Goal: Task Accomplishment & Management: Manage account settings

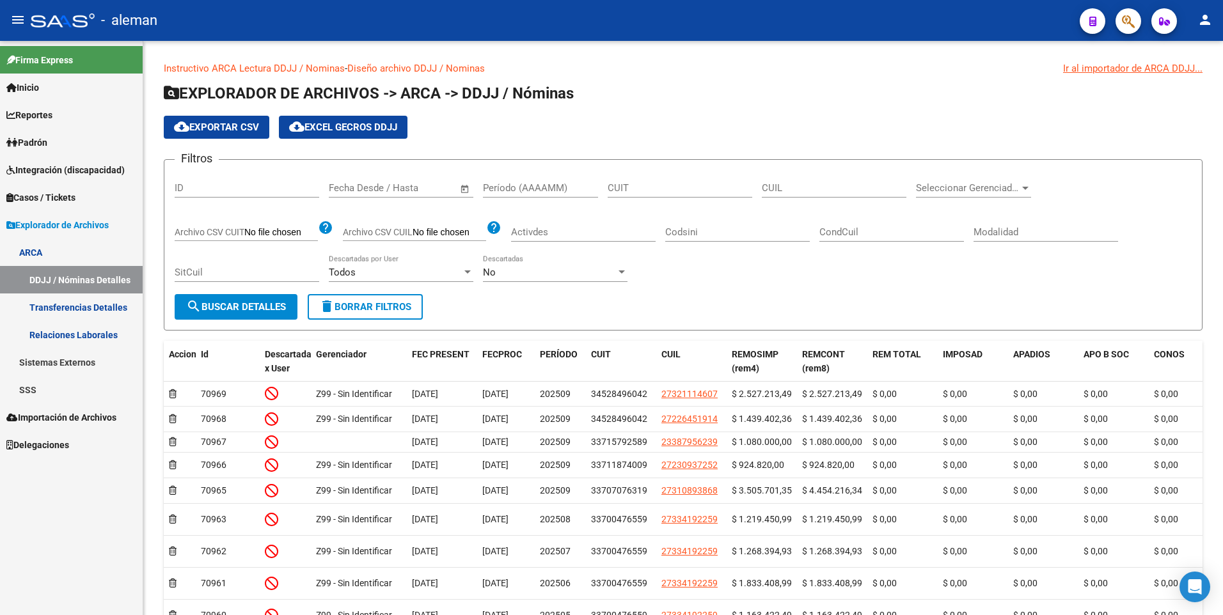
click at [49, 223] on span "Explorador de Archivos" at bounding box center [57, 225] width 102 height 14
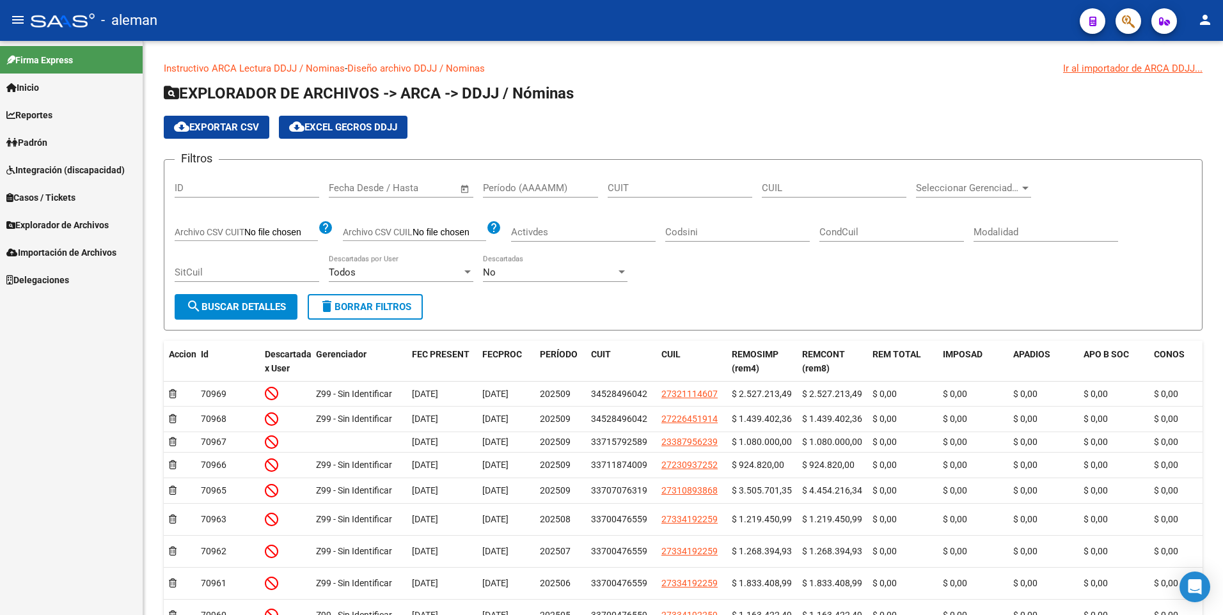
click at [49, 223] on span "Explorador de Archivos" at bounding box center [57, 225] width 102 height 14
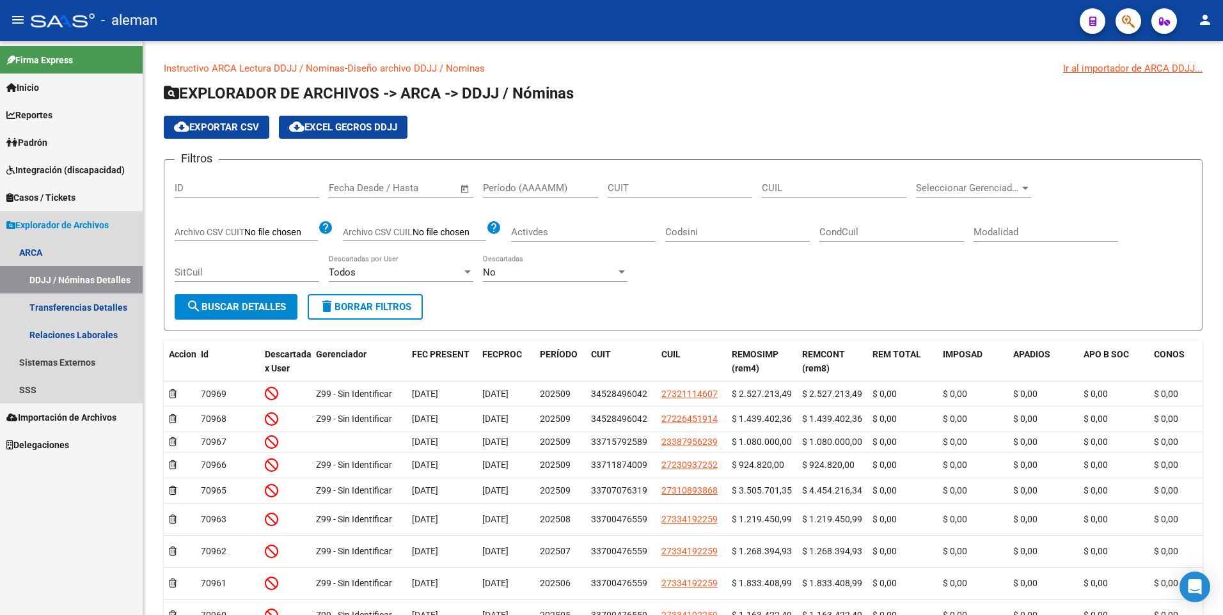
click at [45, 218] on span "Explorador de Archivos" at bounding box center [57, 225] width 102 height 14
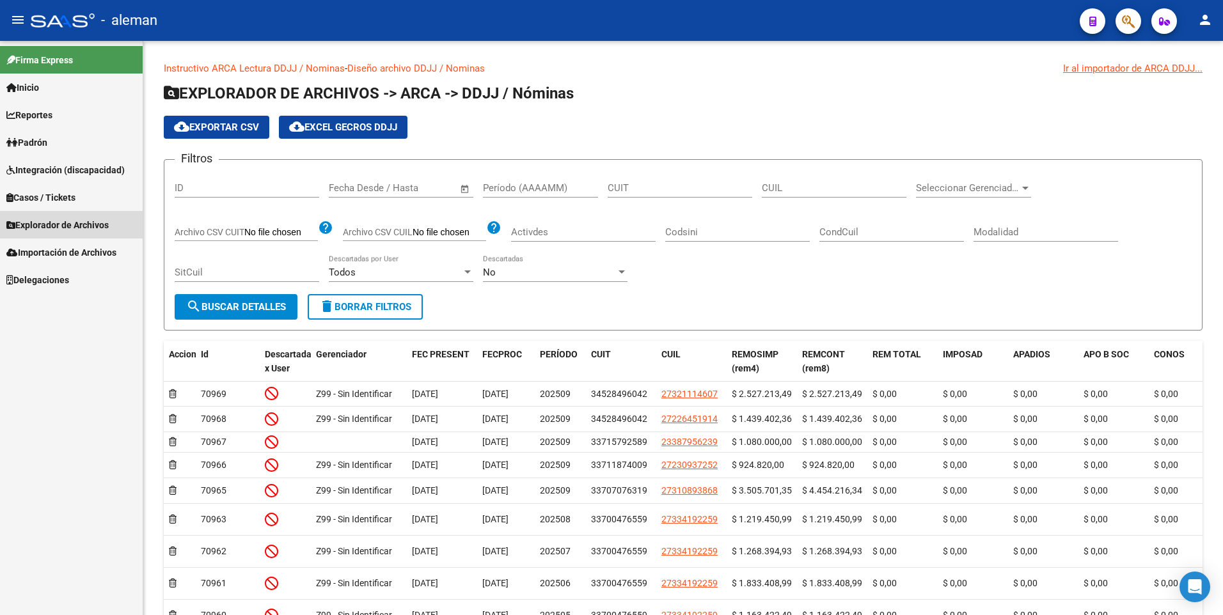
click at [50, 224] on span "Explorador de Archivos" at bounding box center [57, 225] width 102 height 14
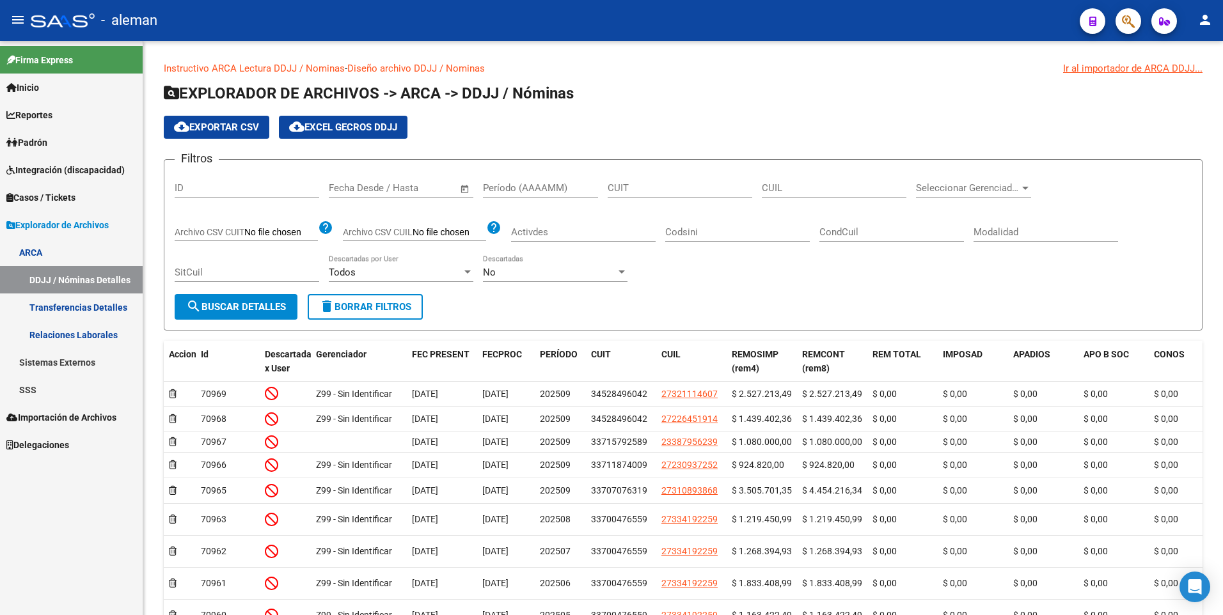
click at [34, 388] on link "SSS" at bounding box center [71, 390] width 143 height 28
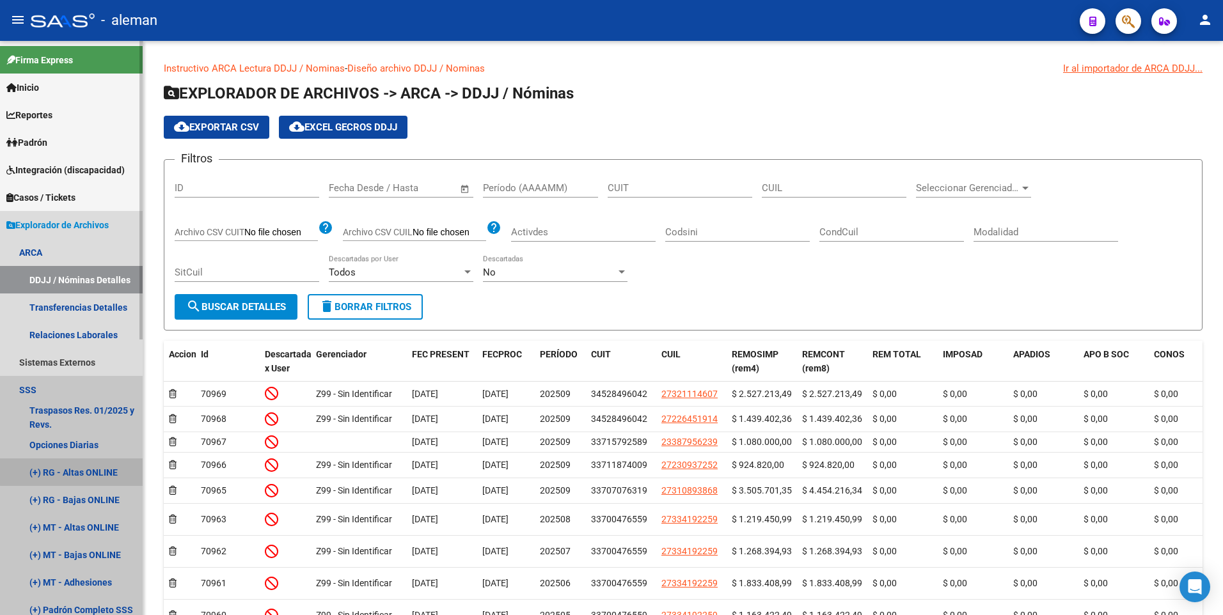
click at [83, 471] on link "(+) RG - Altas ONLINE" at bounding box center [71, 473] width 143 height 28
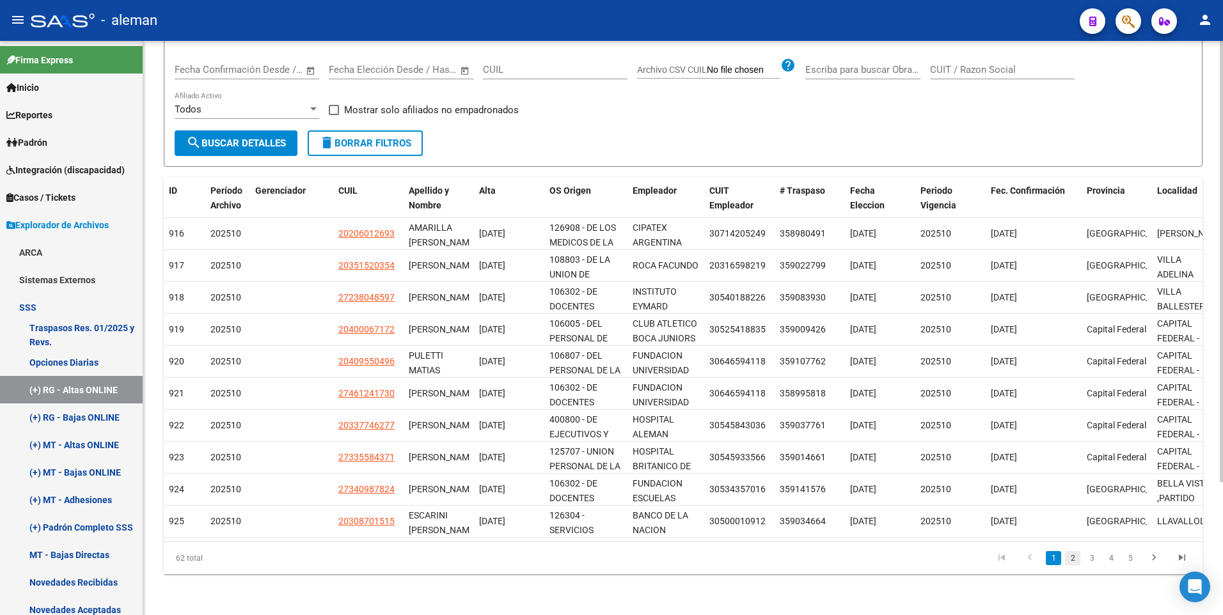
click at [1075, 557] on link "2" at bounding box center [1072, 558] width 15 height 14
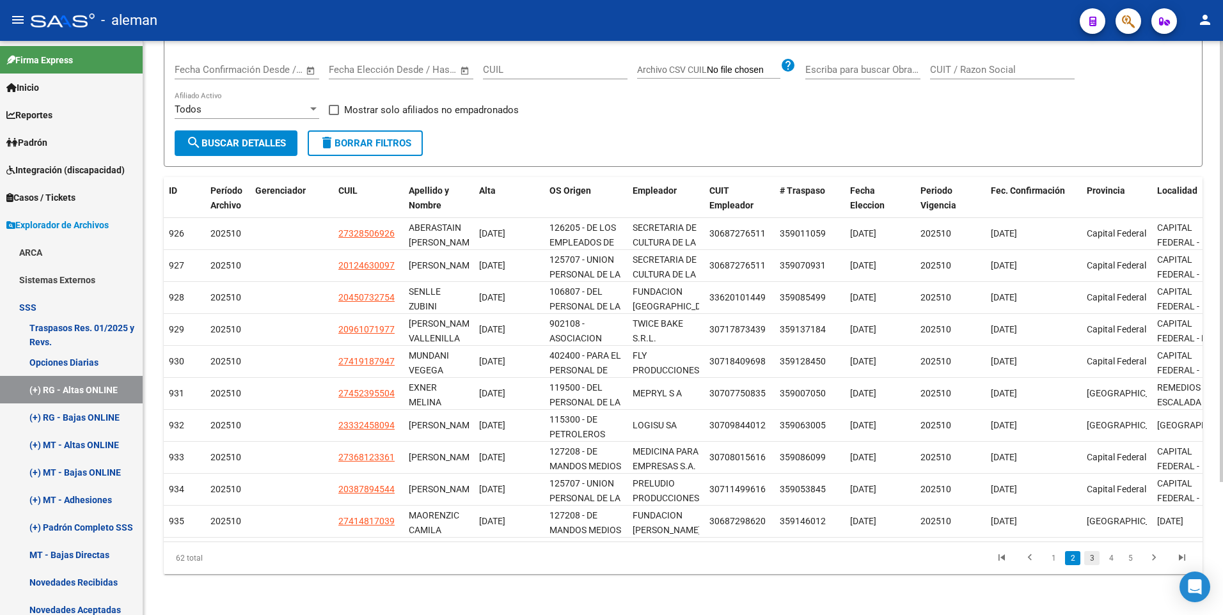
click at [1094, 559] on link "3" at bounding box center [1091, 558] width 15 height 14
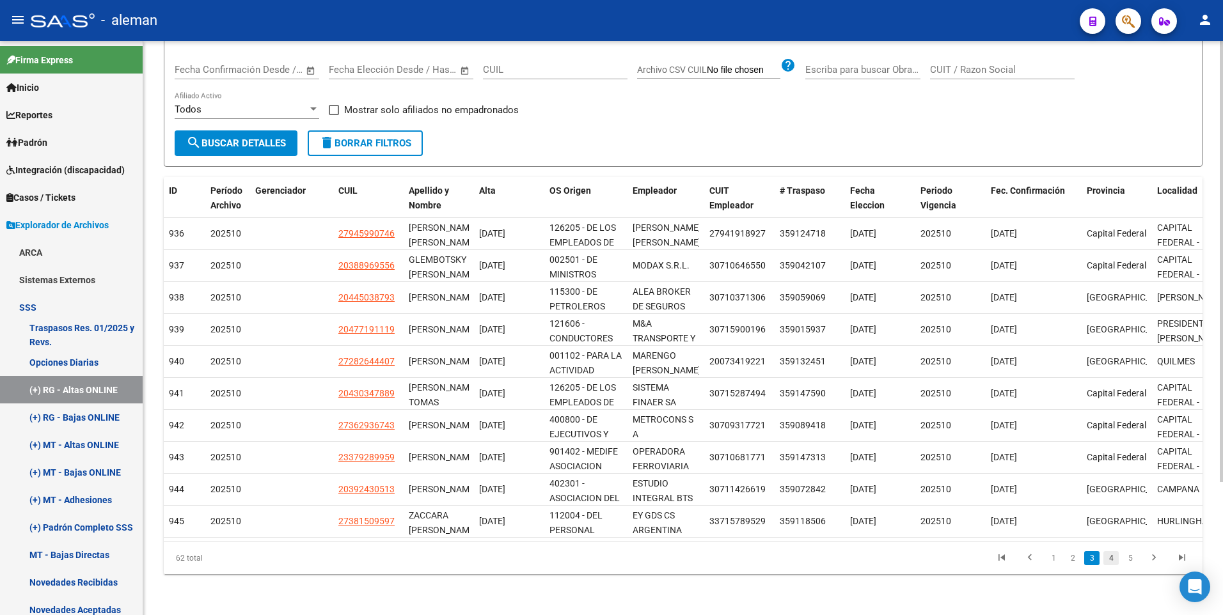
click at [1110, 558] on link "4" at bounding box center [1110, 558] width 15 height 14
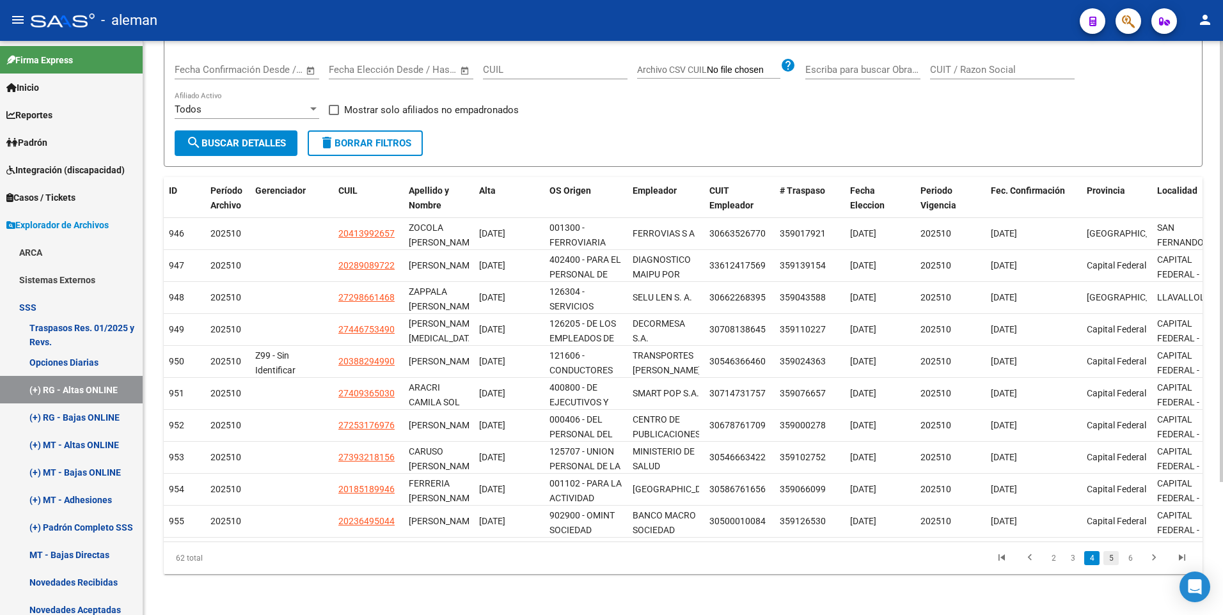
click at [1113, 558] on link "5" at bounding box center [1110, 558] width 15 height 14
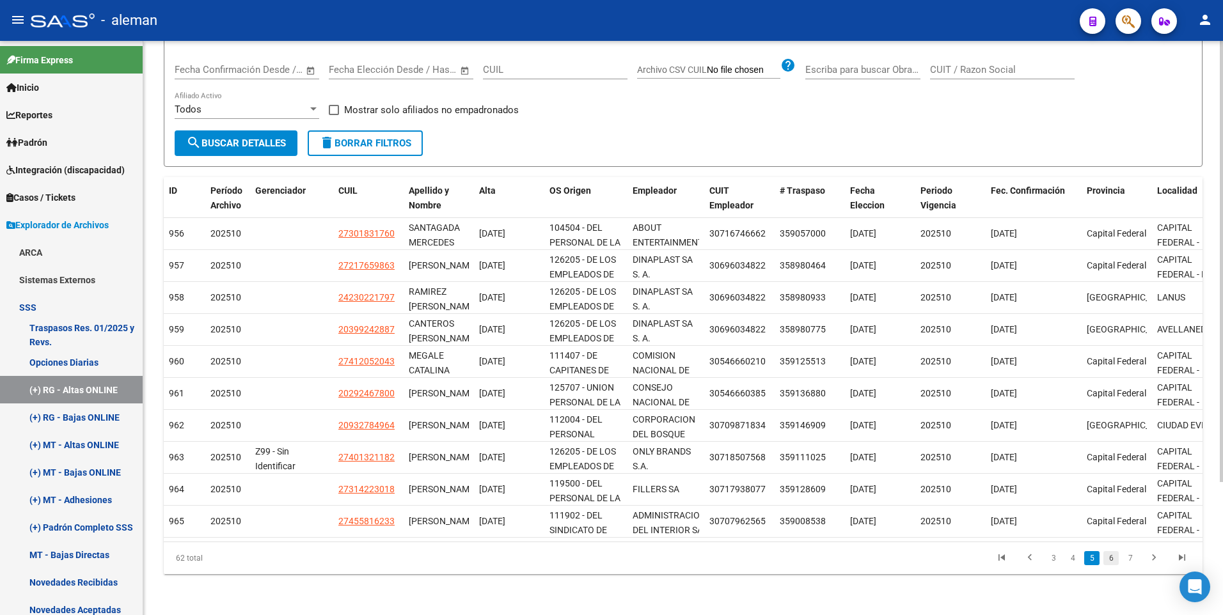
click at [1108, 559] on link "6" at bounding box center [1110, 558] width 15 height 14
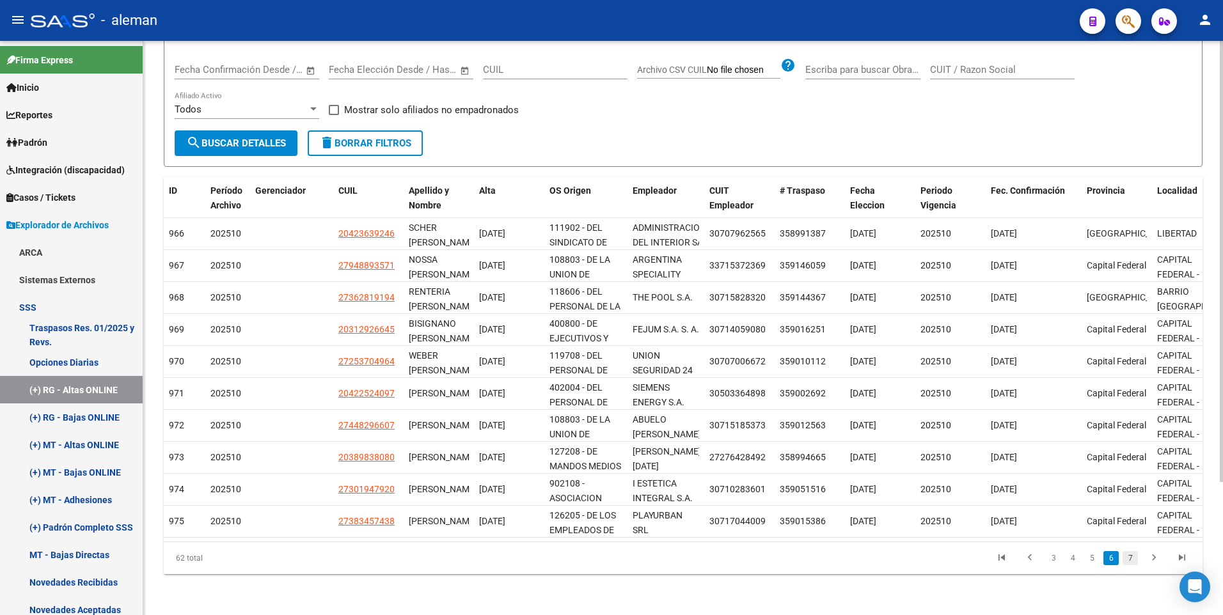
click at [1130, 558] on link "7" at bounding box center [1129, 558] width 15 height 14
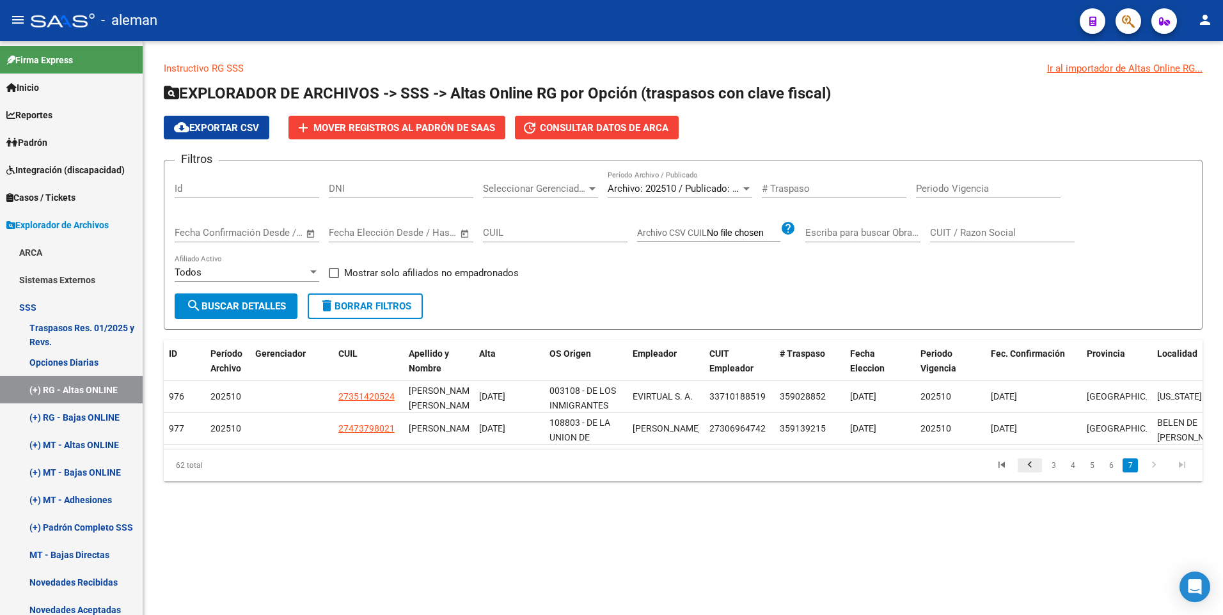
click at [1031, 473] on icon "go to previous page" at bounding box center [1029, 466] width 17 height 15
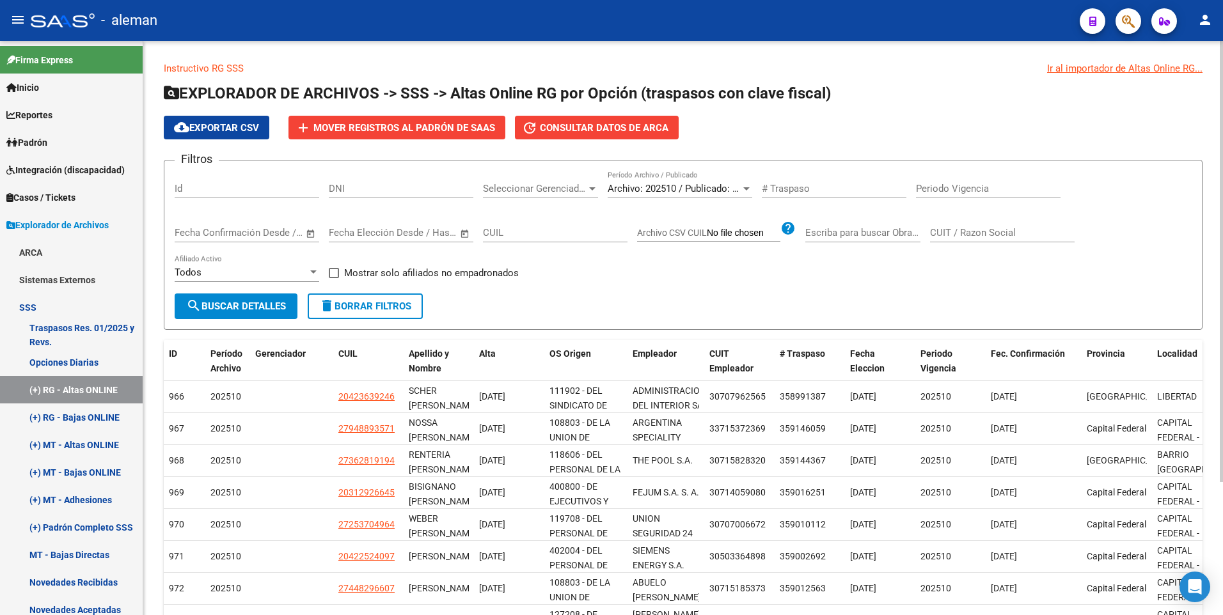
click at [610, 126] on span "Consultar datos de ARCA" at bounding box center [604, 128] width 129 height 12
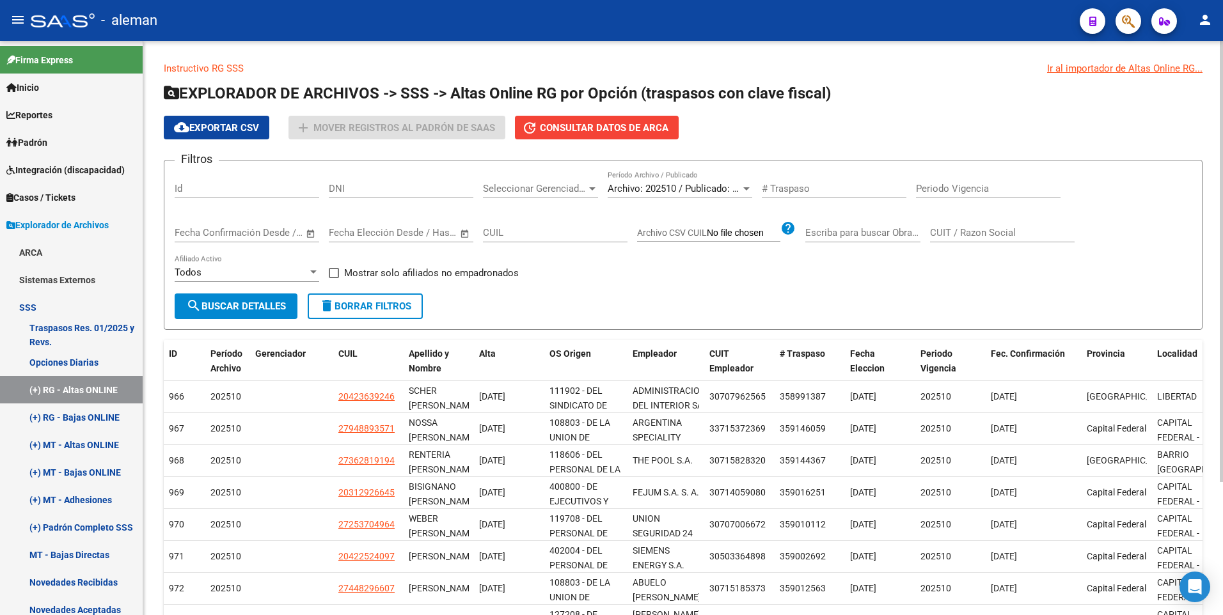
click at [734, 123] on div "cloud_download Exportar CSV add Mover registros al PADRÓN de SAAS update Consul…" at bounding box center [683, 128] width 1039 height 24
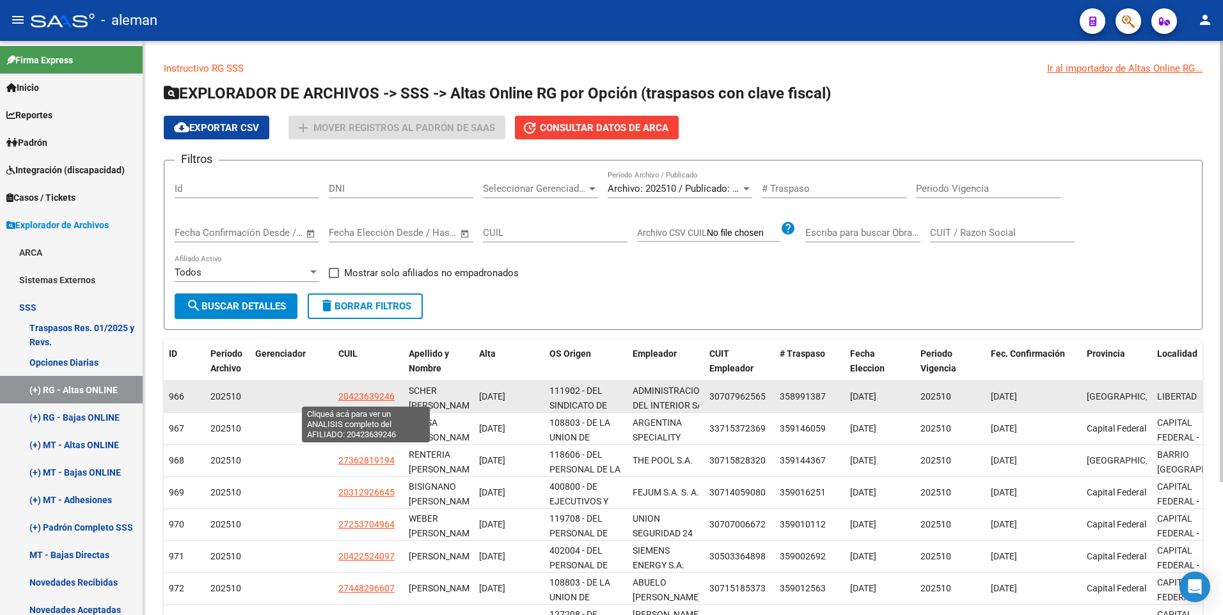
click at [363, 392] on span "20423639246" at bounding box center [366, 396] width 56 height 10
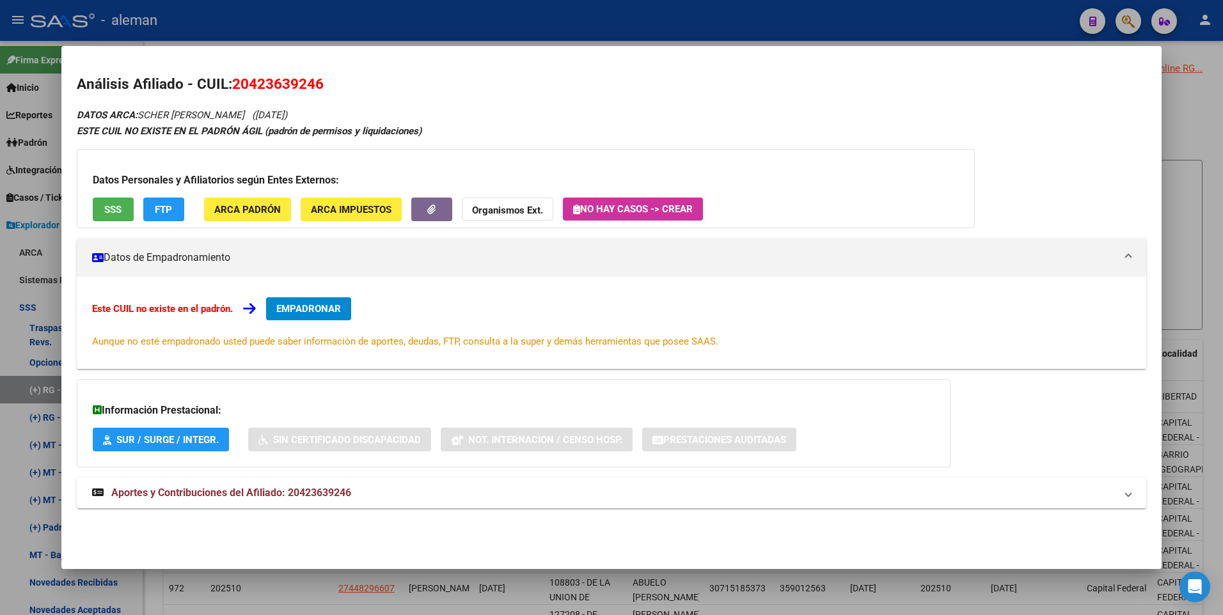
click at [1183, 311] on div at bounding box center [611, 307] width 1223 height 615
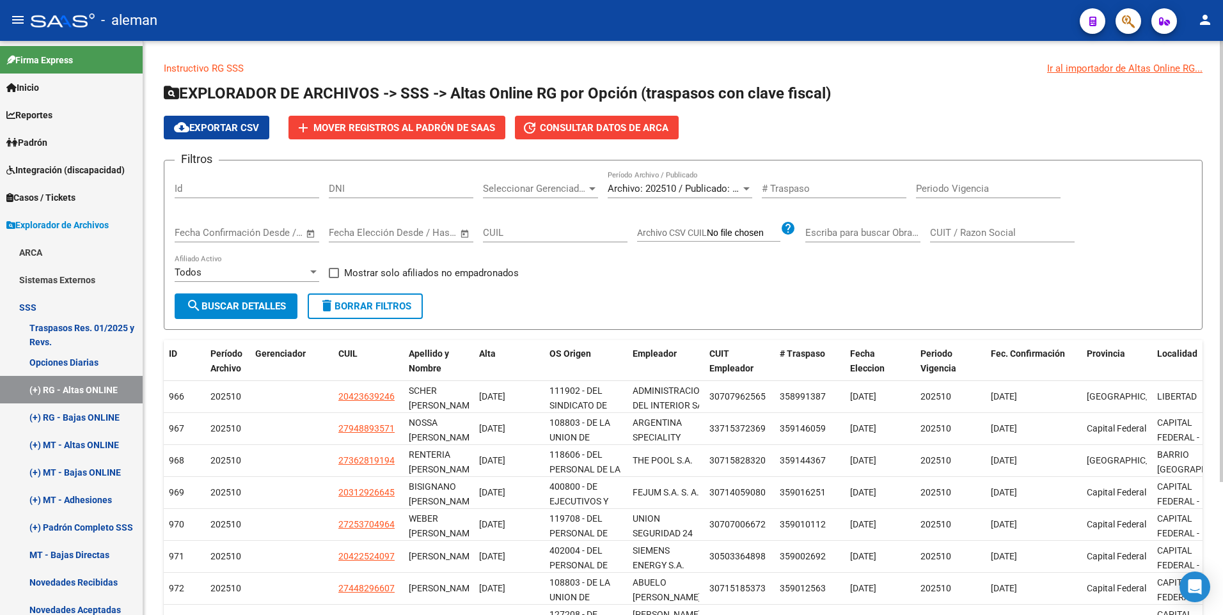
click at [553, 285] on div "Filtros Id DNI Seleccionar Gerenciador Seleccionar Gerenciador Archivo: 202510 …" at bounding box center [683, 232] width 1017 height 123
click at [228, 125] on span "cloud_download Exportar CSV" at bounding box center [216, 128] width 85 height 12
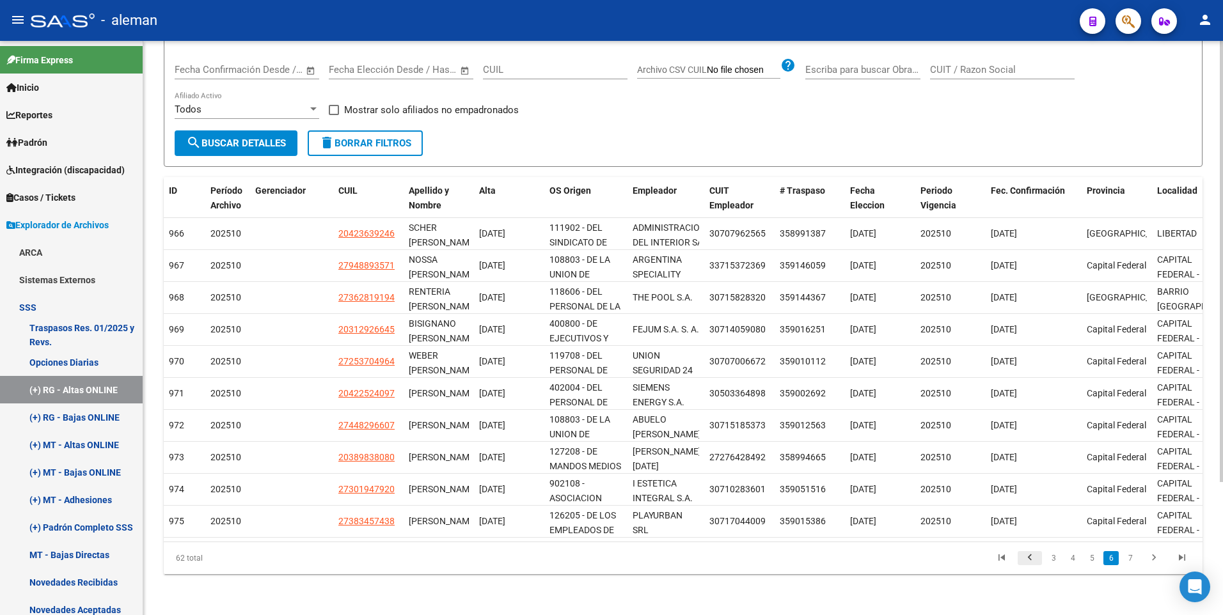
click at [1030, 556] on icon "go to previous page" at bounding box center [1029, 559] width 17 height 15
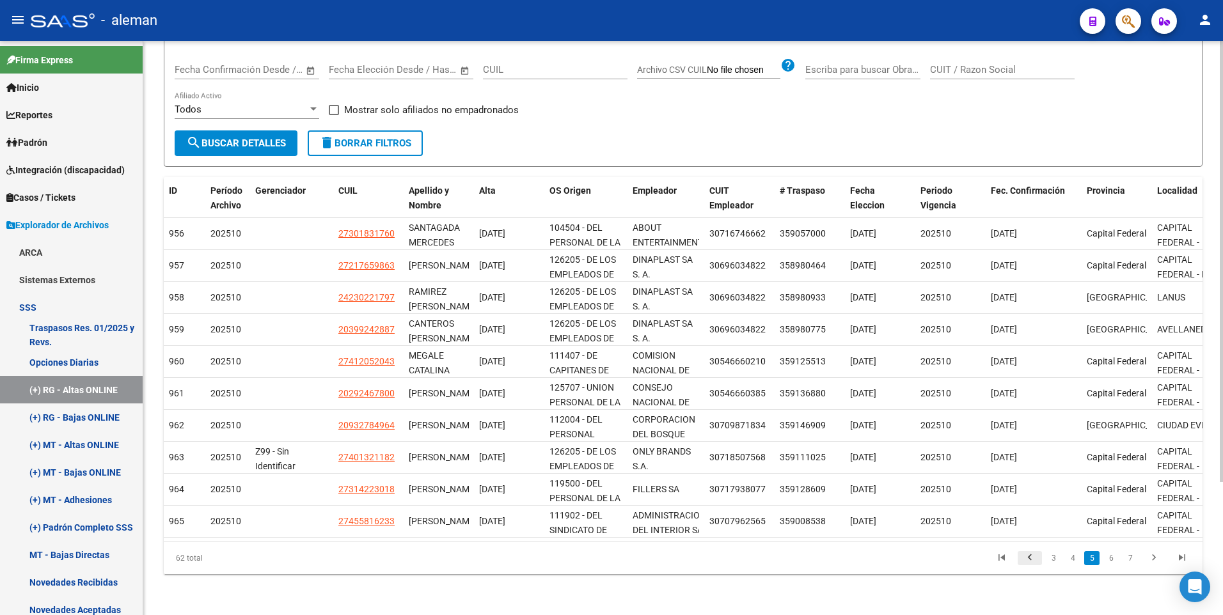
click at [1030, 556] on icon "go to previous page" at bounding box center [1029, 559] width 17 height 15
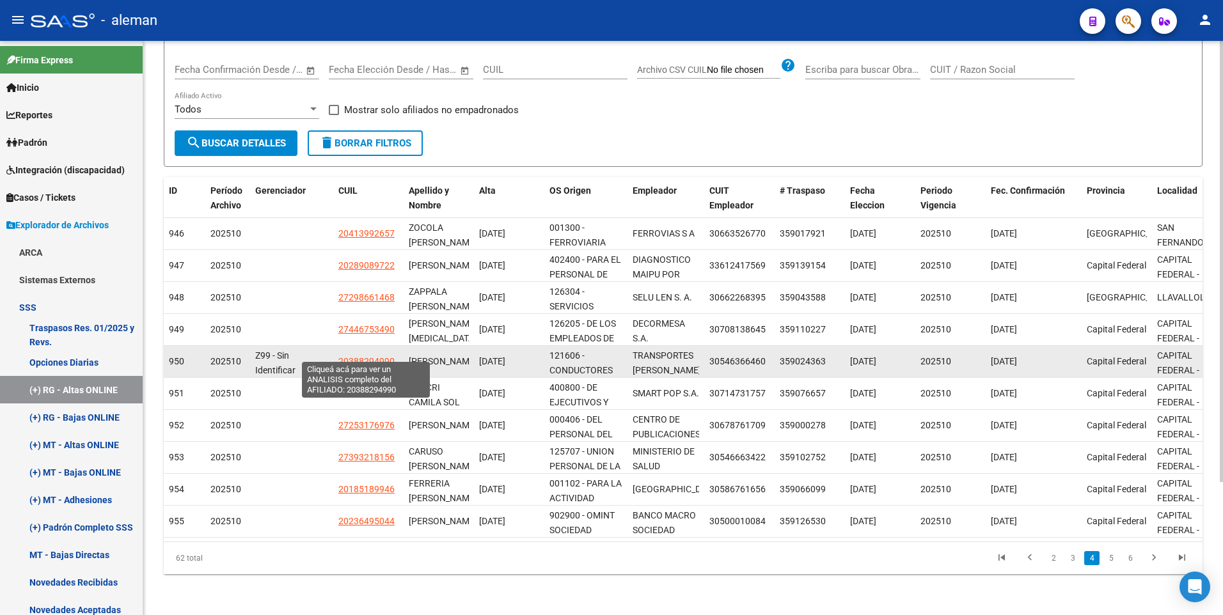
click at [381, 356] on span "20388294990" at bounding box center [366, 361] width 56 height 10
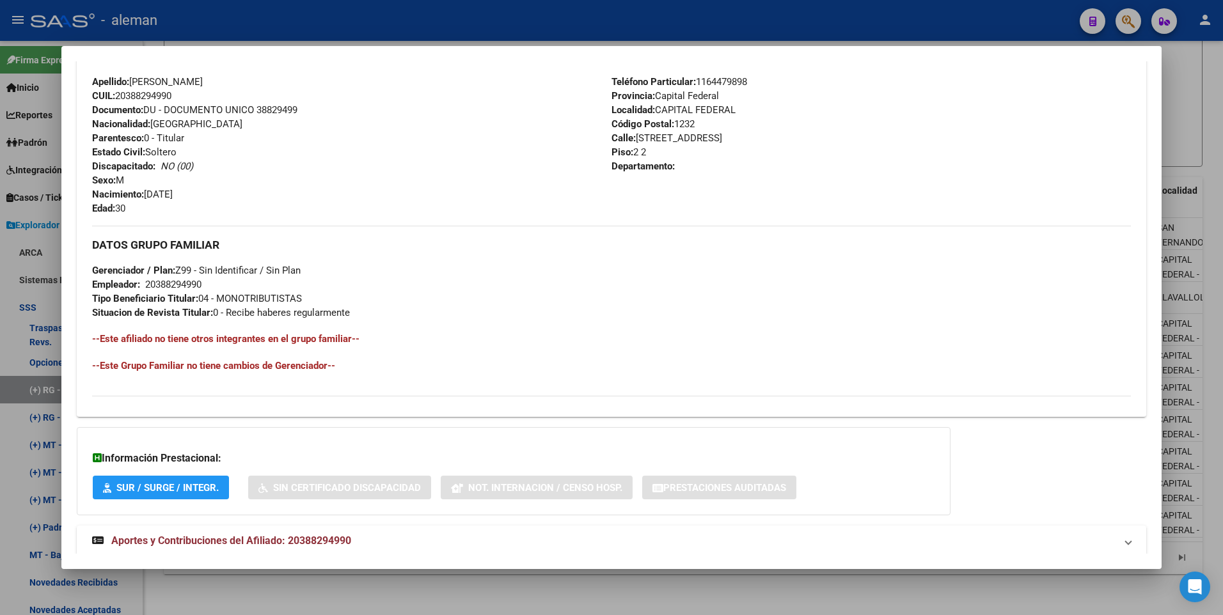
scroll to position [479, 0]
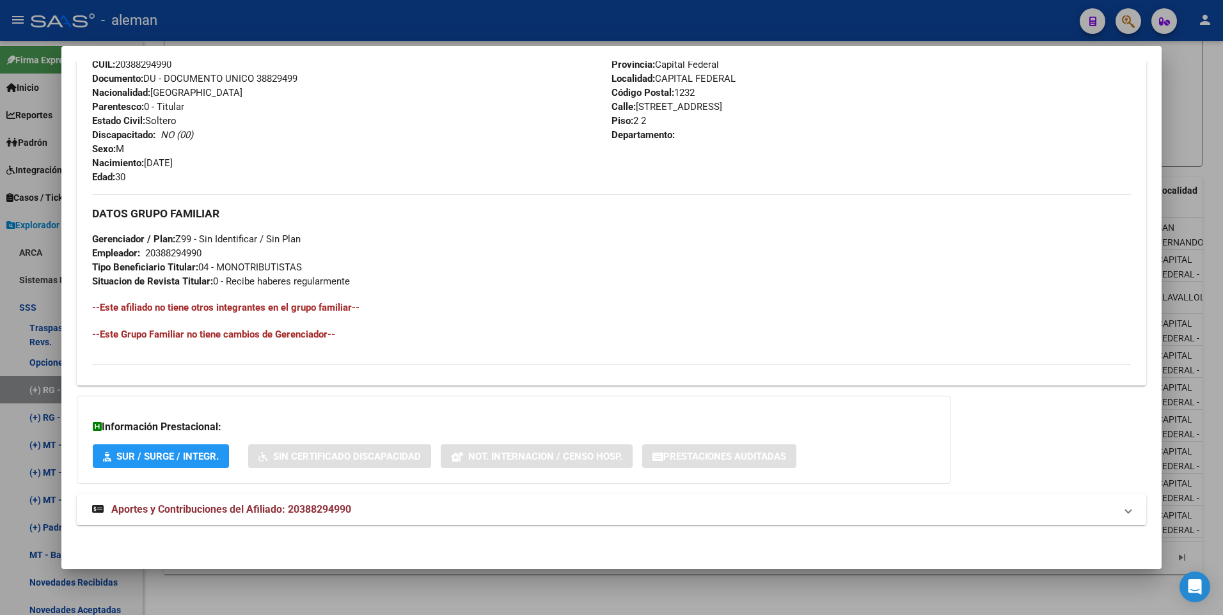
click at [349, 508] on span "Aportes y Contribuciones del Afiliado: 20388294990" at bounding box center [231, 509] width 240 height 12
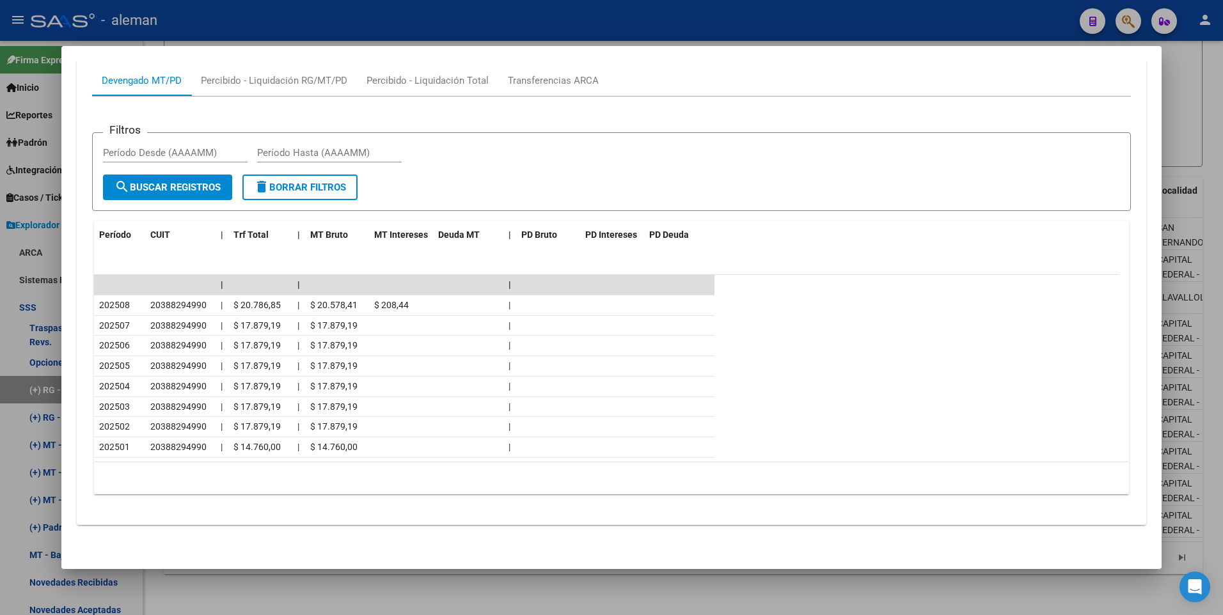
scroll to position [885, 0]
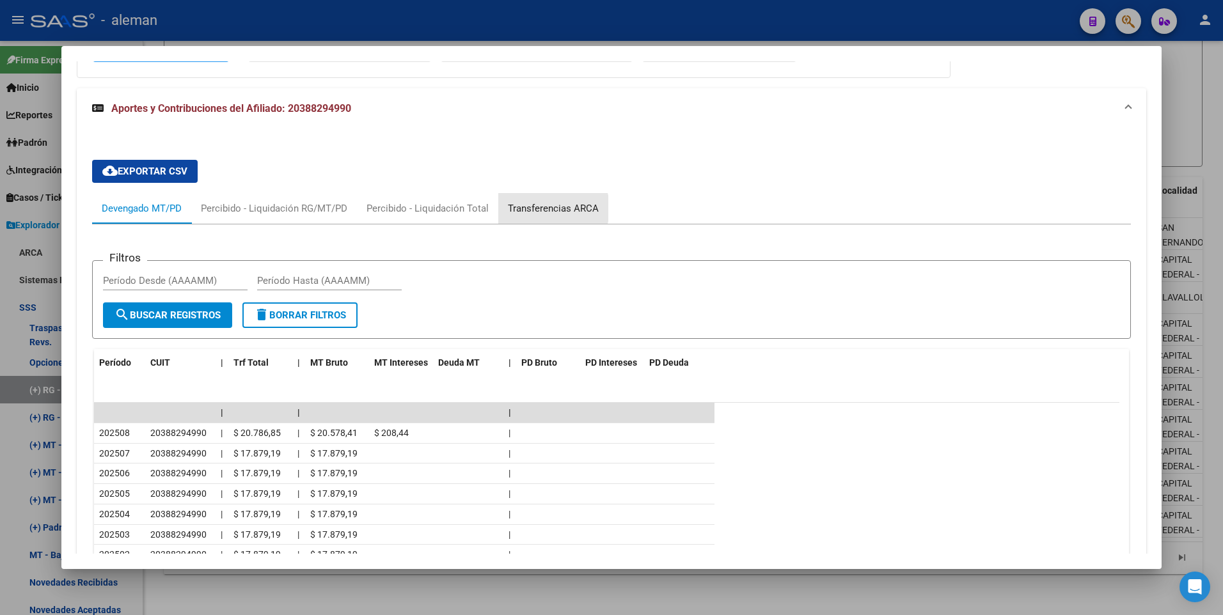
click at [541, 209] on div "Transferencias ARCA" at bounding box center [553, 208] width 91 height 14
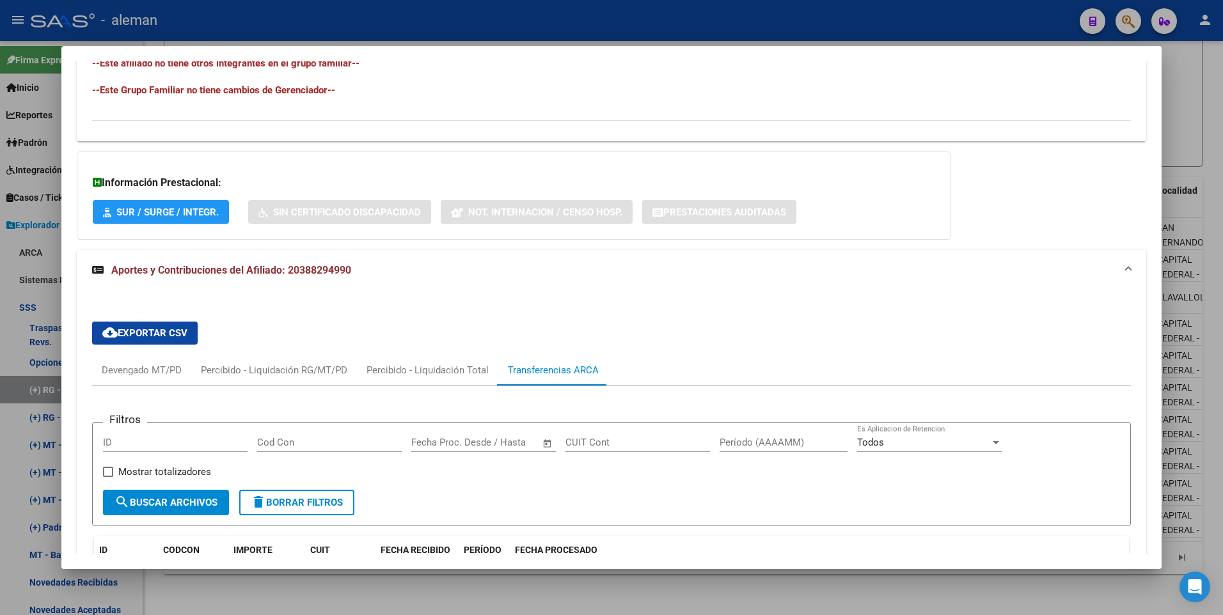
scroll to position [659, 0]
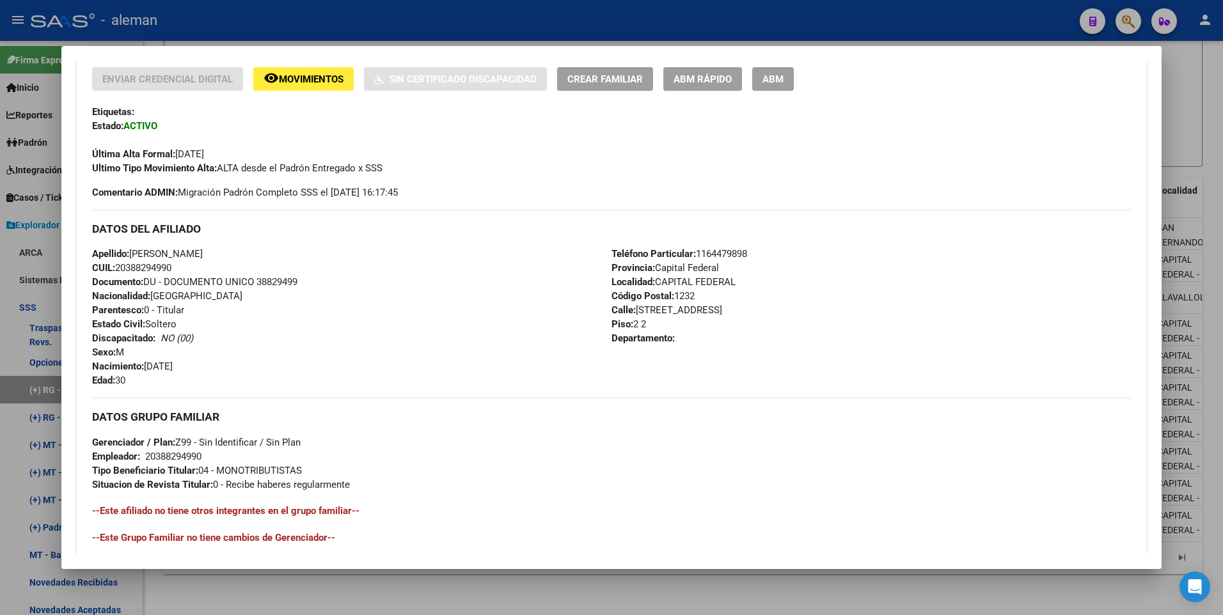
scroll to position [0, 0]
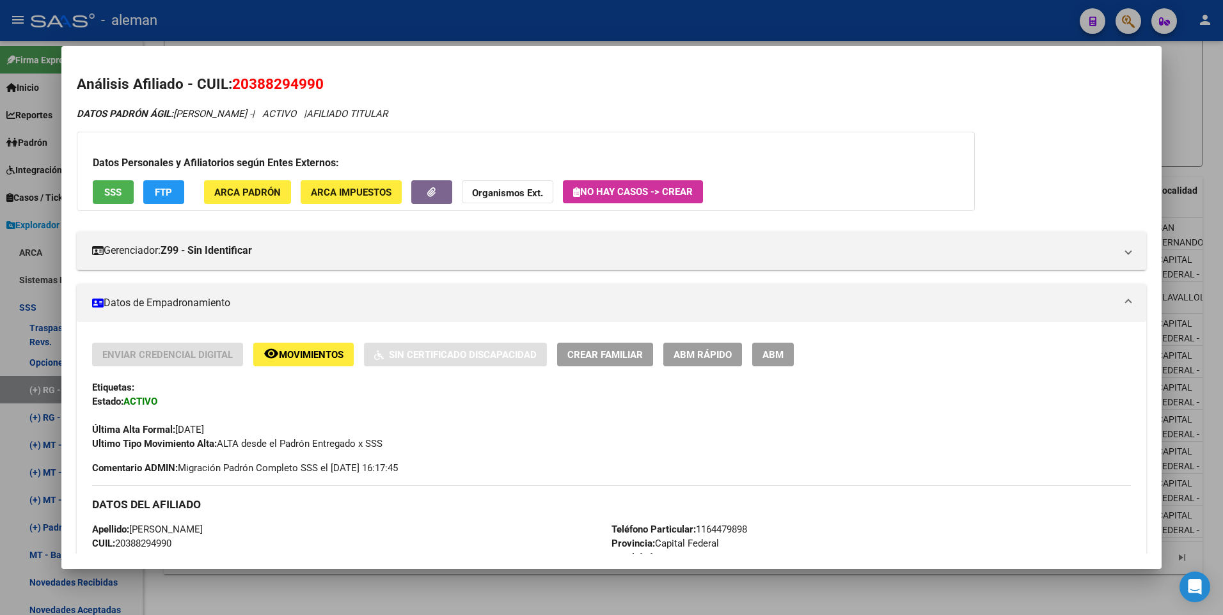
click at [1217, 253] on div at bounding box center [611, 307] width 1223 height 615
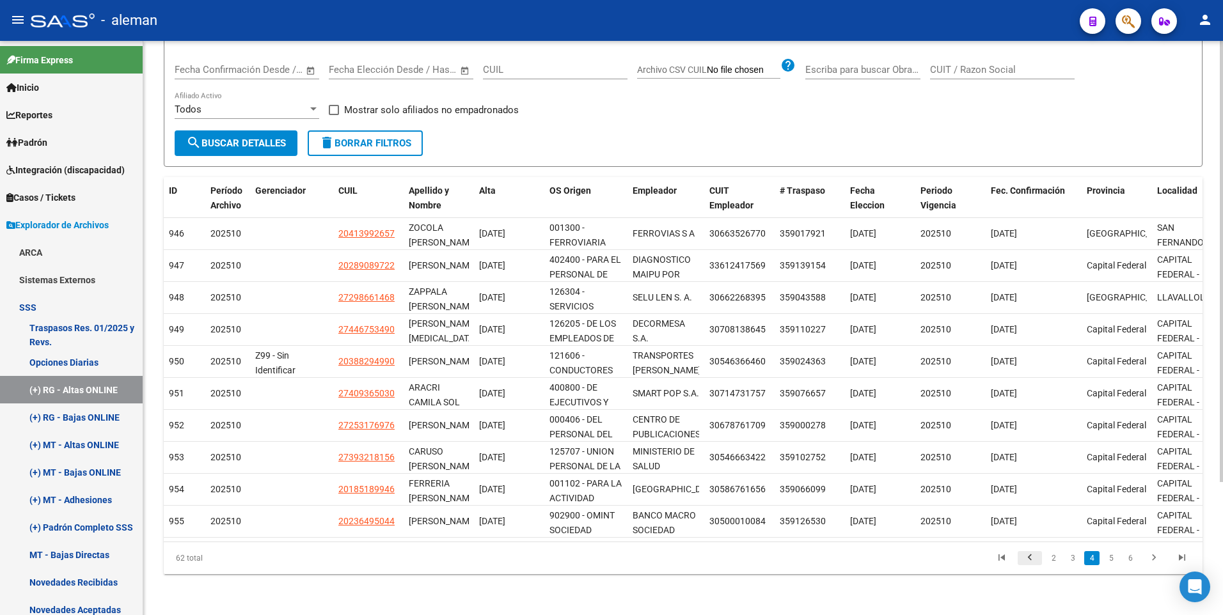
click at [1026, 558] on icon "go to previous page" at bounding box center [1029, 559] width 17 height 15
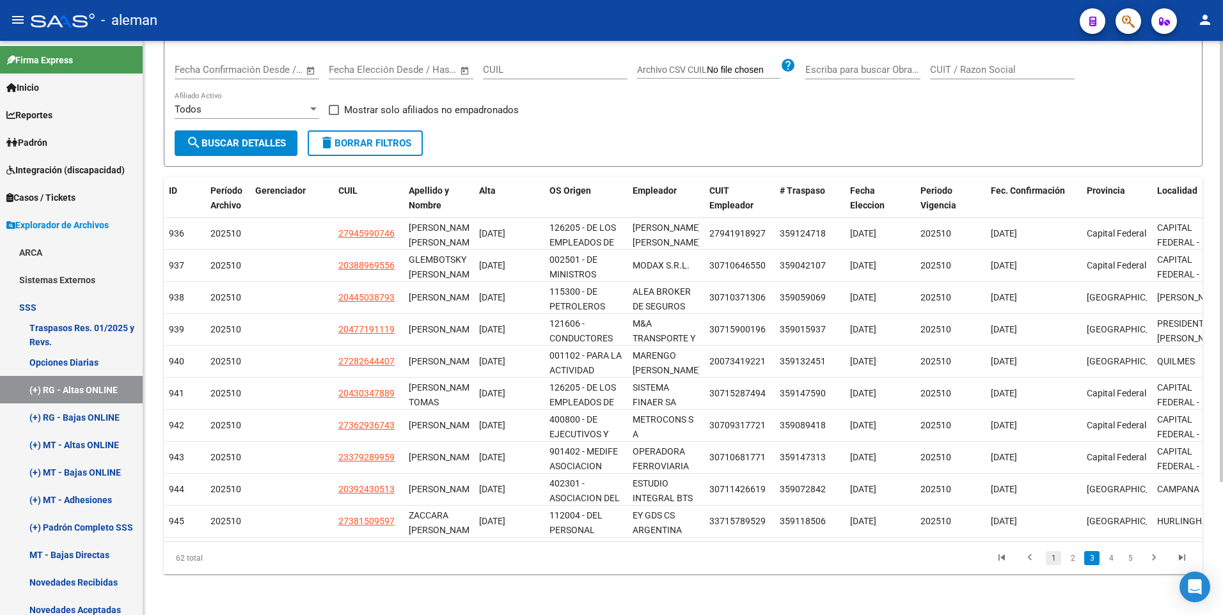
click at [1052, 560] on link "1" at bounding box center [1053, 558] width 15 height 14
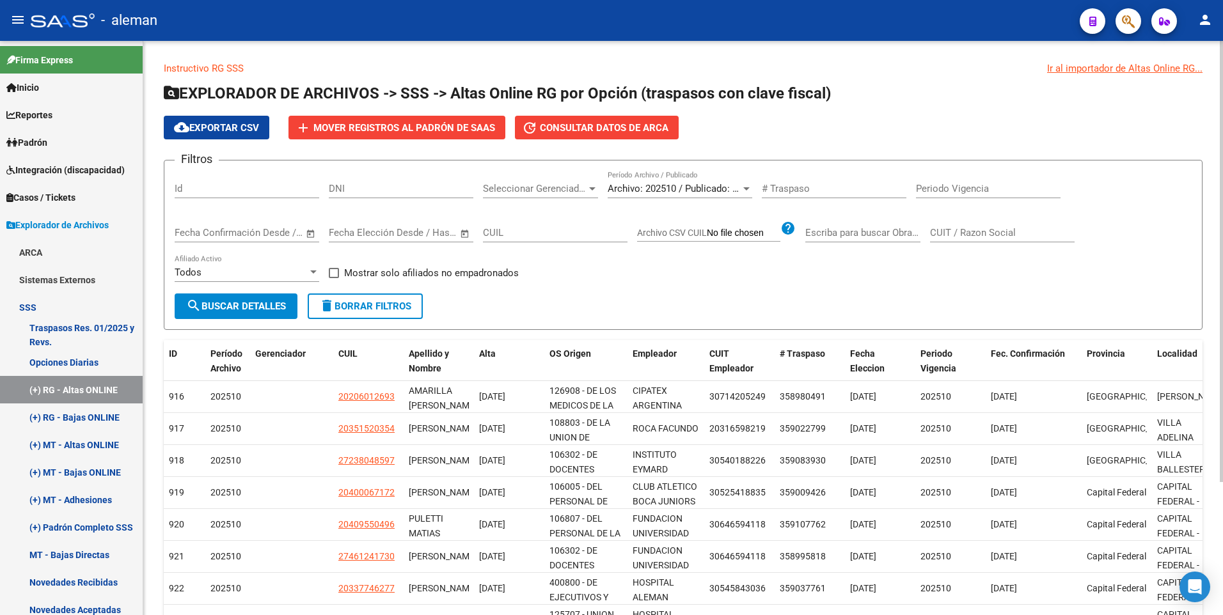
click at [580, 274] on div "Filtros Id DNI Seleccionar Gerenciador Seleccionar Gerenciador Archivo: 202510 …" at bounding box center [683, 232] width 1017 height 123
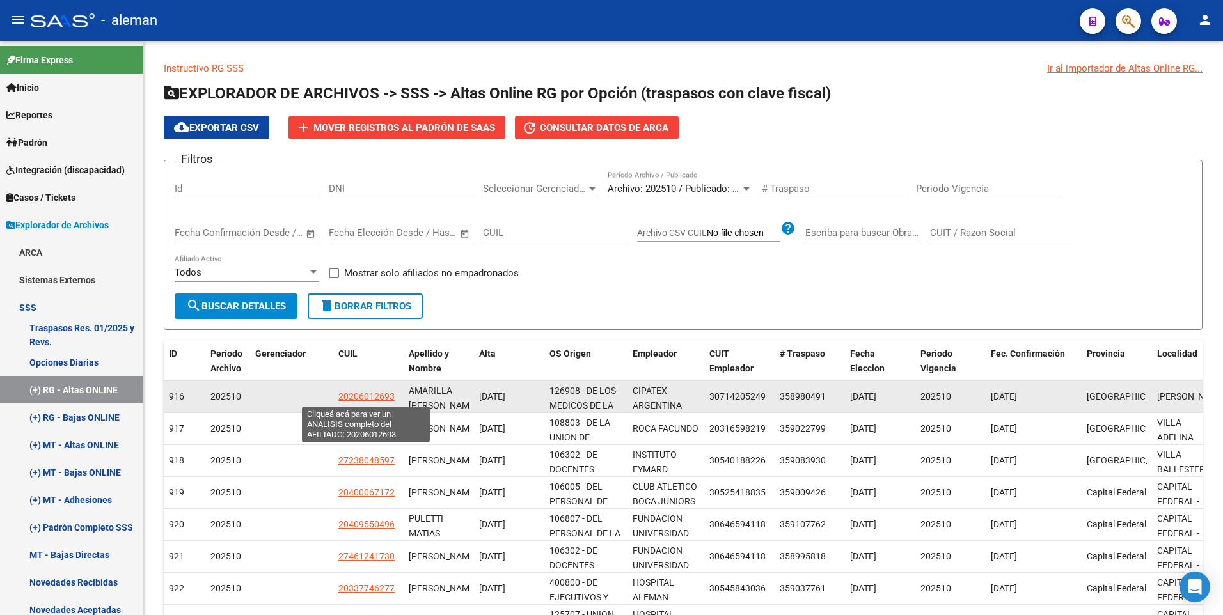
click at [374, 395] on span "20206012693" at bounding box center [366, 396] width 56 height 10
type textarea "20206012693"
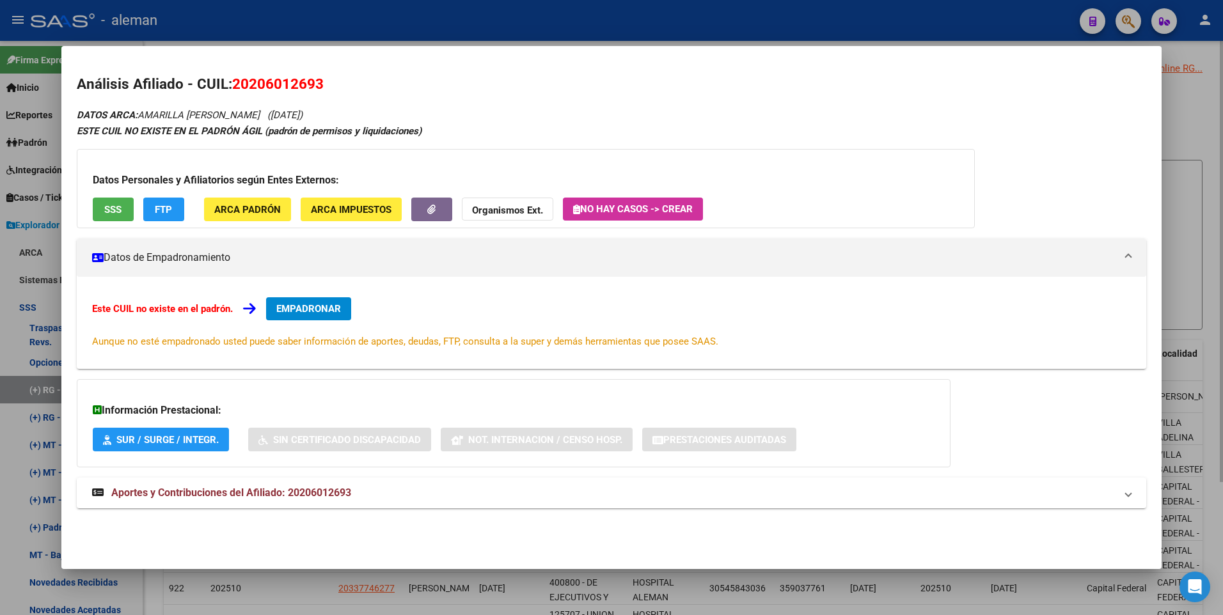
click at [1192, 290] on div at bounding box center [611, 307] width 1223 height 615
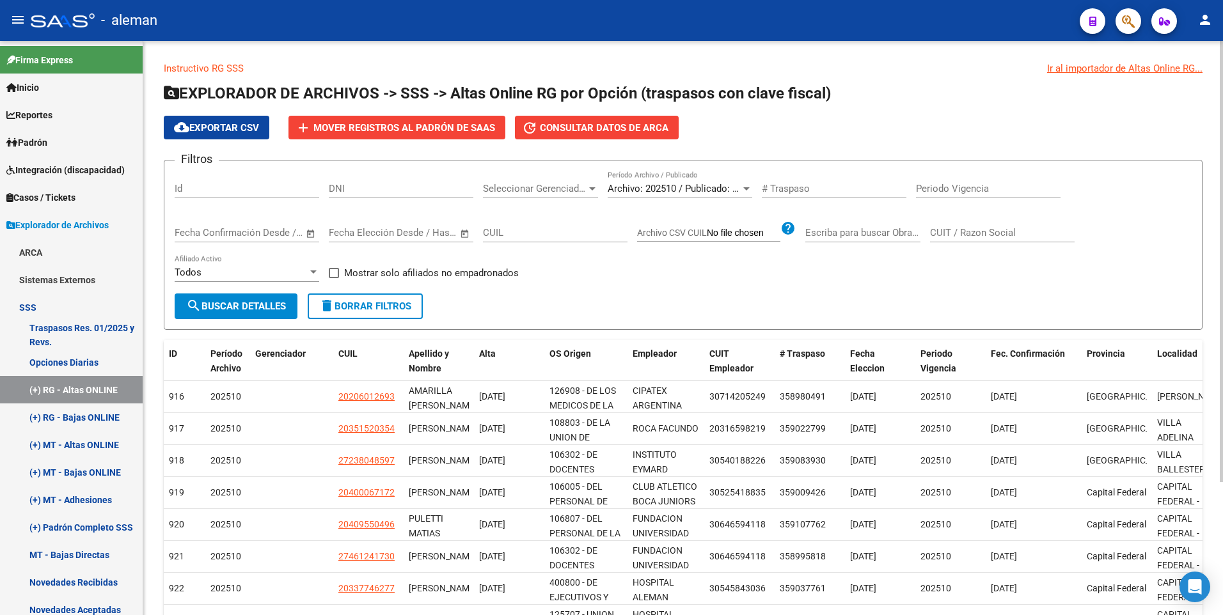
click at [569, 277] on div "Filtros Id DNI Seleccionar Gerenciador Seleccionar Gerenciador Archivo: 202510 …" at bounding box center [683, 232] width 1017 height 123
click at [528, 303] on form "Filtros Id DNI Seleccionar Gerenciador Seleccionar Gerenciador Archivo: 202510 …" at bounding box center [683, 245] width 1039 height 170
drag, startPoint x: 405, startPoint y: 125, endPoint x: 587, endPoint y: 283, distance: 240.7
click at [587, 283] on app-list-header "EXPLORADOR DE ARCHIVOS -> SSS -> Altas Online RG por Opción (traspasos con clav…" at bounding box center [683, 206] width 1039 height 247
click at [746, 187] on div at bounding box center [746, 188] width 6 height 3
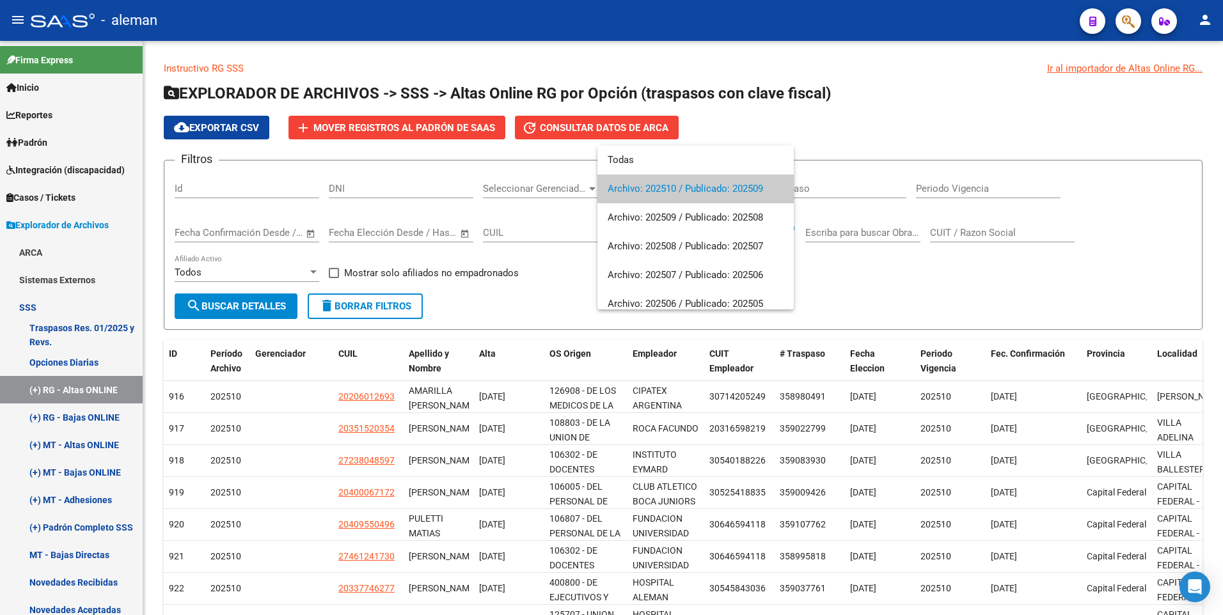
click at [836, 131] on div at bounding box center [611, 307] width 1223 height 615
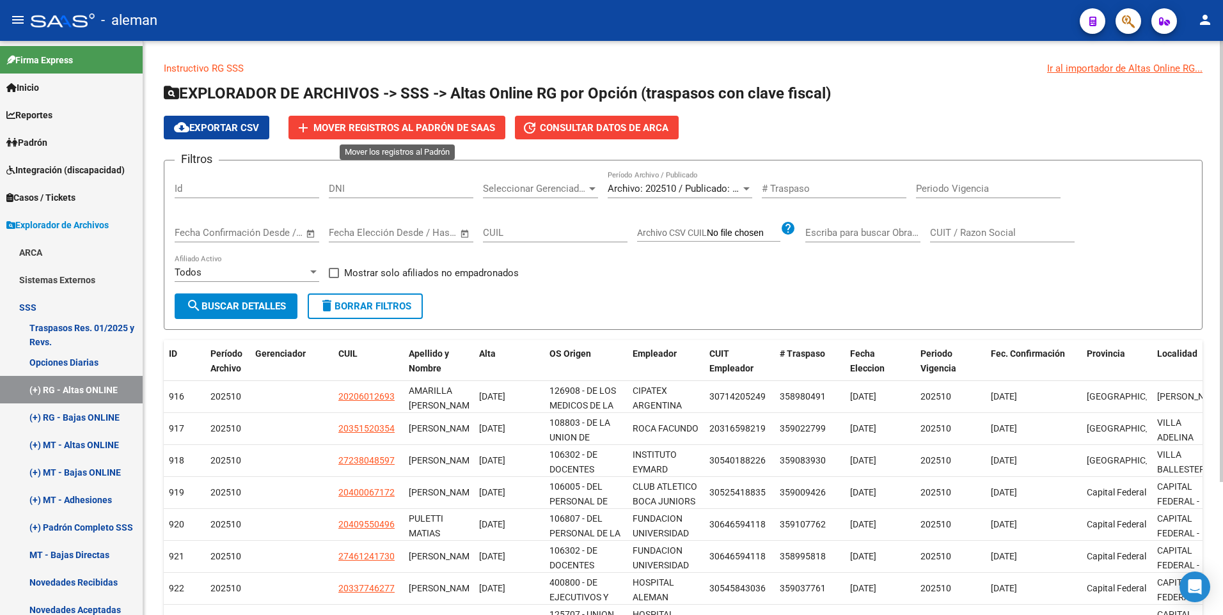
click at [419, 127] on span "Mover registros al PADRÓN de SAAS" at bounding box center [404, 128] width 182 height 12
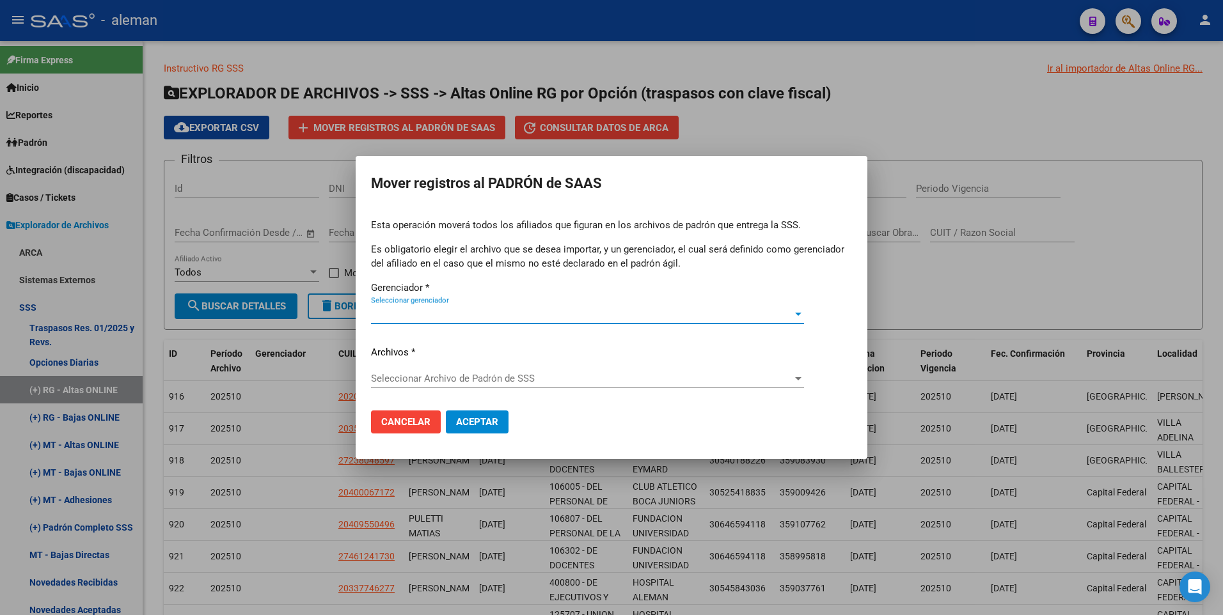
click at [799, 313] on div at bounding box center [798, 314] width 6 height 3
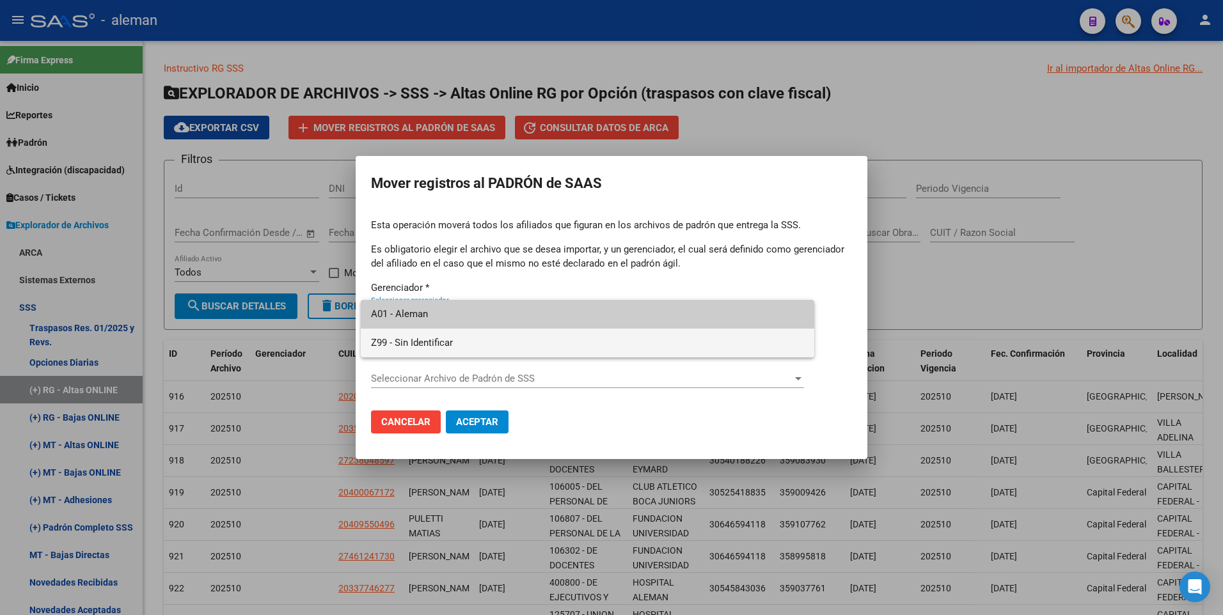
click at [477, 342] on span "Z99 - Sin Identificar" at bounding box center [587, 343] width 433 height 29
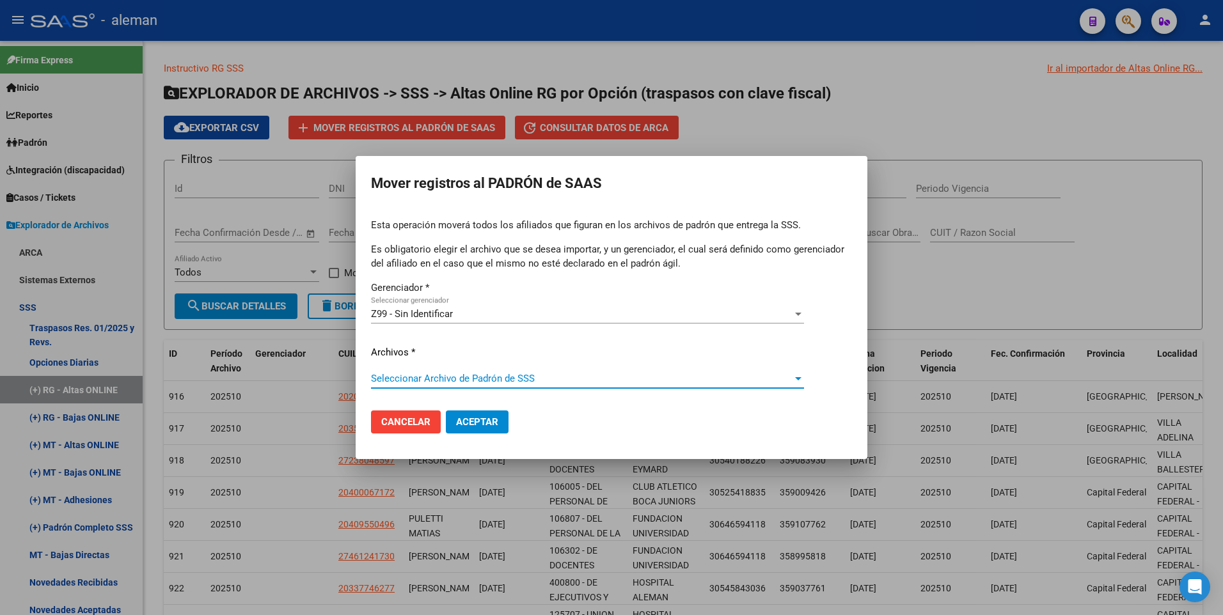
click at [489, 376] on span "Seleccionar Archivo de Padrón de SSS" at bounding box center [581, 379] width 421 height 12
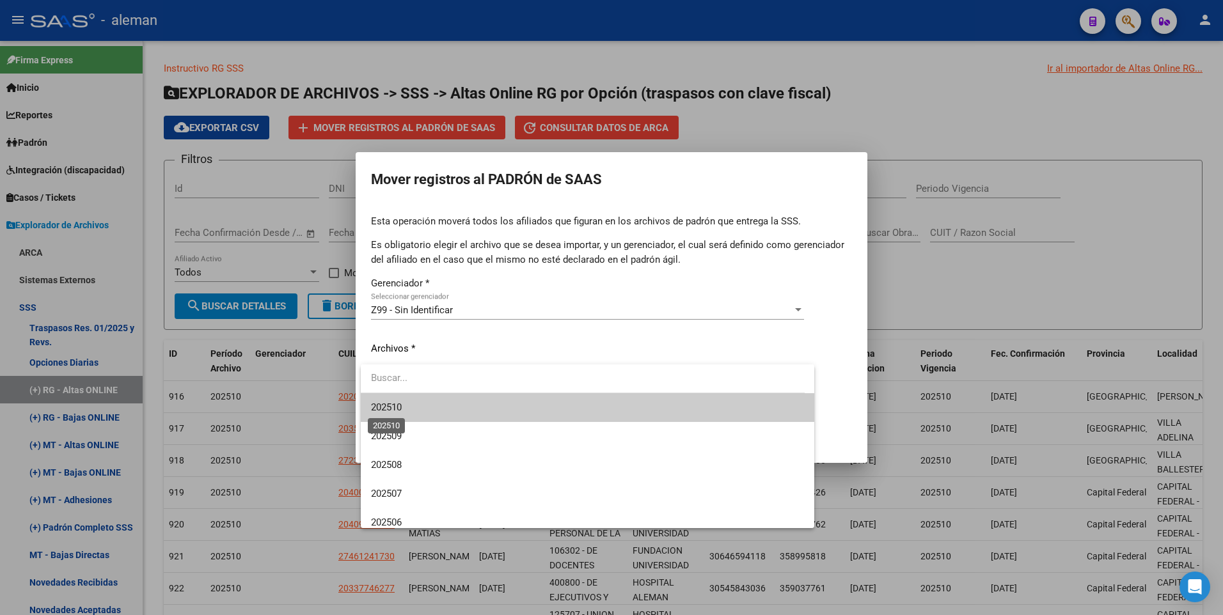
click at [386, 406] on span "202510" at bounding box center [386, 408] width 31 height 12
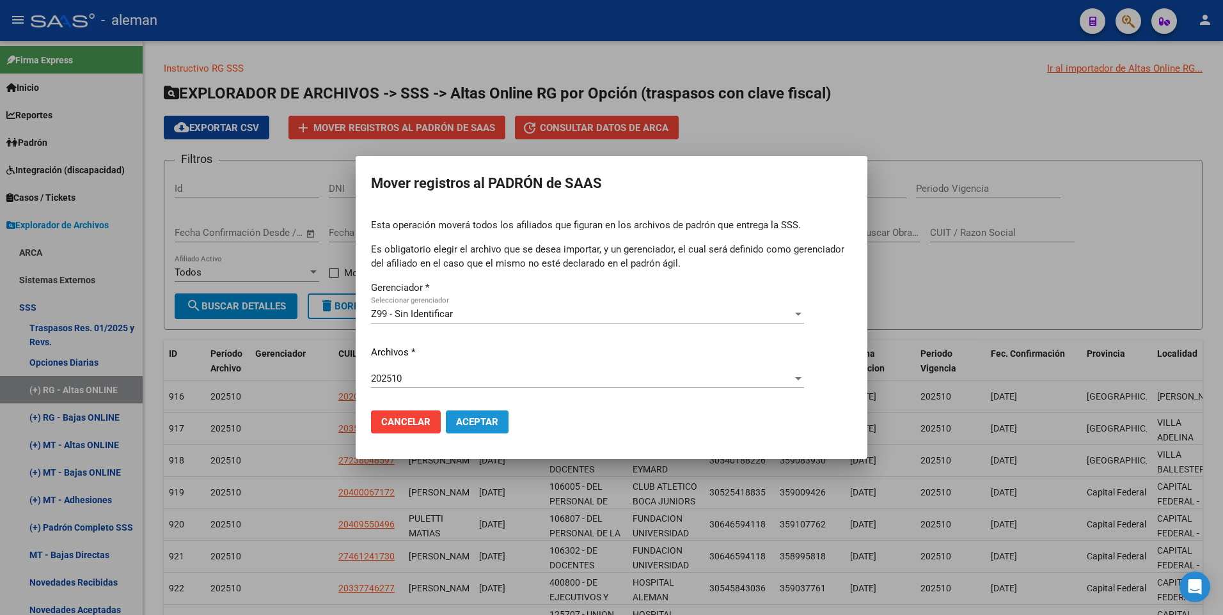
click at [471, 421] on span "Aceptar" at bounding box center [477, 422] width 42 height 12
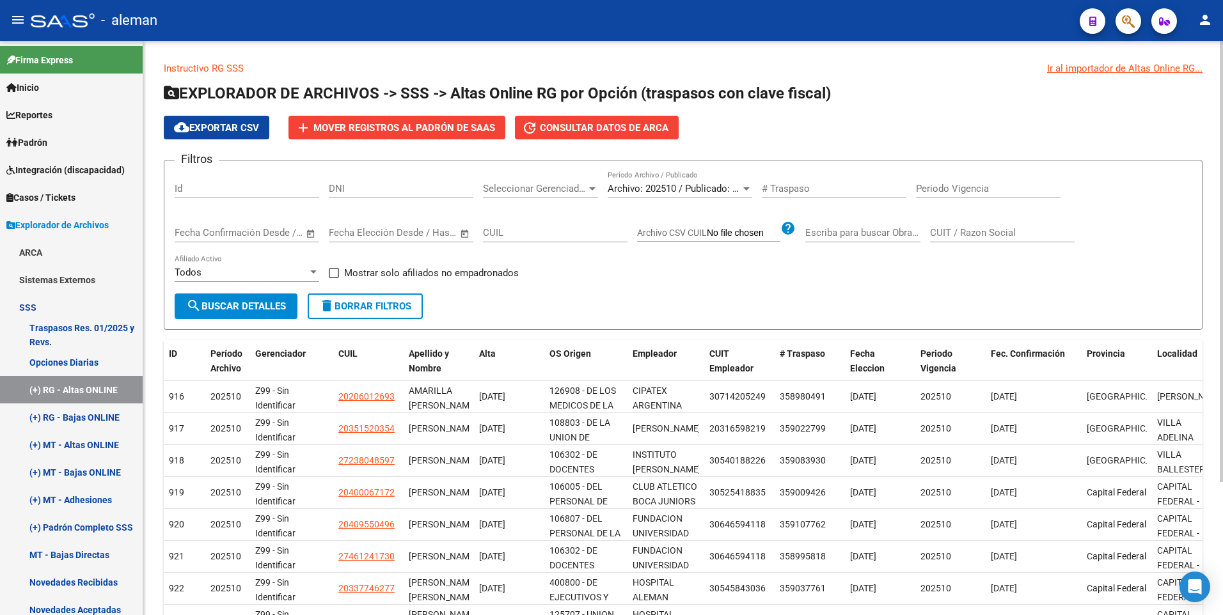
click at [612, 313] on form "Filtros Id DNI Seleccionar Gerenciador Seleccionar Gerenciador Archivo: 202510 …" at bounding box center [683, 245] width 1039 height 170
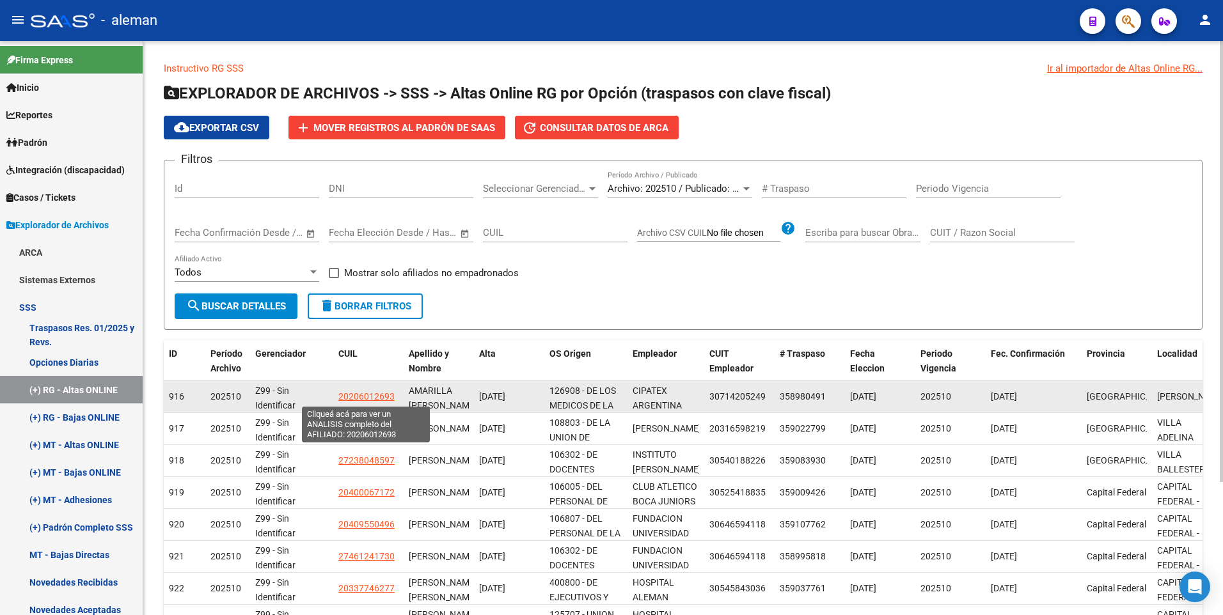
click at [377, 395] on span "20206012693" at bounding box center [366, 396] width 56 height 10
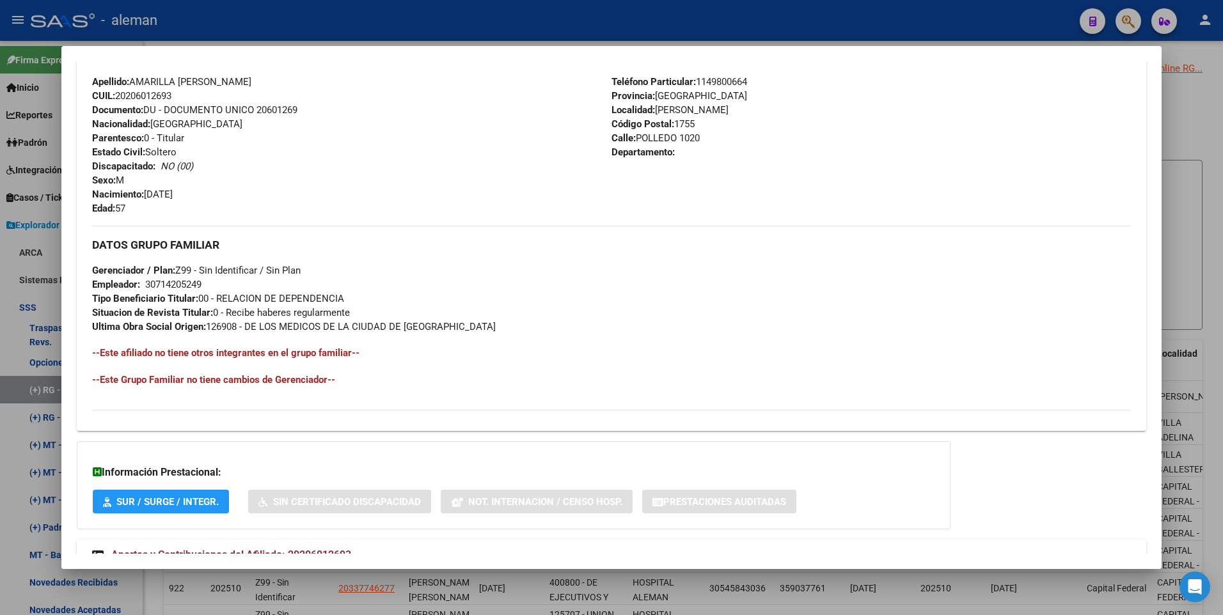
scroll to position [493, 0]
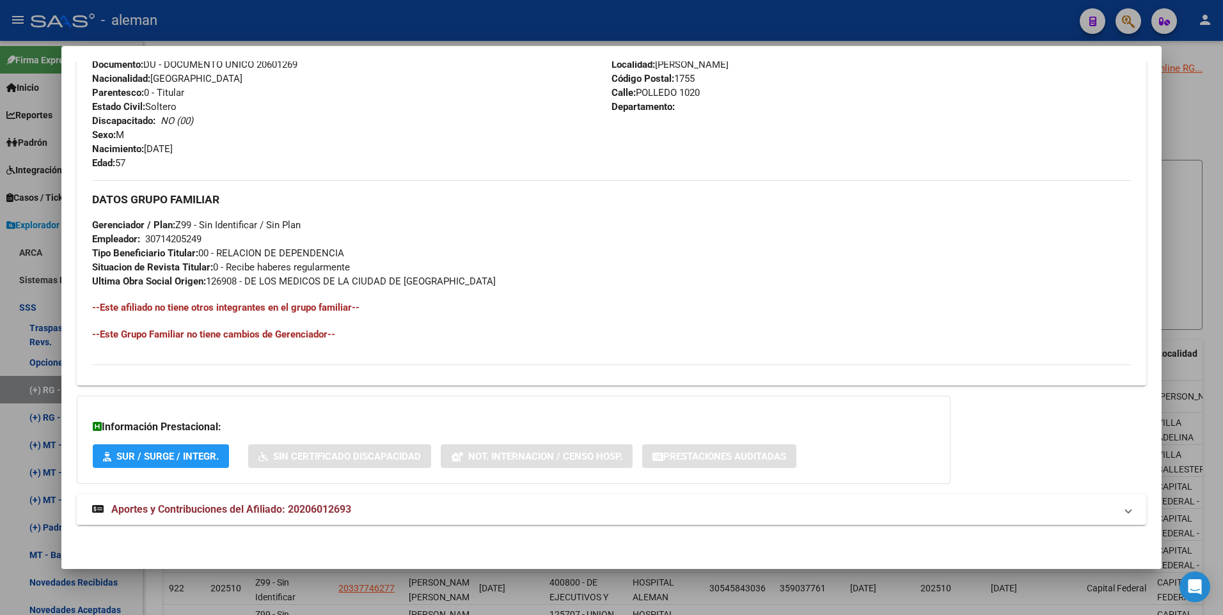
click at [342, 508] on span "Aportes y Contribuciones del Afiliado: 20206012693" at bounding box center [231, 509] width 240 height 12
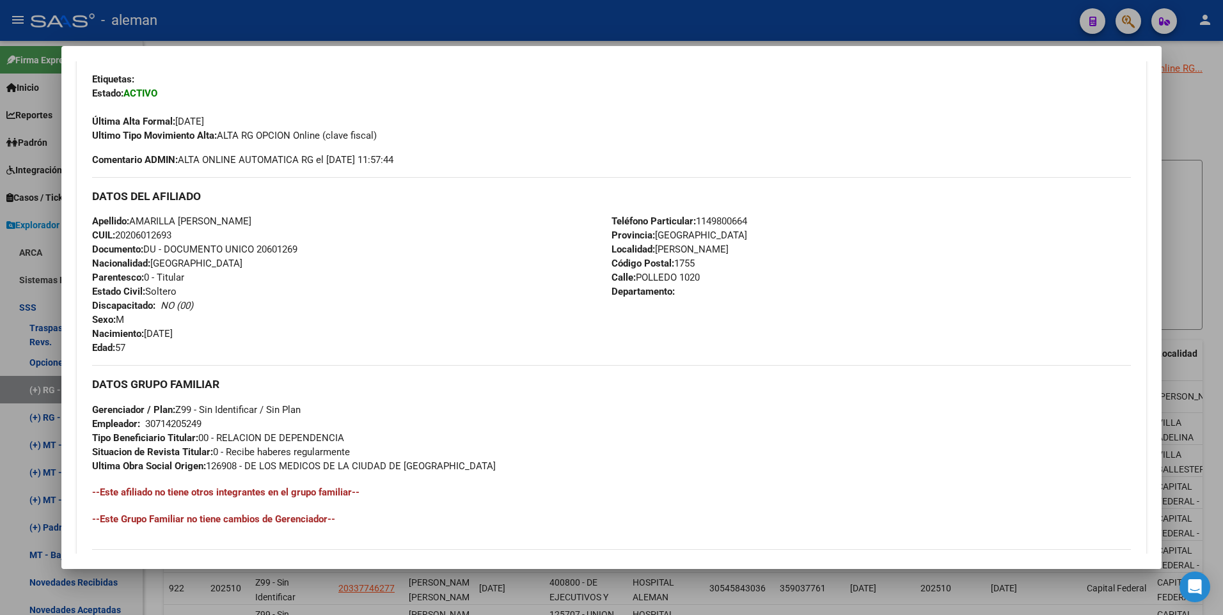
scroll to position [0, 0]
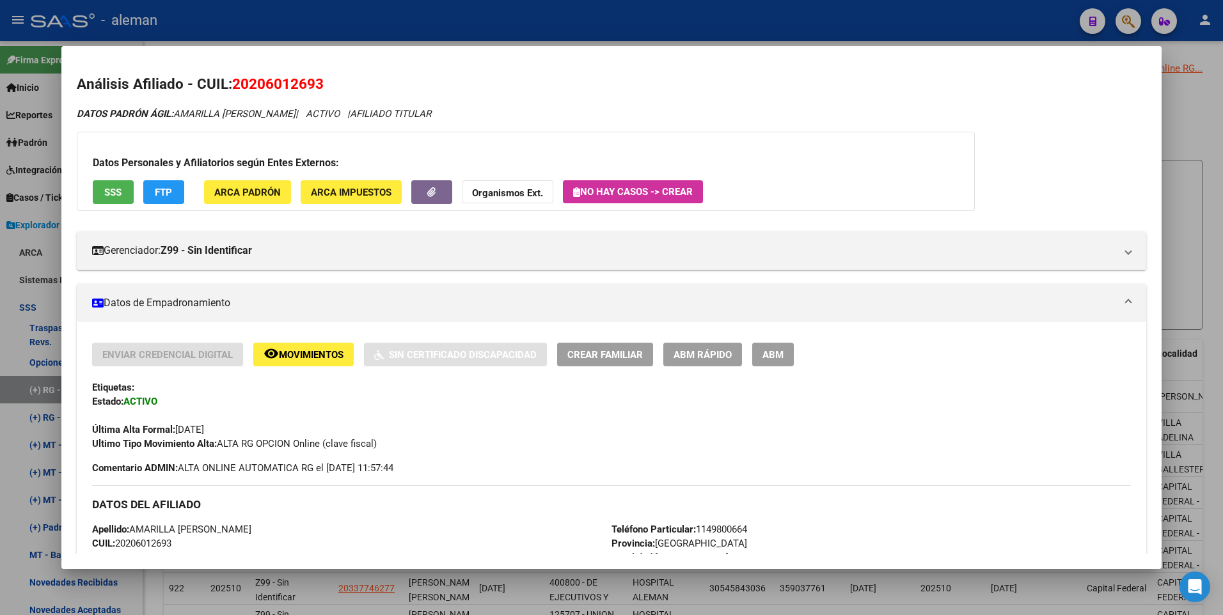
click at [1186, 117] on div at bounding box center [611, 307] width 1223 height 615
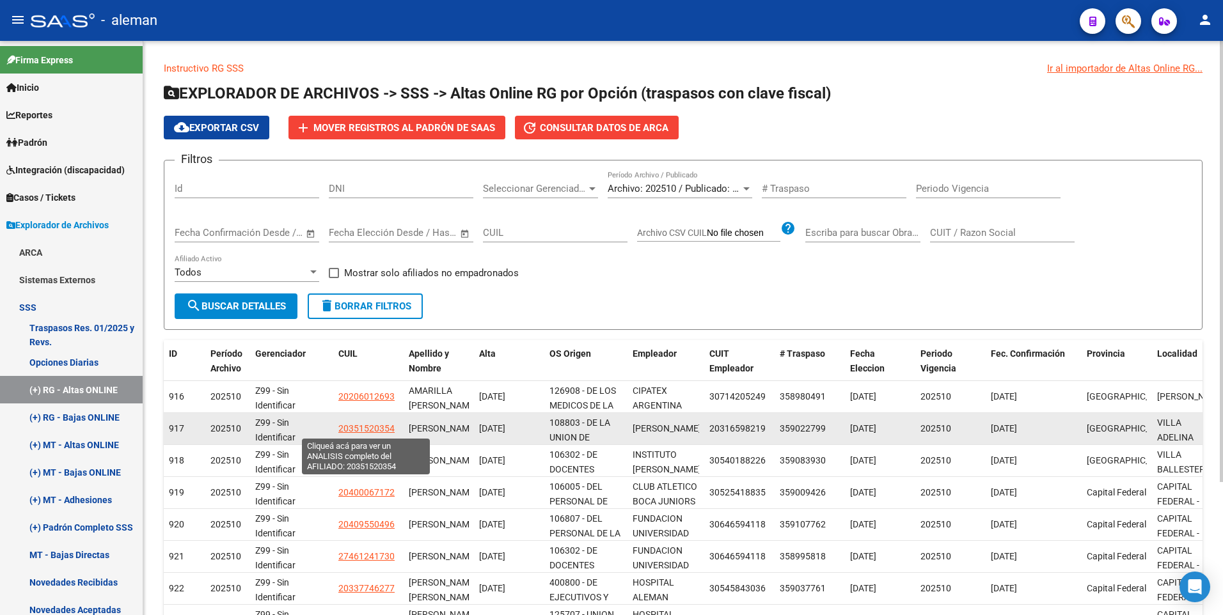
click at [361, 430] on span "20351520354" at bounding box center [366, 428] width 56 height 10
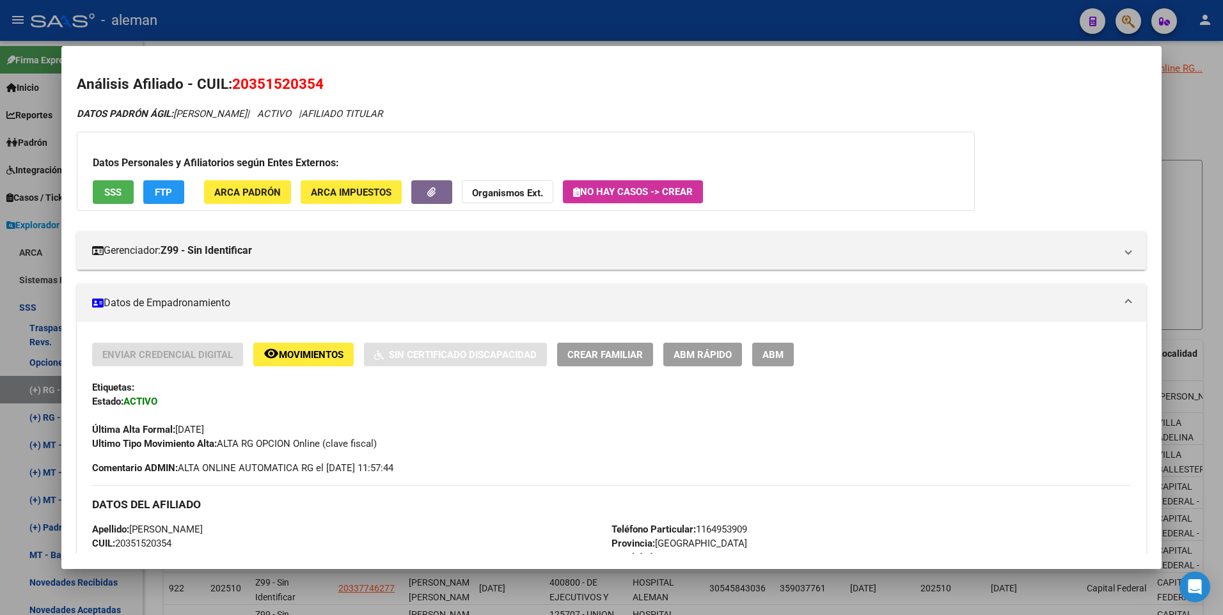
click at [1203, 268] on div at bounding box center [611, 307] width 1223 height 615
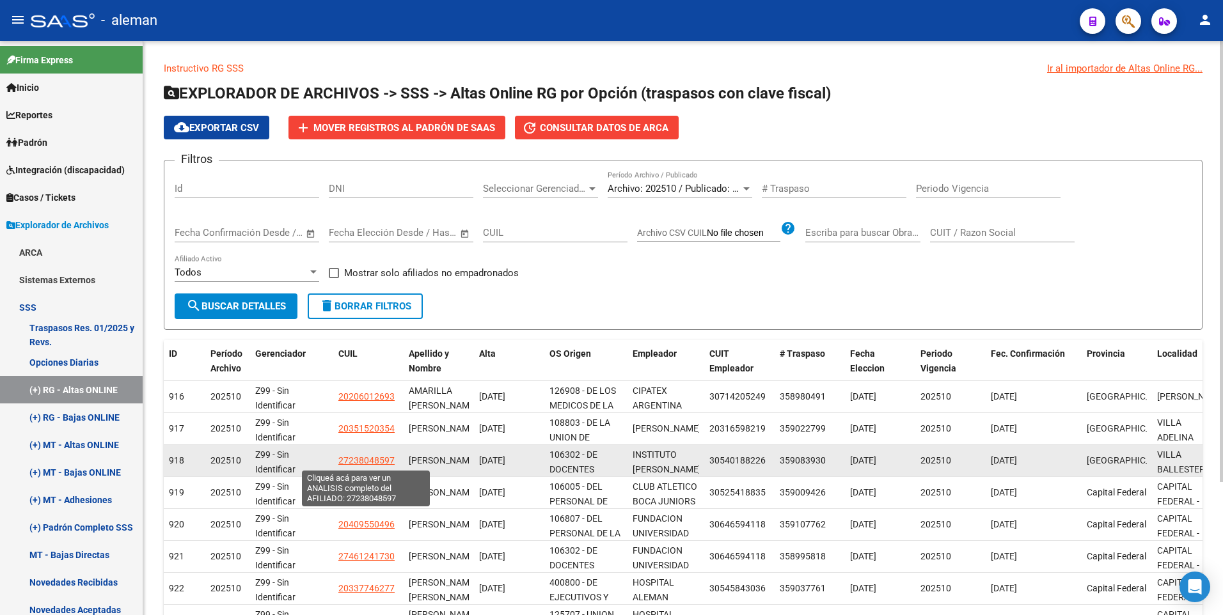
click at [367, 461] on span "27238048597" at bounding box center [366, 460] width 56 height 10
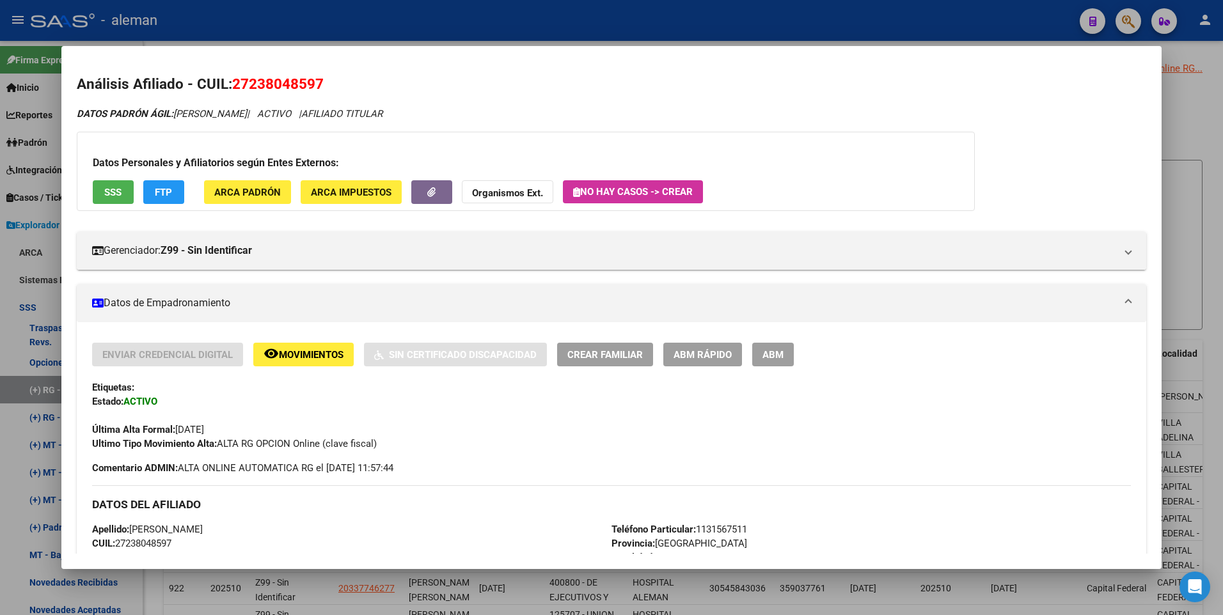
click at [1222, 311] on html "menu - aleman person Firma Express Inicio Calendario SSS Instructivos Contacto …" at bounding box center [611, 307] width 1223 height 615
click at [1216, 311] on div at bounding box center [611, 307] width 1223 height 615
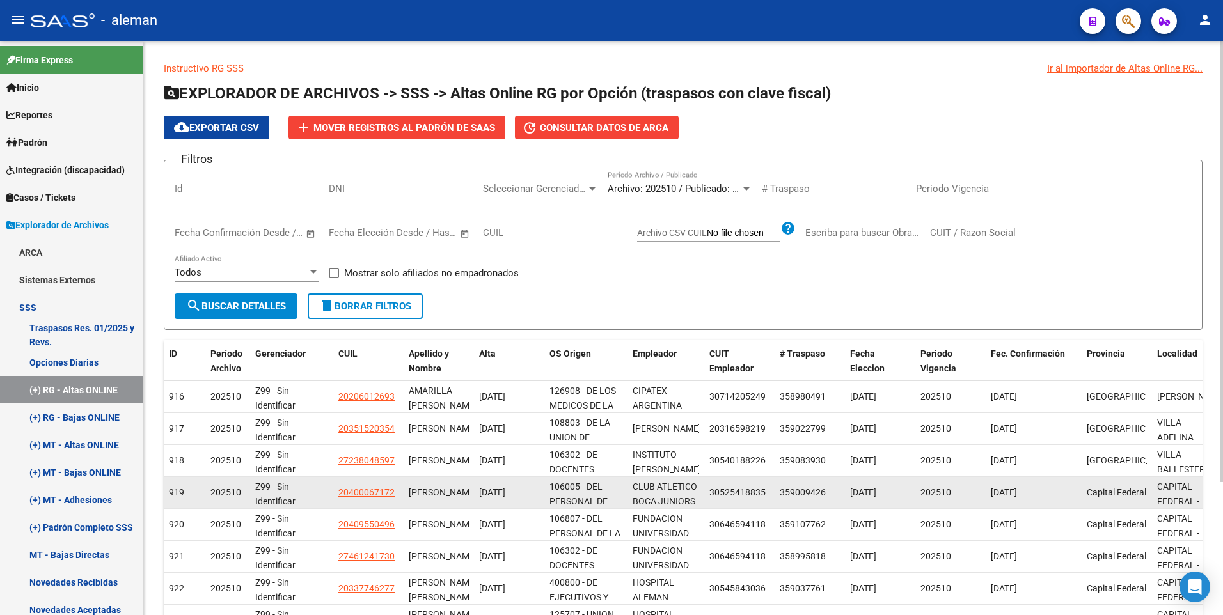
scroll to position [17, 0]
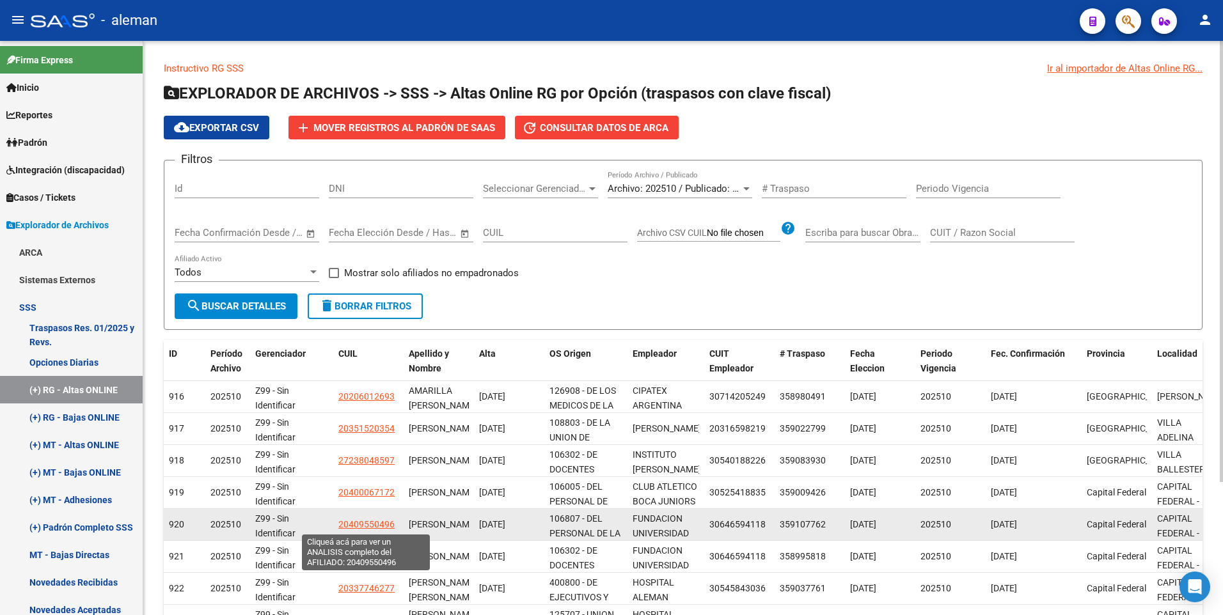
click at [361, 524] on span "20409550496" at bounding box center [366, 524] width 56 height 10
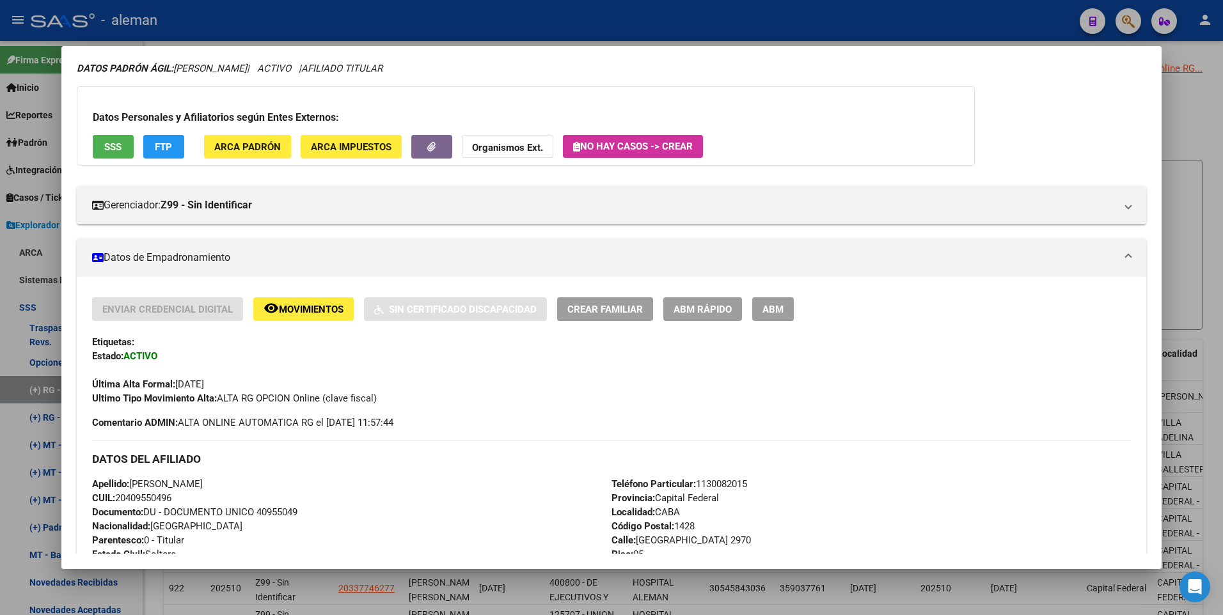
scroll to position [0, 0]
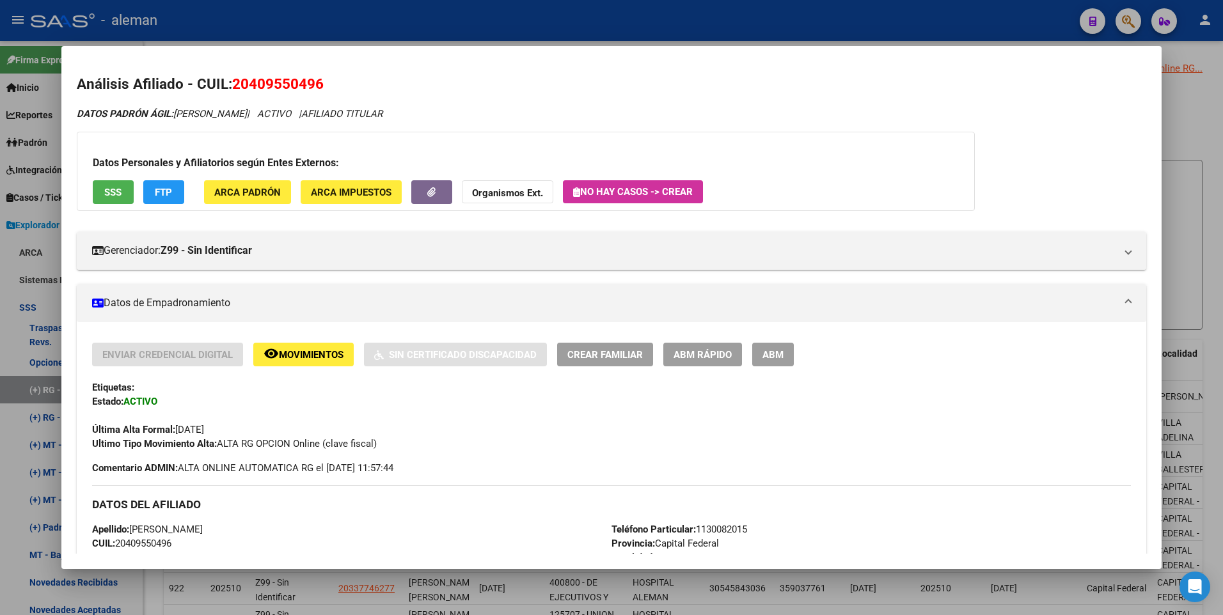
click at [1220, 395] on div at bounding box center [611, 307] width 1223 height 615
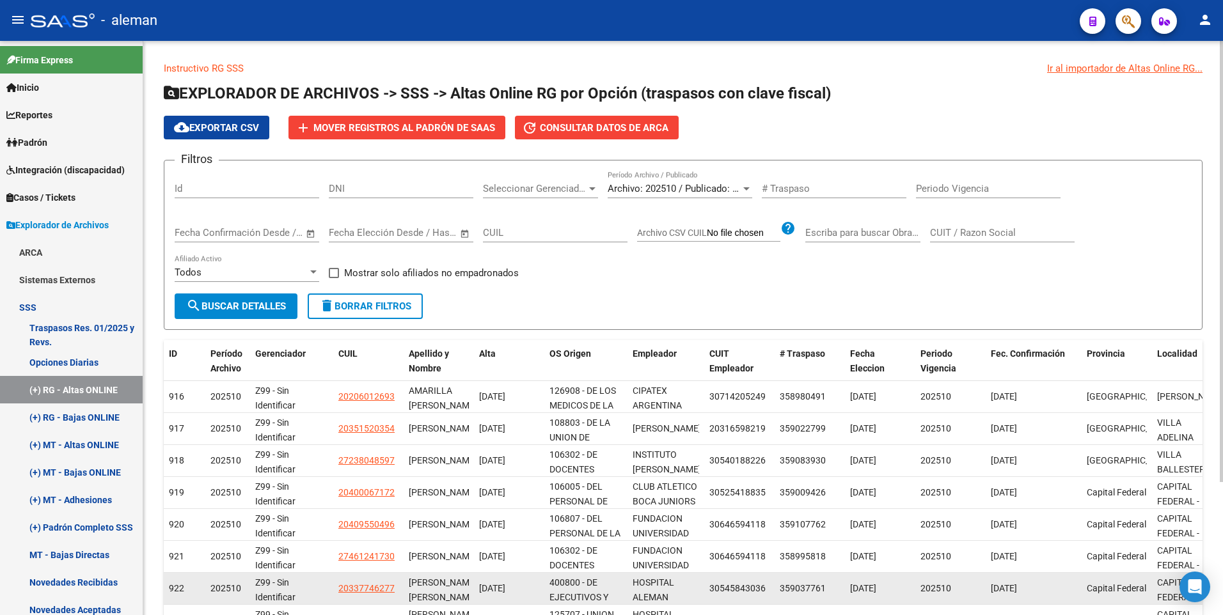
scroll to position [173, 0]
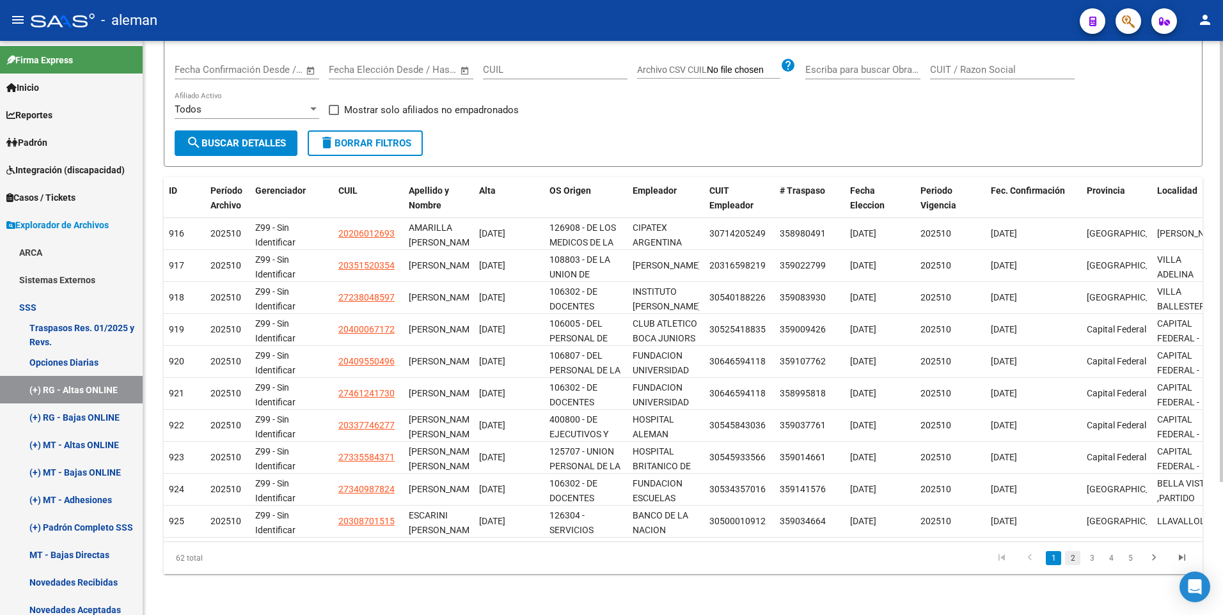
click at [1073, 557] on link "2" at bounding box center [1072, 558] width 15 height 14
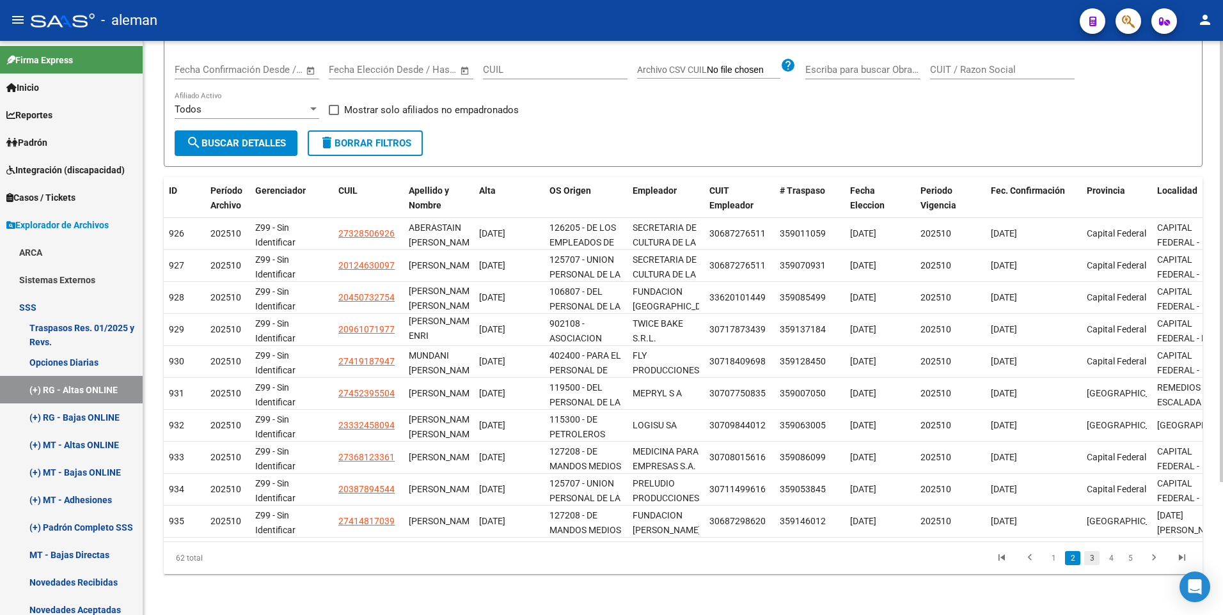
click at [1091, 557] on link "3" at bounding box center [1091, 558] width 15 height 14
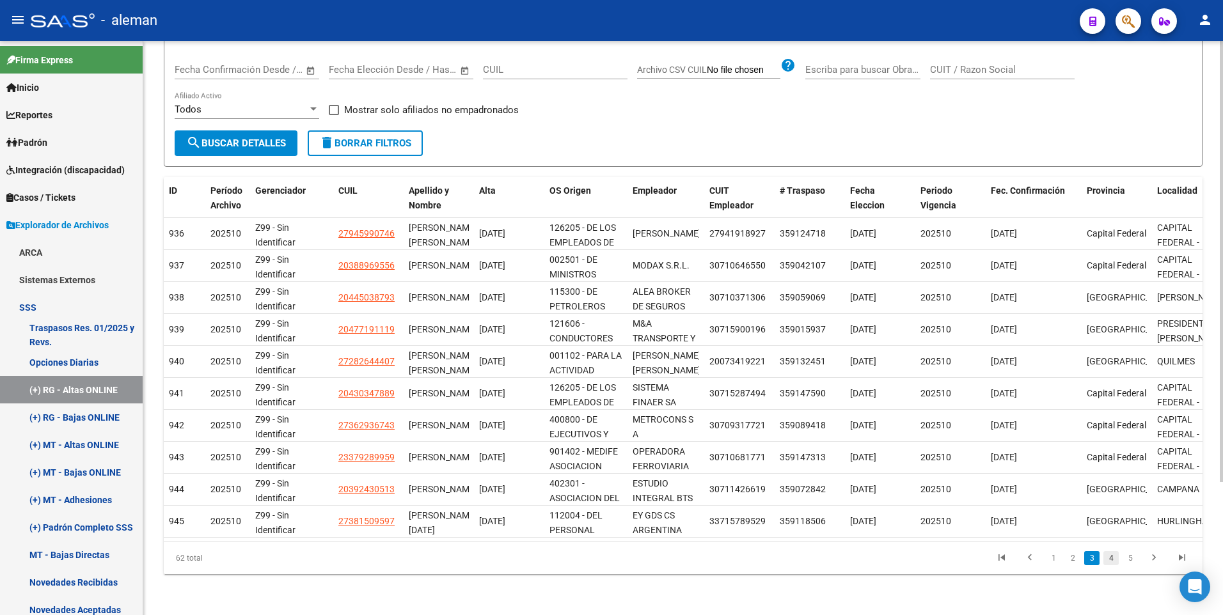
click at [1108, 553] on link "4" at bounding box center [1110, 558] width 15 height 14
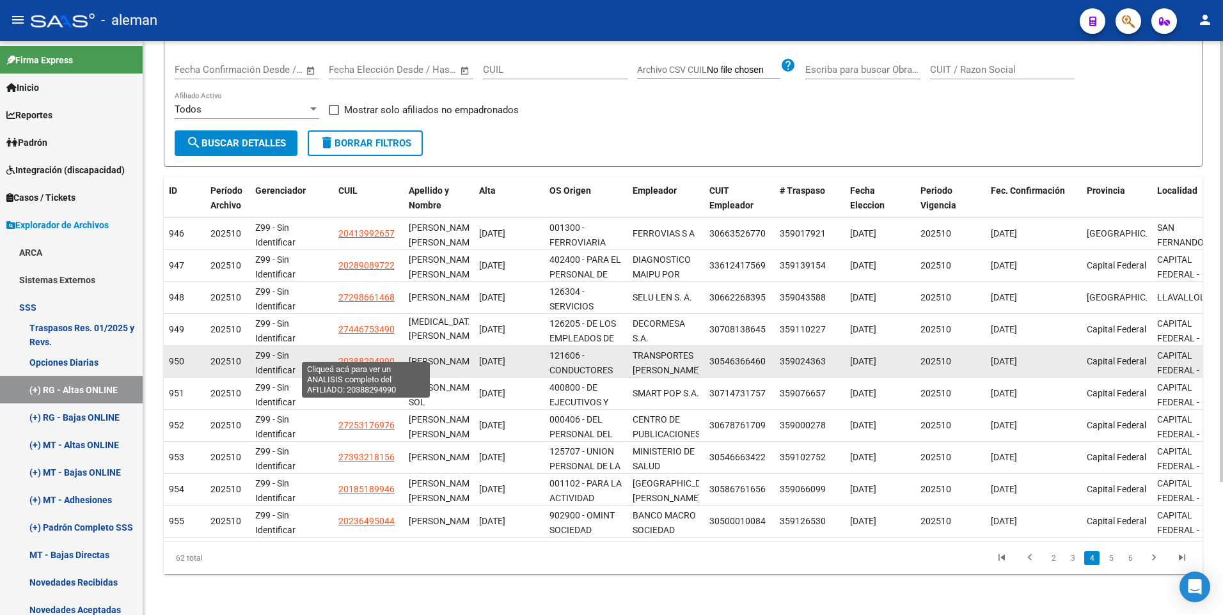
click at [375, 356] on span "20388294990" at bounding box center [366, 361] width 56 height 10
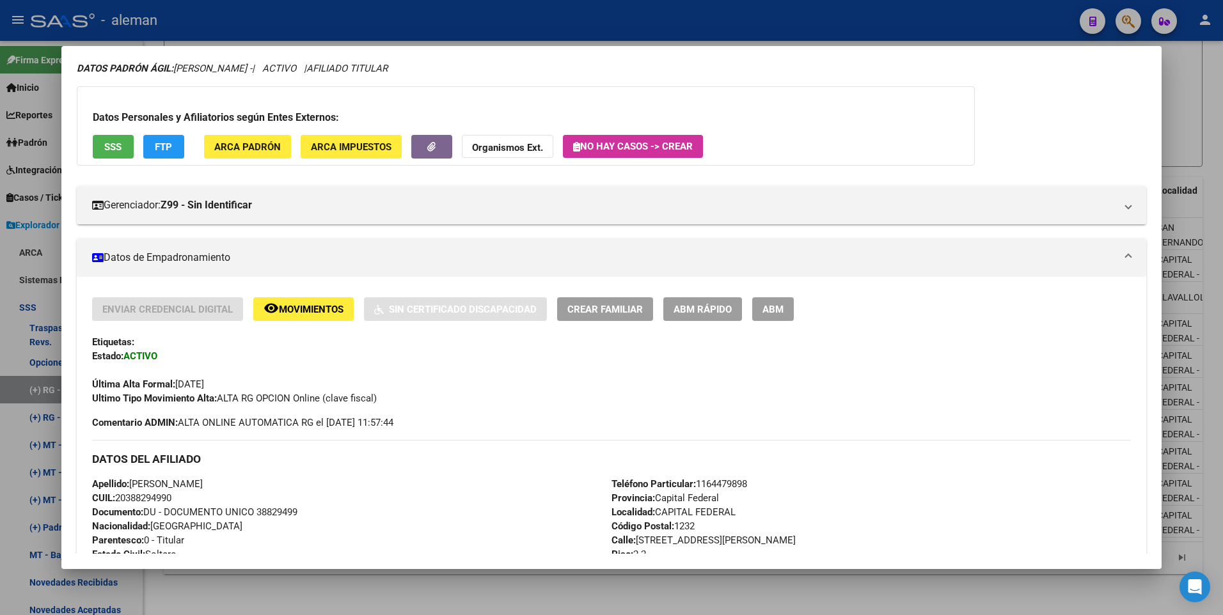
scroll to position [0, 0]
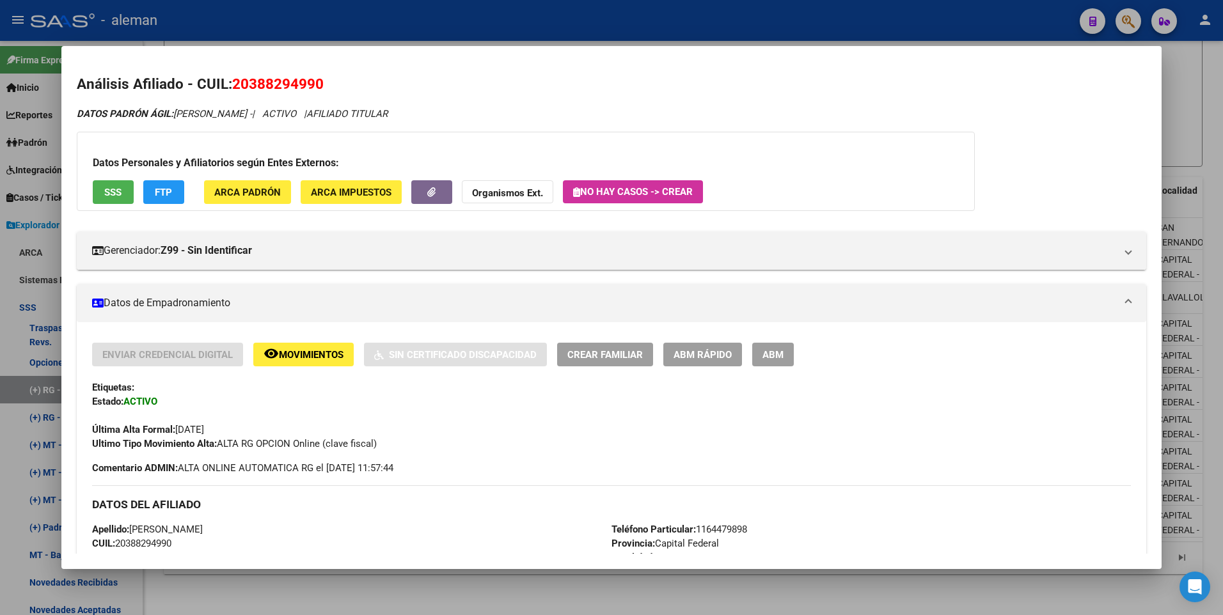
click at [329, 361] on span "Movimientos" at bounding box center [311, 355] width 65 height 12
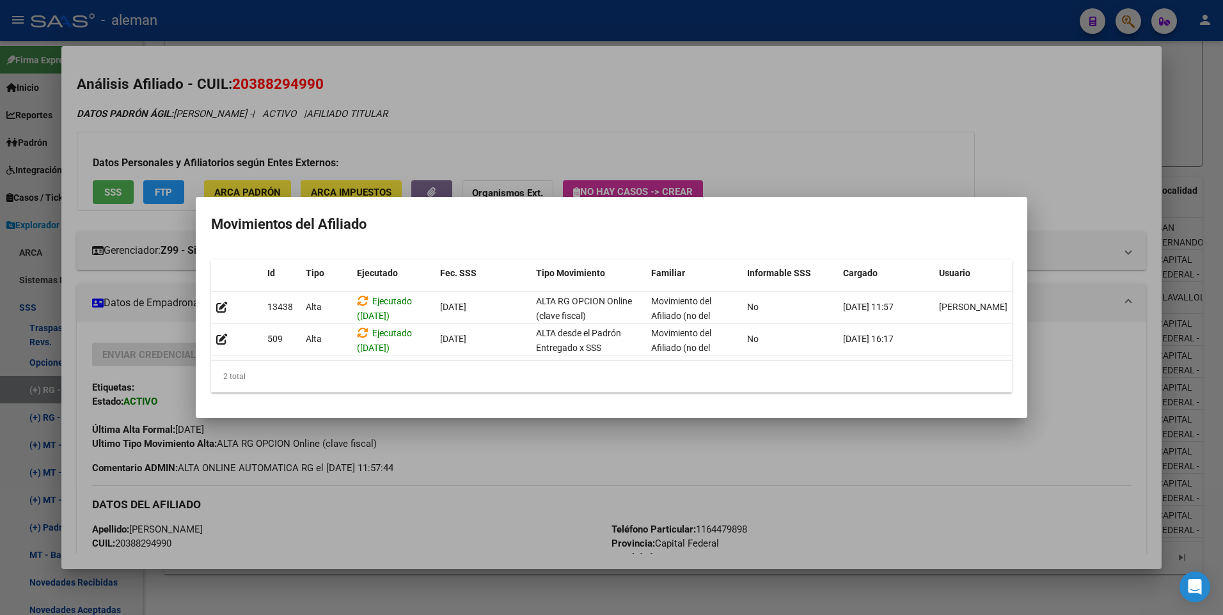
click at [1070, 345] on div at bounding box center [611, 307] width 1223 height 615
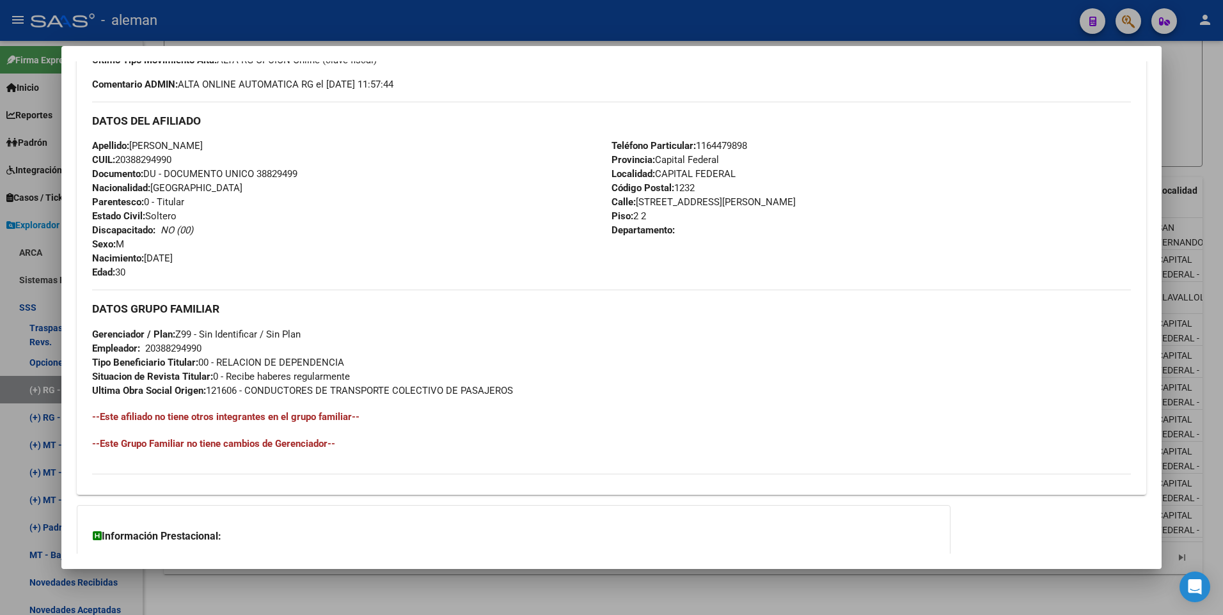
scroll to position [493, 0]
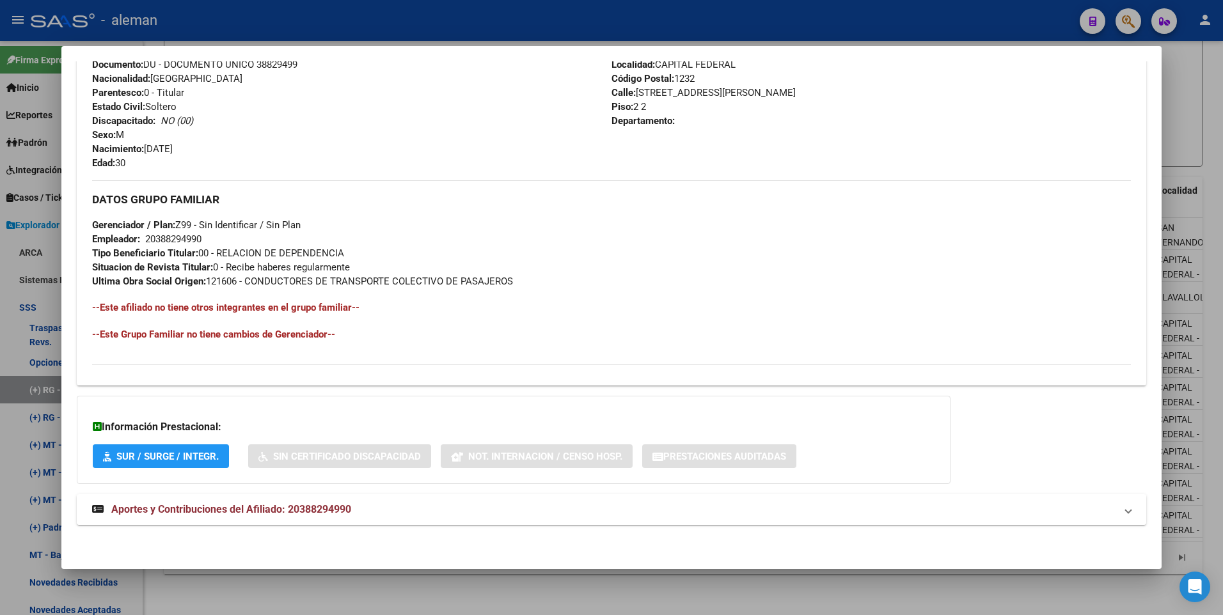
click at [317, 505] on span "Aportes y Contribuciones del Afiliado: 20388294990" at bounding box center [231, 509] width 240 height 12
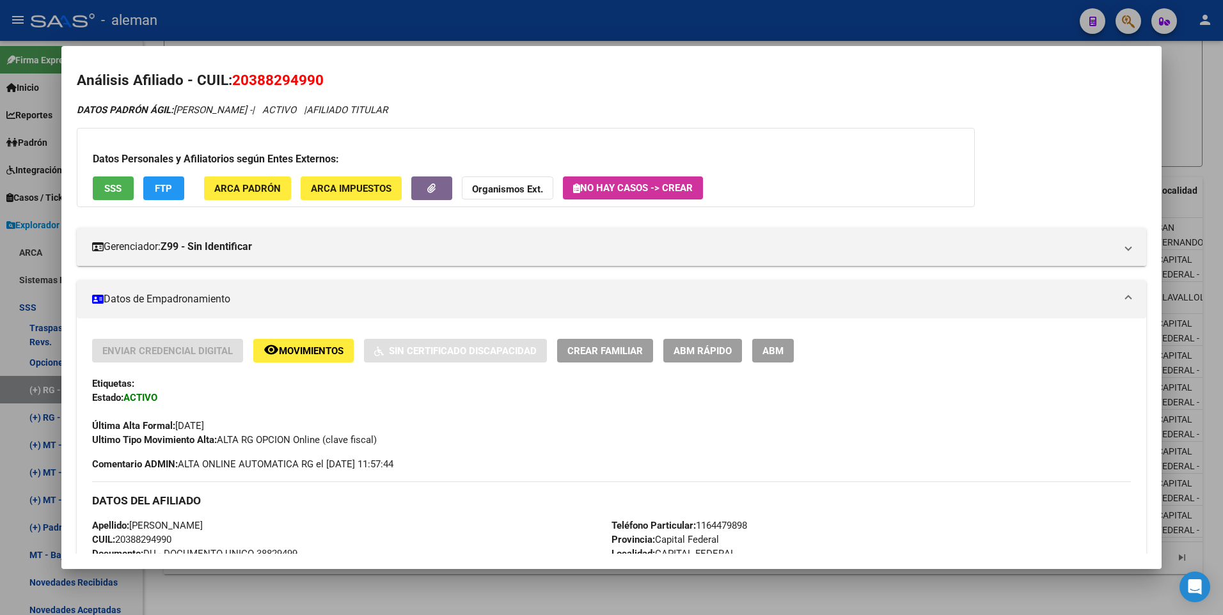
scroll to position [0, 0]
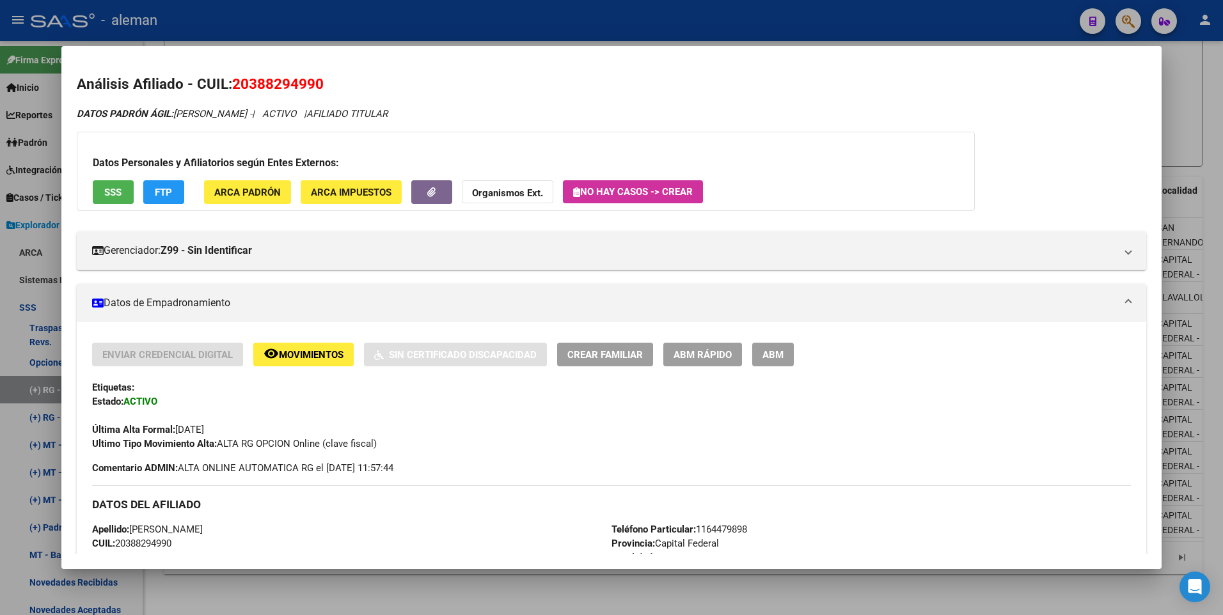
click at [539, 433] on div "Última Alta Formal: [DATE]" at bounding box center [611, 423] width 1039 height 28
click at [611, 434] on div "Última Alta Formal: [DATE]" at bounding box center [611, 423] width 1039 height 28
click at [1211, 238] on div at bounding box center [611, 307] width 1223 height 615
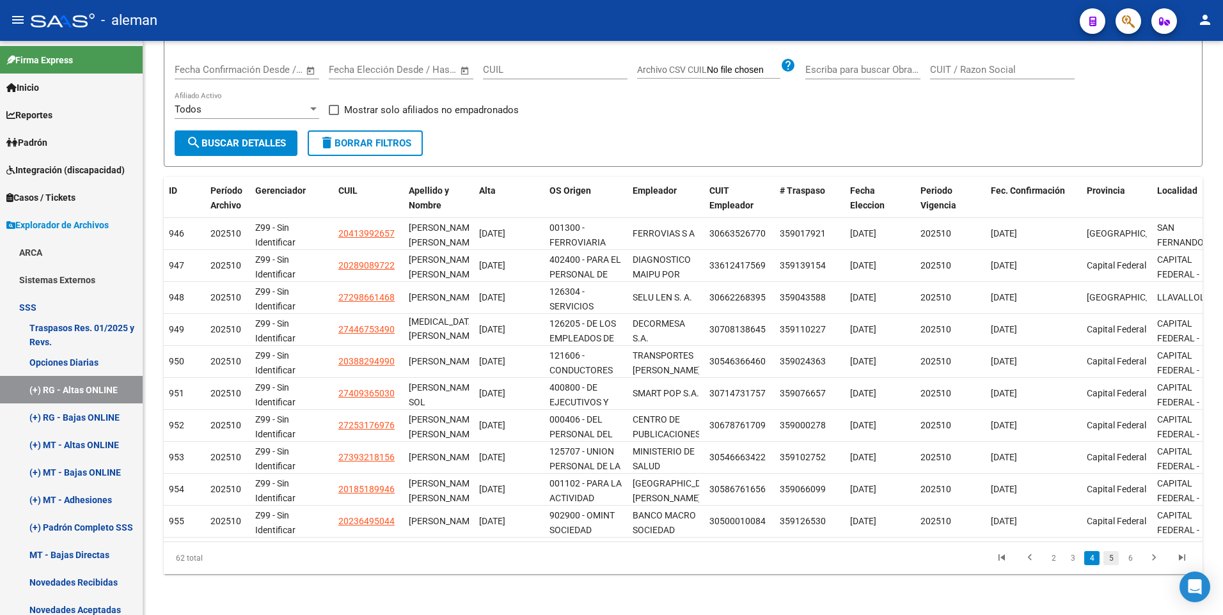
click at [1110, 557] on link "5" at bounding box center [1110, 558] width 15 height 14
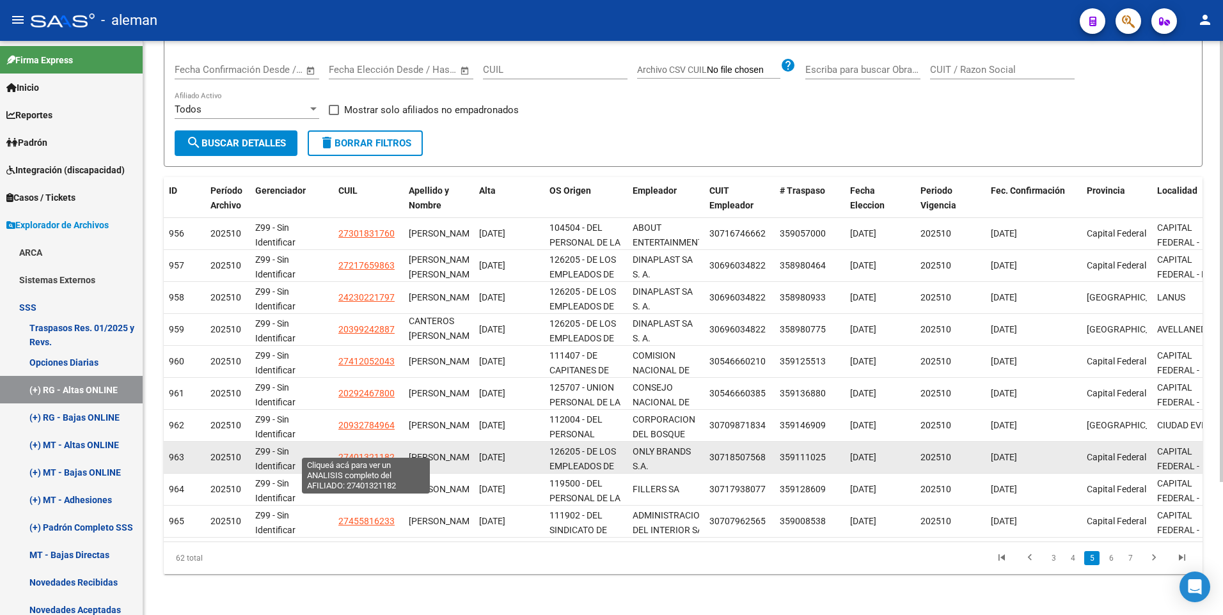
click at [352, 452] on span "27401321182" at bounding box center [366, 457] width 56 height 10
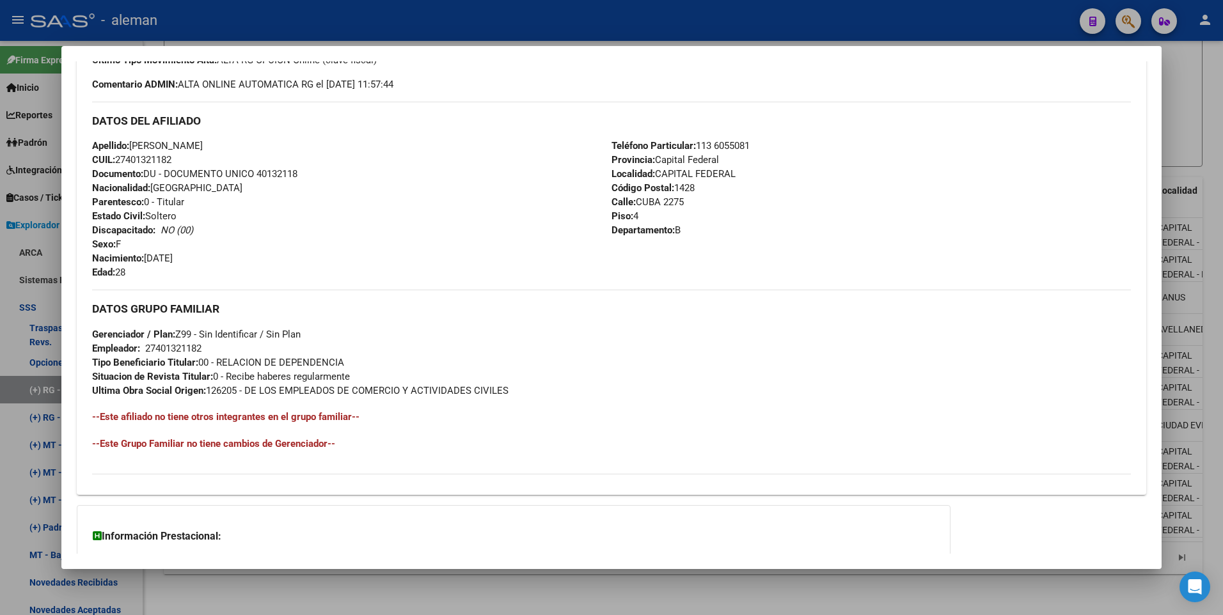
scroll to position [493, 0]
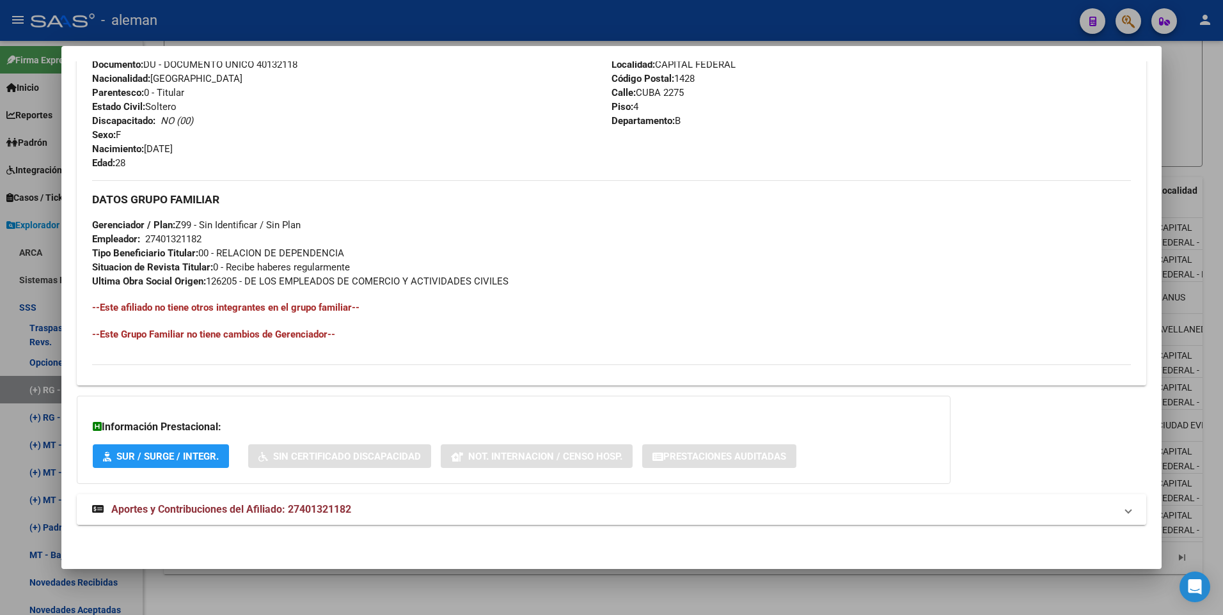
click at [309, 505] on span "Aportes y Contribuciones del Afiliado: 27401321182" at bounding box center [231, 509] width 240 height 12
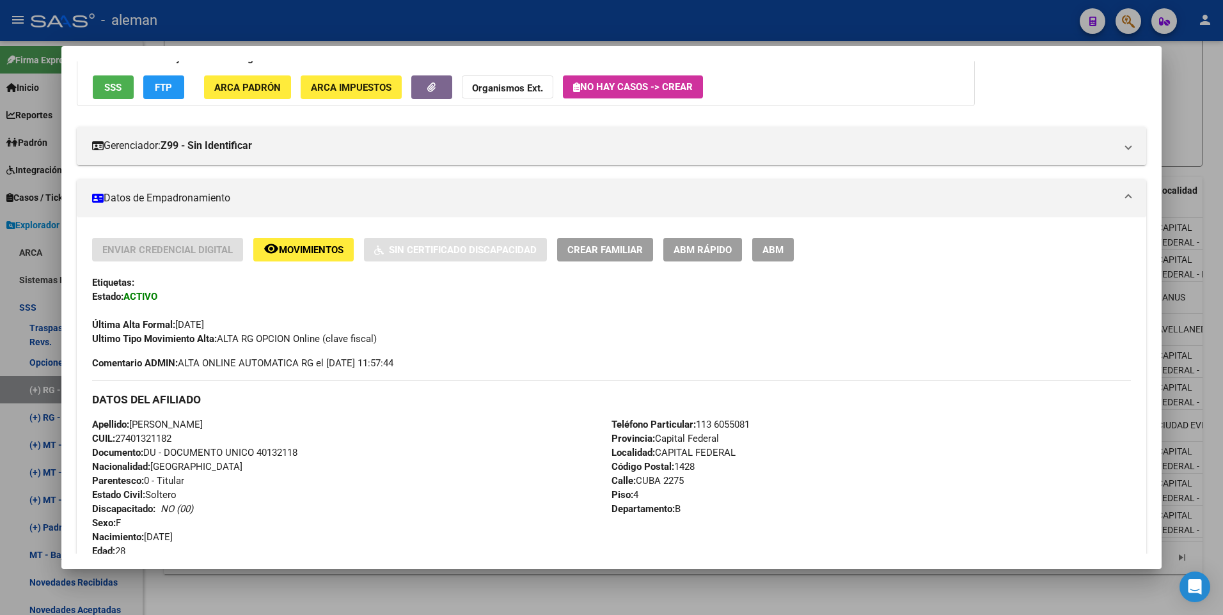
scroll to position [0, 0]
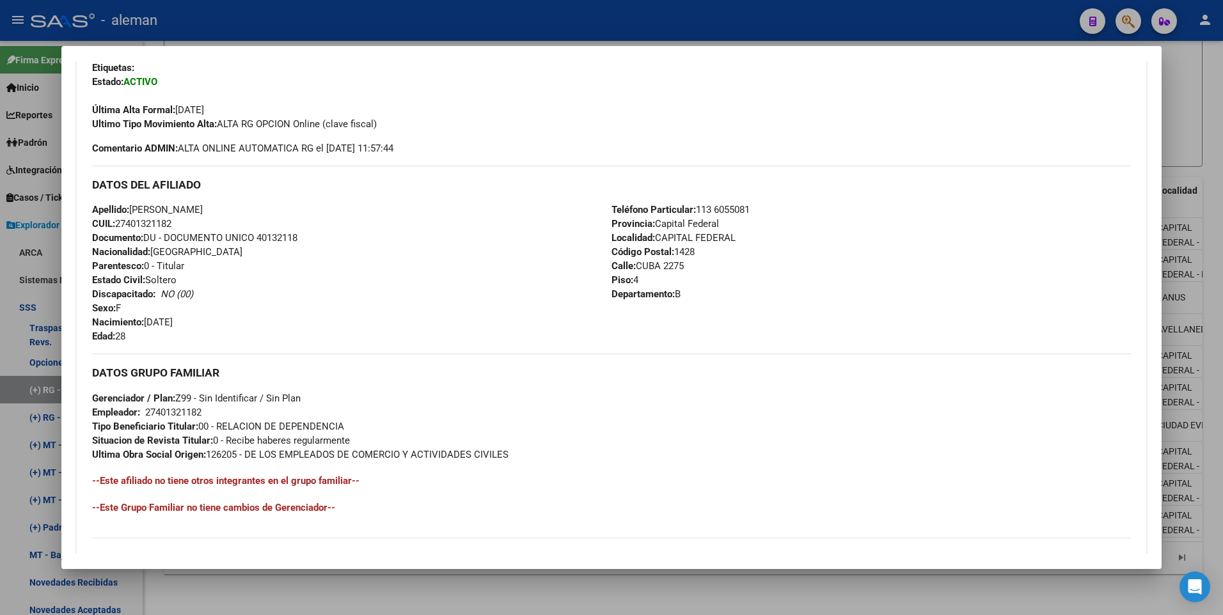
click at [1210, 340] on div at bounding box center [611, 307] width 1223 height 615
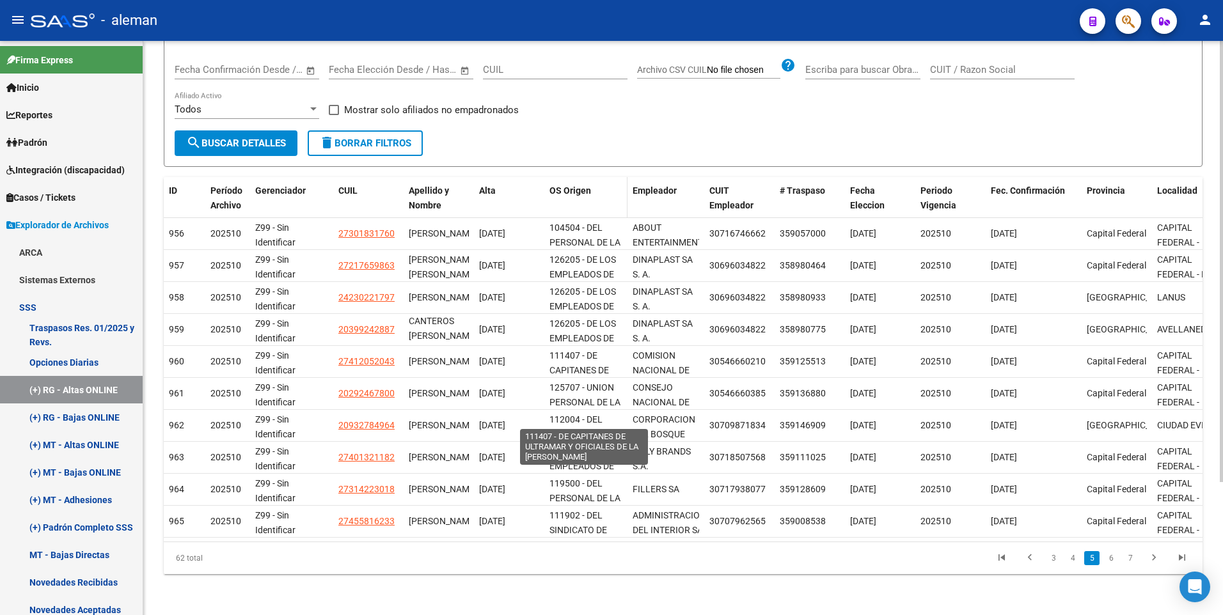
scroll to position [0, 0]
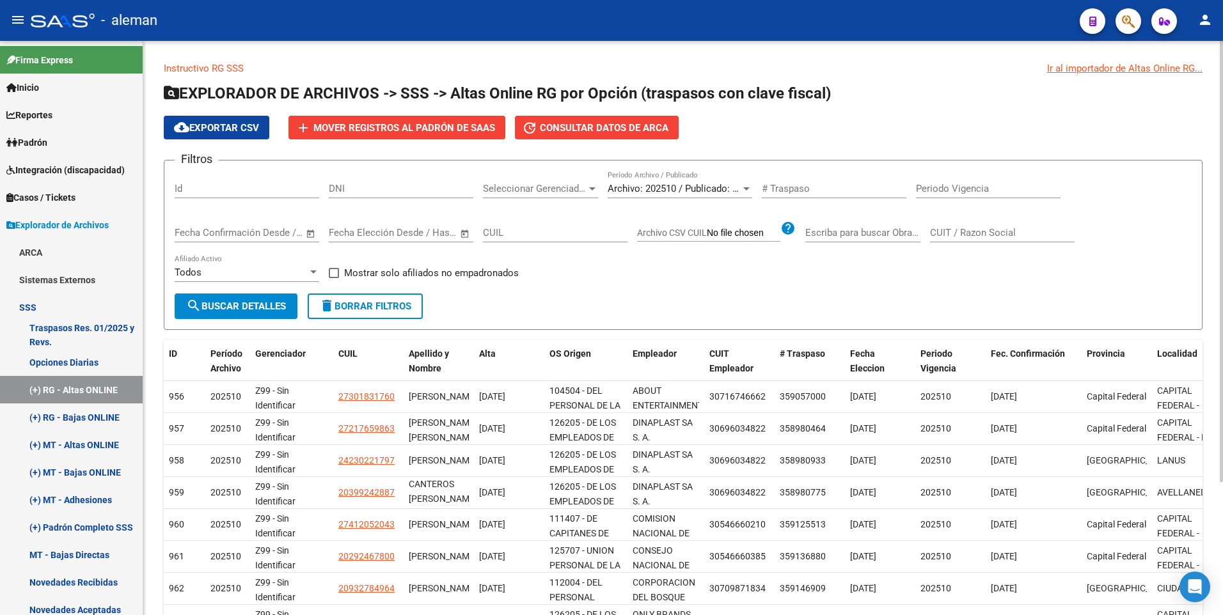
click at [569, 247] on div "CUIL" at bounding box center [555, 235] width 145 height 40
click at [576, 264] on div "Filtros Id DNI Seleccionar Gerenciador Seleccionar Gerenciador Archivo: 202510 …" at bounding box center [683, 232] width 1017 height 123
click at [89, 416] on link "(+) RG - Bajas ONLINE" at bounding box center [71, 418] width 143 height 28
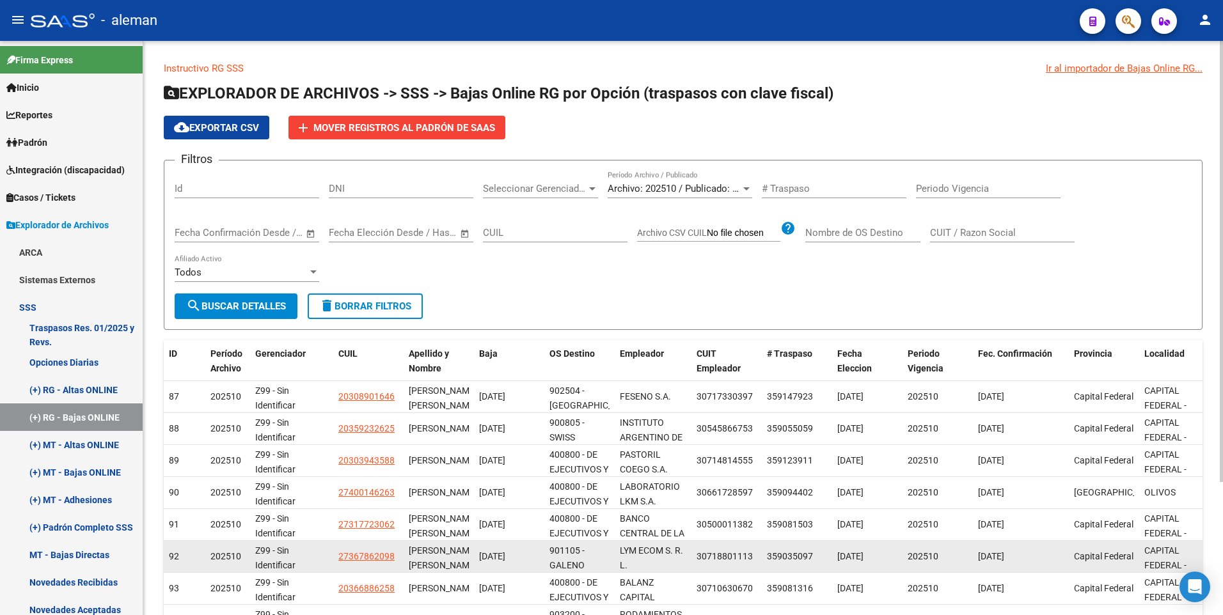
scroll to position [173, 0]
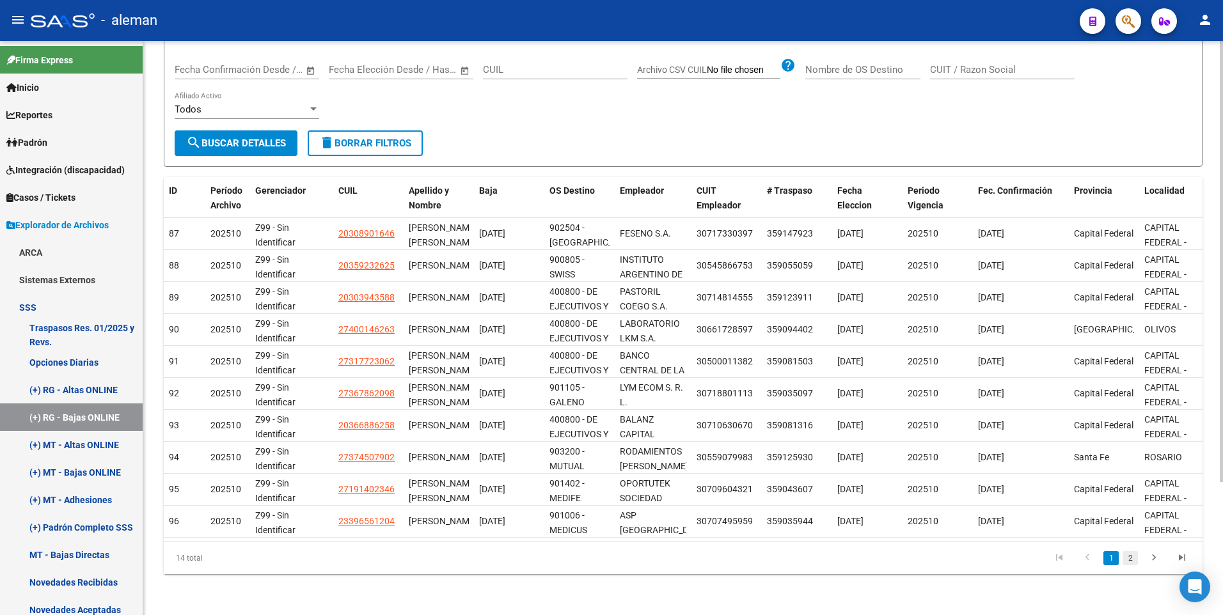
click at [1131, 558] on link "2" at bounding box center [1129, 558] width 15 height 14
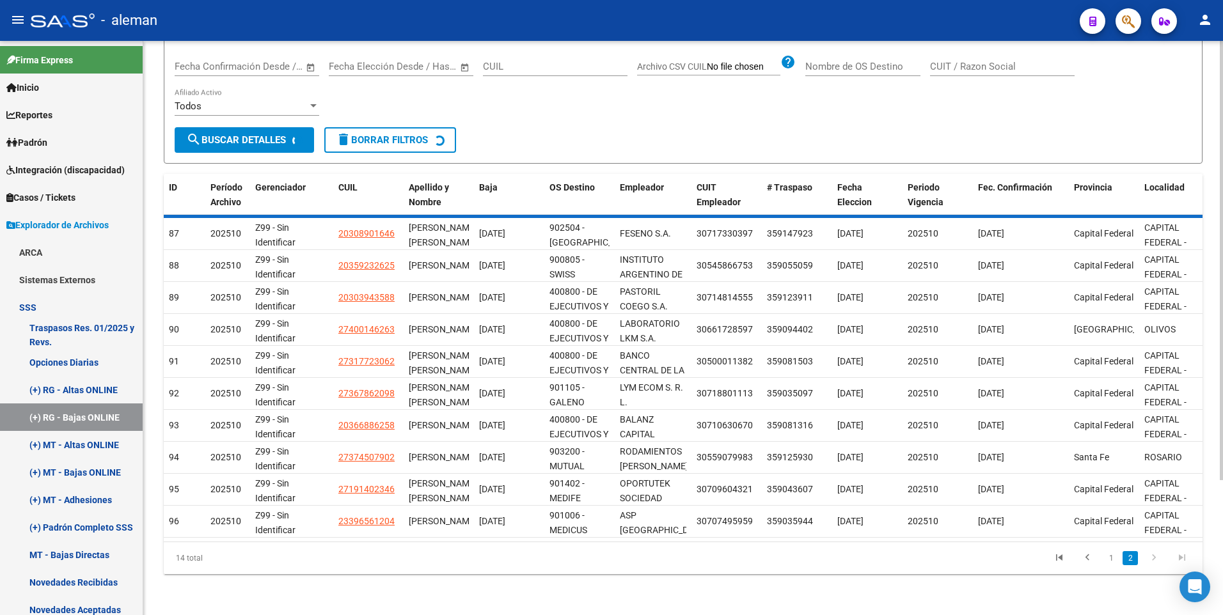
scroll to position [0, 0]
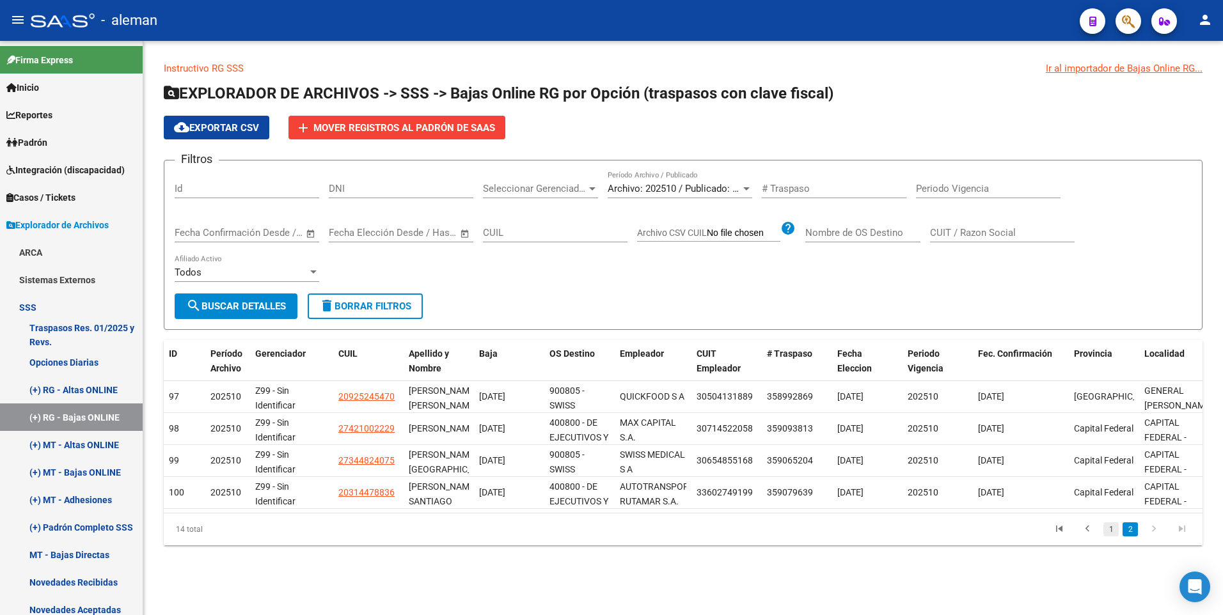
click at [1113, 537] on link "1" at bounding box center [1110, 530] width 15 height 14
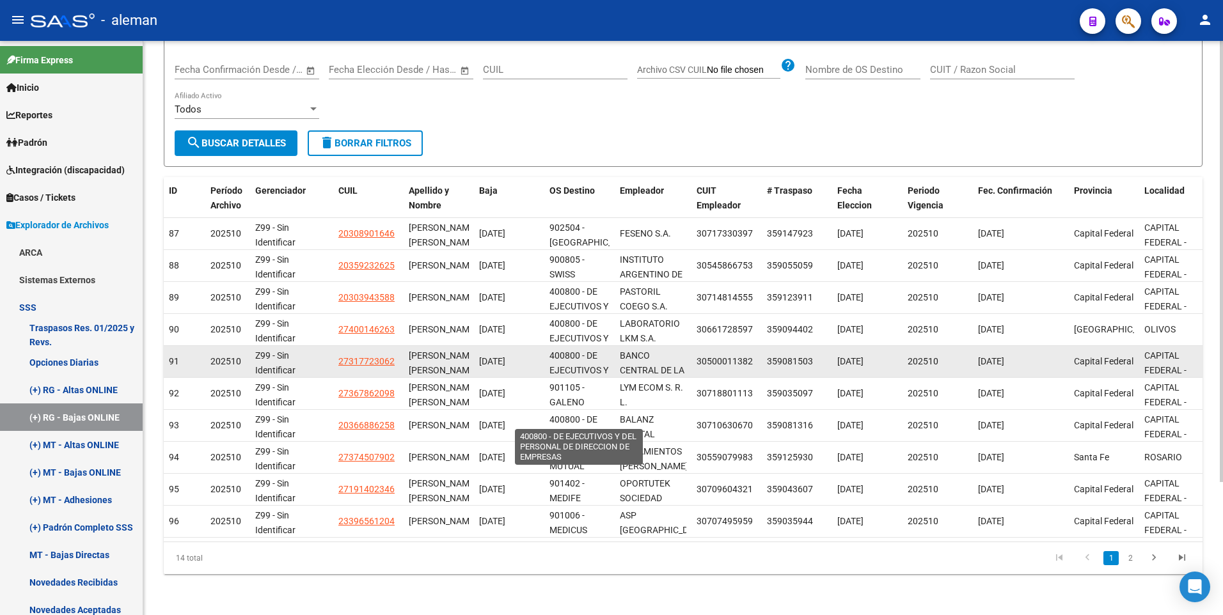
scroll to position [60, 0]
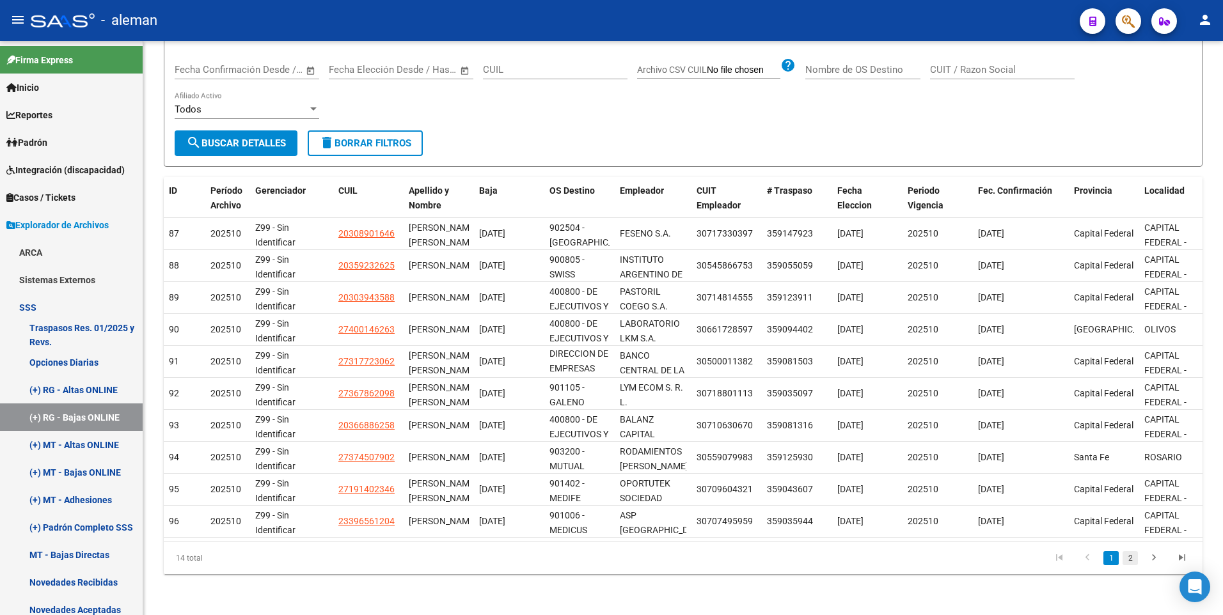
click at [1130, 559] on link "2" at bounding box center [1129, 558] width 15 height 14
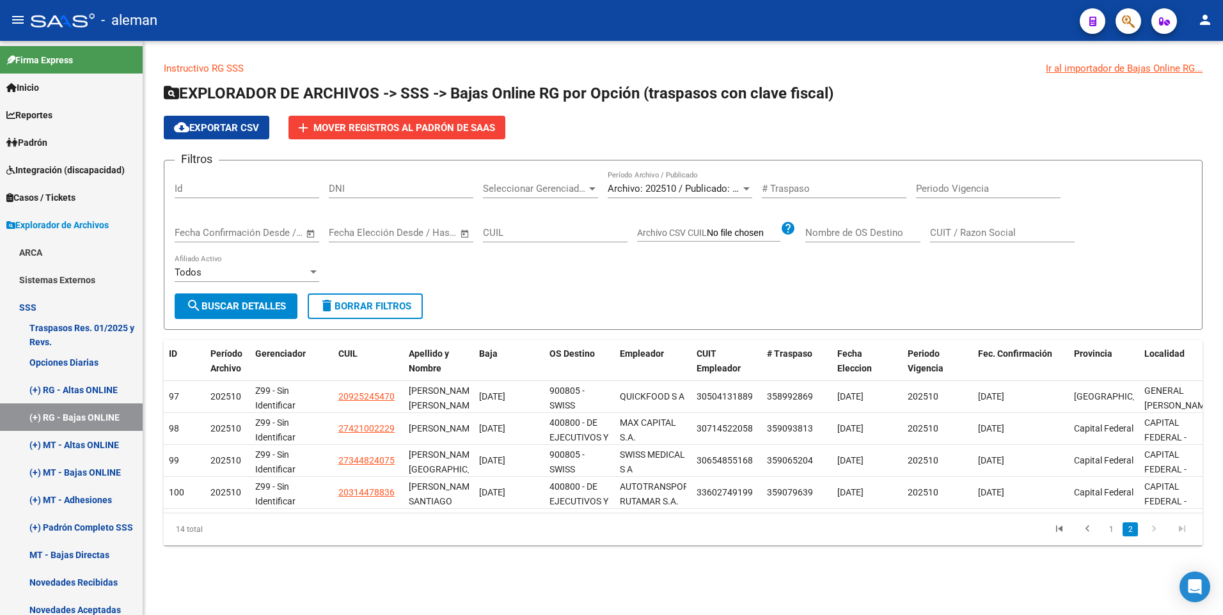
scroll to position [0, 0]
click at [1113, 537] on link "1" at bounding box center [1110, 530] width 15 height 14
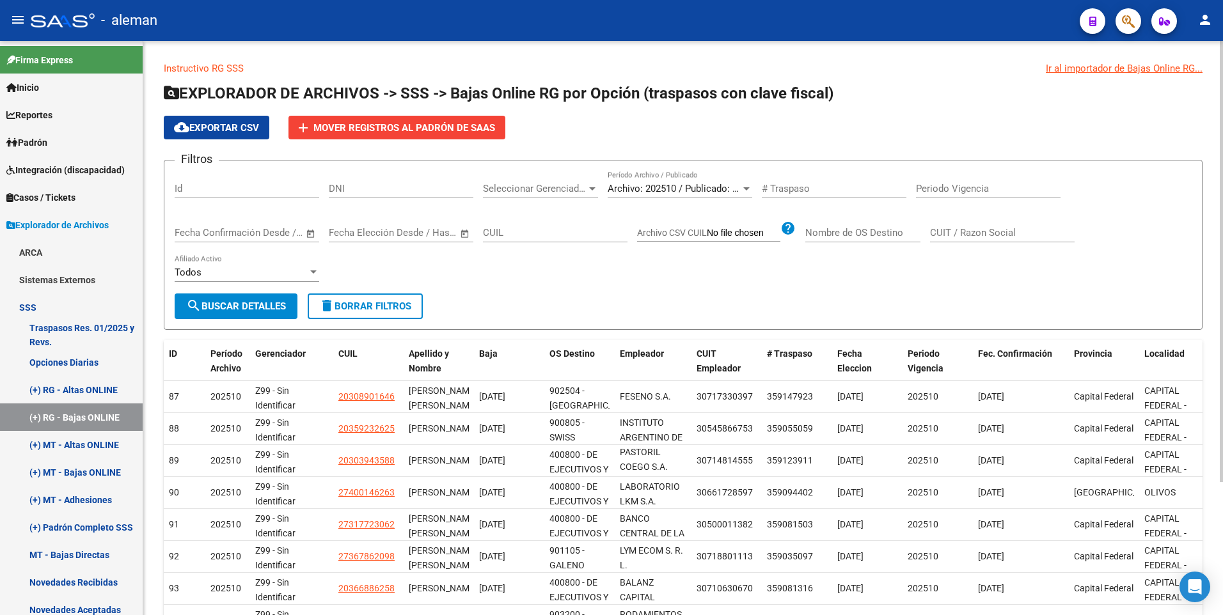
click at [702, 285] on div "Filtros Id DNI Seleccionar Gerenciador Seleccionar Gerenciador Archivo: 202510 …" at bounding box center [683, 232] width 1017 height 123
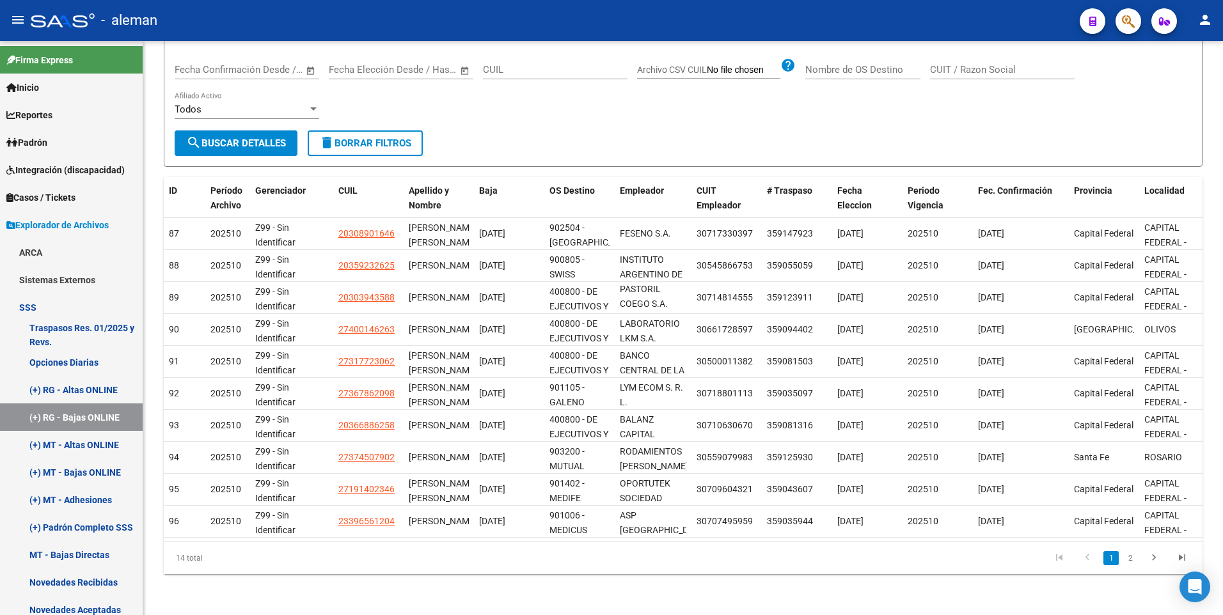
click at [1130, 557] on link "2" at bounding box center [1129, 558] width 15 height 14
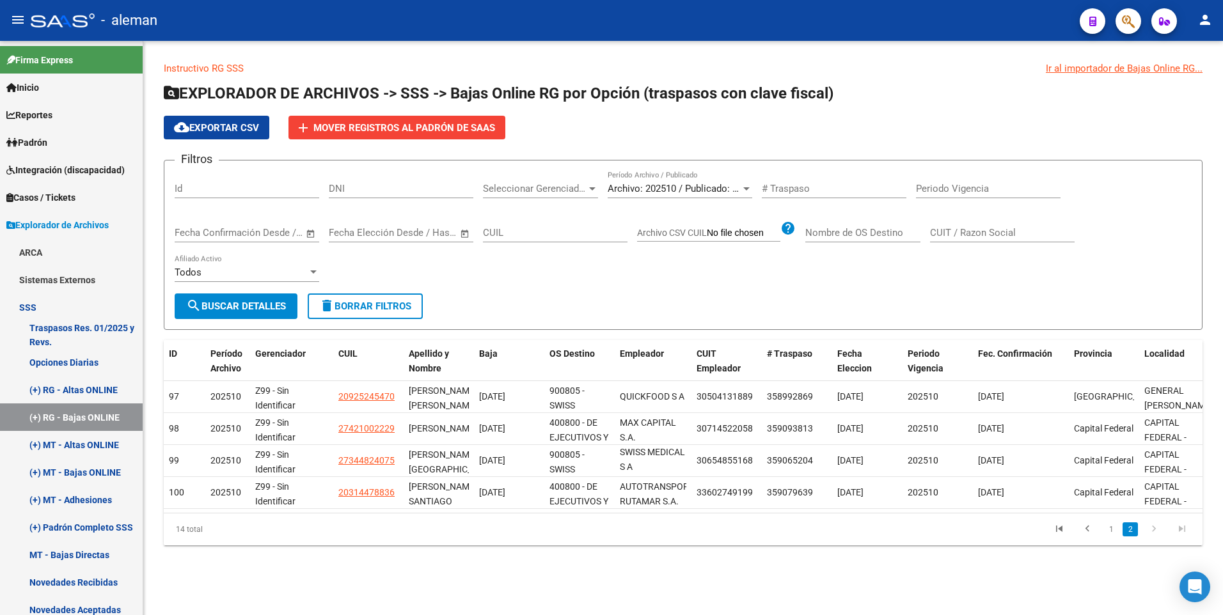
scroll to position [0, 0]
click at [567, 283] on div "Filtros Id DNI Seleccionar Gerenciador Seleccionar Gerenciador Archivo: 202510 …" at bounding box center [683, 232] width 1017 height 123
click at [1087, 537] on icon "go to previous page" at bounding box center [1087, 530] width 17 height 15
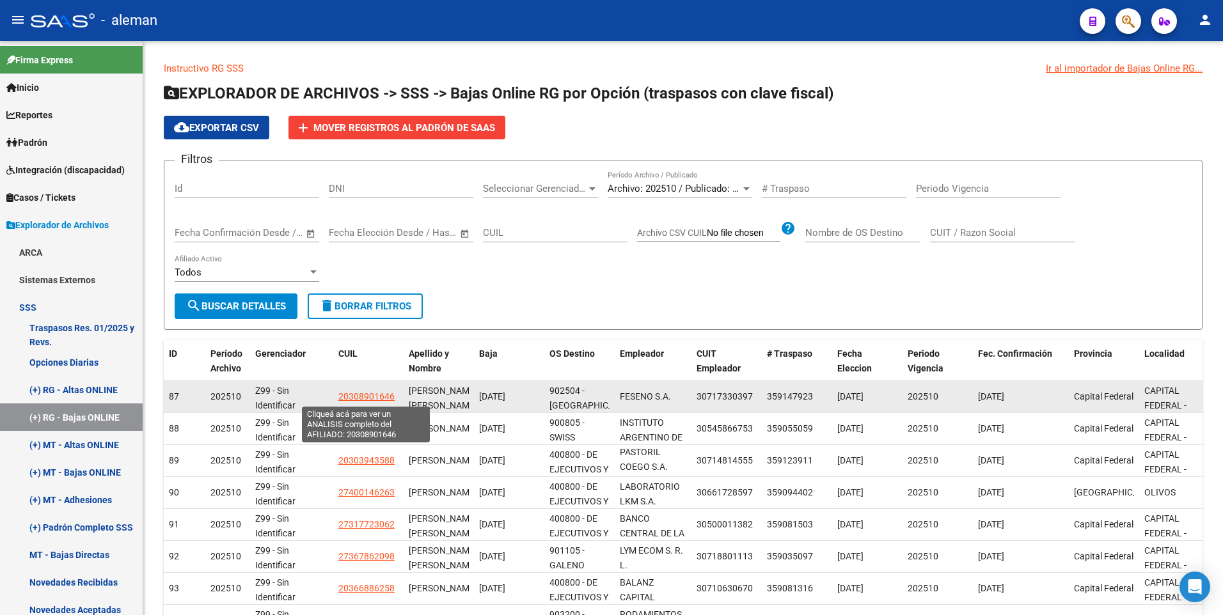
click at [367, 395] on span "20308901646" at bounding box center [366, 396] width 56 height 10
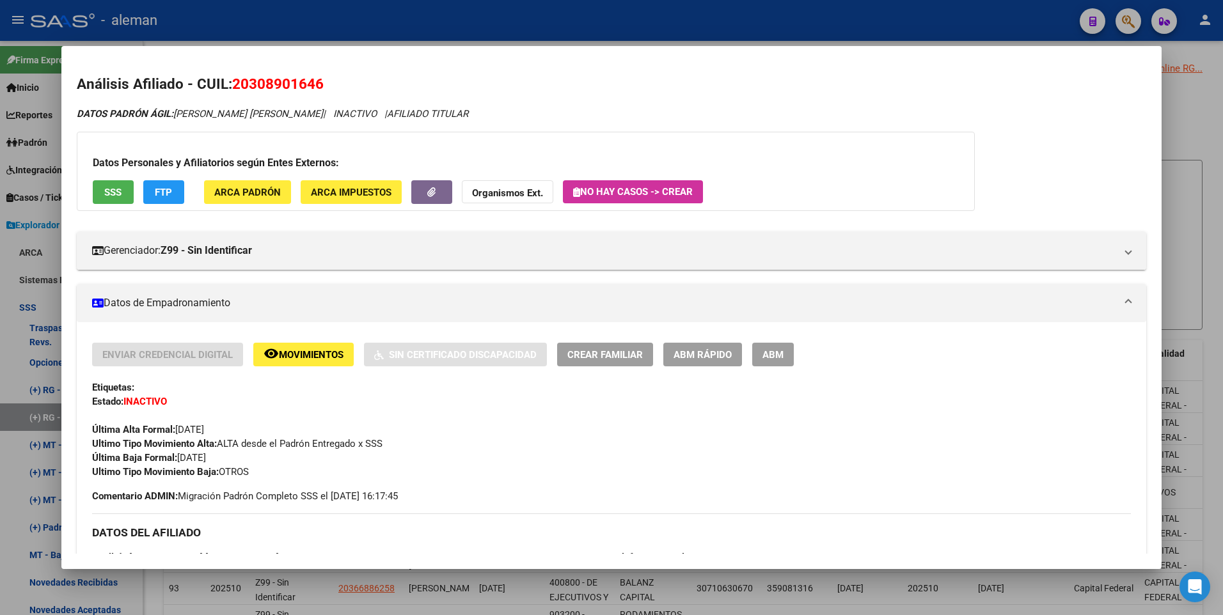
click at [1201, 335] on div at bounding box center [611, 307] width 1223 height 615
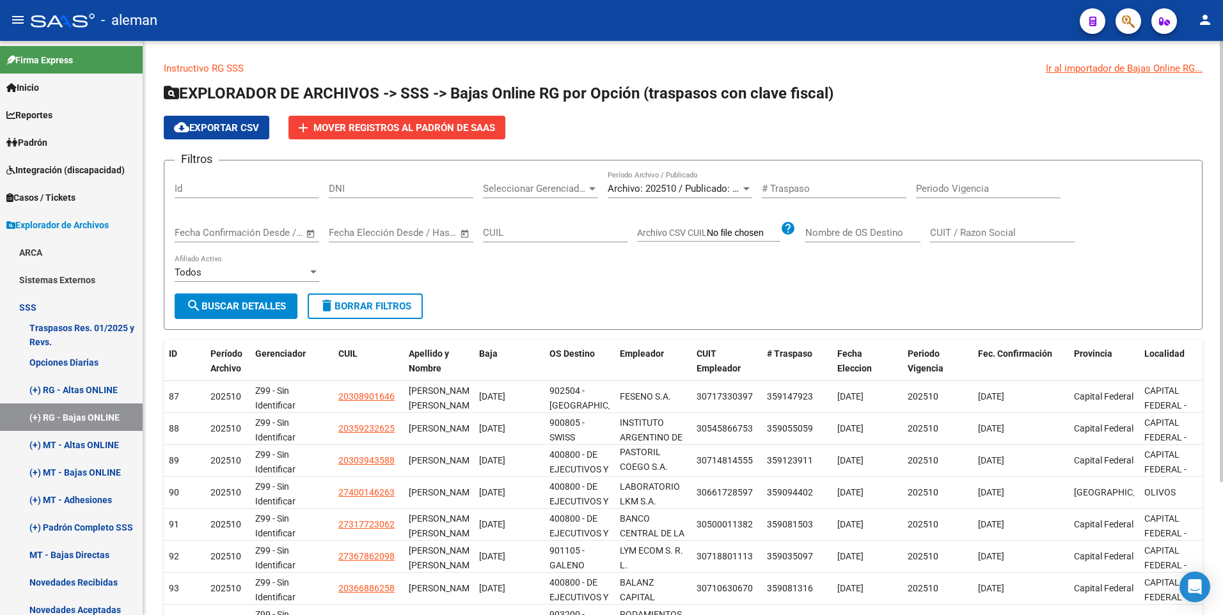
click at [506, 277] on div "Filtros Id DNI Seleccionar Gerenciador Seleccionar Gerenciador Archivo: 202510 …" at bounding box center [683, 232] width 1017 height 123
click at [229, 121] on button "cloud_download Exportar CSV" at bounding box center [217, 128] width 106 height 24
click at [661, 271] on div "Filtros Id DNI Seleccionar Gerenciador Seleccionar Gerenciador Archivo: 202510 …" at bounding box center [683, 232] width 1017 height 123
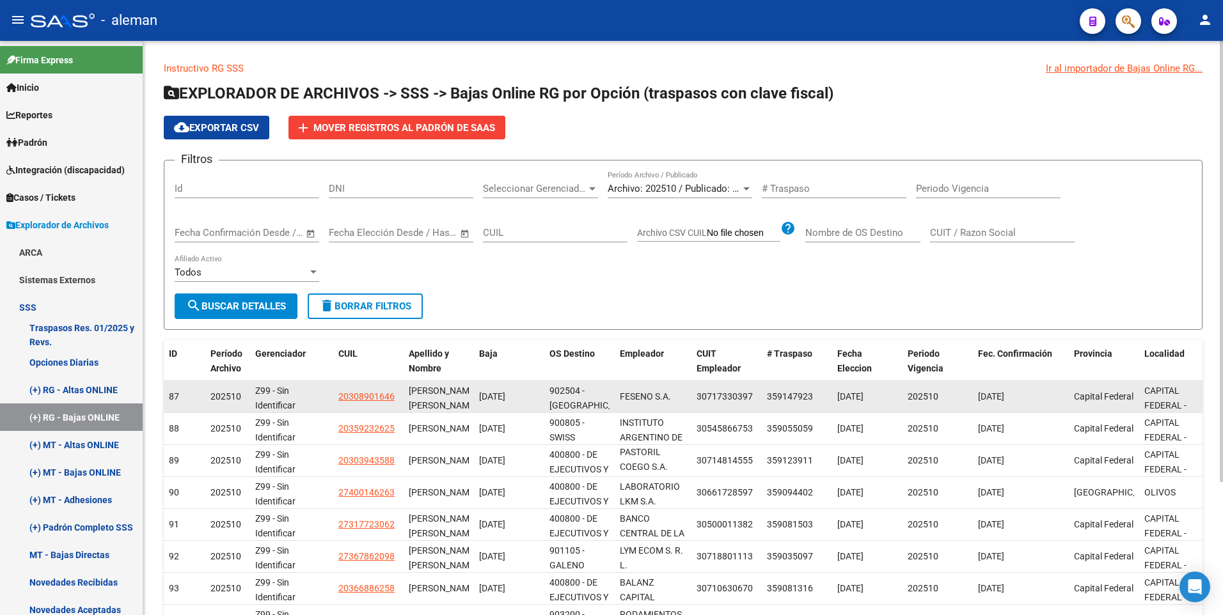
scroll to position [64, 0]
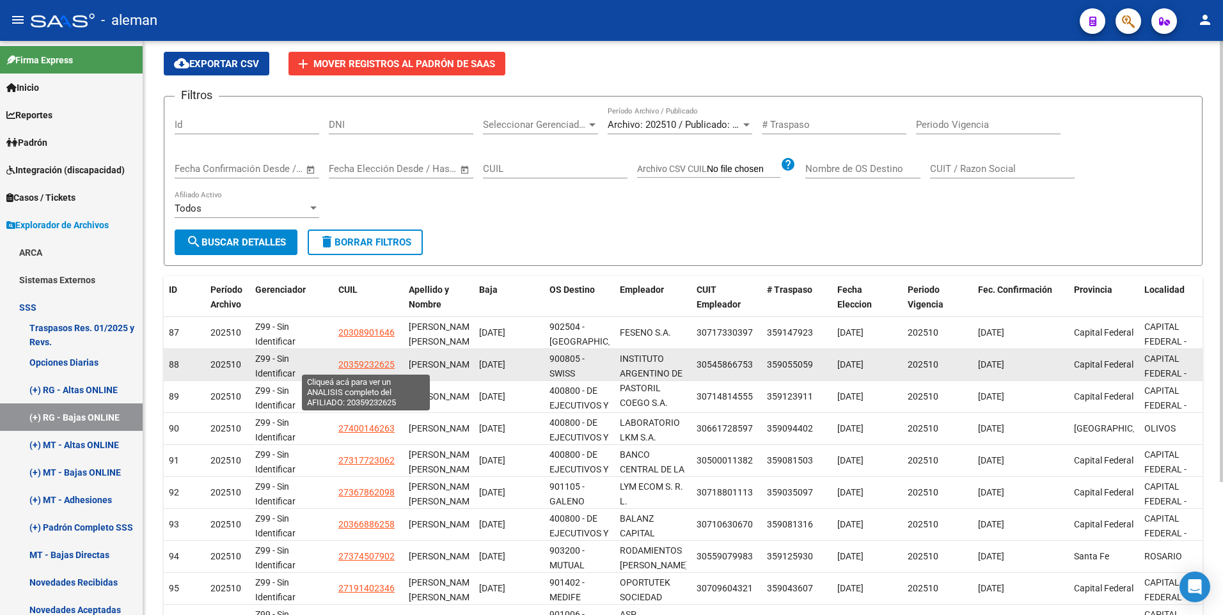
click at [358, 364] on span "20359232625" at bounding box center [366, 364] width 56 height 10
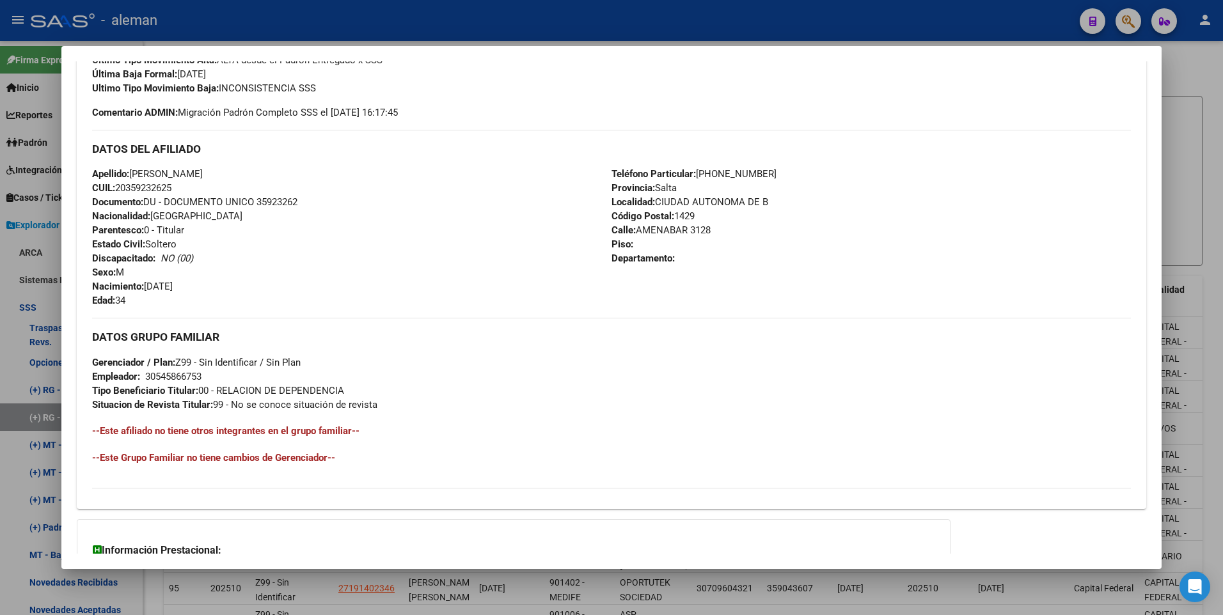
scroll to position [256, 0]
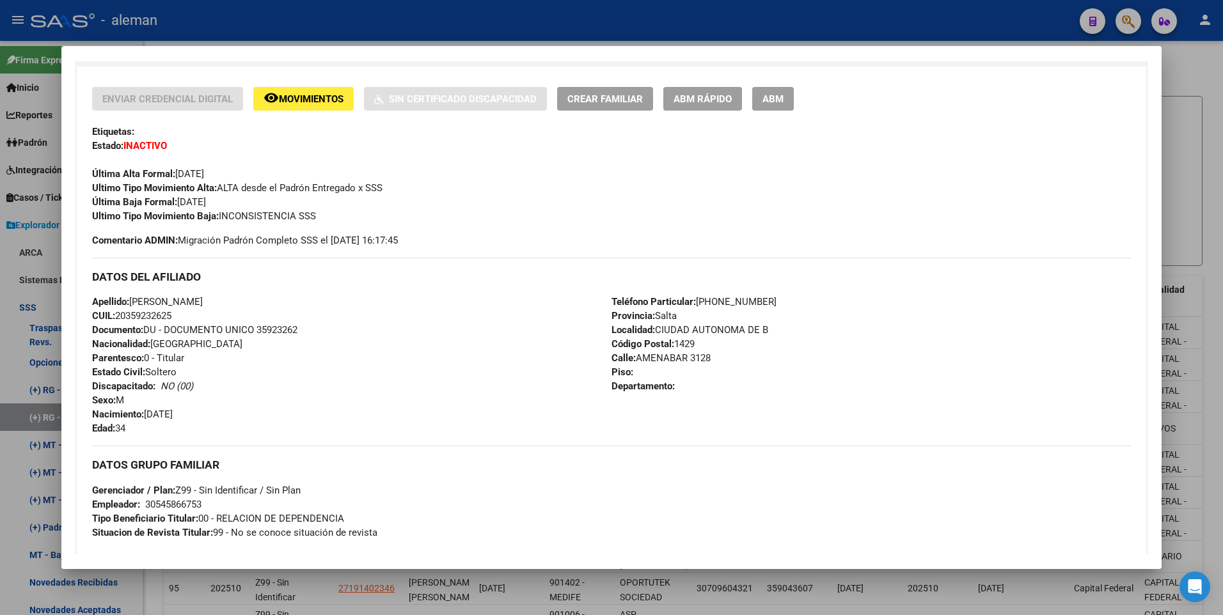
click at [1193, 299] on div at bounding box center [611, 307] width 1223 height 615
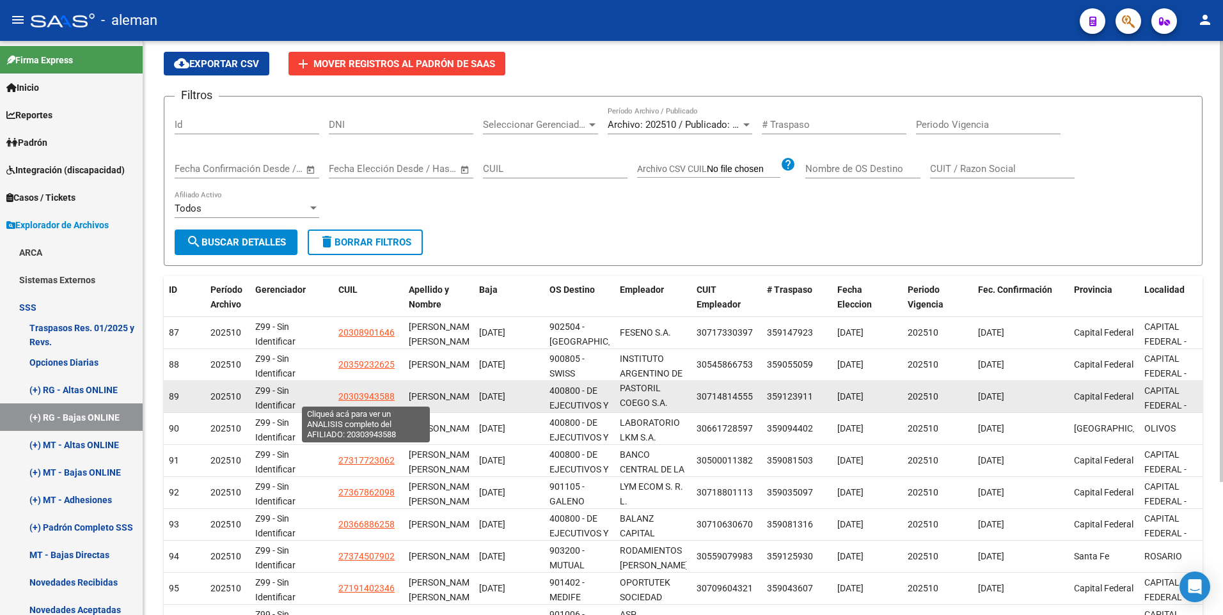
click at [382, 393] on span "20303943588" at bounding box center [366, 396] width 56 height 10
type textarea "20303943588"
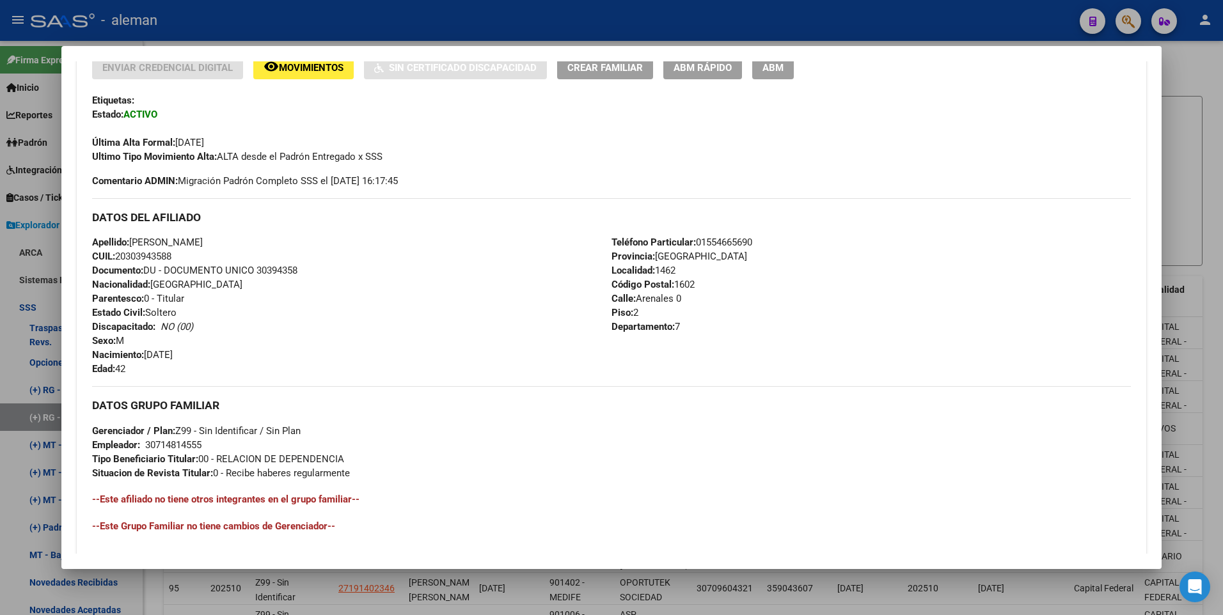
scroll to position [159, 0]
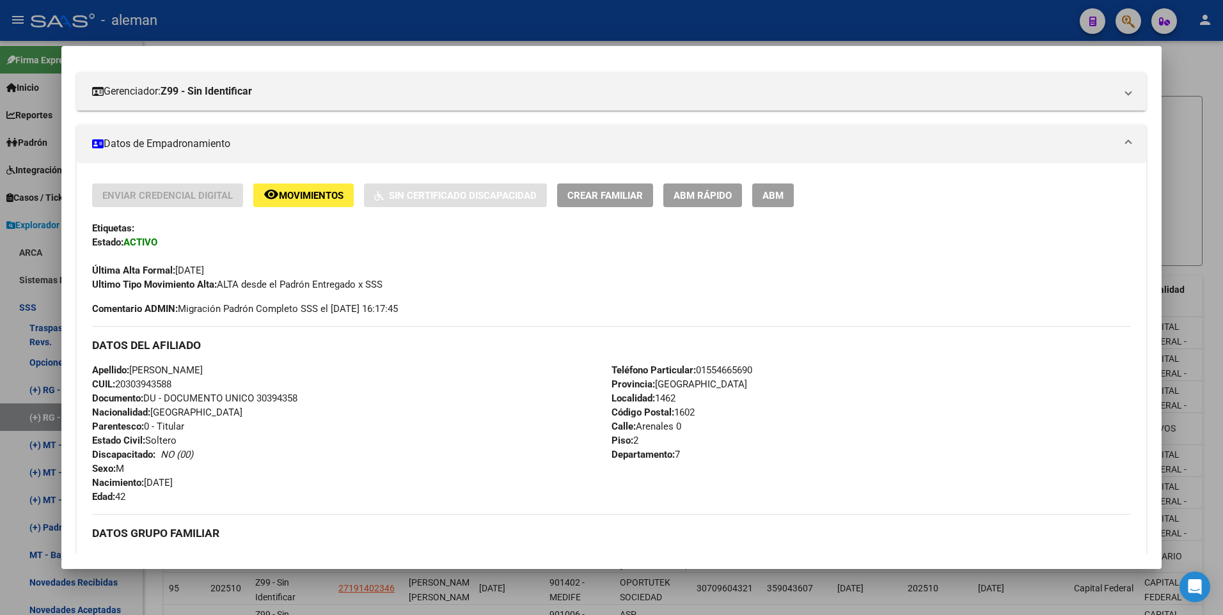
click at [776, 190] on span "ABM" at bounding box center [772, 196] width 21 height 12
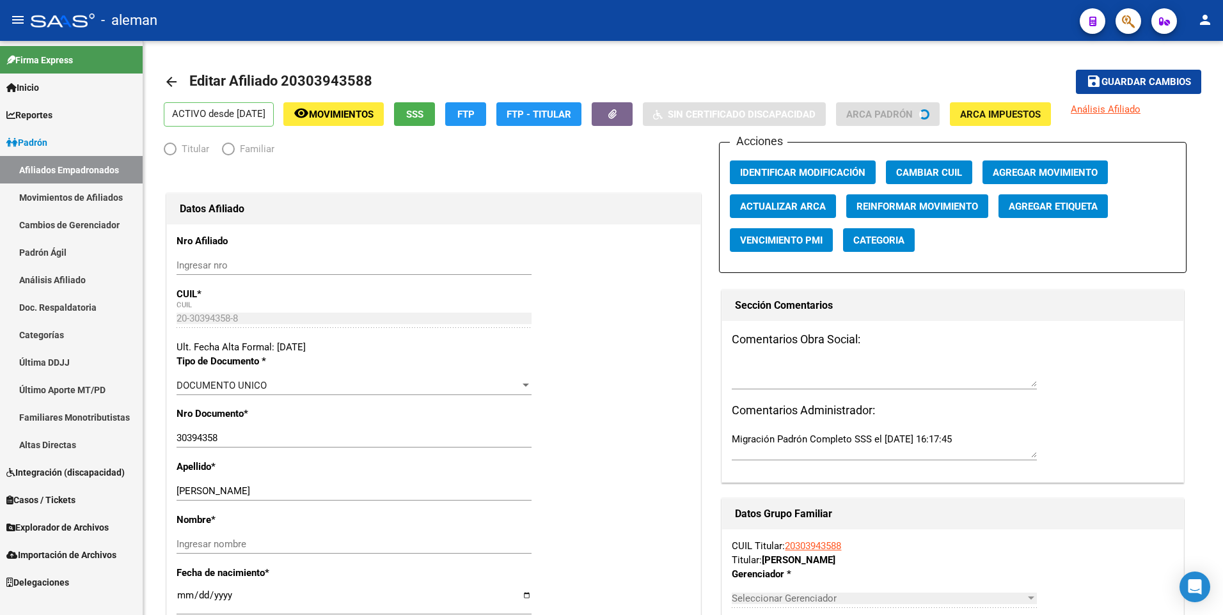
radio input "true"
type input "30-71481455-5"
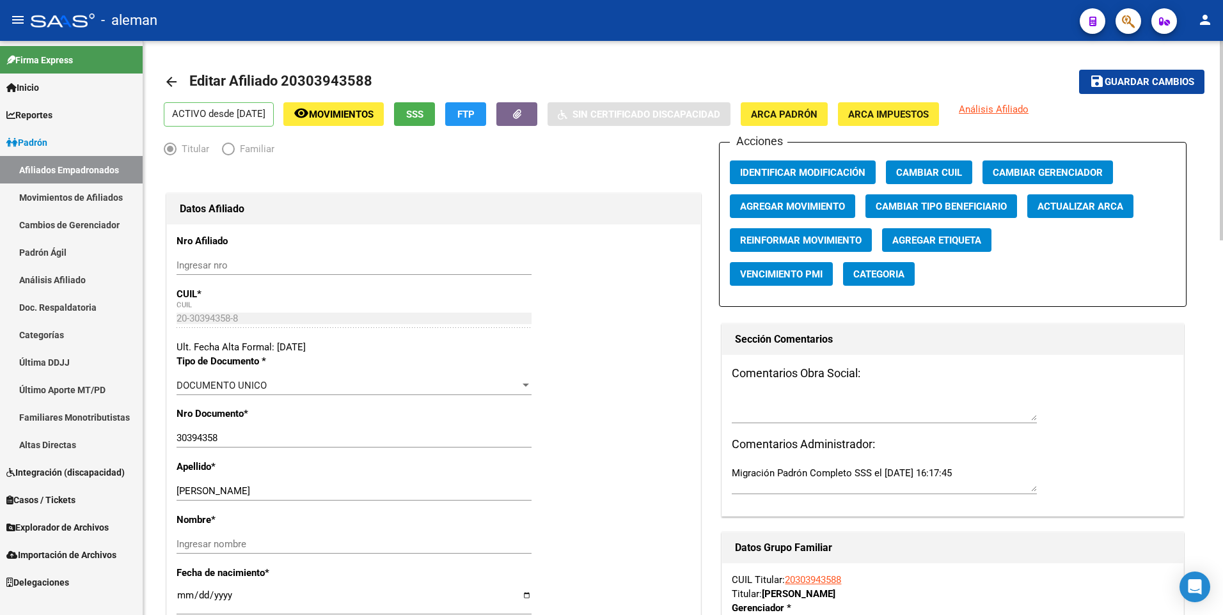
scroll to position [128, 0]
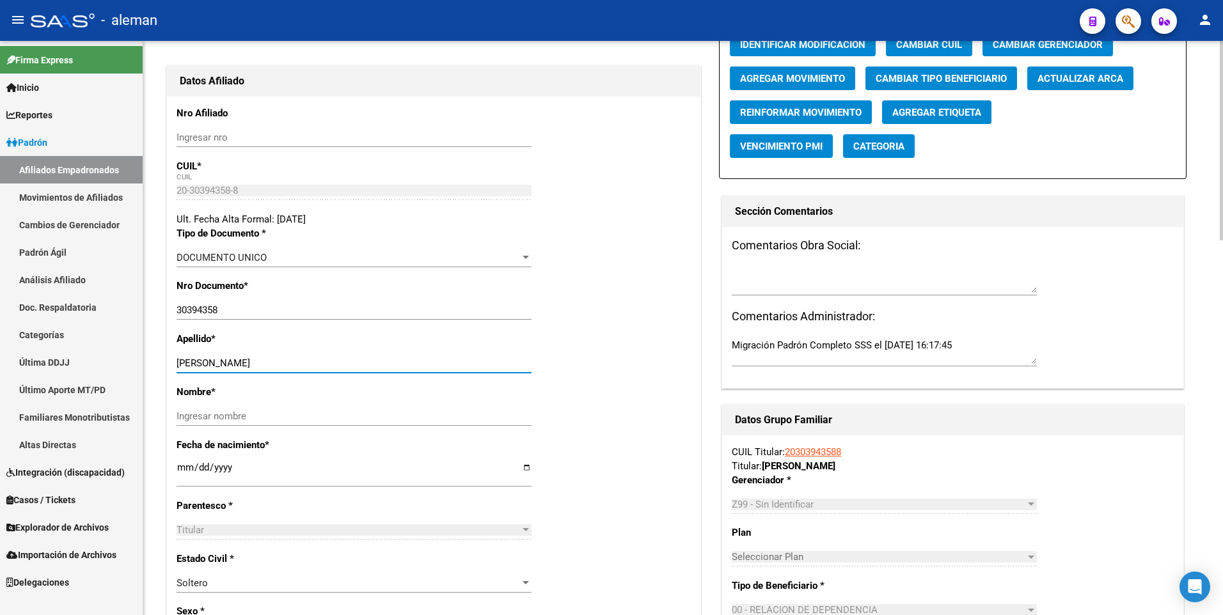
drag, startPoint x: 214, startPoint y: 361, endPoint x: 336, endPoint y: 361, distance: 122.2
click at [336, 361] on input "[PERSON_NAME]" at bounding box center [354, 364] width 355 height 12
click at [313, 415] on input "Ingresar nombre" at bounding box center [354, 417] width 355 height 12
paste input "[PERSON_NAME]"
type input "[PERSON_NAME]"
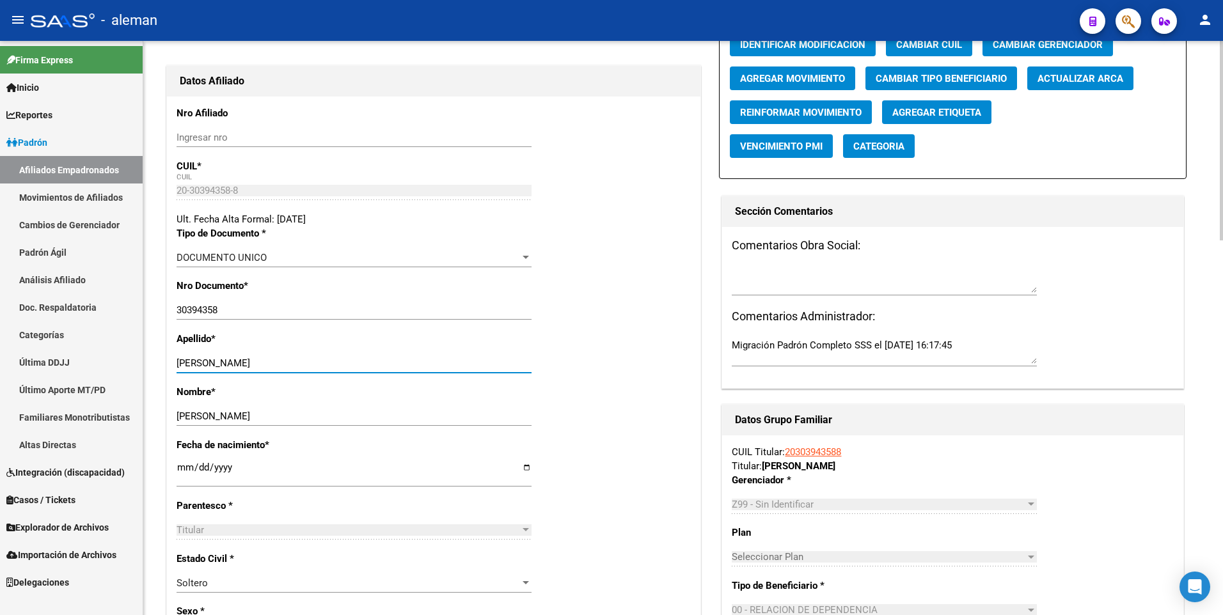
drag, startPoint x: 217, startPoint y: 363, endPoint x: 313, endPoint y: 359, distance: 95.4
click at [313, 359] on input "[PERSON_NAME]" at bounding box center [354, 364] width 355 height 12
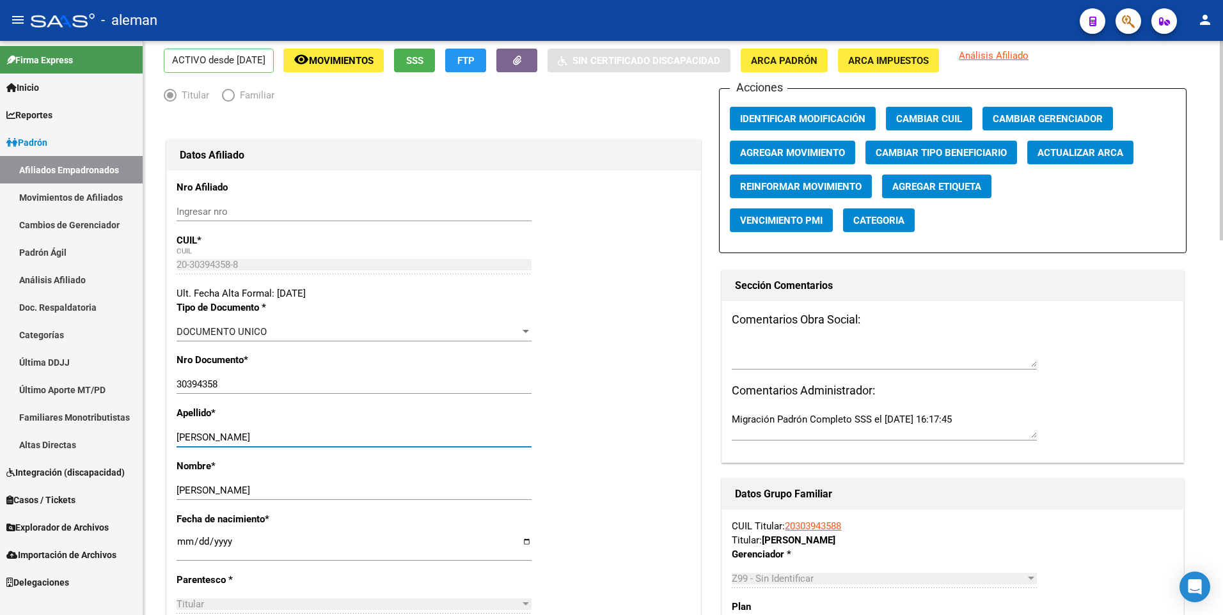
scroll to position [0, 0]
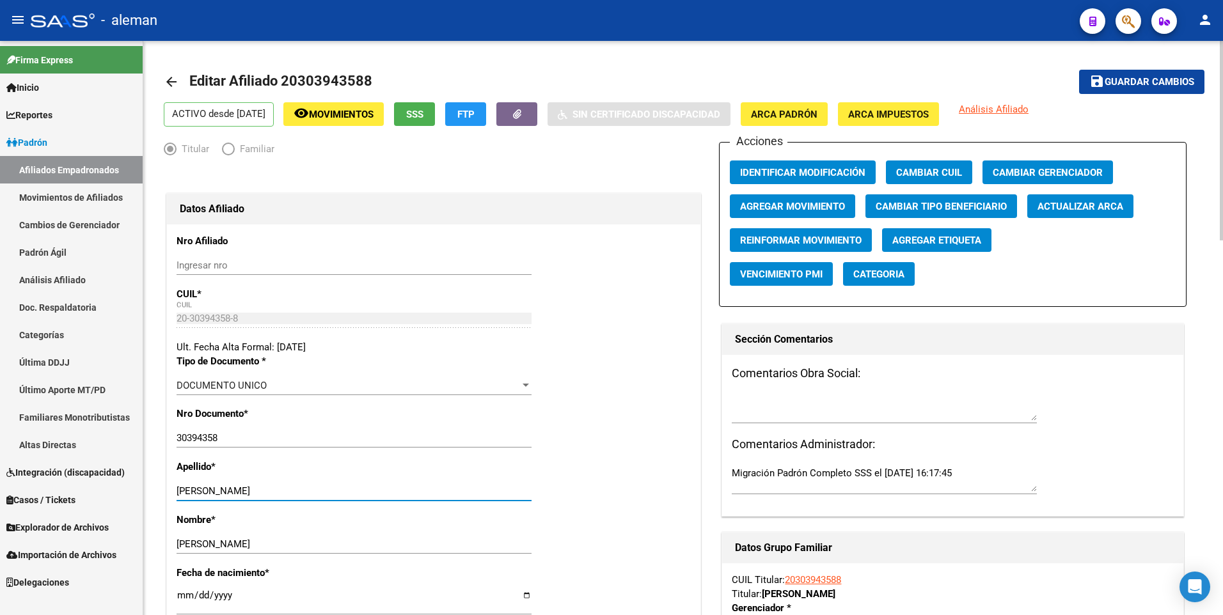
type input "[PERSON_NAME]"
click at [793, 207] on span "Agregar Movimiento" at bounding box center [792, 207] width 105 height 12
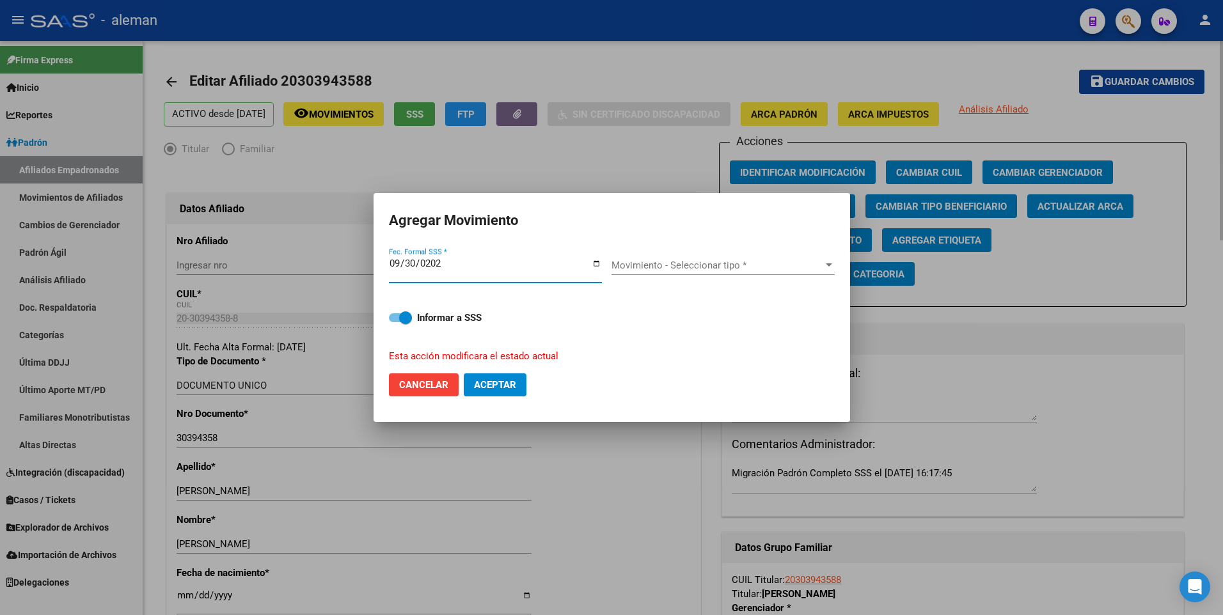
type input "[DATE]"
click at [745, 267] on span "Movimiento - Seleccionar tipo *" at bounding box center [717, 266] width 212 height 12
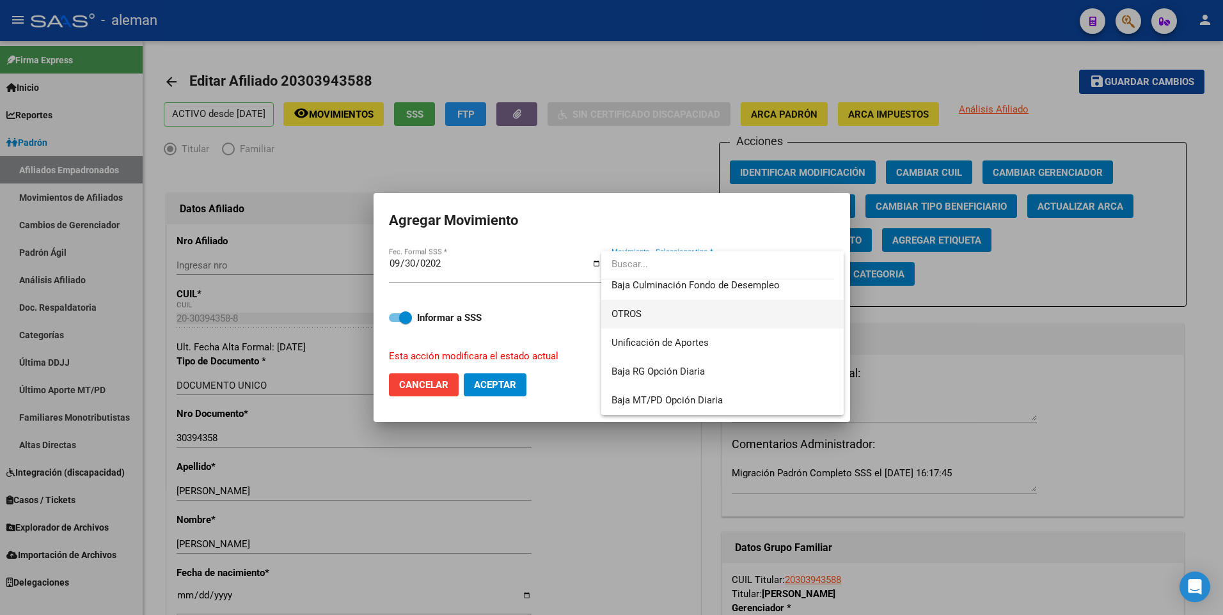
scroll to position [802, 0]
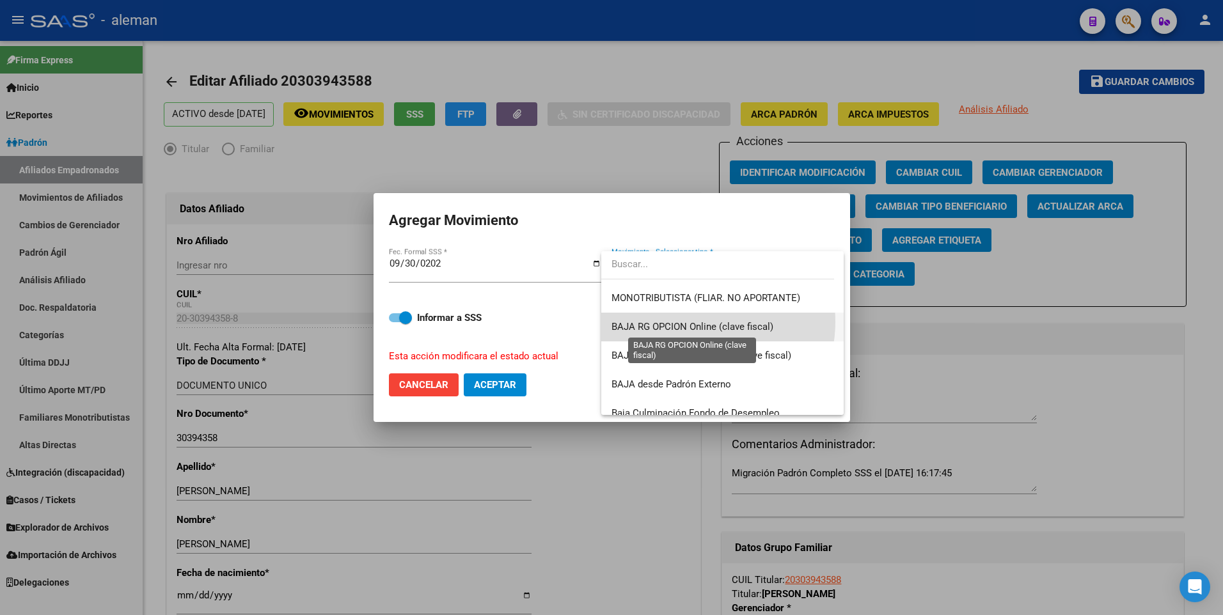
click at [693, 322] on span "BAJA RG OPCION Online (clave fiscal)" at bounding box center [692, 327] width 162 height 12
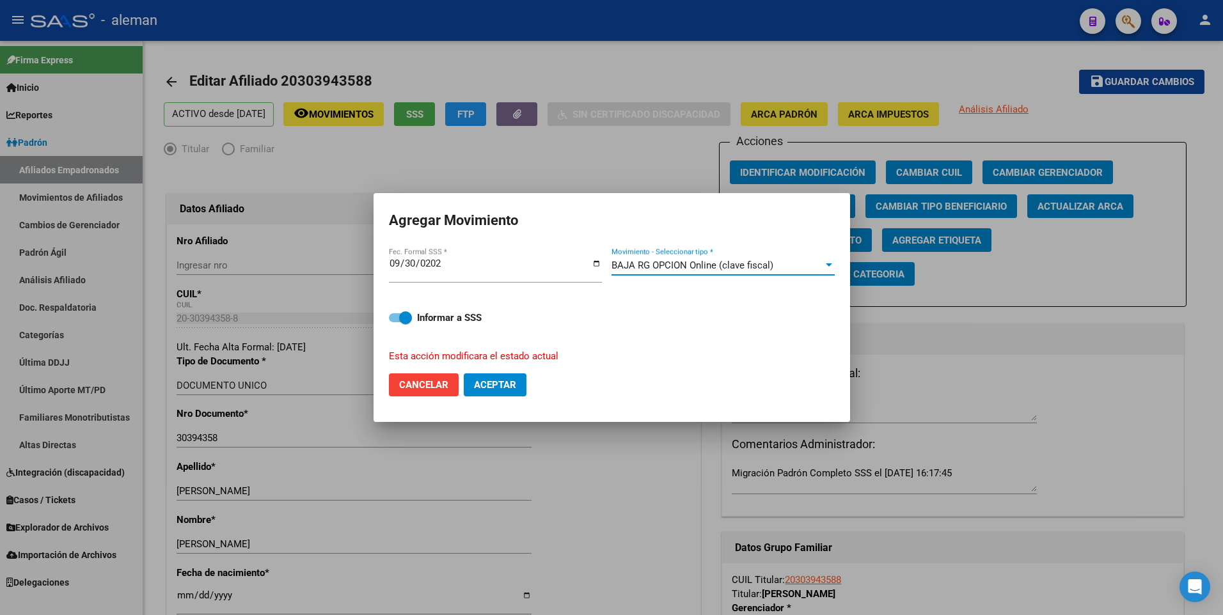
click at [498, 385] on span "Aceptar" at bounding box center [495, 385] width 42 height 12
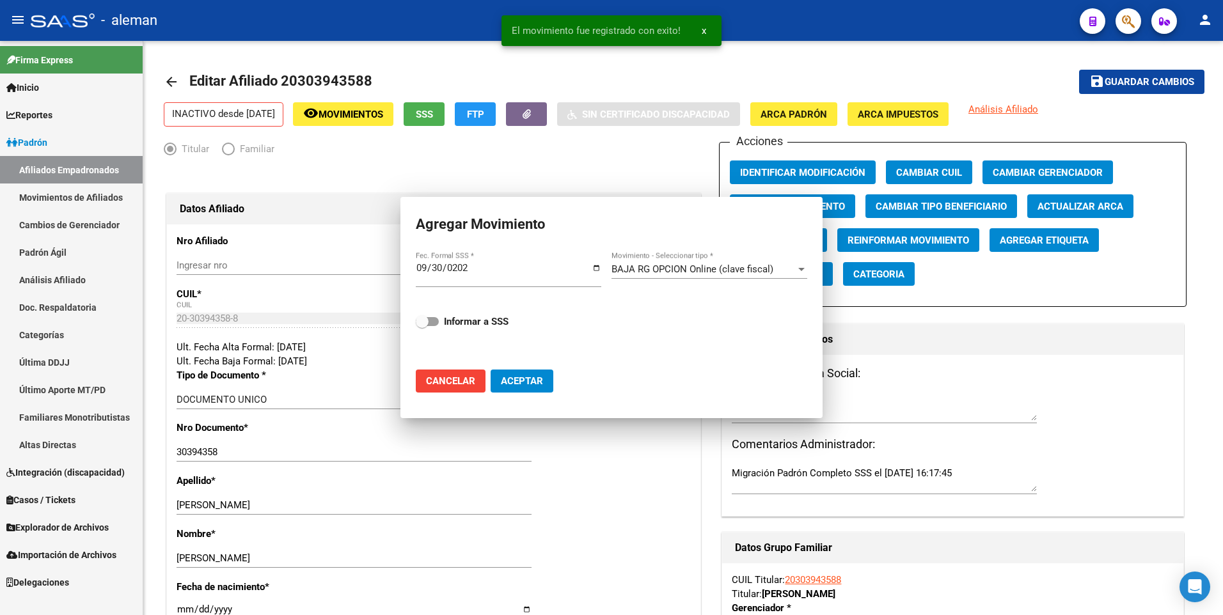
checkbox input "false"
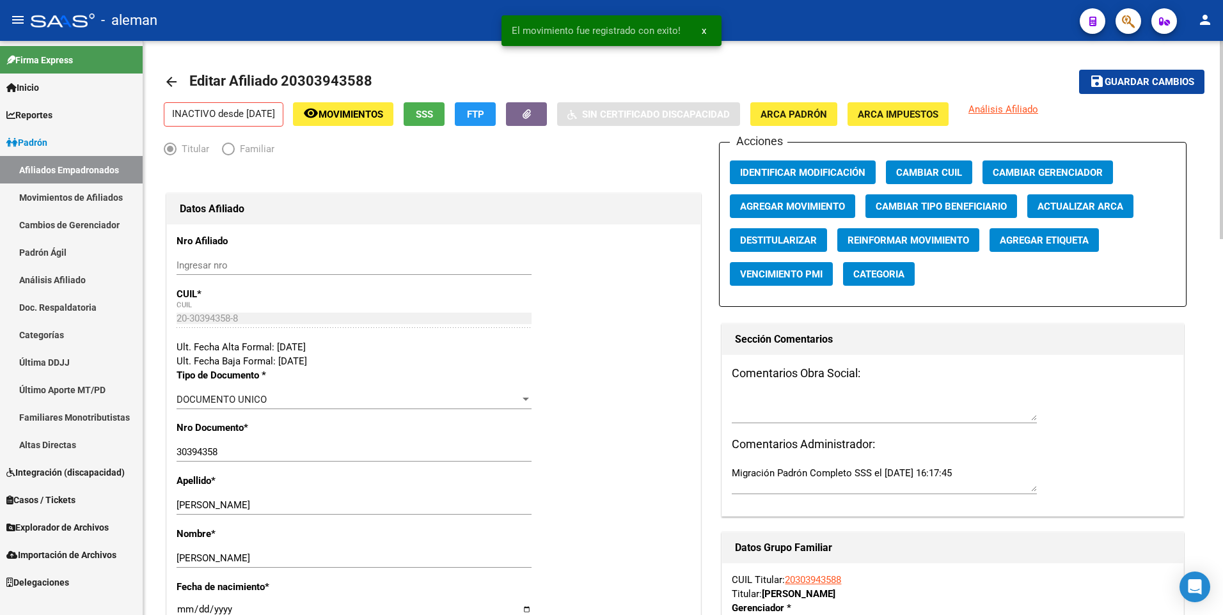
click at [970, 70] on mat-toolbar-row "arrow_back Editar Afiliado 20303943588" at bounding box center [569, 81] width 810 height 41
click at [170, 81] on mat-icon "arrow_back" at bounding box center [171, 81] width 15 height 15
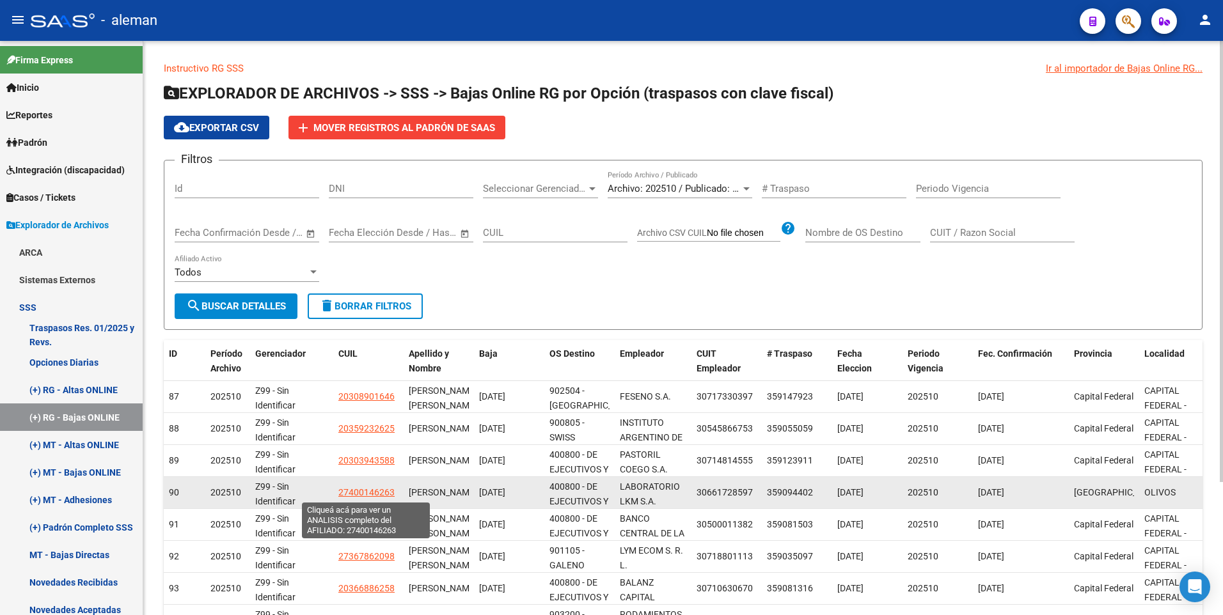
click at [370, 492] on span "27400146263" at bounding box center [366, 492] width 56 height 10
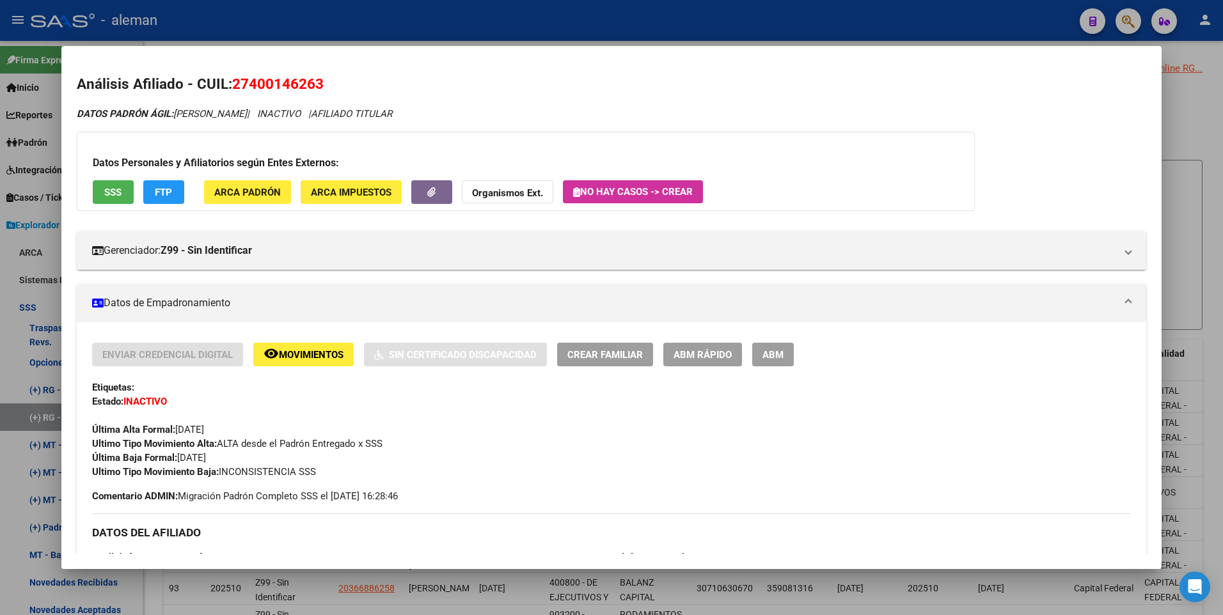
click at [1217, 471] on div at bounding box center [611, 307] width 1223 height 615
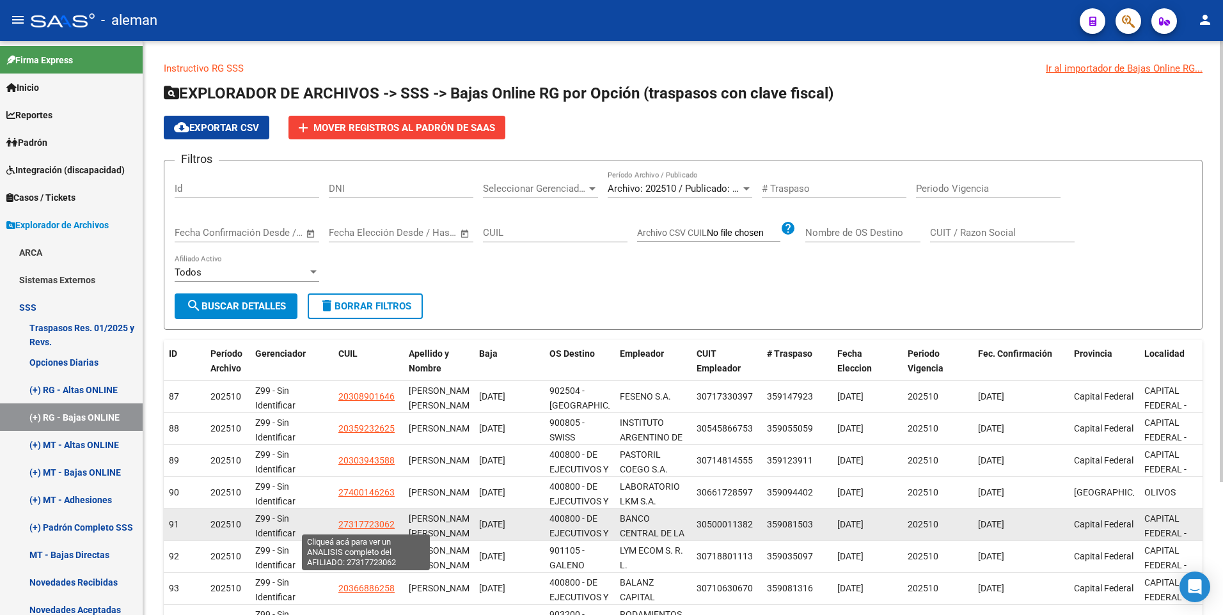
click at [365, 523] on span "27317723062" at bounding box center [366, 524] width 56 height 10
type textarea "27317723062"
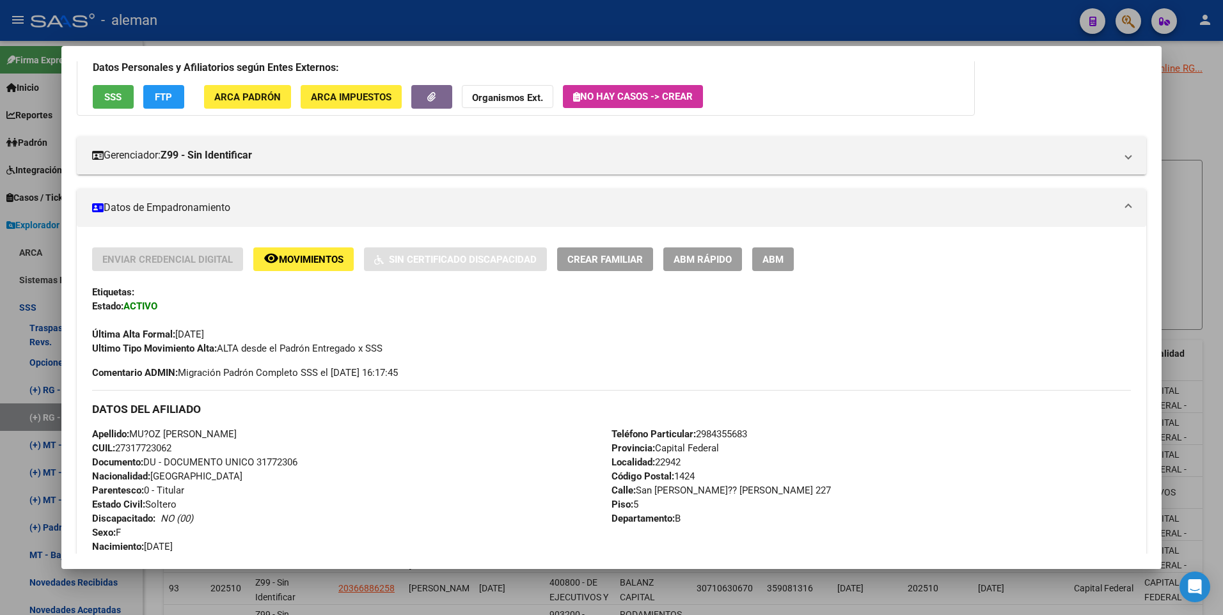
scroll to position [31, 0]
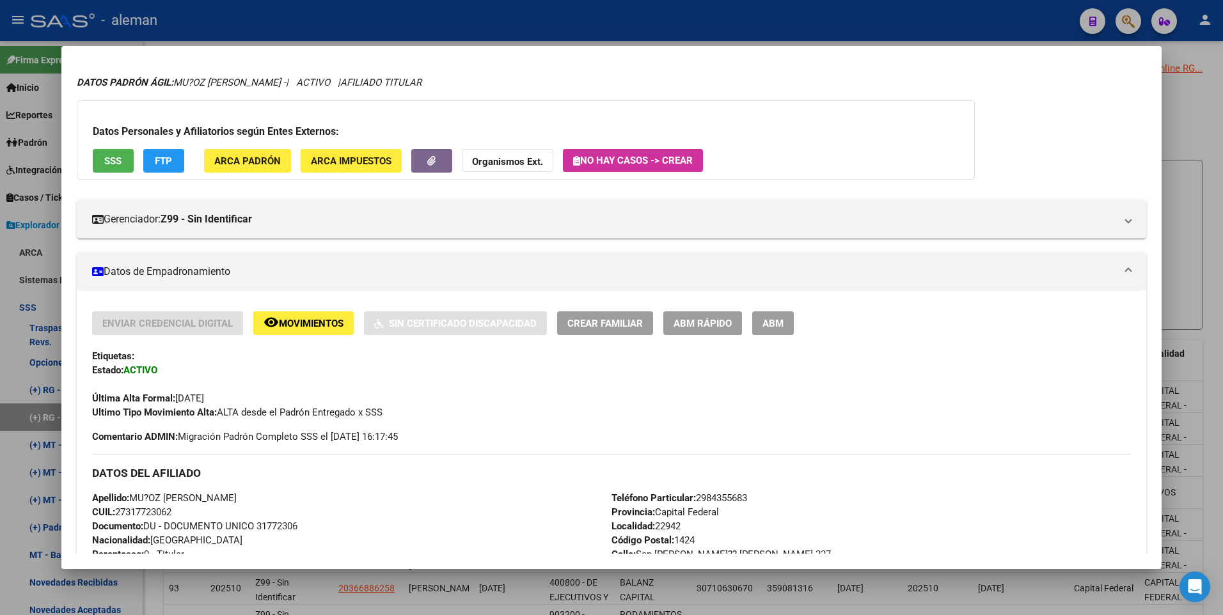
click at [777, 324] on span "ABM" at bounding box center [772, 324] width 21 height 12
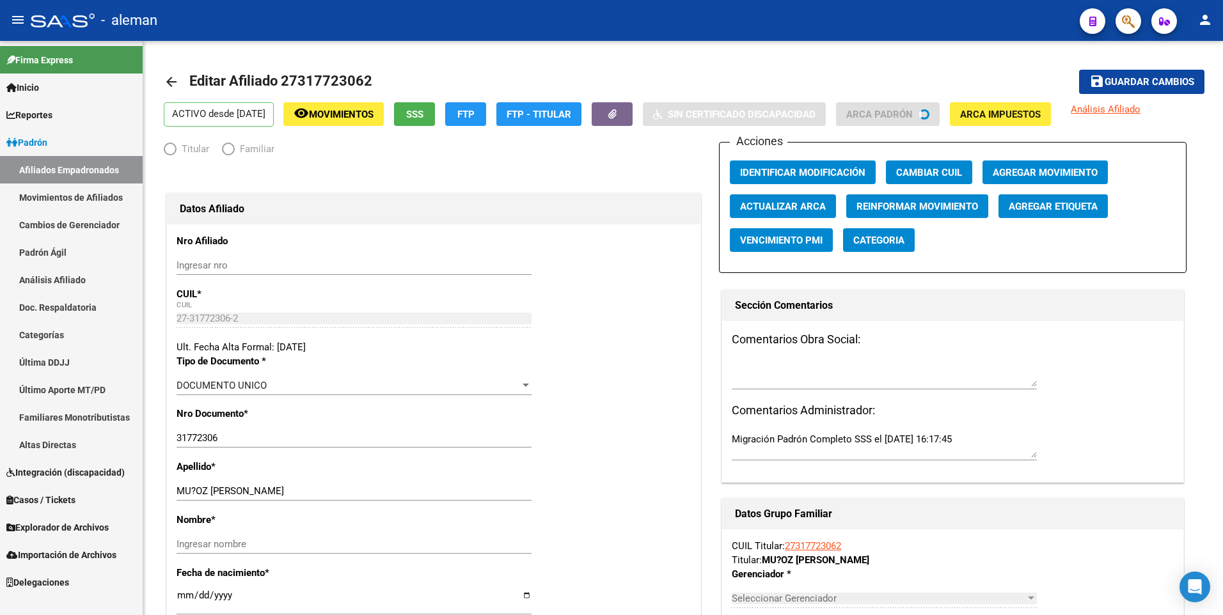
radio input "true"
type input "30-50001138-2"
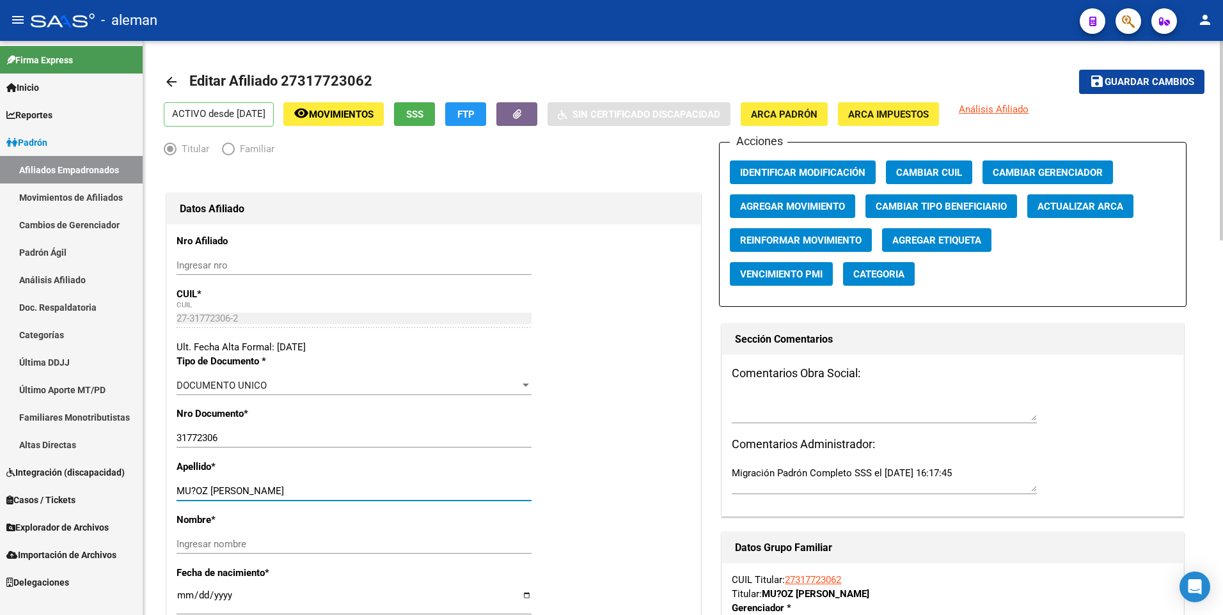
drag, startPoint x: 211, startPoint y: 489, endPoint x: 276, endPoint y: 492, distance: 65.3
click at [276, 492] on input "MU?OZ [PERSON_NAME]" at bounding box center [354, 491] width 355 height 12
click at [275, 544] on input "Ingresar nombre" at bounding box center [354, 545] width 355 height 12
paste input "[PERSON_NAME]"
type input "[PERSON_NAME]"
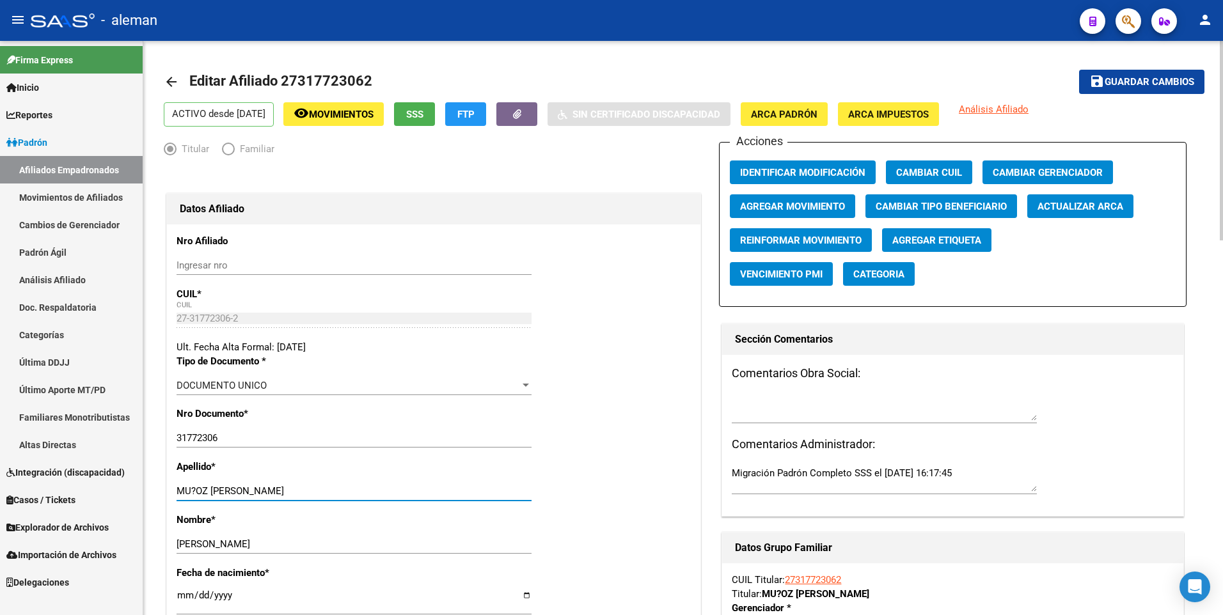
drag, startPoint x: 211, startPoint y: 493, endPoint x: 317, endPoint y: 495, distance: 105.6
click at [317, 495] on input "MU?OZ [PERSON_NAME]" at bounding box center [354, 491] width 355 height 12
type input "MU?OZ"
click at [805, 207] on span "Agregar Movimiento" at bounding box center [792, 207] width 105 height 12
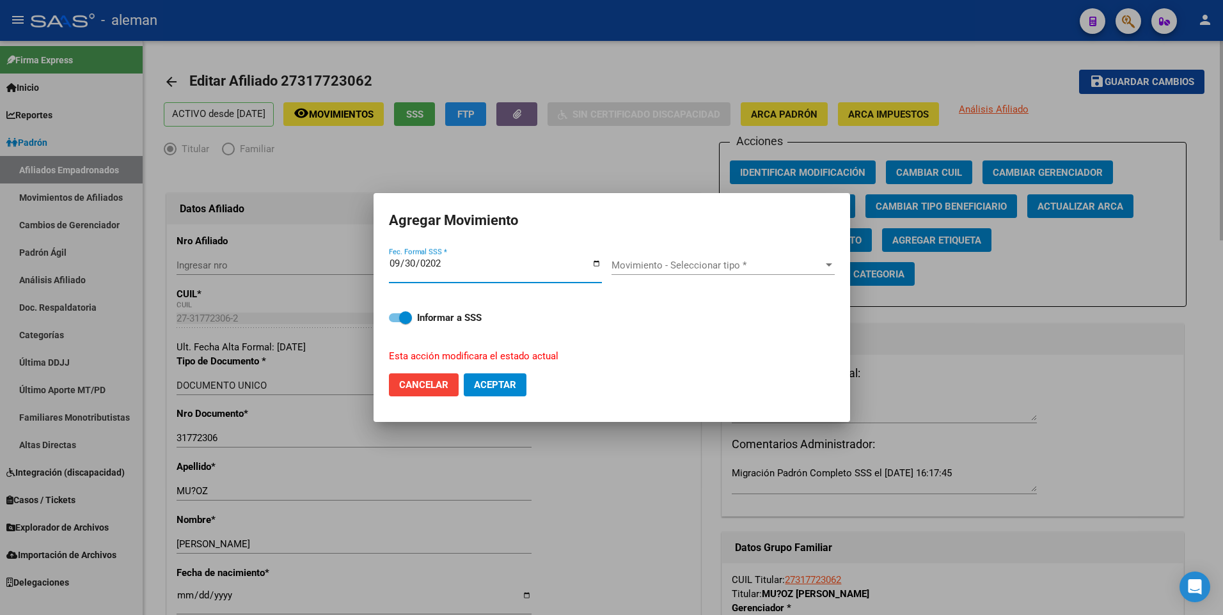
type input "[DATE]"
click at [754, 265] on span "Movimiento - Seleccionar tipo *" at bounding box center [717, 266] width 212 height 12
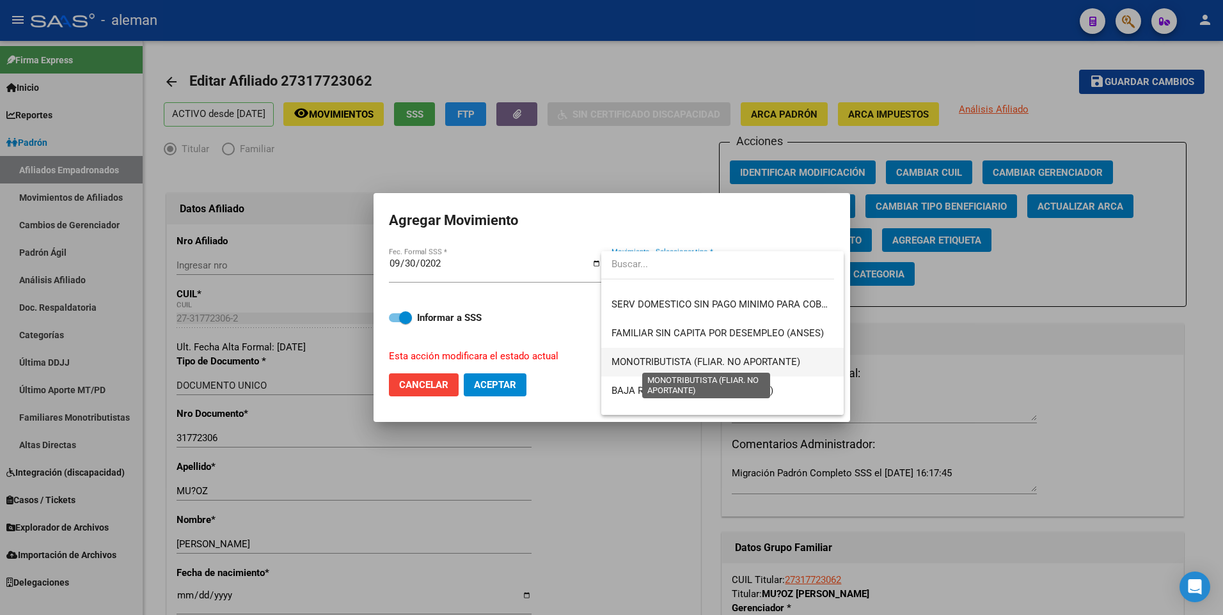
scroll to position [802, 0]
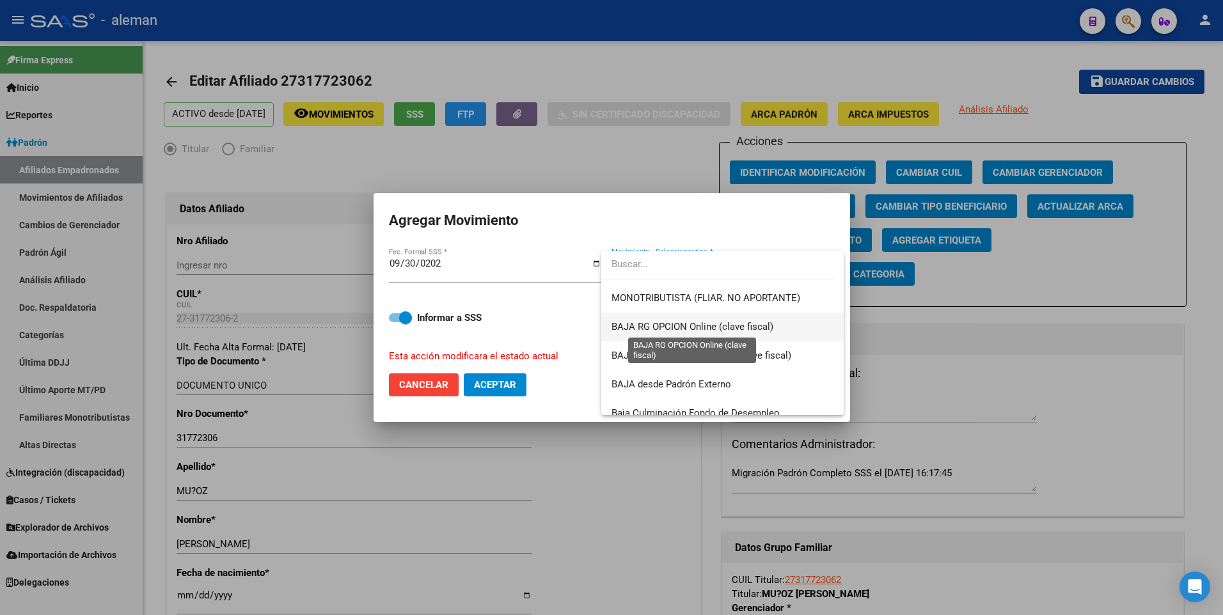
click at [676, 326] on span "BAJA RG OPCION Online (clave fiscal)" at bounding box center [692, 327] width 162 height 12
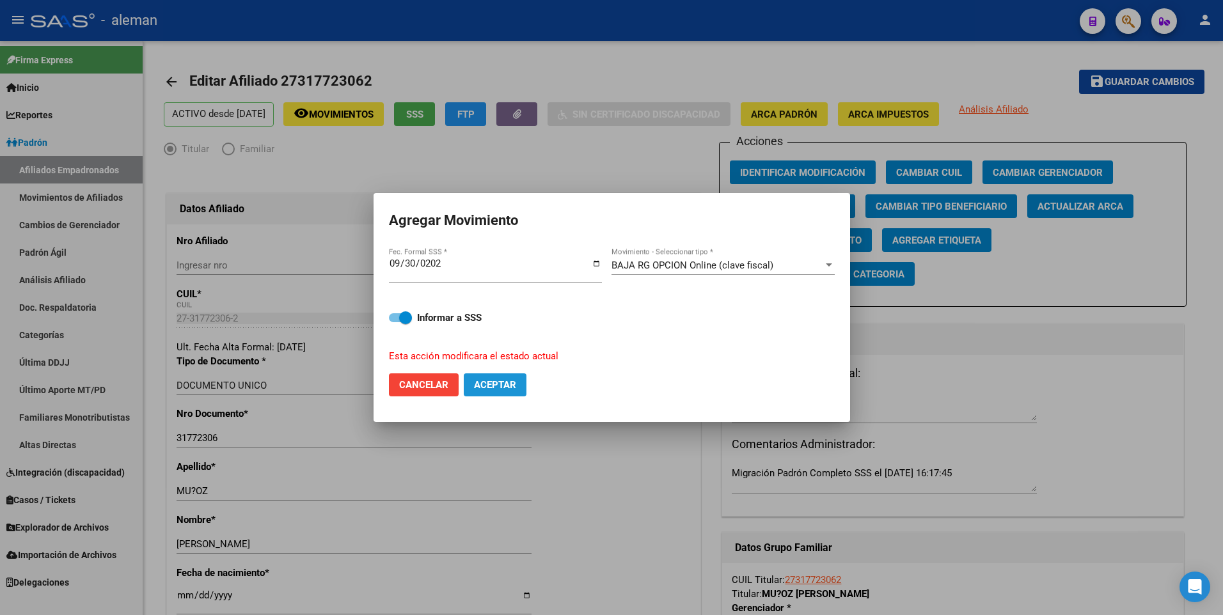
click at [485, 393] on button "Aceptar" at bounding box center [495, 385] width 63 height 23
checkbox input "false"
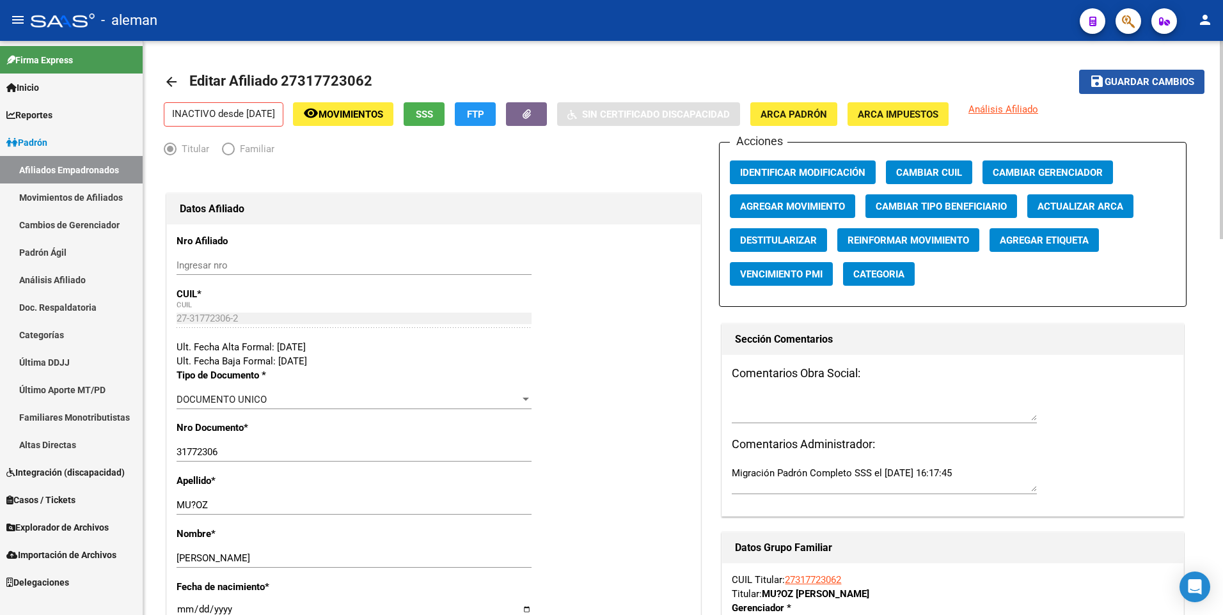
click at [1130, 84] on span "Guardar cambios" at bounding box center [1150, 83] width 90 height 12
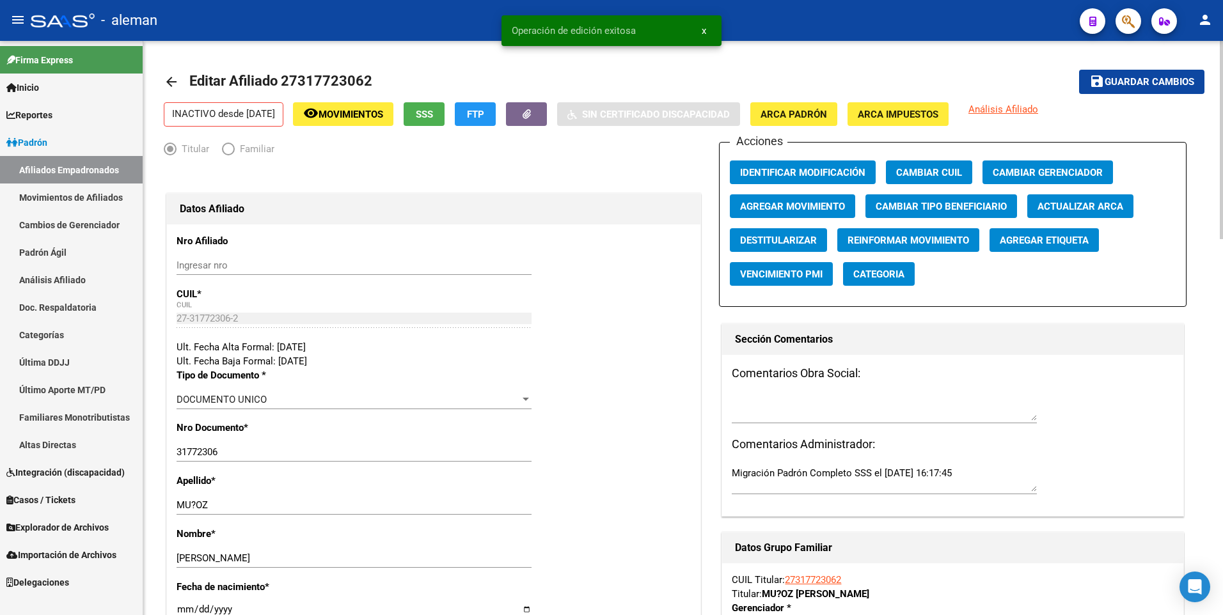
click at [176, 84] on mat-icon "arrow_back" at bounding box center [171, 81] width 15 height 15
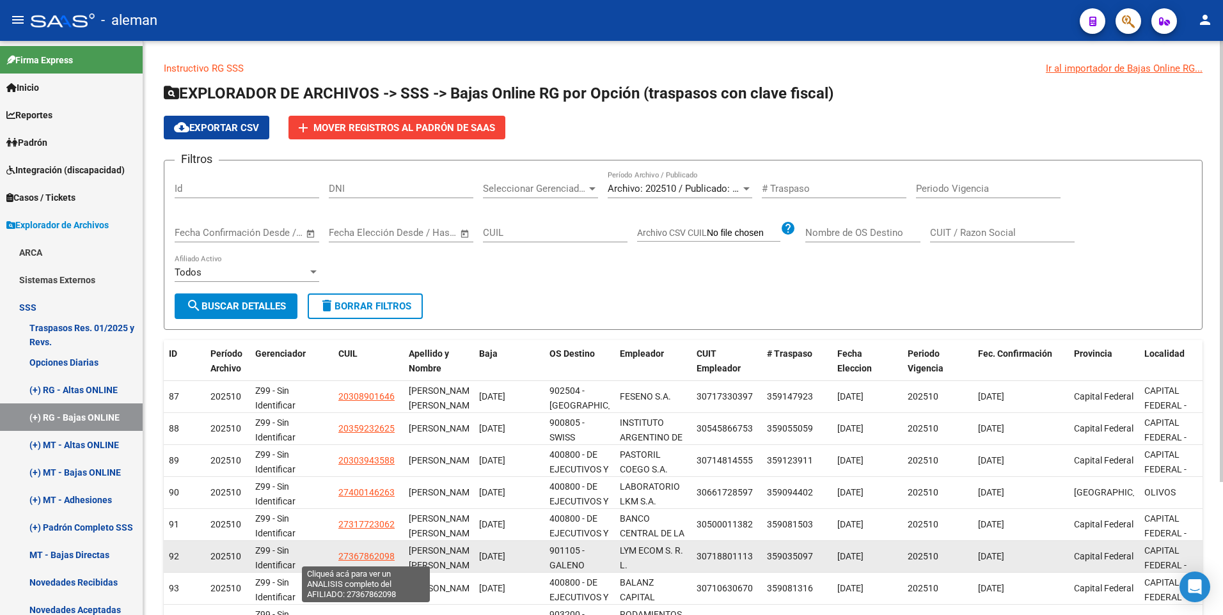
click at [366, 555] on span "27367862098" at bounding box center [366, 556] width 56 height 10
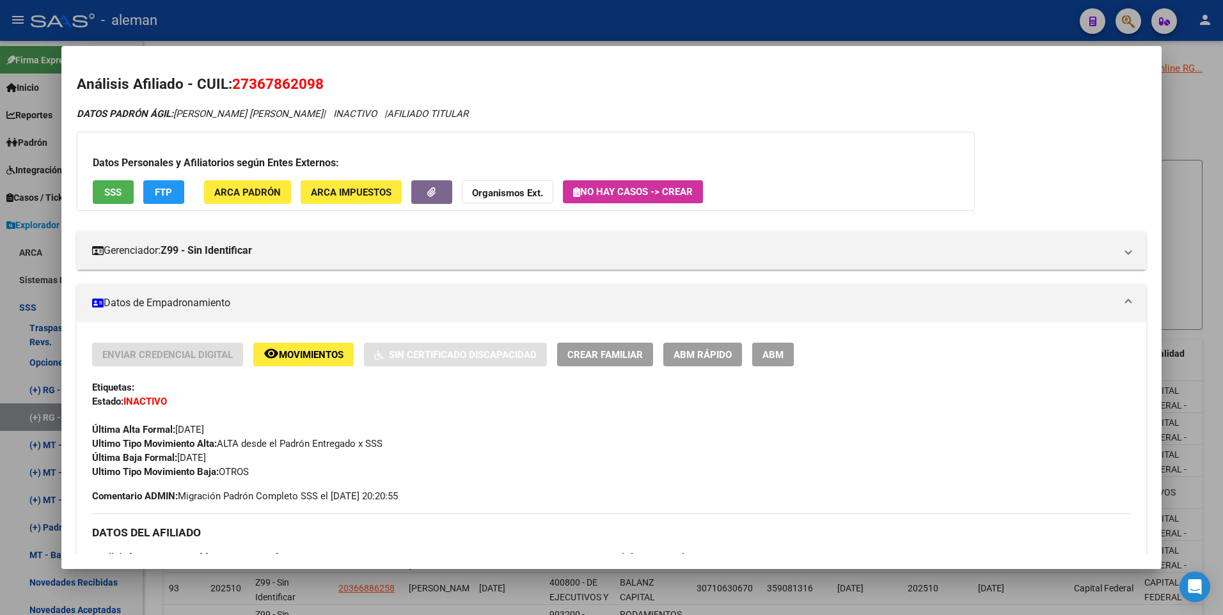
click at [512, 473] on div "Ultimo Tipo Movimiento Baja: OTROS" at bounding box center [611, 472] width 1039 height 14
click at [1198, 410] on div at bounding box center [611, 307] width 1223 height 615
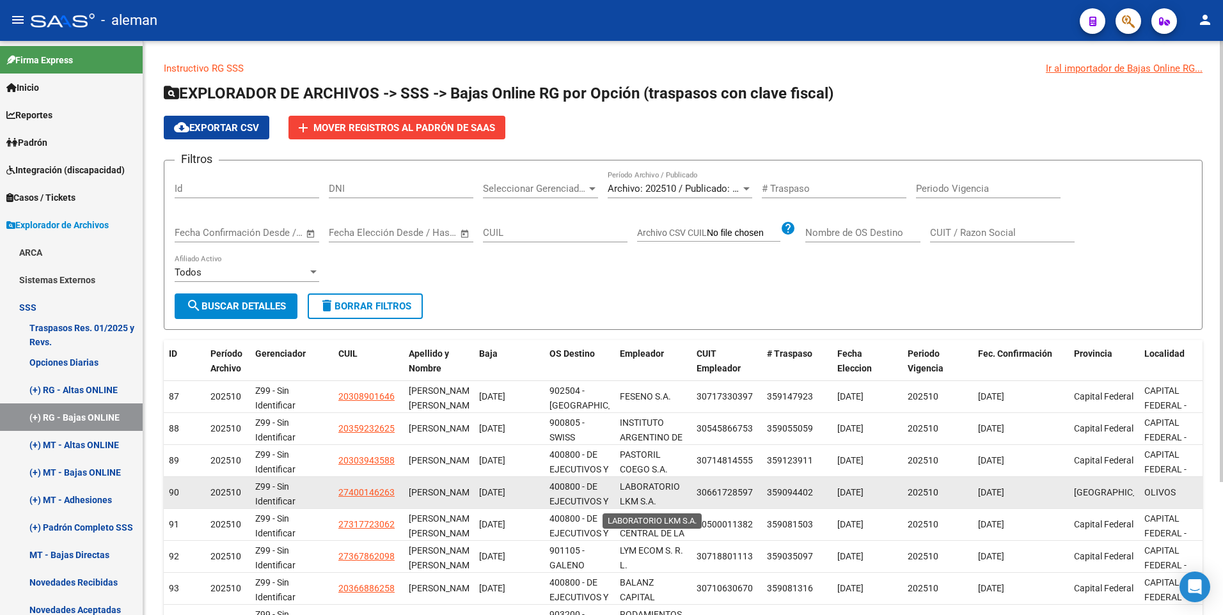
scroll to position [2, 0]
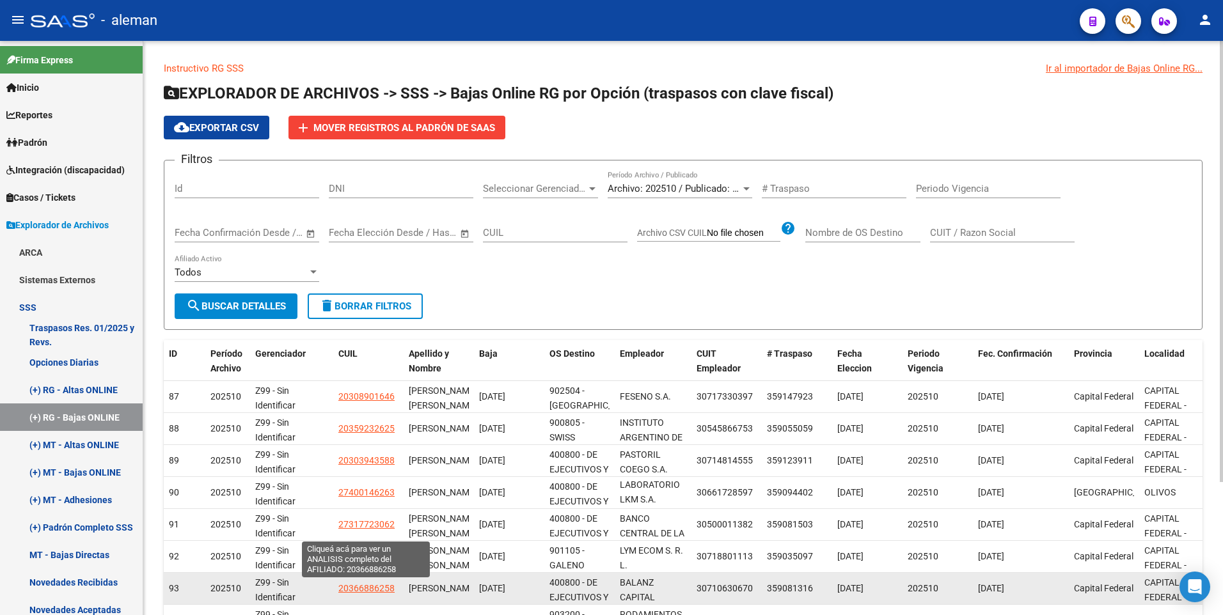
click at [367, 588] on span "20366886258" at bounding box center [366, 588] width 56 height 10
type textarea "20366886258"
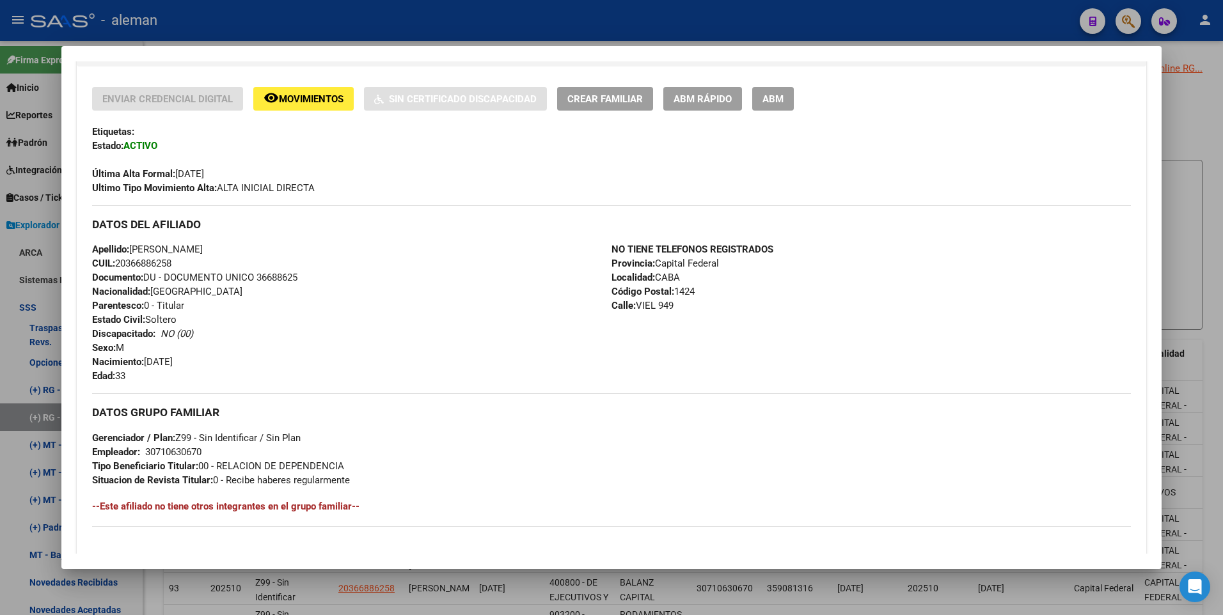
scroll to position [192, 0]
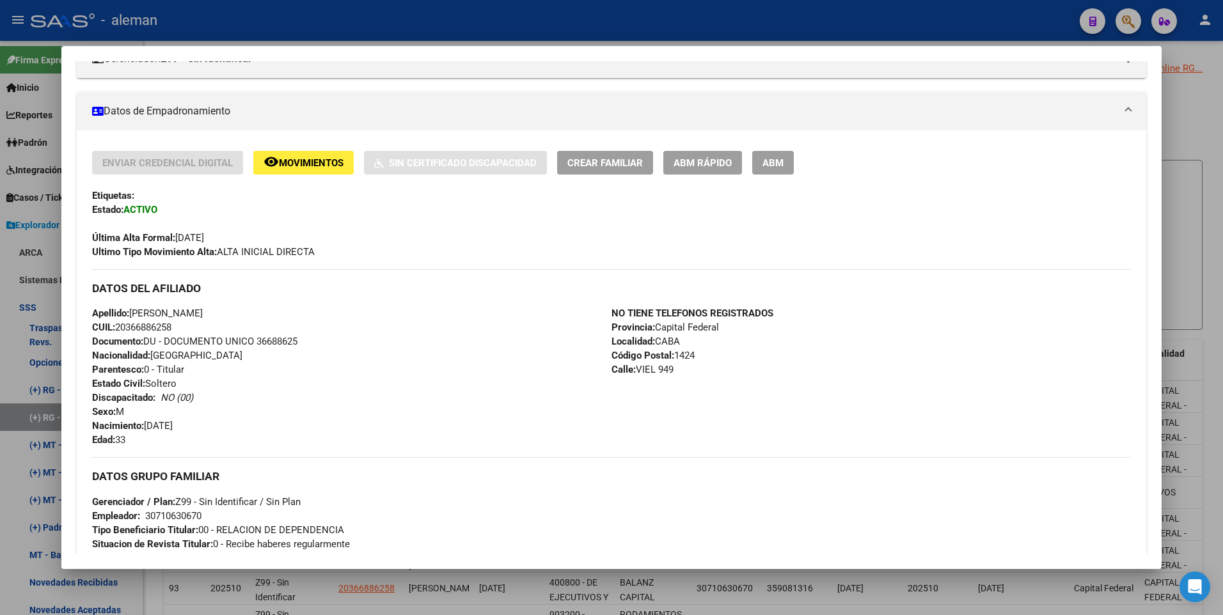
click at [774, 162] on span "ABM" at bounding box center [772, 163] width 21 height 12
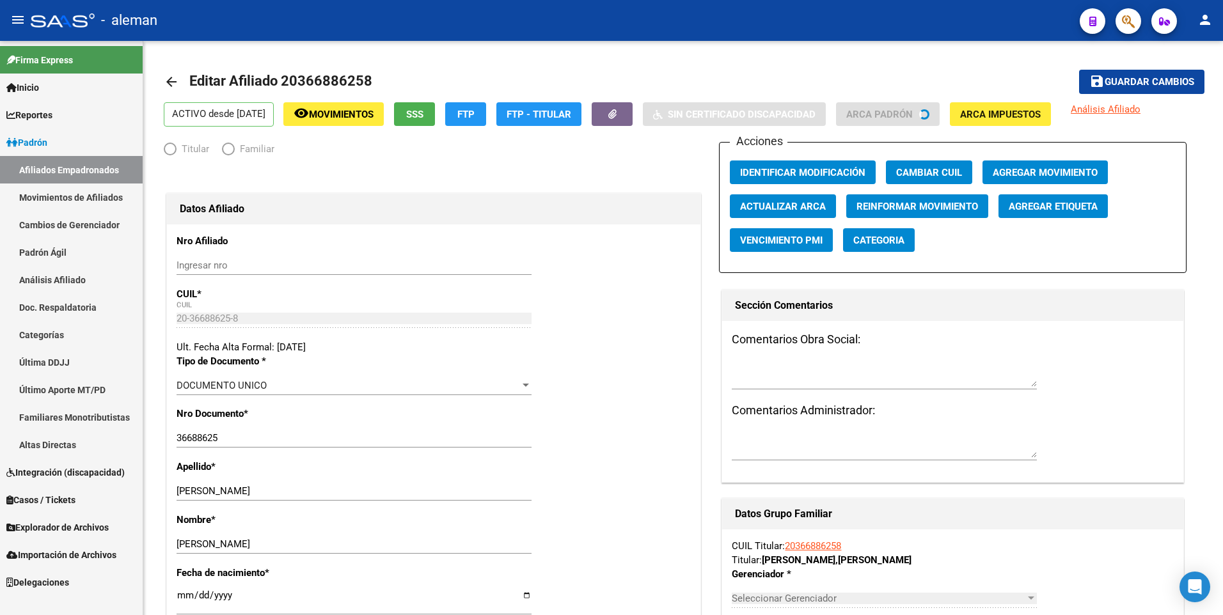
radio input "true"
type input "30-71063067-0"
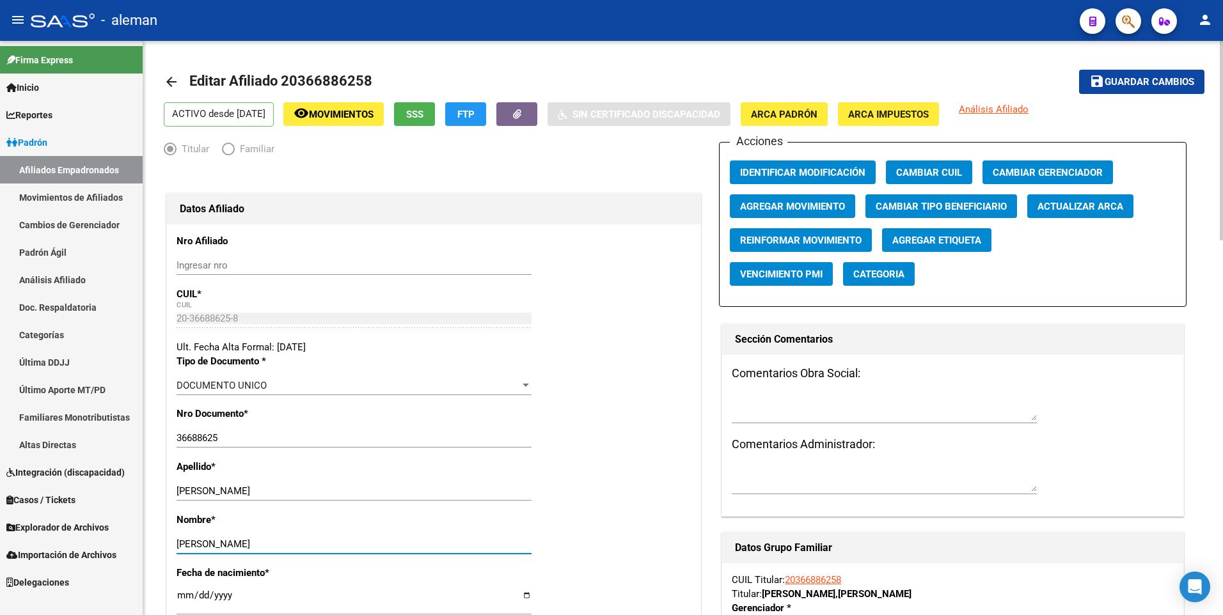
click at [222, 544] on input "[PERSON_NAME]" at bounding box center [354, 545] width 355 height 12
click at [762, 202] on span "Agregar Movimiento" at bounding box center [792, 207] width 105 height 12
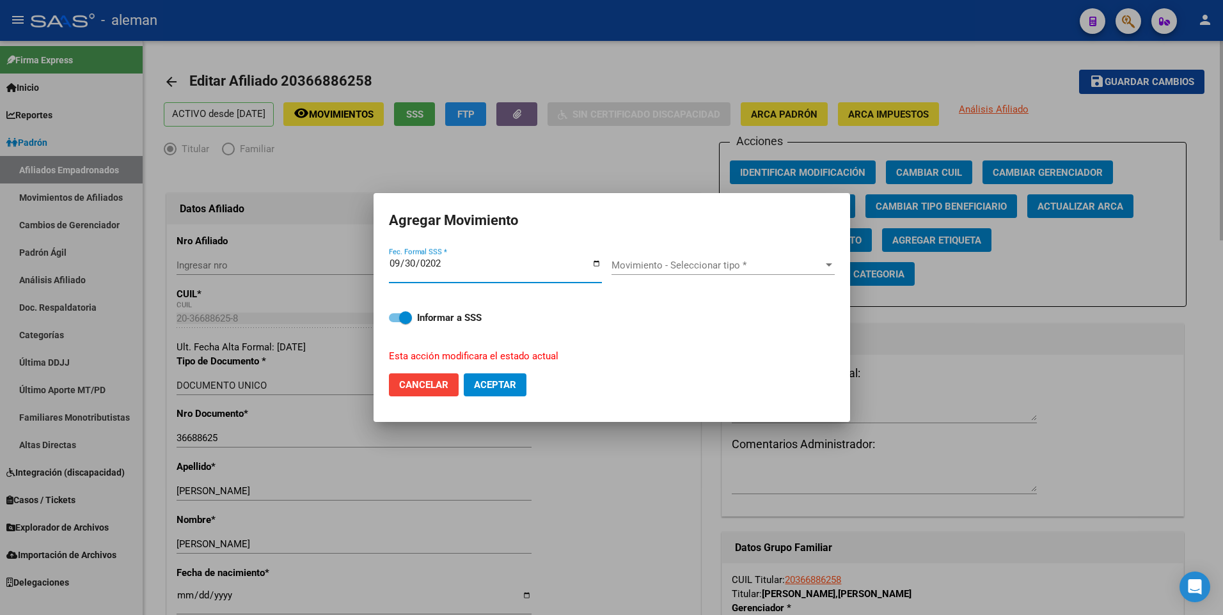
type input "[DATE]"
click at [684, 260] on span "Movimiento - Seleccionar tipo *" at bounding box center [717, 266] width 212 height 12
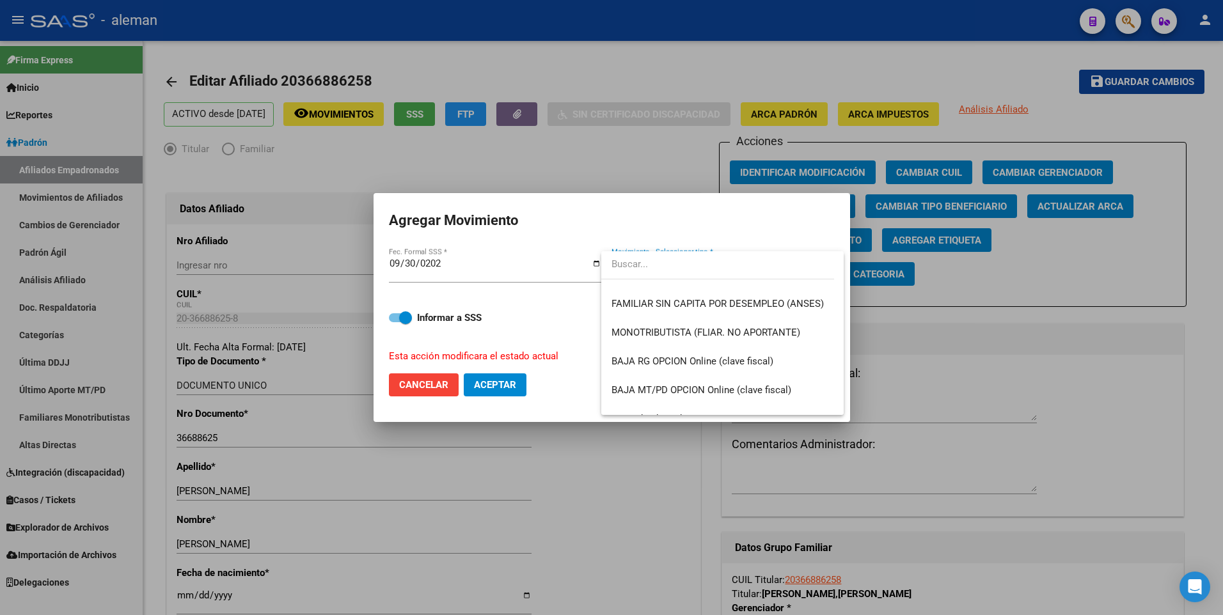
scroll to position [831, 0]
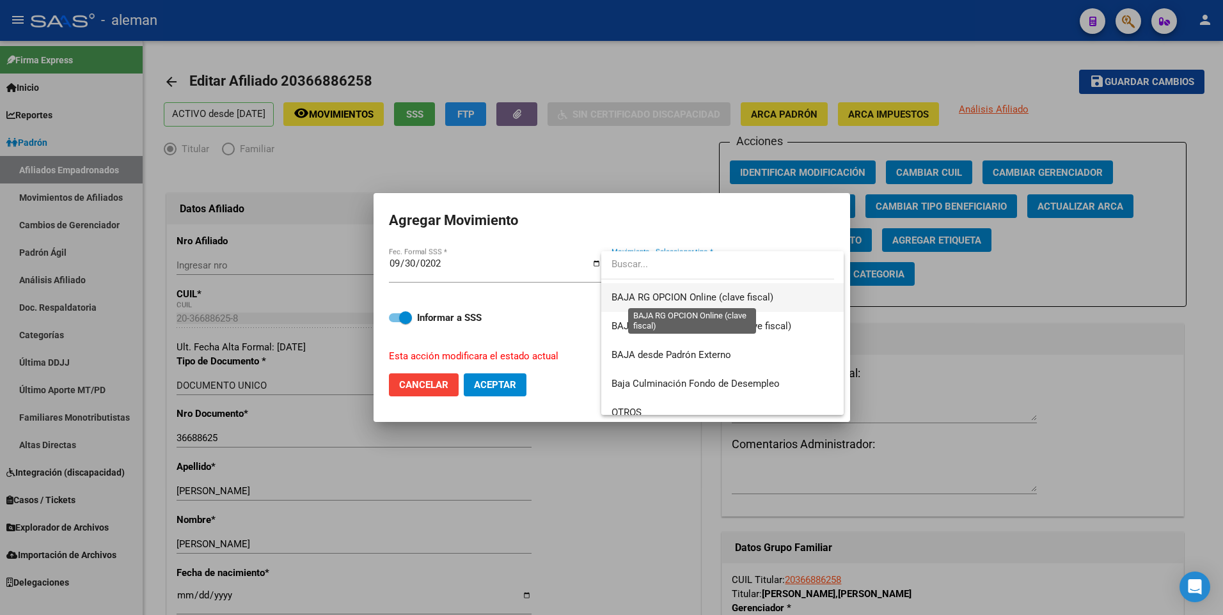
click at [659, 295] on span "BAJA RG OPCION Online (clave fiscal)" at bounding box center [692, 298] width 162 height 12
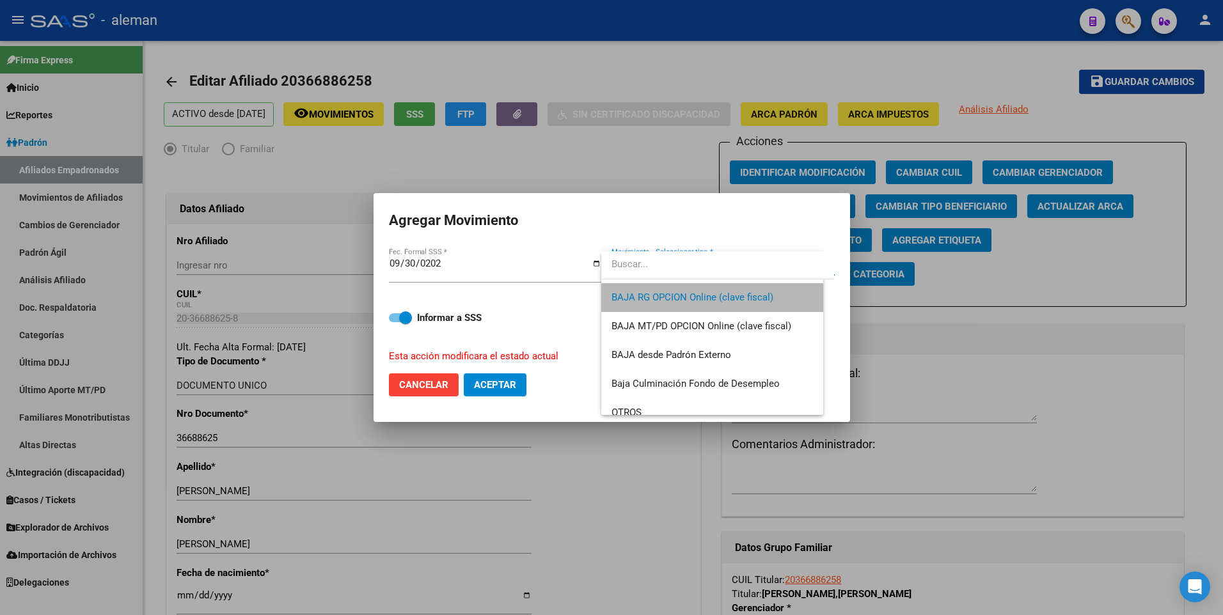
scroll to position [835, 0]
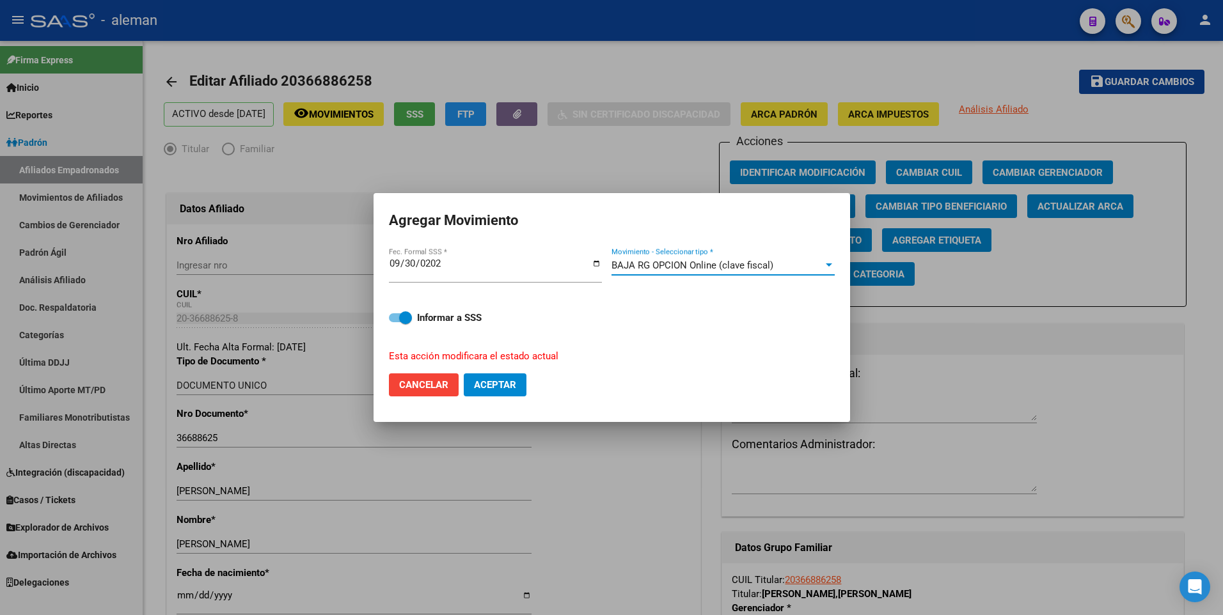
click at [498, 384] on span "Aceptar" at bounding box center [495, 385] width 42 height 12
checkbox input "false"
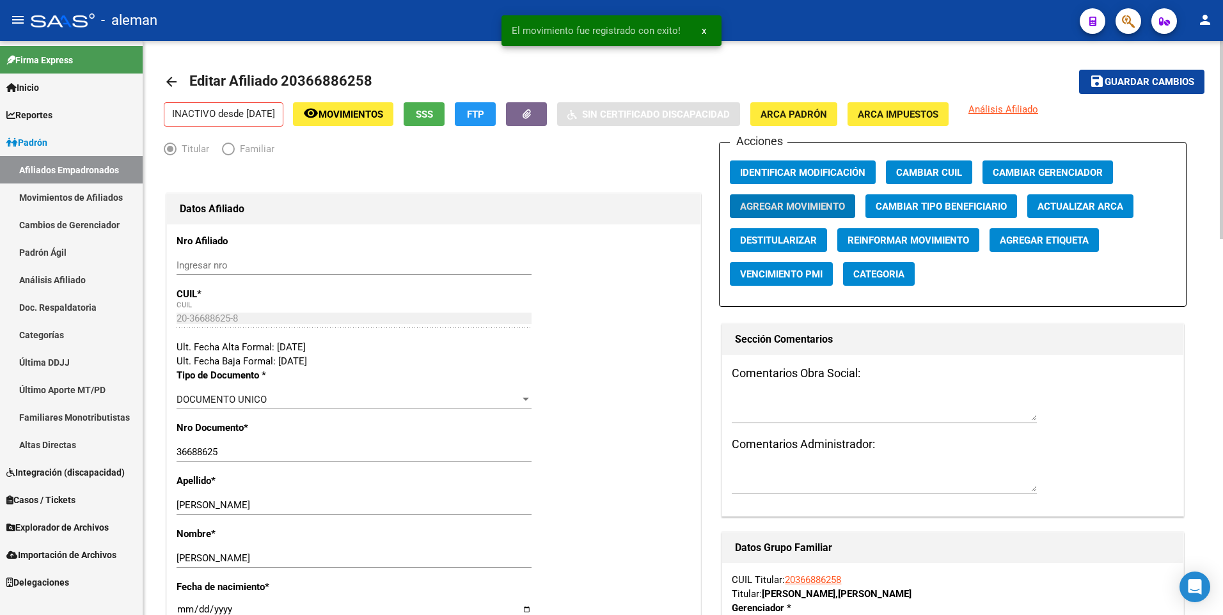
click at [1135, 82] on span "Guardar cambios" at bounding box center [1150, 83] width 90 height 12
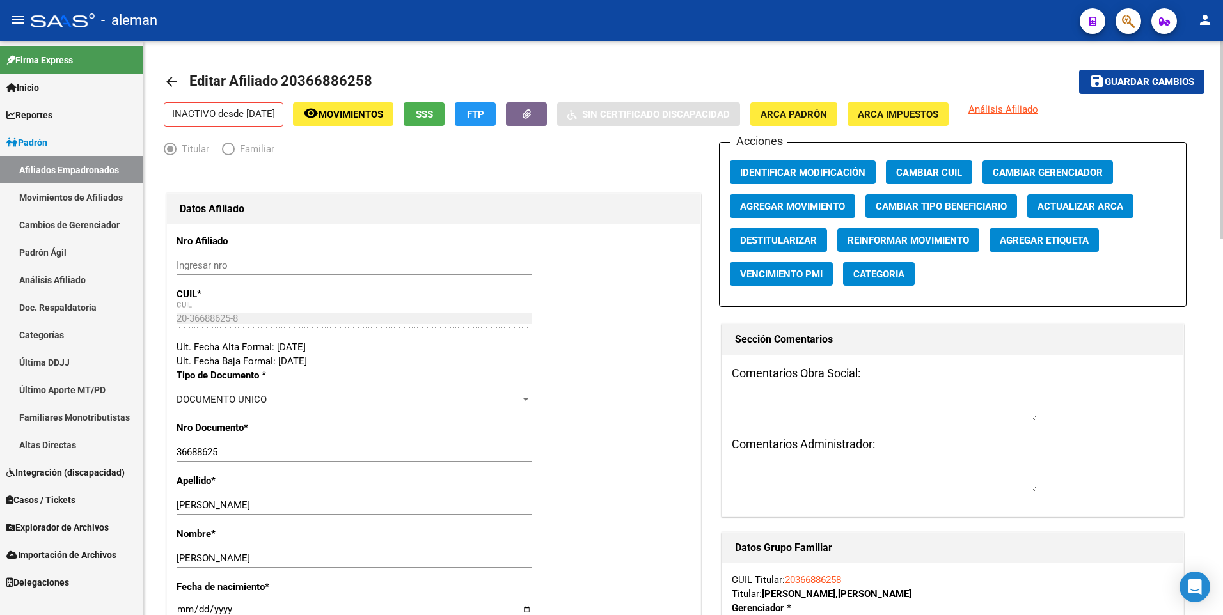
click at [1144, 79] on span "Guardar cambios" at bounding box center [1150, 83] width 90 height 12
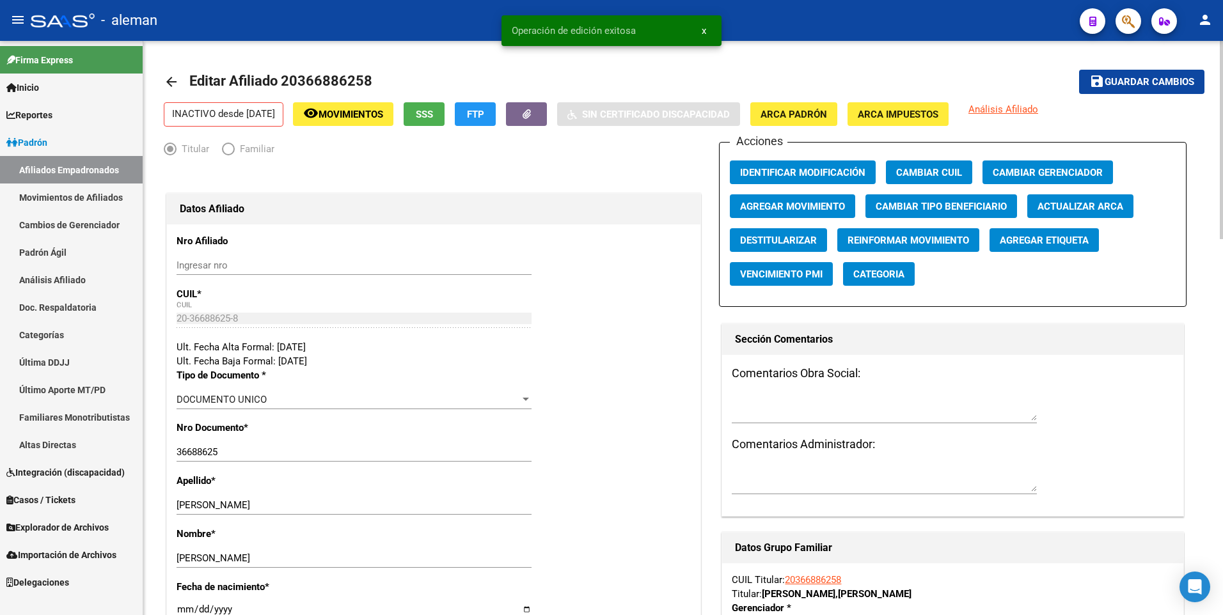
click at [175, 80] on mat-icon "arrow_back" at bounding box center [171, 81] width 15 height 15
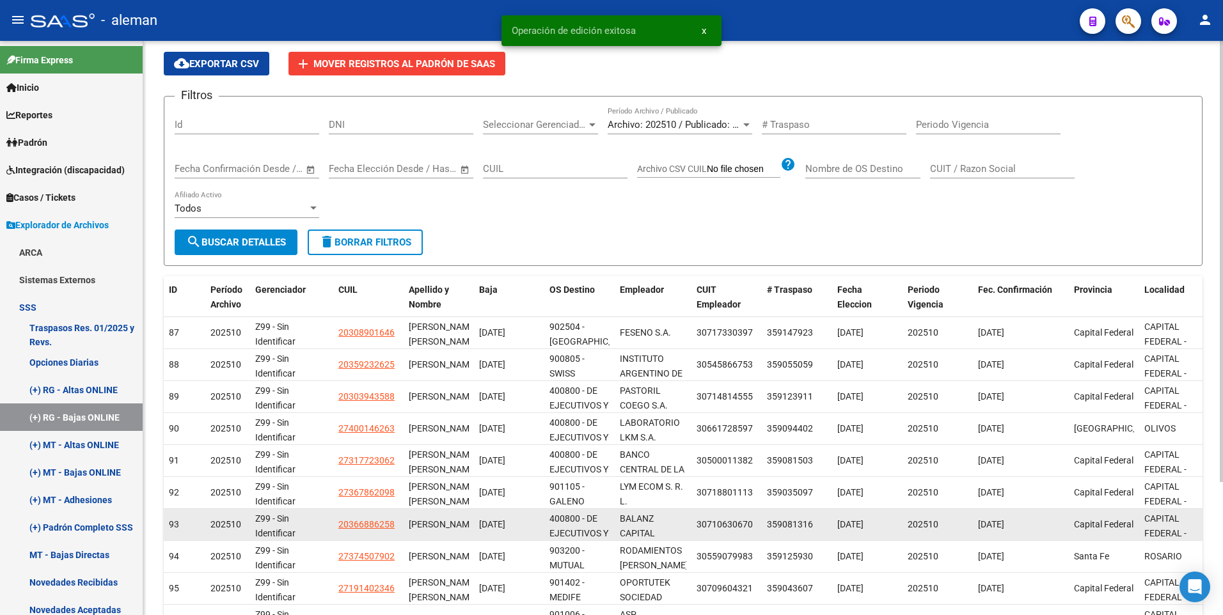
scroll to position [173, 0]
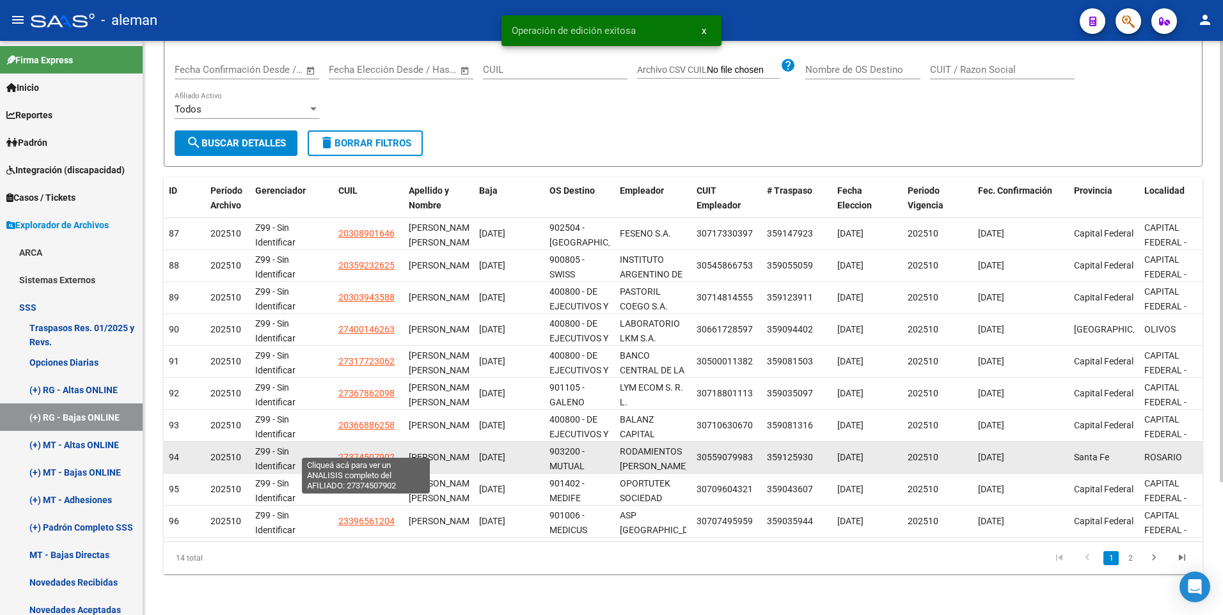
click at [368, 452] on span "27374507902" at bounding box center [366, 457] width 56 height 10
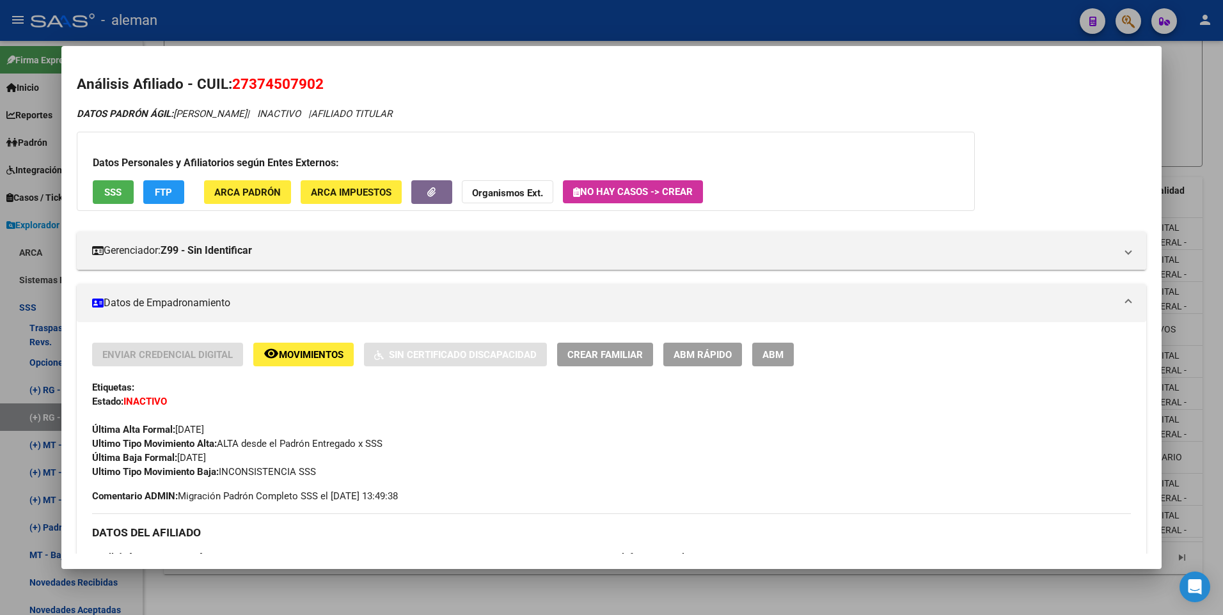
click at [1199, 347] on div at bounding box center [611, 307] width 1223 height 615
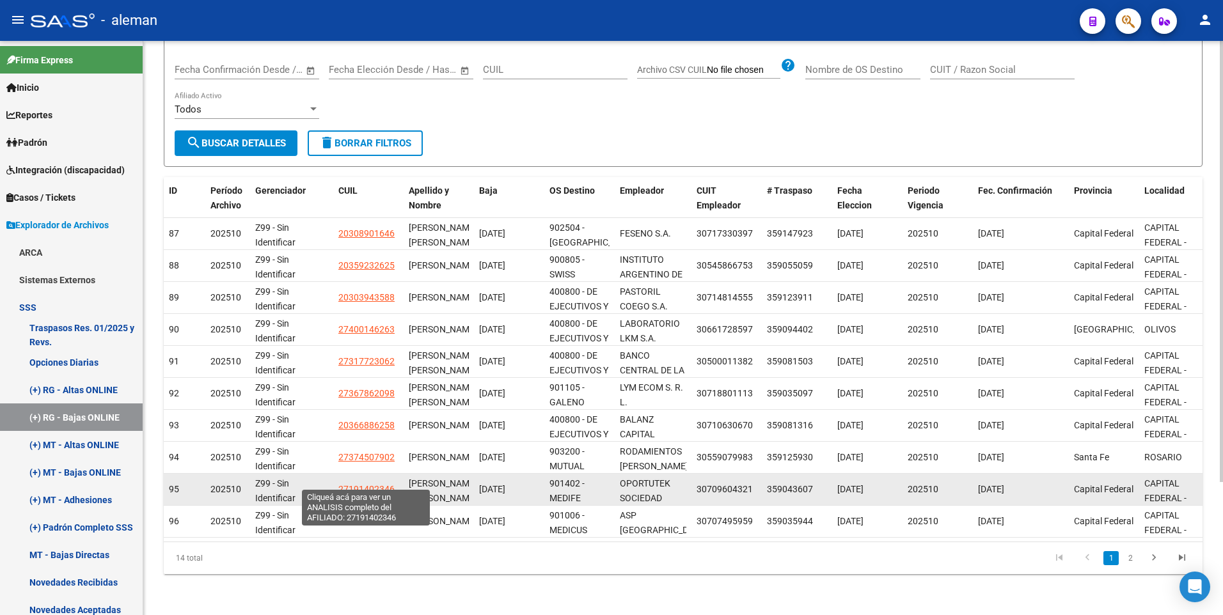
click at [377, 484] on span "27191402346" at bounding box center [366, 489] width 56 height 10
type textarea "27191402346"
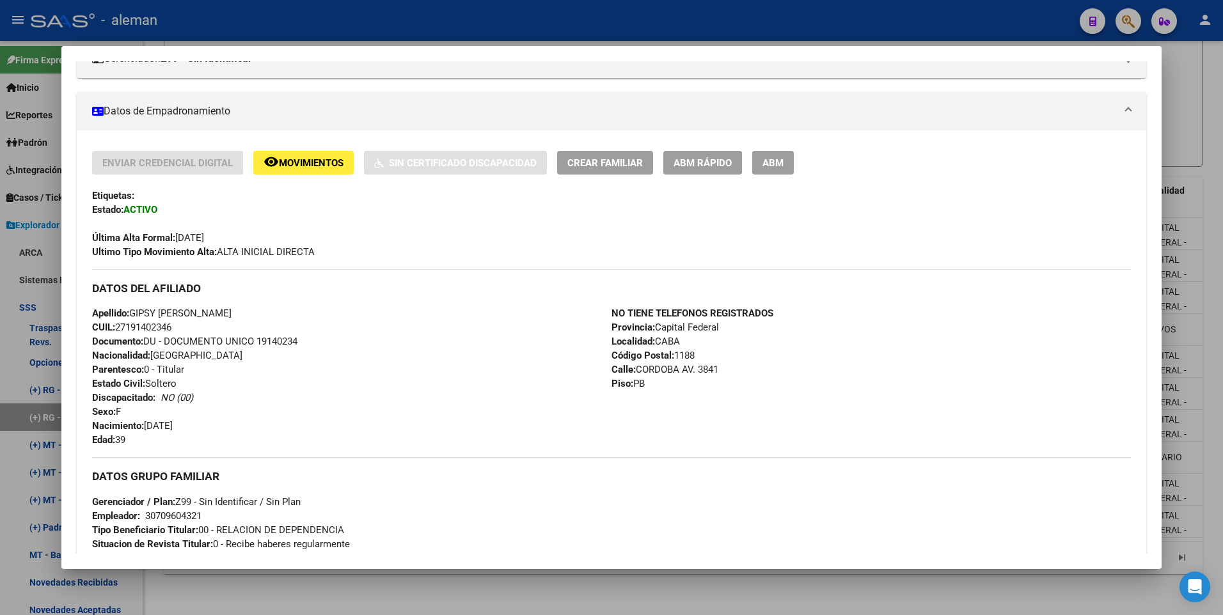
scroll to position [64, 0]
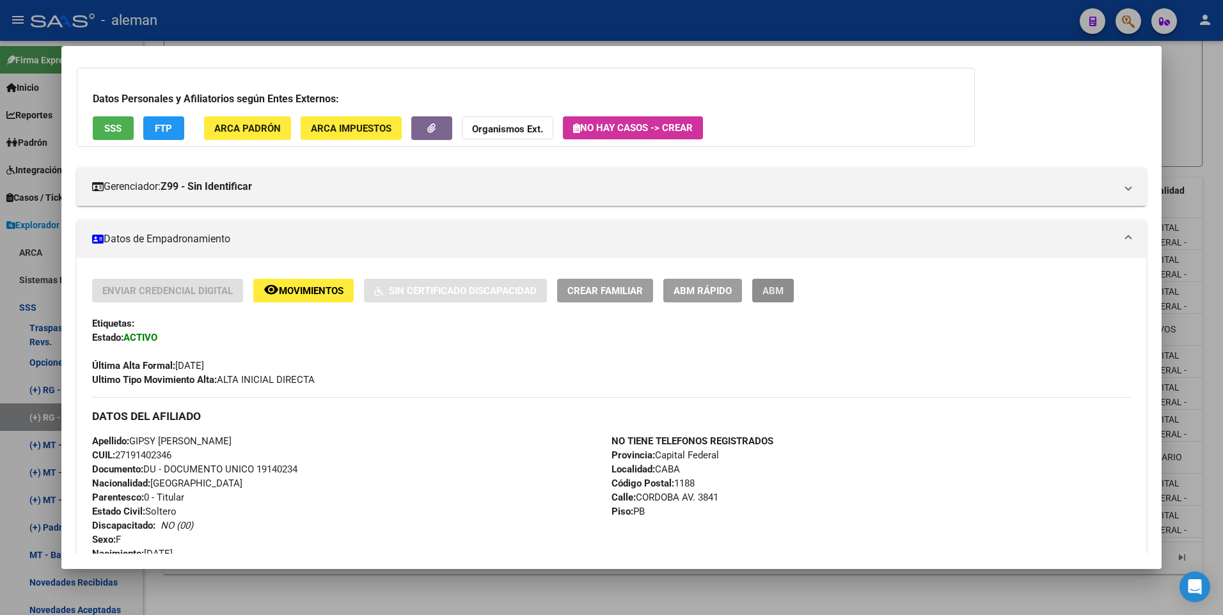
click at [765, 293] on span "ABM" at bounding box center [772, 291] width 21 height 12
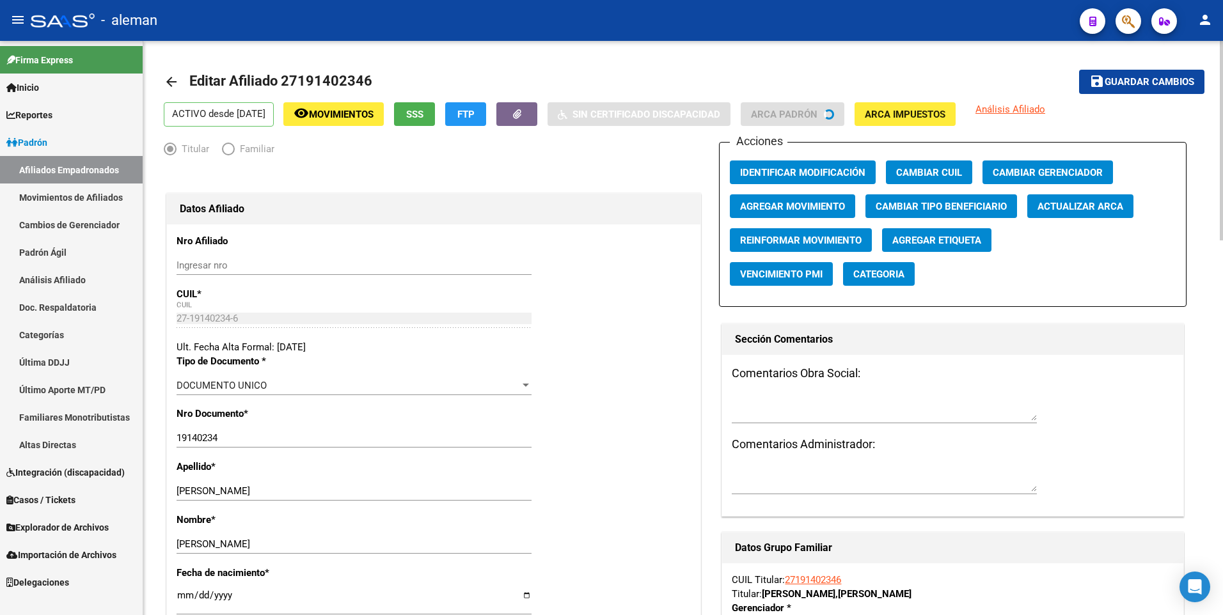
radio input "true"
type input "30-70960432-1"
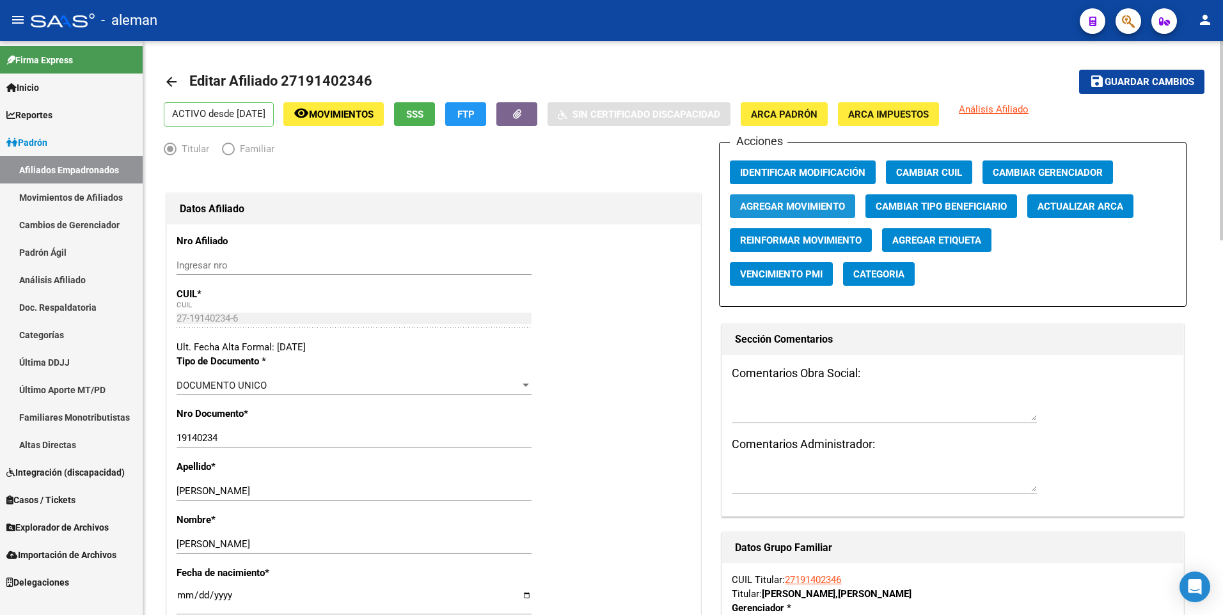
click at [806, 201] on span "Agregar Movimiento" at bounding box center [792, 207] width 105 height 12
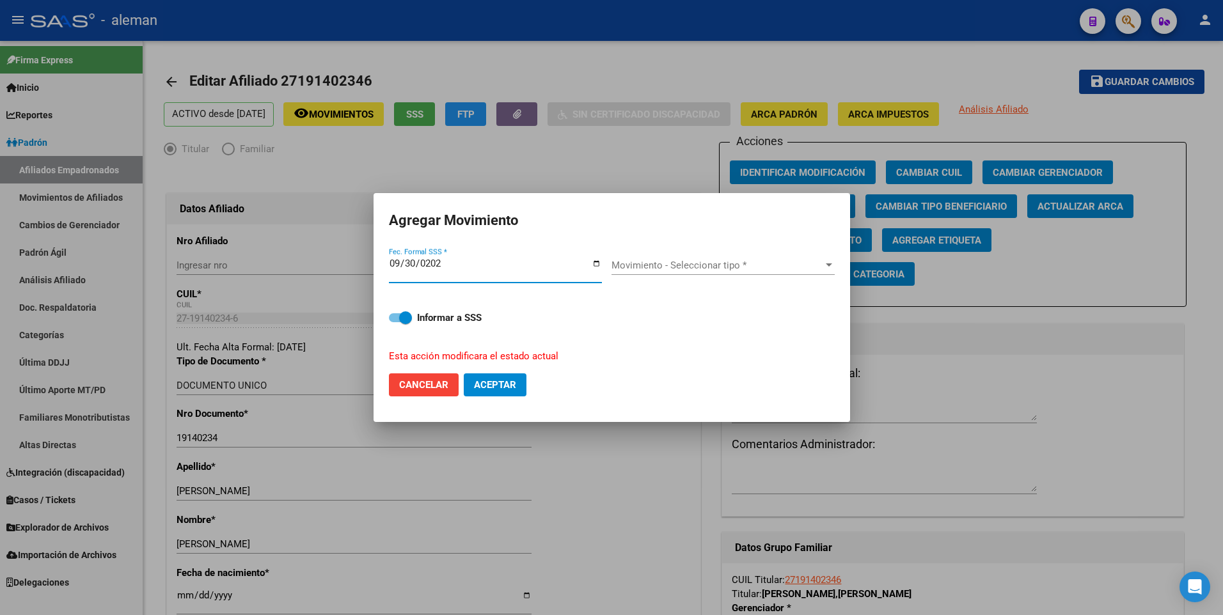
type input "[DATE]"
click at [643, 264] on span "Movimiento - Seleccionar tipo *" at bounding box center [717, 266] width 212 height 12
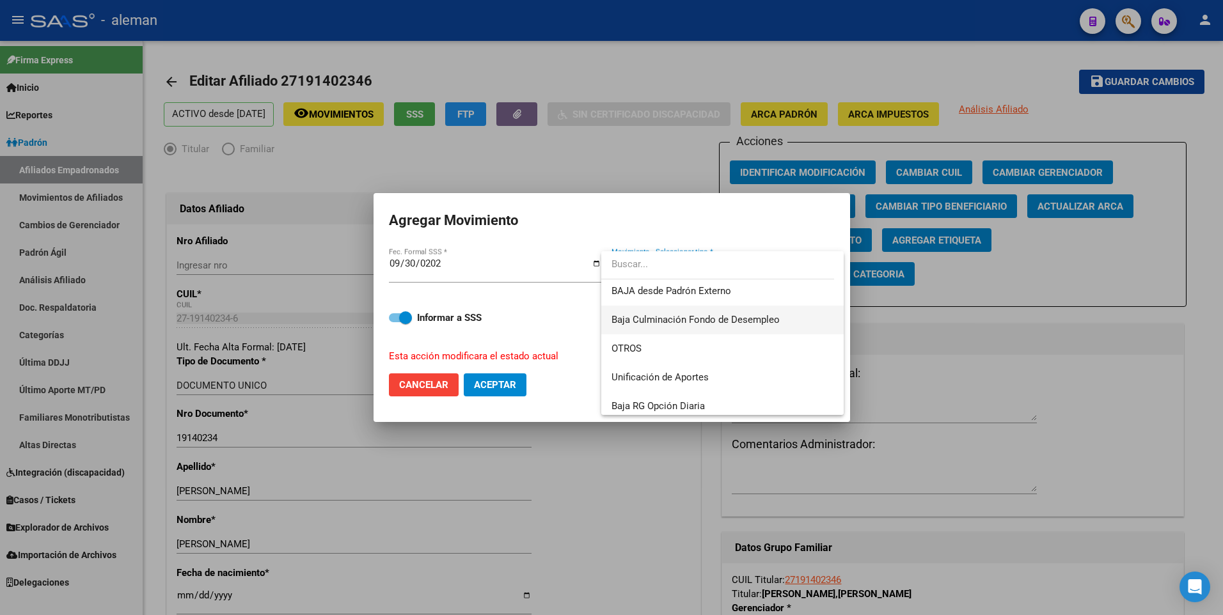
scroll to position [930, 0]
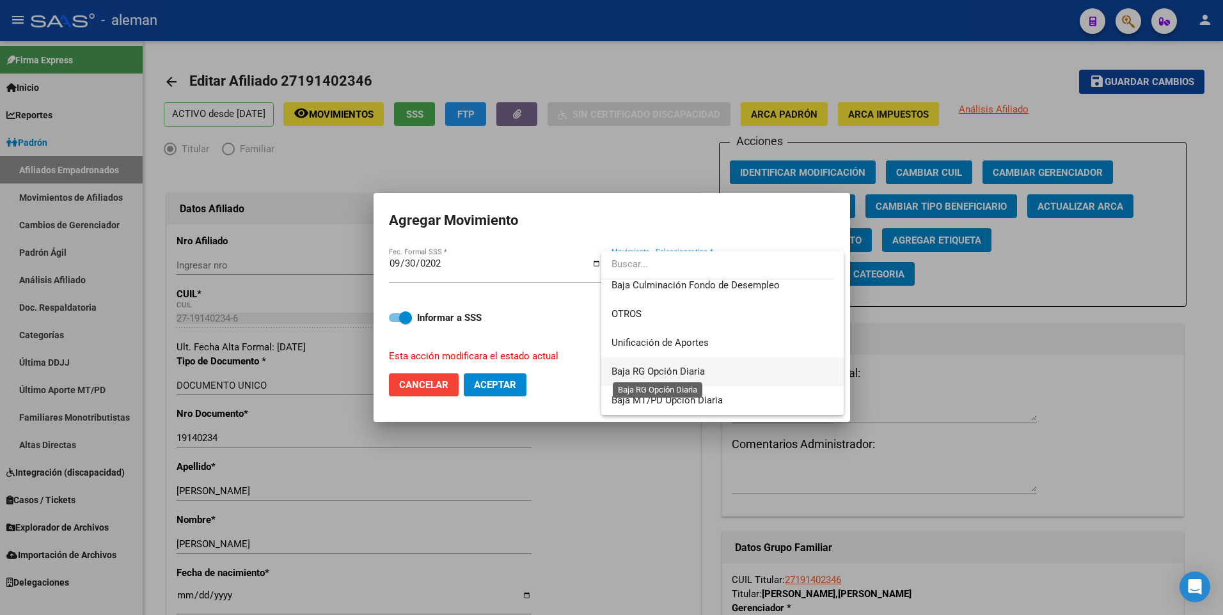
click at [666, 368] on span "Baja RG Opción Diaria" at bounding box center [657, 372] width 93 height 12
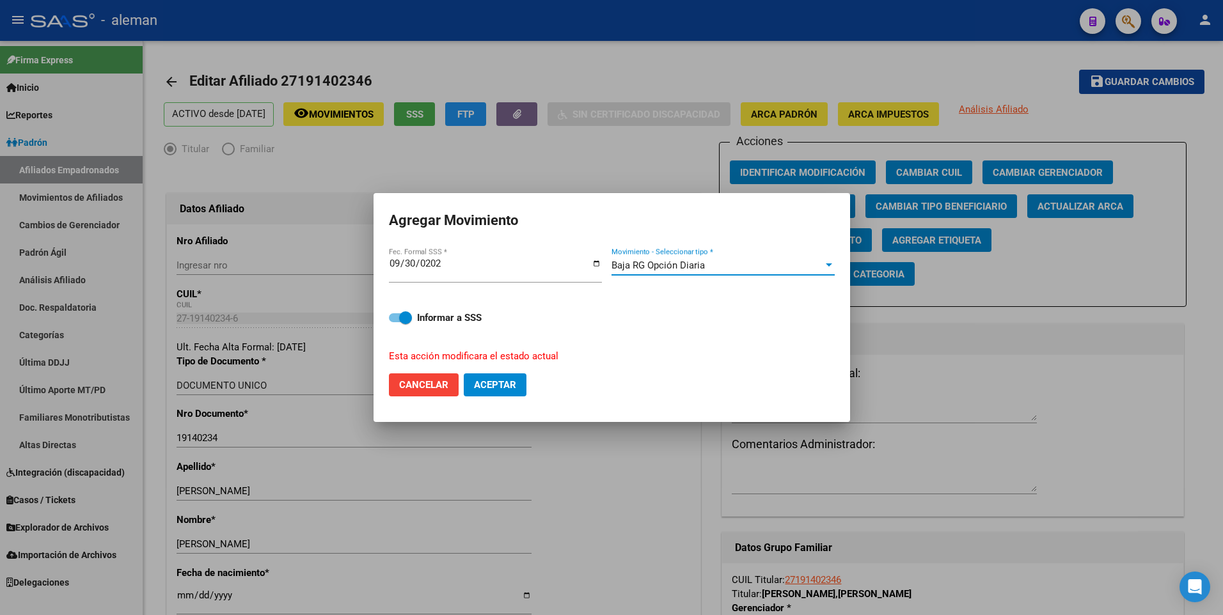
click at [709, 268] on div "Baja RG Opción Diaria" at bounding box center [717, 266] width 212 height 12
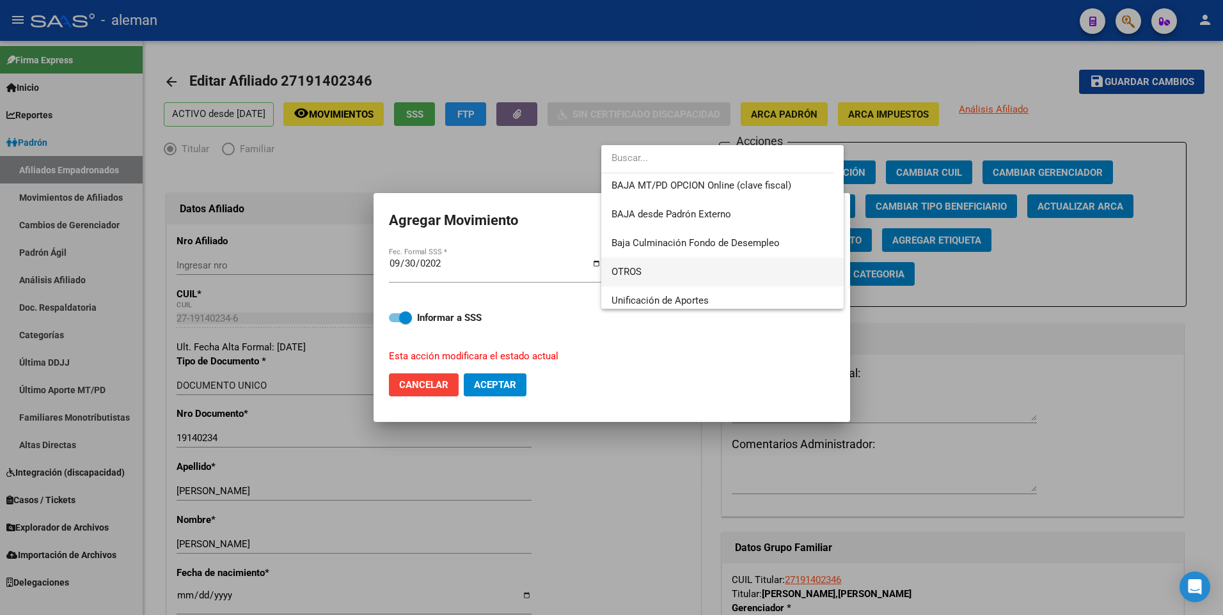
scroll to position [802, 0]
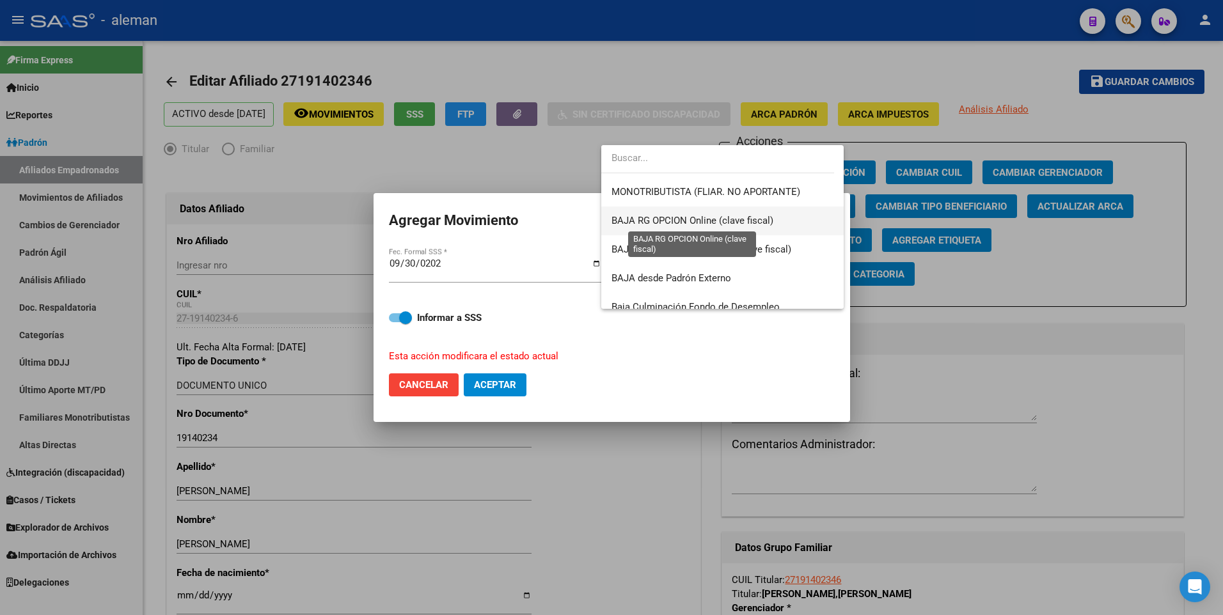
click at [702, 217] on span "BAJA RG OPCION Online (clave fiscal)" at bounding box center [692, 221] width 162 height 12
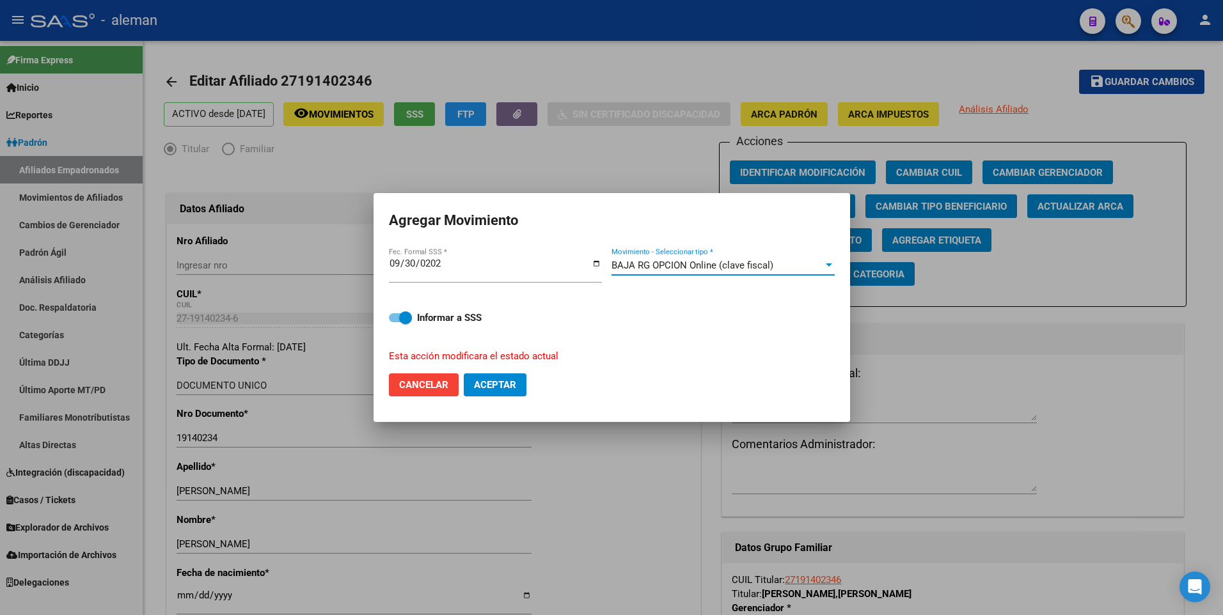
click at [501, 388] on span "Aceptar" at bounding box center [495, 385] width 42 height 12
checkbox input "false"
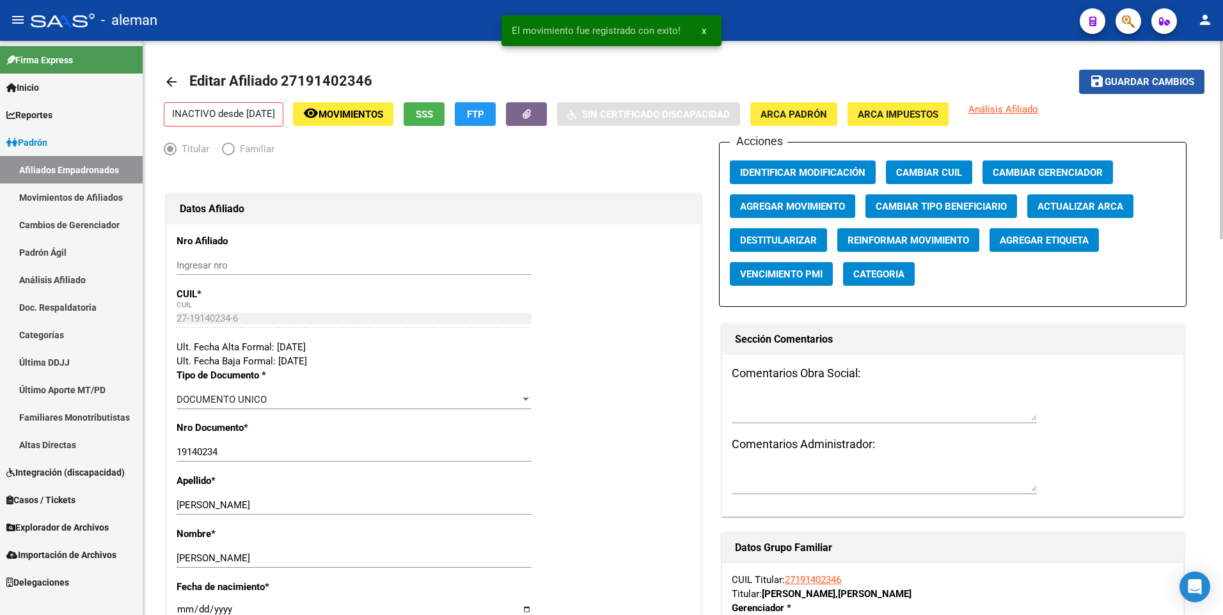
click at [1124, 77] on span "Guardar cambios" at bounding box center [1150, 83] width 90 height 12
click at [173, 81] on mat-icon "arrow_back" at bounding box center [171, 81] width 15 height 15
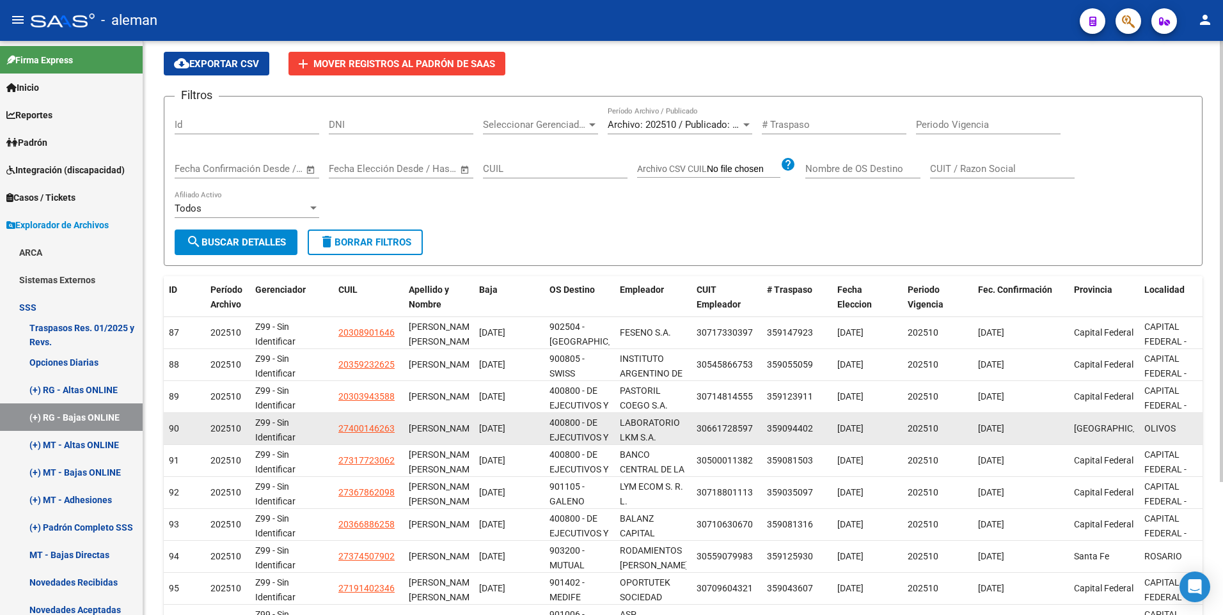
scroll to position [128, 0]
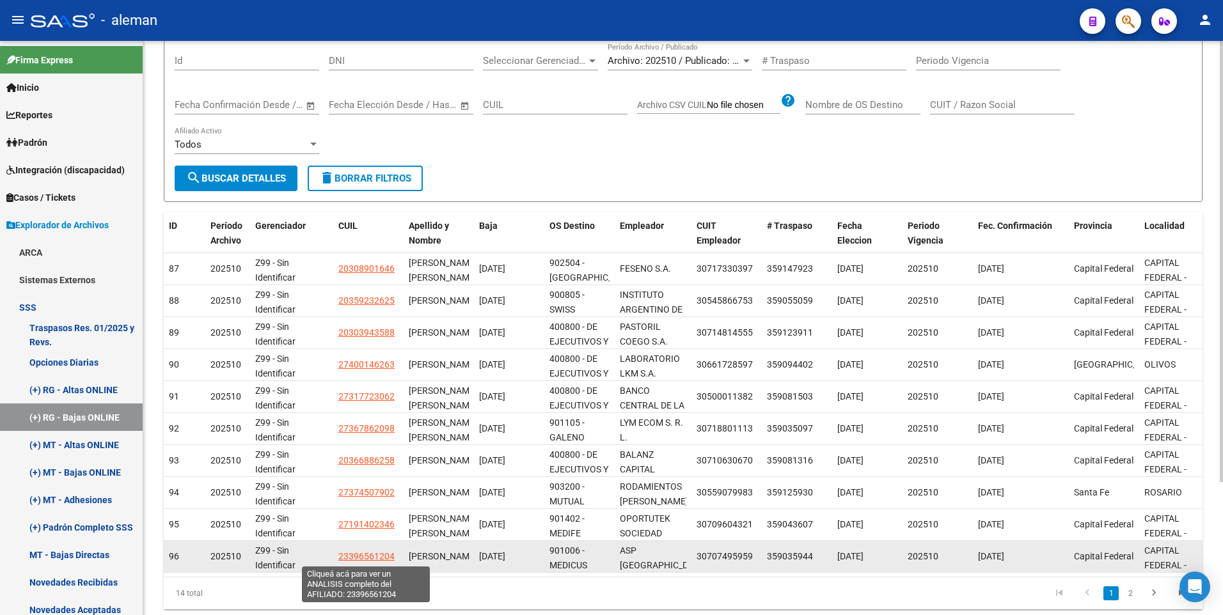
click at [363, 556] on span "23396561204" at bounding box center [366, 556] width 56 height 10
type textarea "23396561204"
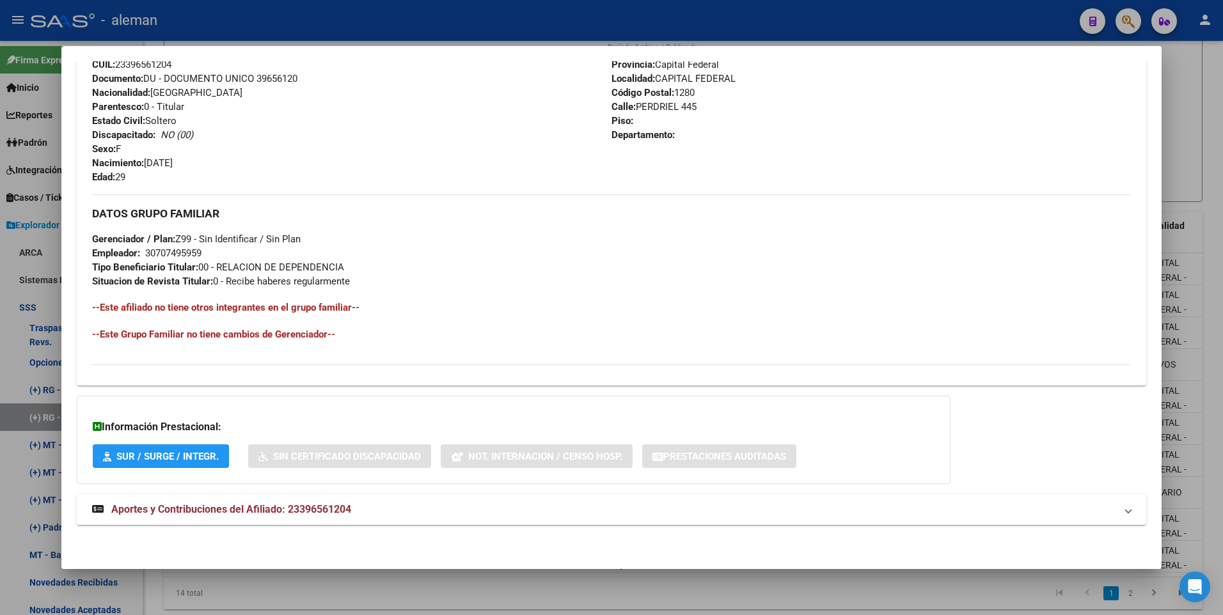
scroll to position [31, 0]
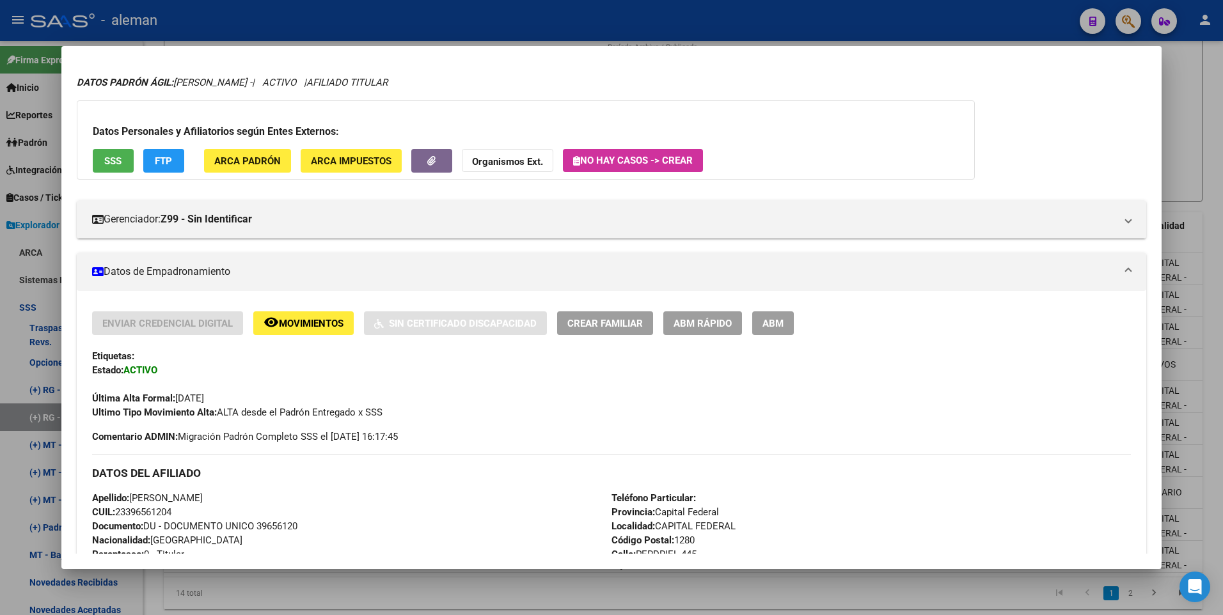
click at [785, 324] on button "ABM" at bounding box center [773, 323] width 42 height 24
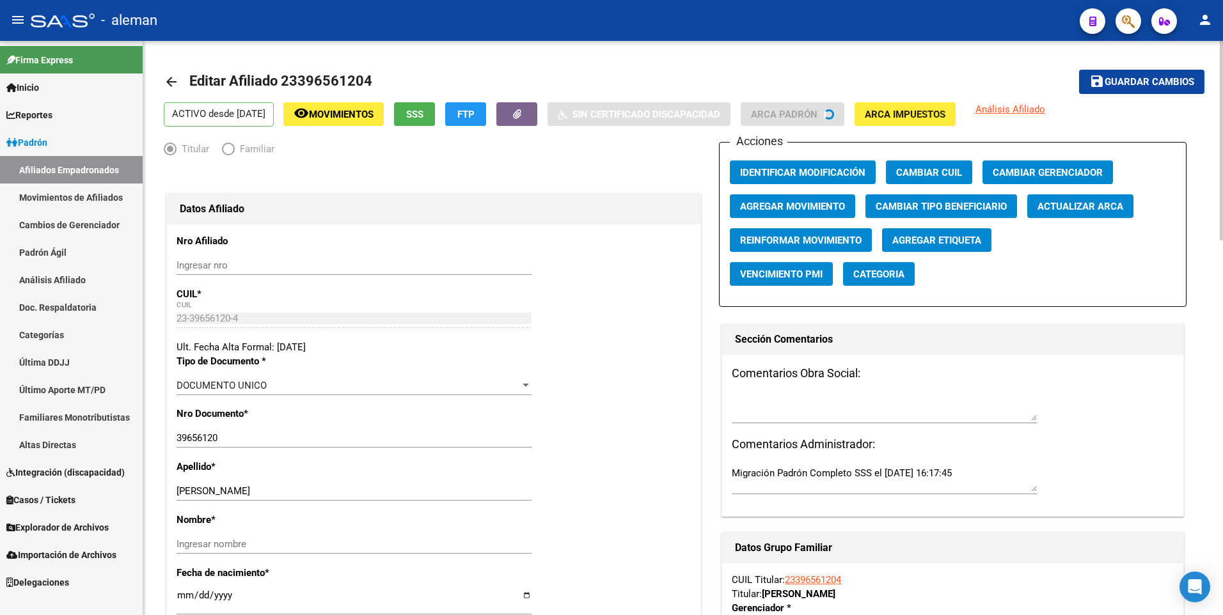
radio input "true"
type input "30-70749595-9"
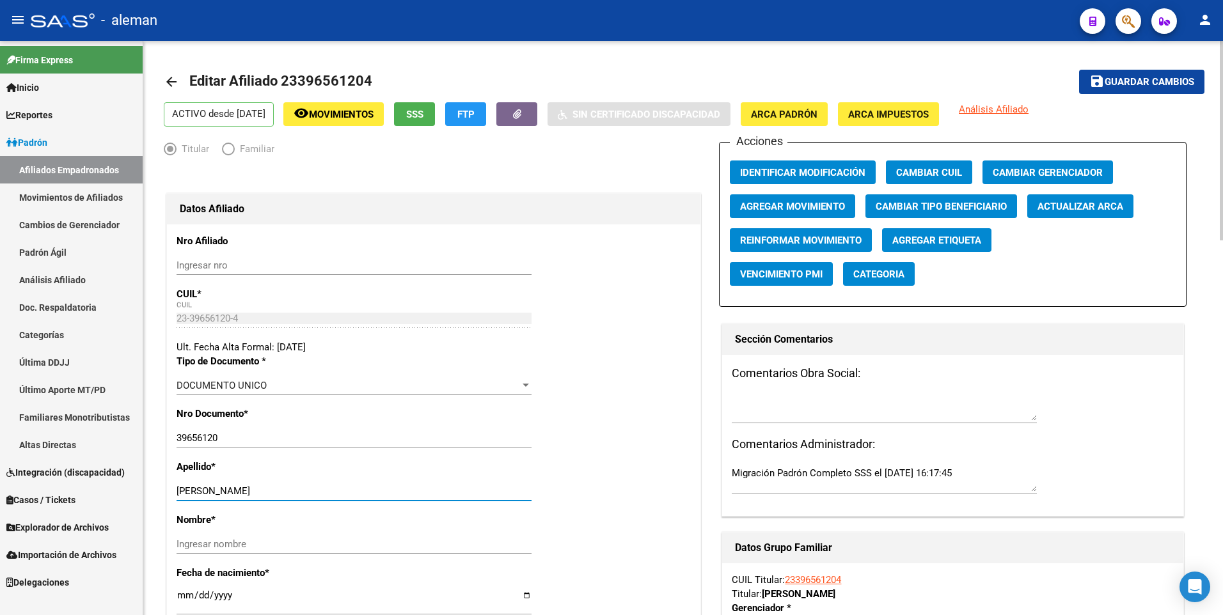
drag, startPoint x: 216, startPoint y: 491, endPoint x: 324, endPoint y: 490, distance: 108.7
click at [324, 490] on input "[PERSON_NAME]" at bounding box center [354, 491] width 355 height 12
click at [318, 547] on input "Ingresar nombre" at bounding box center [354, 545] width 355 height 12
paste input "[PERSON_NAME]"
type input "[PERSON_NAME]"
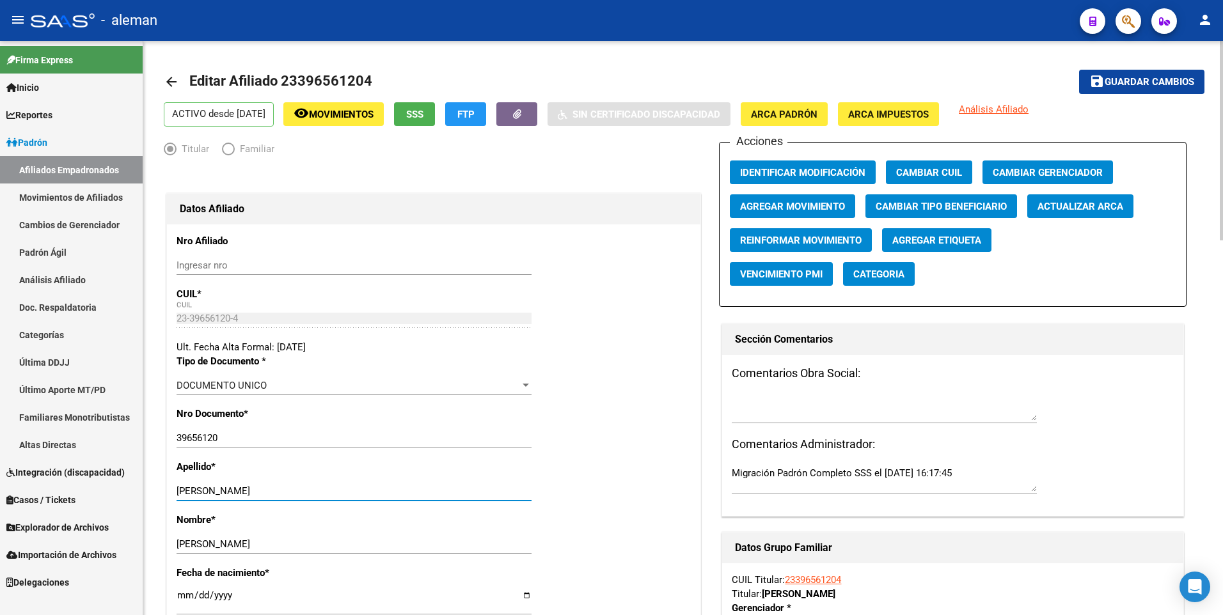
drag, startPoint x: 216, startPoint y: 491, endPoint x: 330, endPoint y: 491, distance: 114.5
click at [330, 491] on input "[PERSON_NAME]" at bounding box center [354, 491] width 355 height 12
type input "[PERSON_NAME]"
click at [805, 205] on span "Agregar Movimiento" at bounding box center [792, 207] width 105 height 12
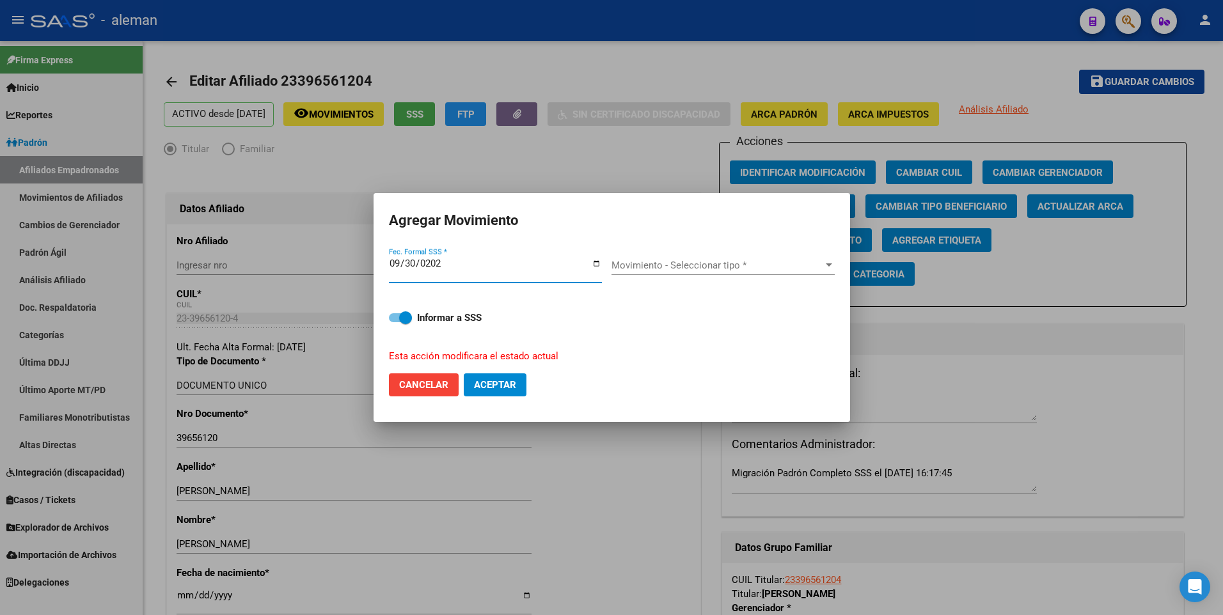
type input "[DATE]"
click at [650, 260] on span "Movimiento - Seleccionar tipo *" at bounding box center [717, 266] width 212 height 12
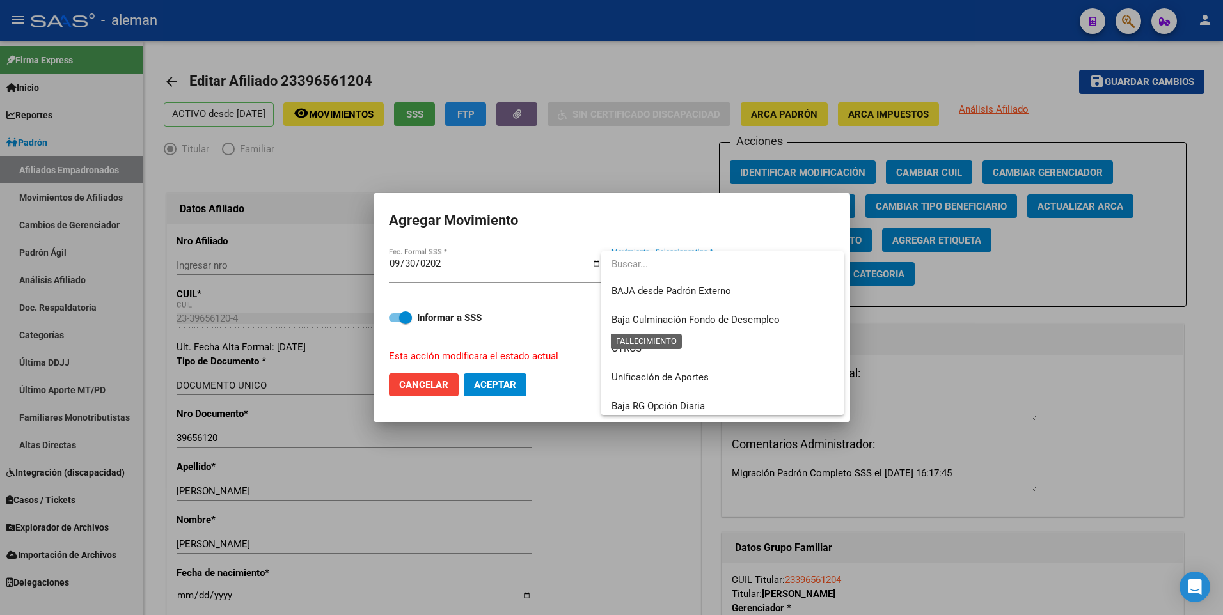
scroll to position [831, 0]
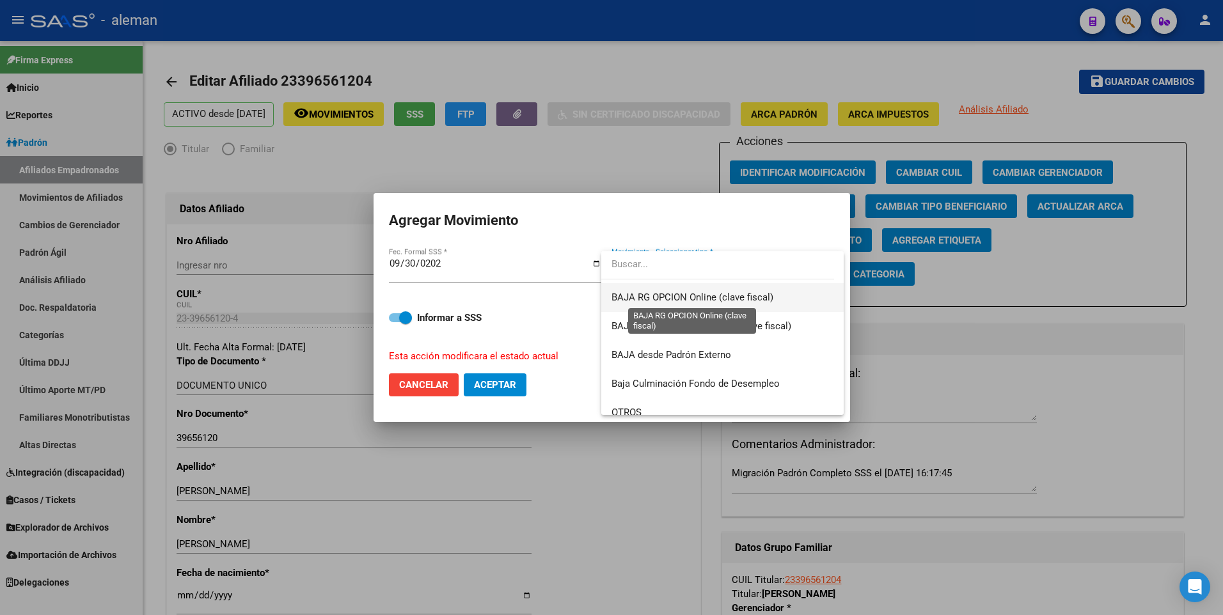
click at [661, 294] on span "BAJA RG OPCION Online (clave fiscal)" at bounding box center [692, 298] width 162 height 12
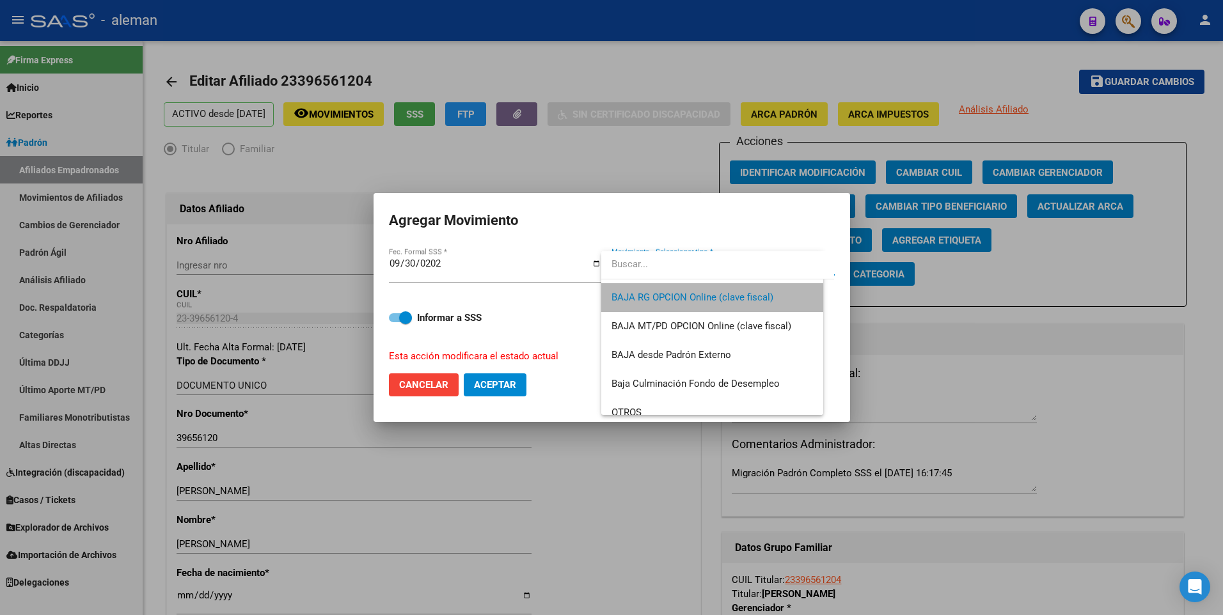
scroll to position [835, 0]
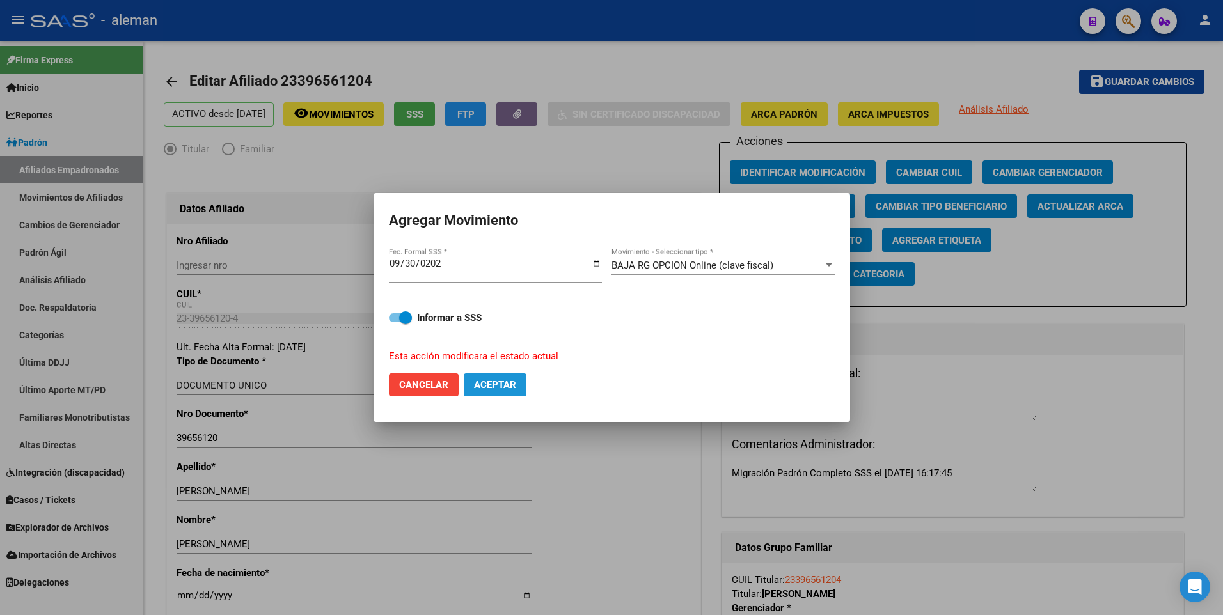
click at [503, 391] on span "Aceptar" at bounding box center [495, 385] width 42 height 12
checkbox input "false"
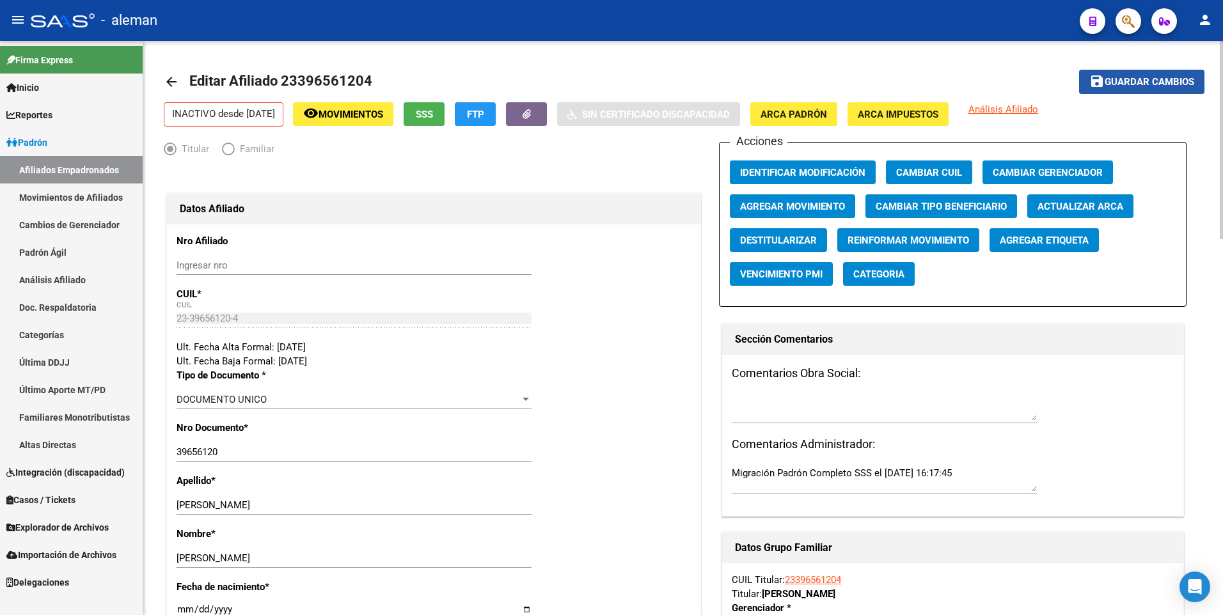
click at [1130, 78] on span "Guardar cambios" at bounding box center [1150, 83] width 90 height 12
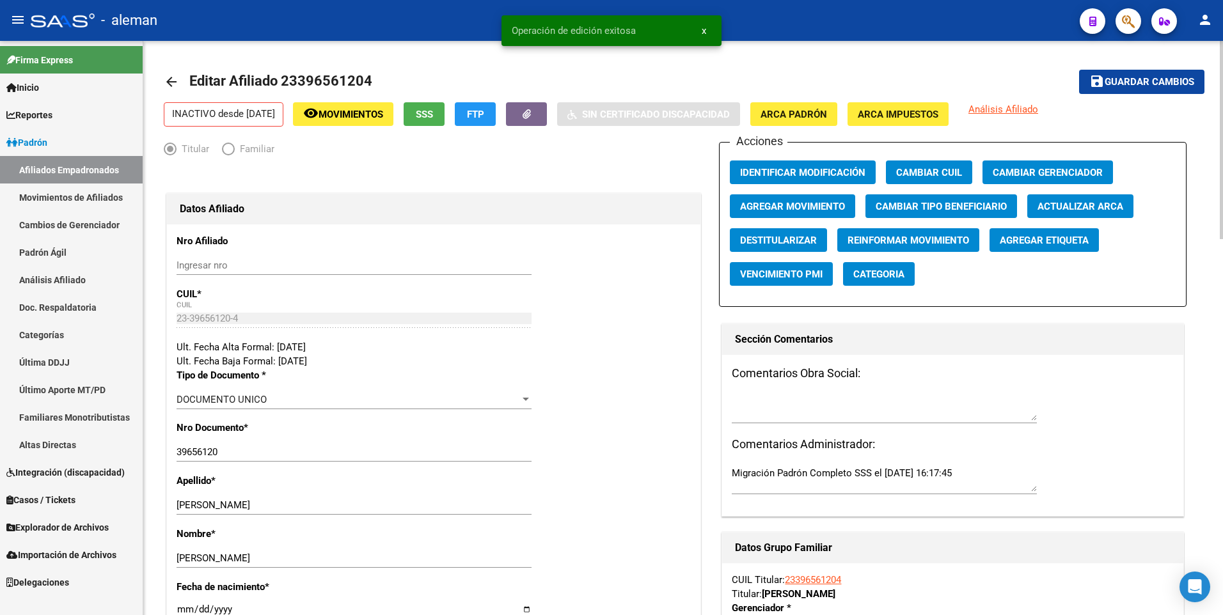
click at [168, 83] on mat-icon "arrow_back" at bounding box center [171, 81] width 15 height 15
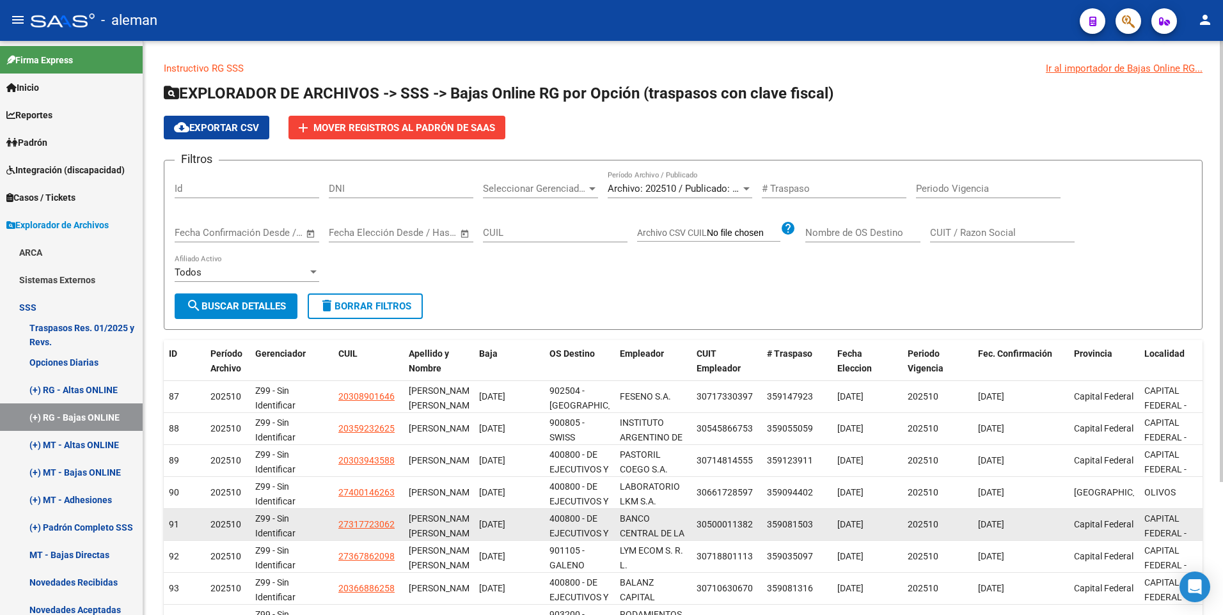
scroll to position [173, 0]
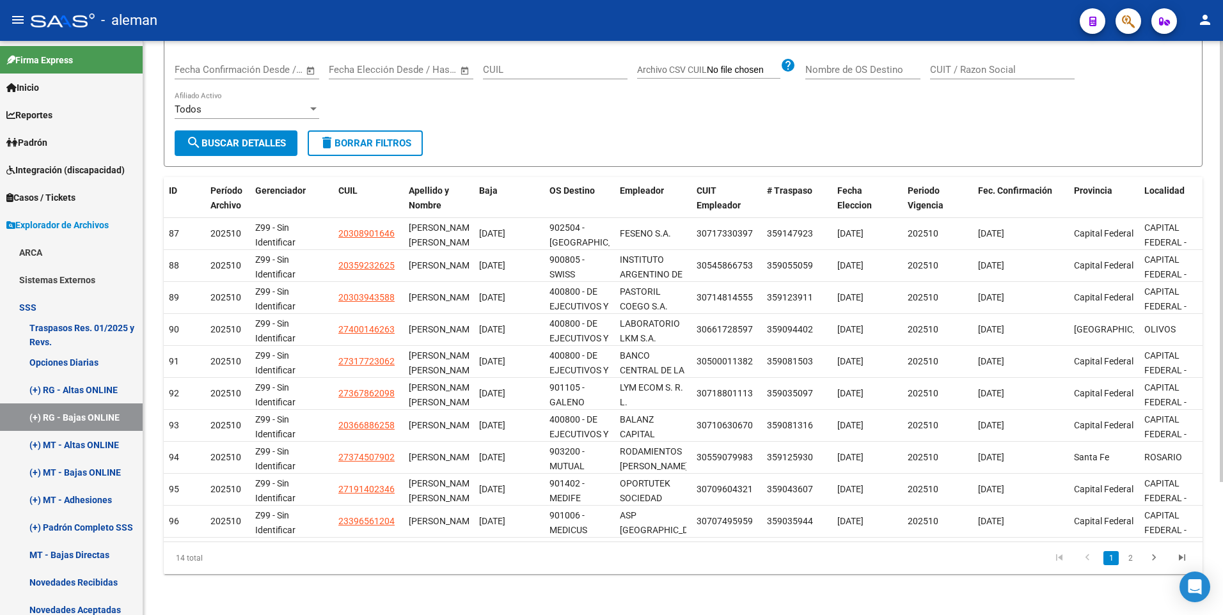
click at [1128, 555] on link "2" at bounding box center [1129, 558] width 15 height 14
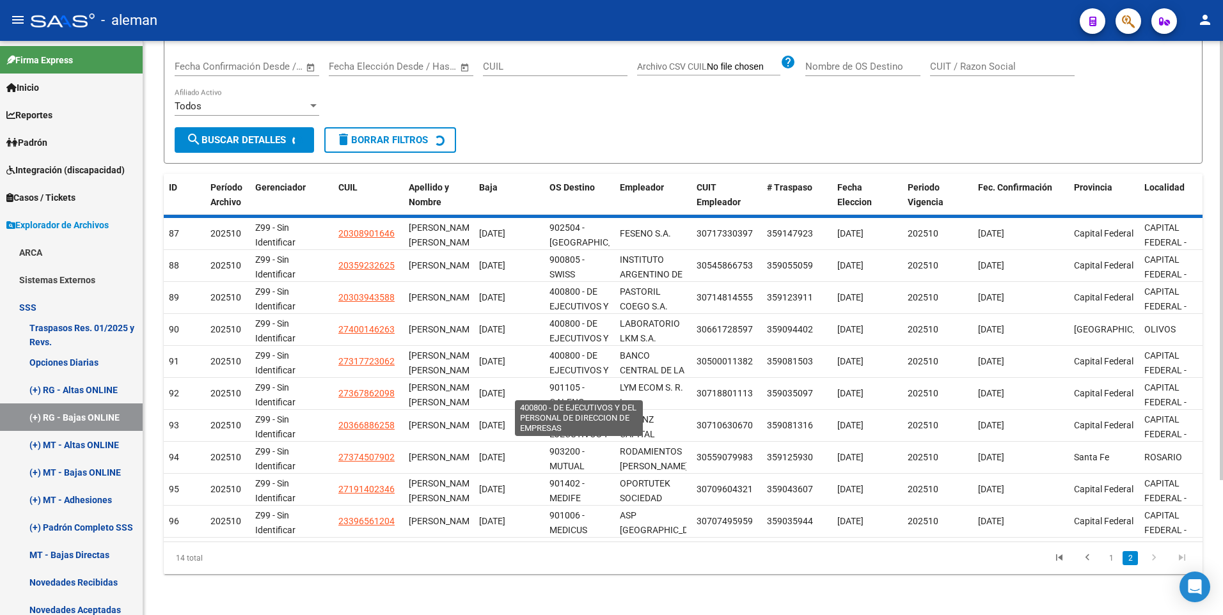
scroll to position [0, 0]
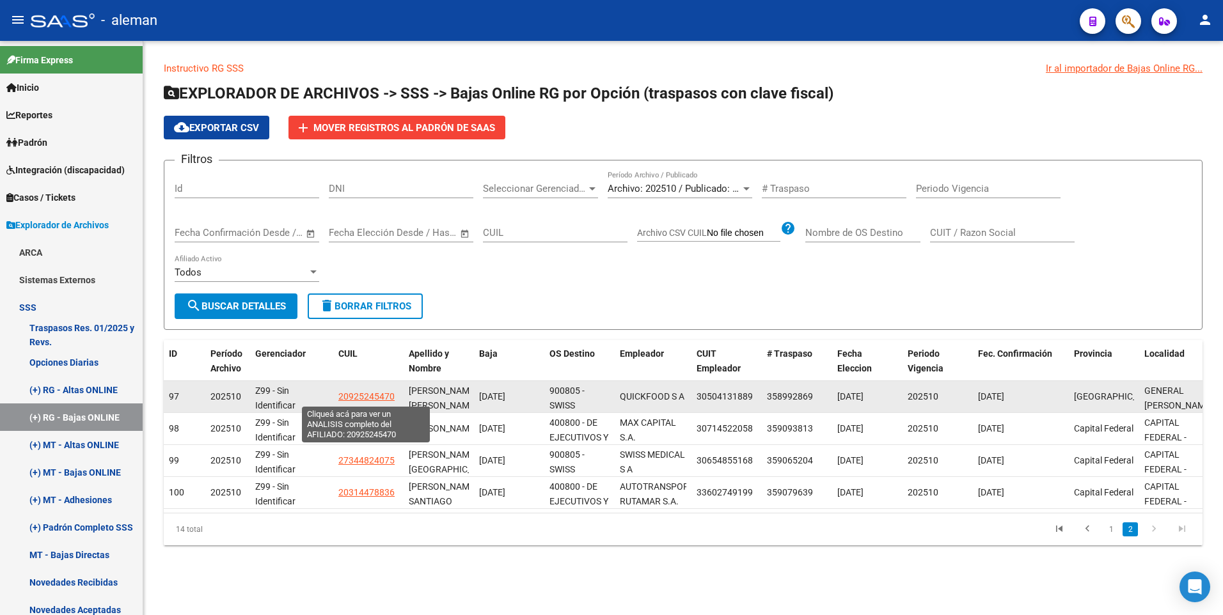
click at [368, 395] on span "20925245470" at bounding box center [366, 396] width 56 height 10
type textarea "20925245470"
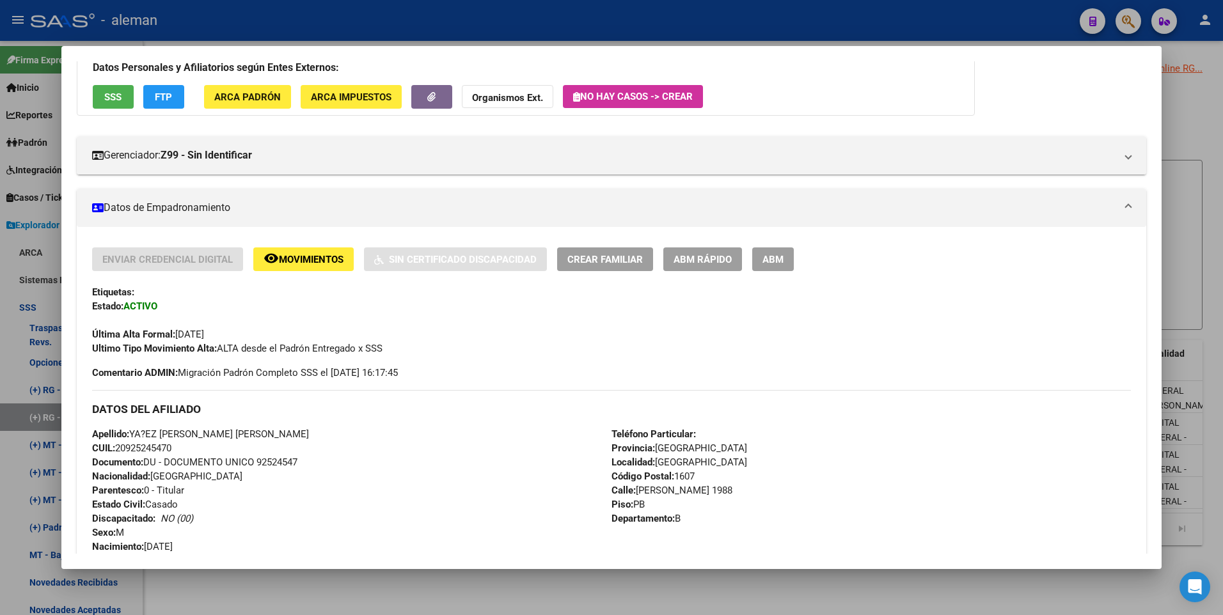
scroll to position [31, 0]
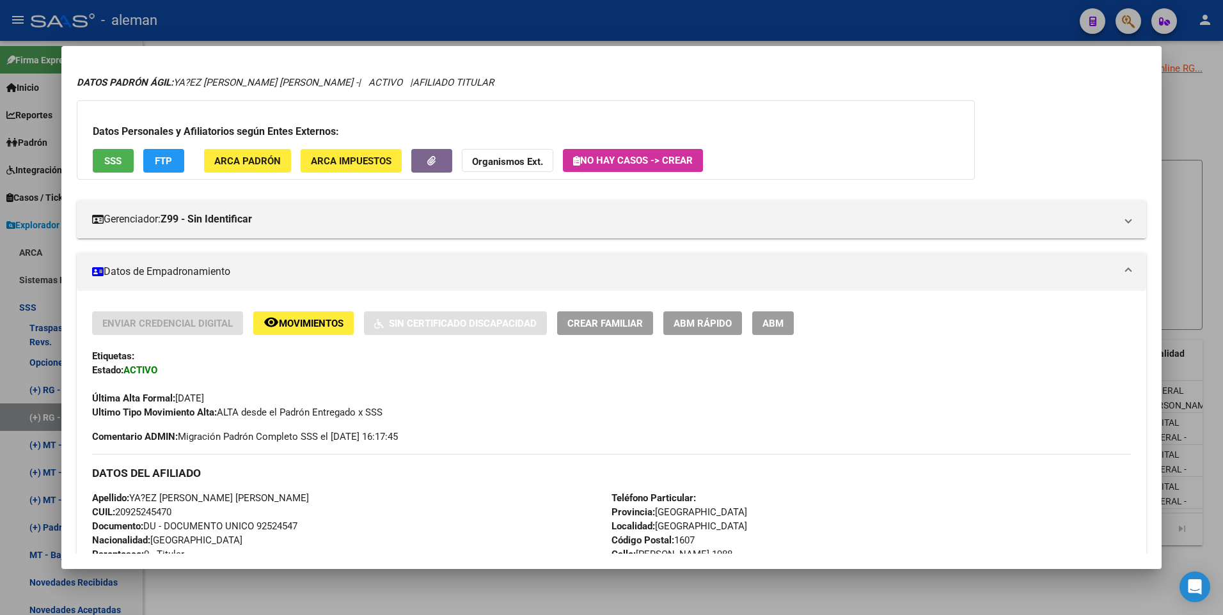
click at [773, 321] on span "ABM" at bounding box center [772, 324] width 21 height 12
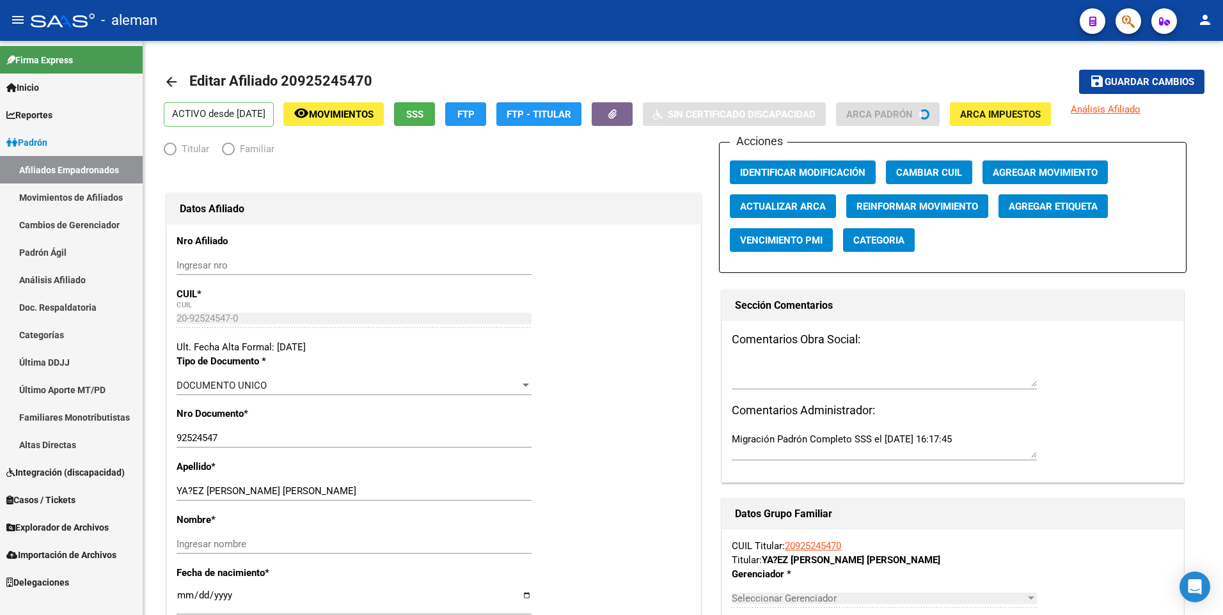
radio input "true"
type input "30-50413188-9"
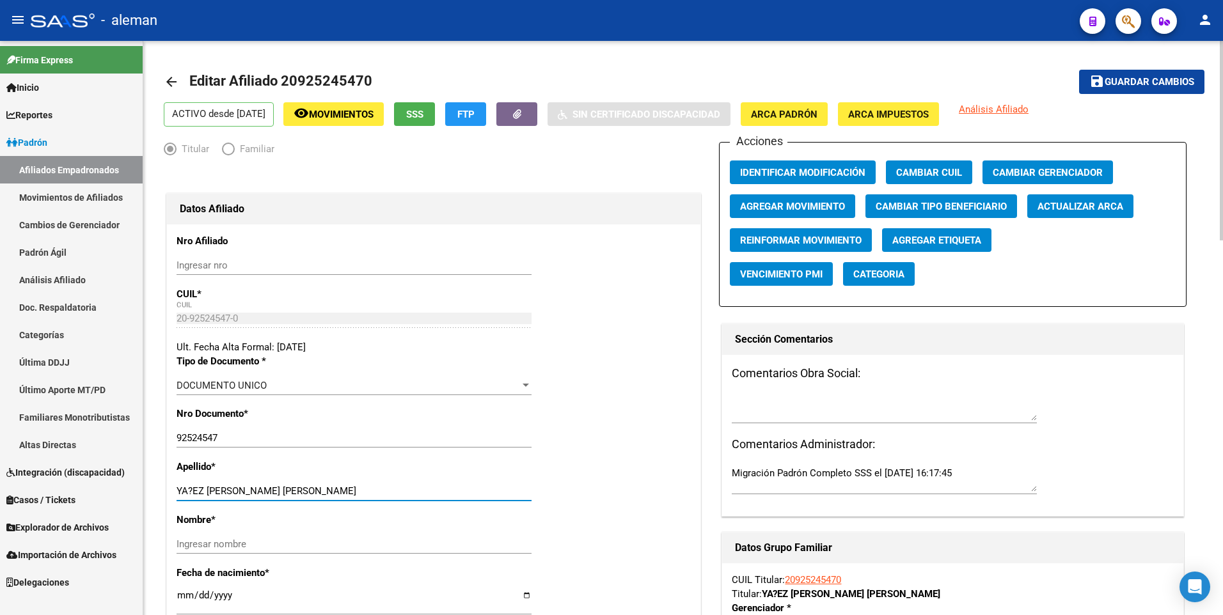
drag, startPoint x: 245, startPoint y: 490, endPoint x: 337, endPoint y: 490, distance: 92.1
click at [337, 490] on input "YA?EZ [PERSON_NAME] [PERSON_NAME]" at bounding box center [354, 491] width 355 height 12
type input "YA?EZ [PERSON_NAME]"
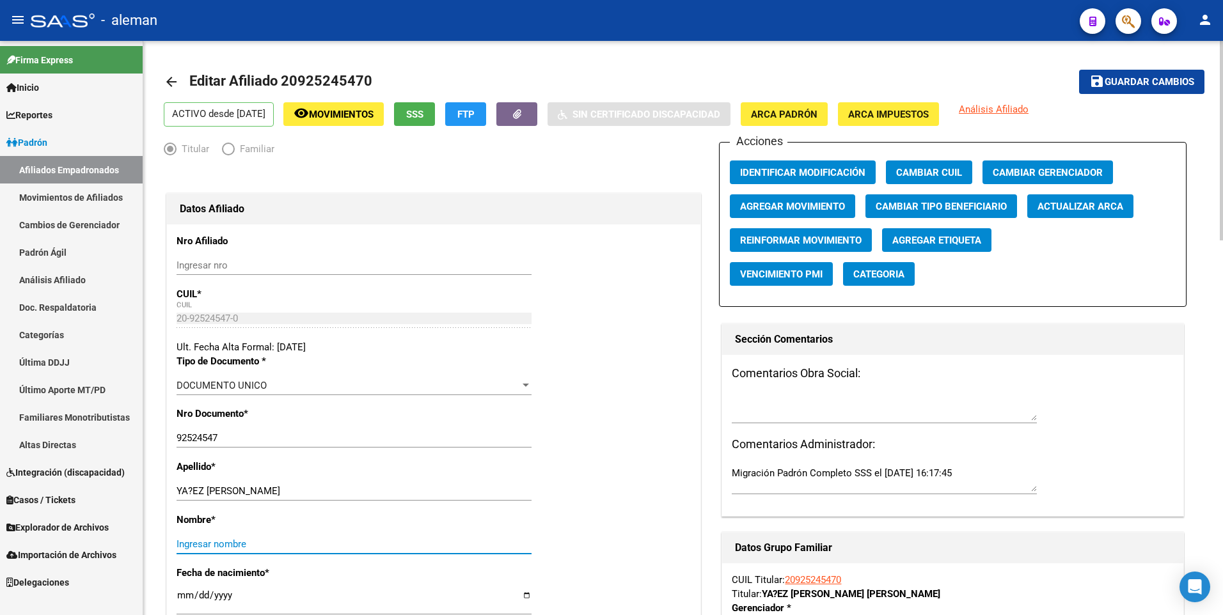
click at [329, 544] on input "Ingresar nombre" at bounding box center [354, 545] width 355 height 12
paste input "[PERSON_NAME]"
type input "[PERSON_NAME]"
click at [752, 201] on span "Agregar Movimiento" at bounding box center [792, 207] width 105 height 12
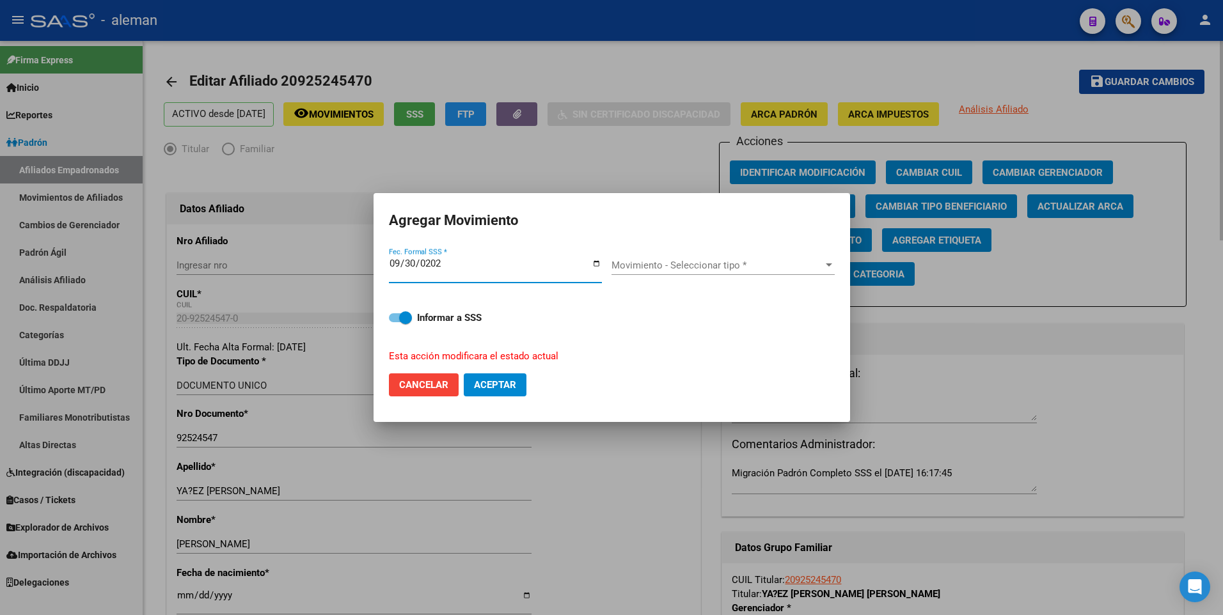
type input "[DATE]"
click at [464, 374] on button "Aceptar" at bounding box center [495, 385] width 63 height 23
click at [745, 258] on div "Movimiento - Seleccionar tipo * Movimiento - Seleccionar tipo *" at bounding box center [722, 265] width 223 height 19
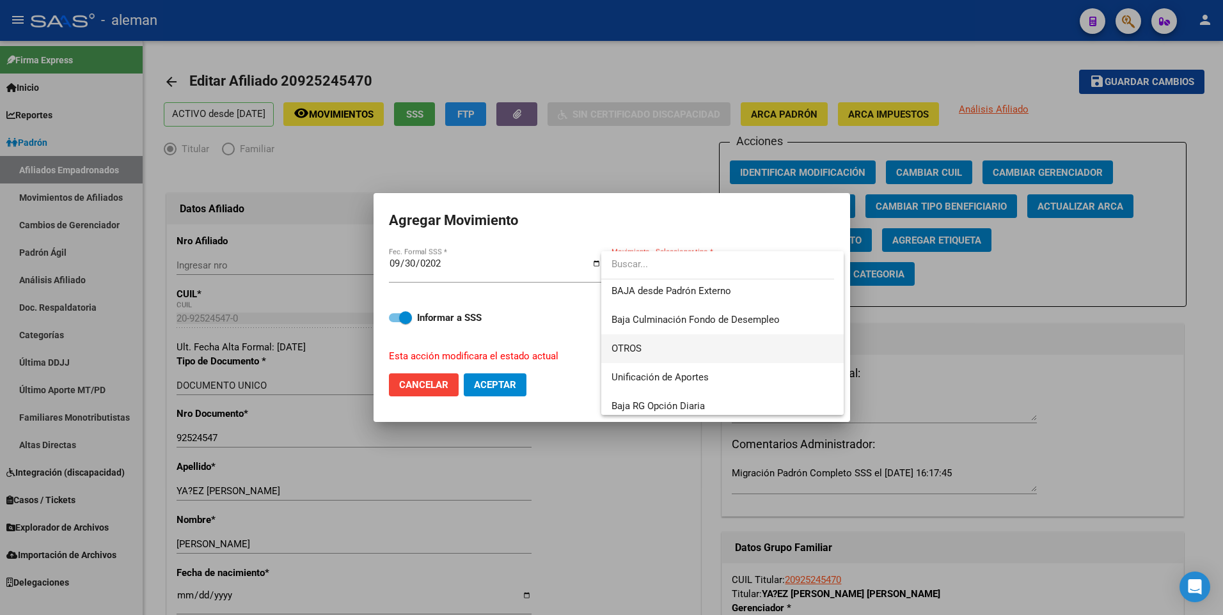
scroll to position [930, 0]
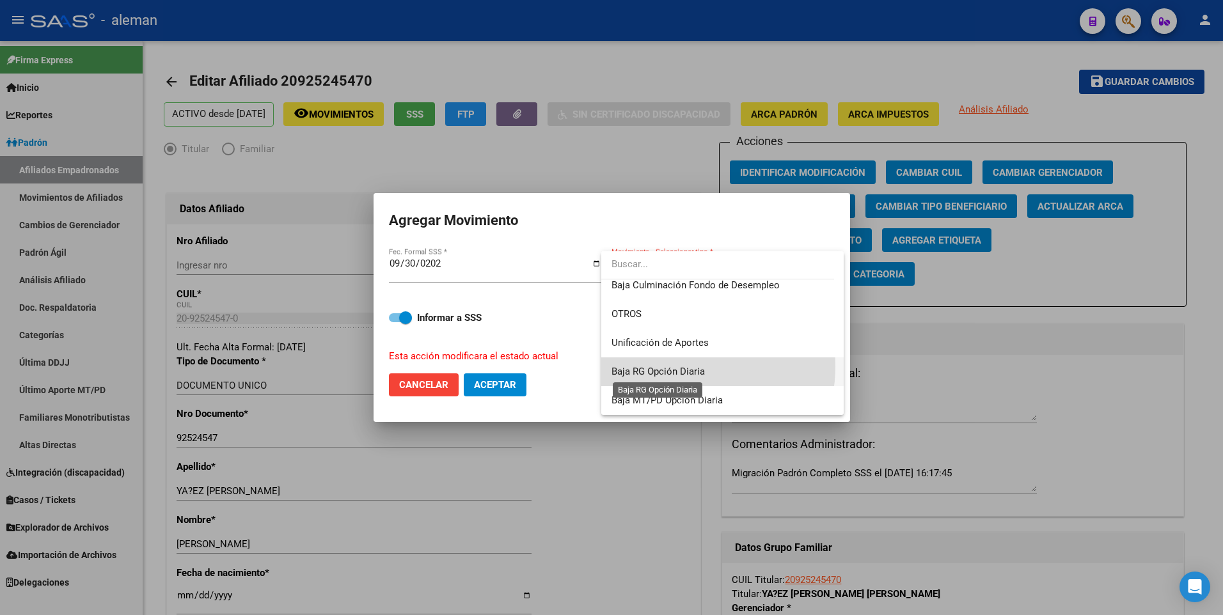
click at [677, 366] on span "Baja RG Opción Diaria" at bounding box center [657, 372] width 93 height 12
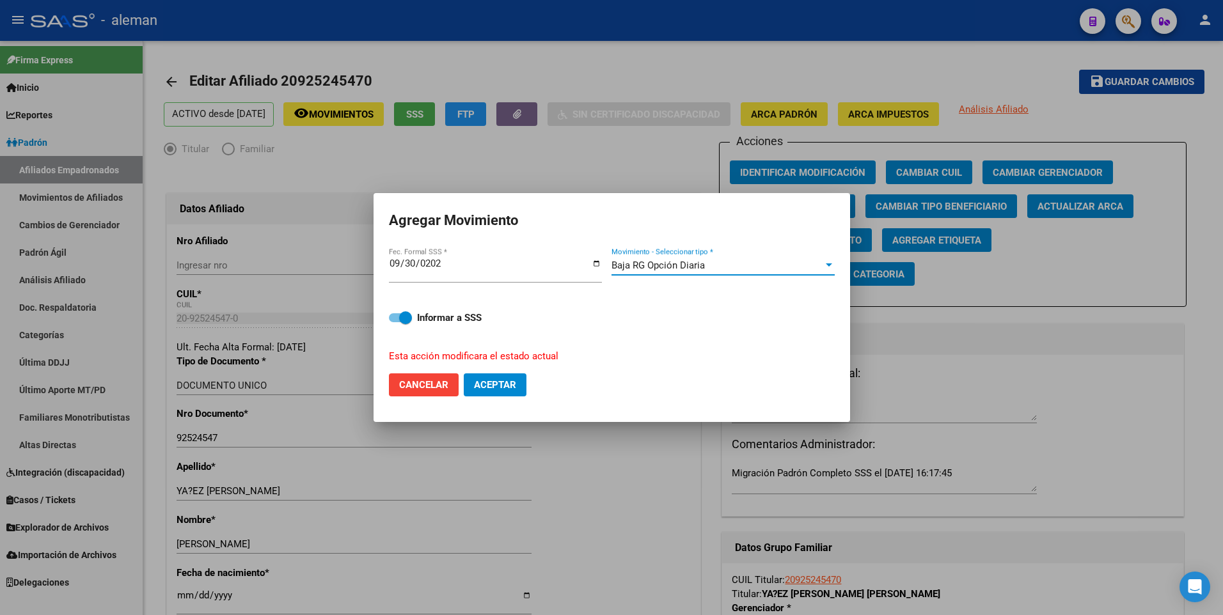
click at [687, 261] on span "Baja RG Opción Diaria" at bounding box center [657, 266] width 93 height 12
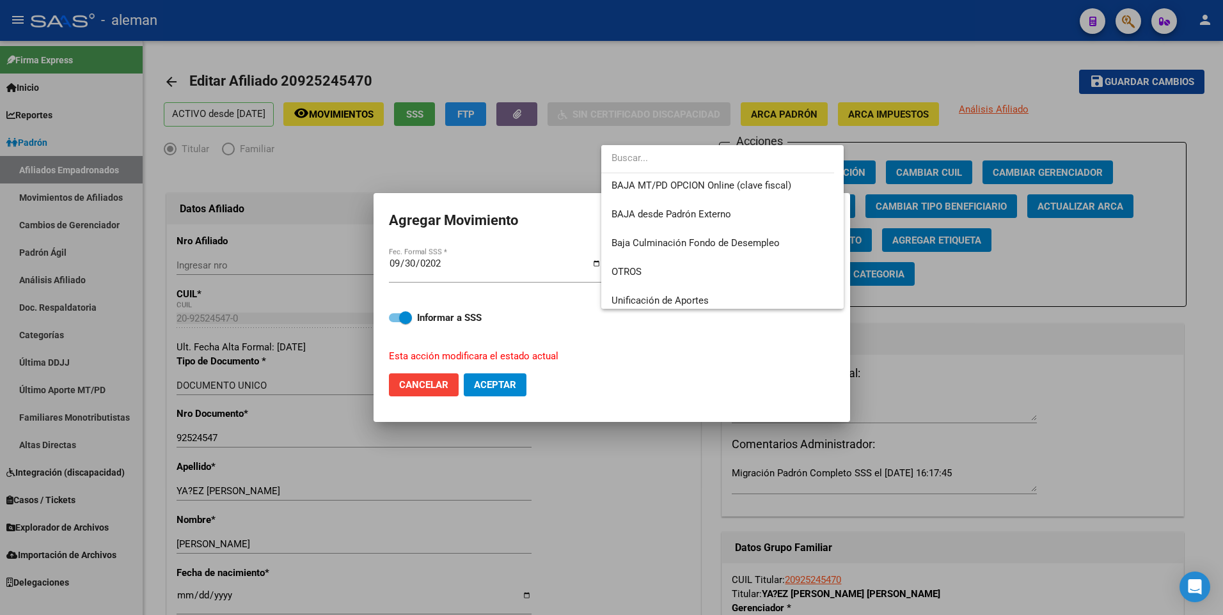
scroll to position [802, 0]
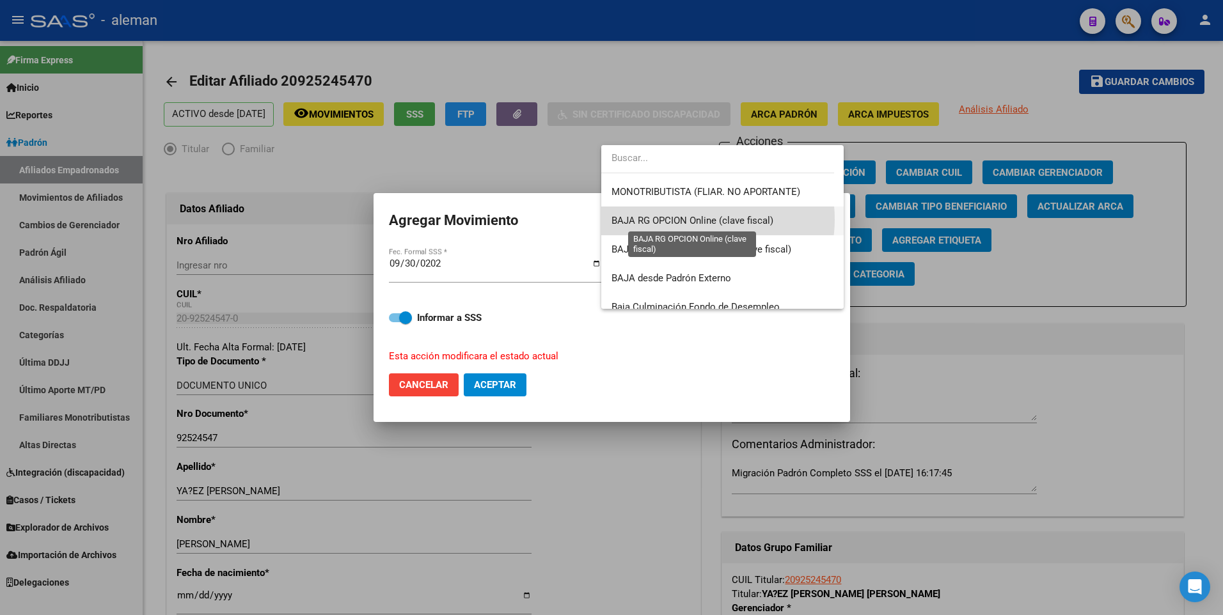
click at [694, 219] on span "BAJA RG OPCION Online (clave fiscal)" at bounding box center [692, 221] width 162 height 12
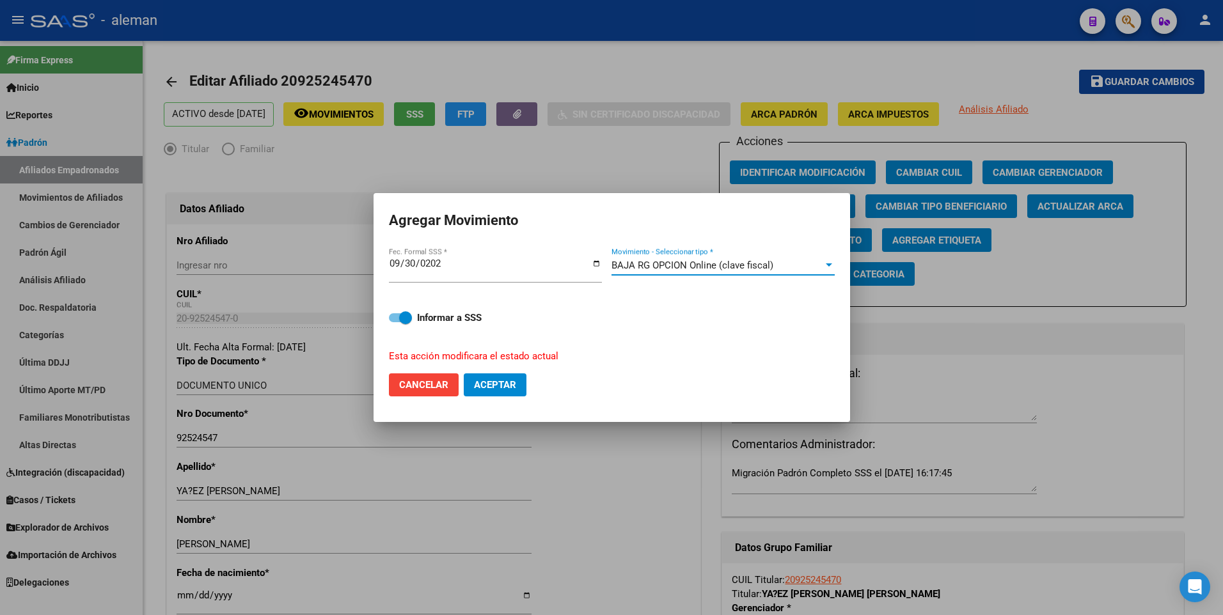
click at [501, 391] on span "Aceptar" at bounding box center [495, 385] width 42 height 12
checkbox input "false"
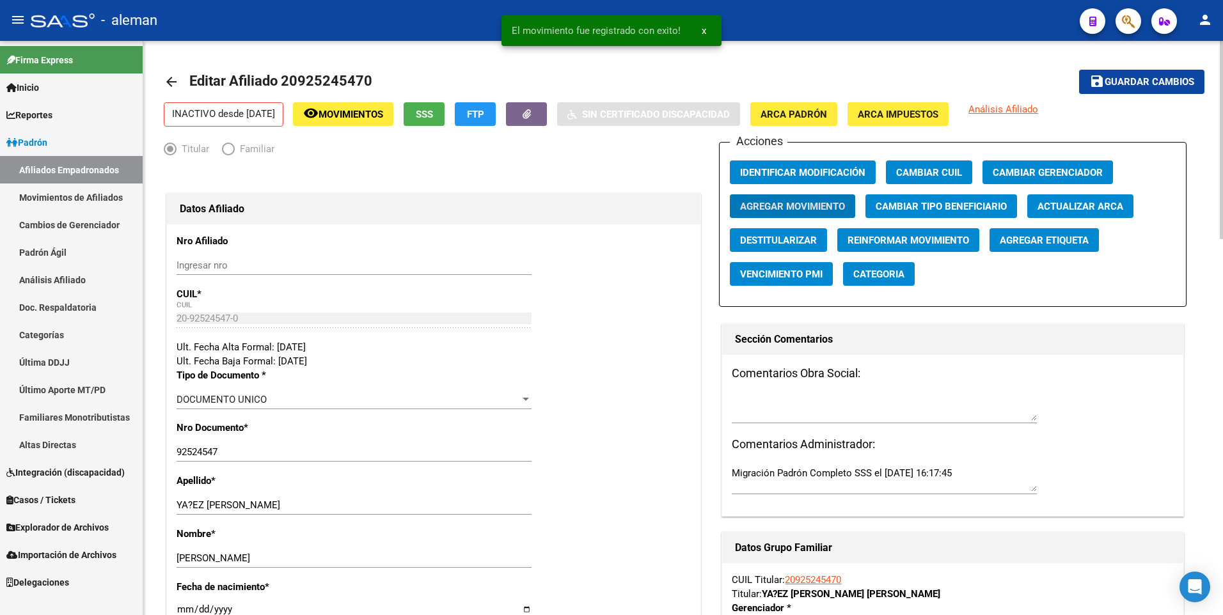
click at [1101, 79] on mat-icon "save" at bounding box center [1096, 81] width 15 height 15
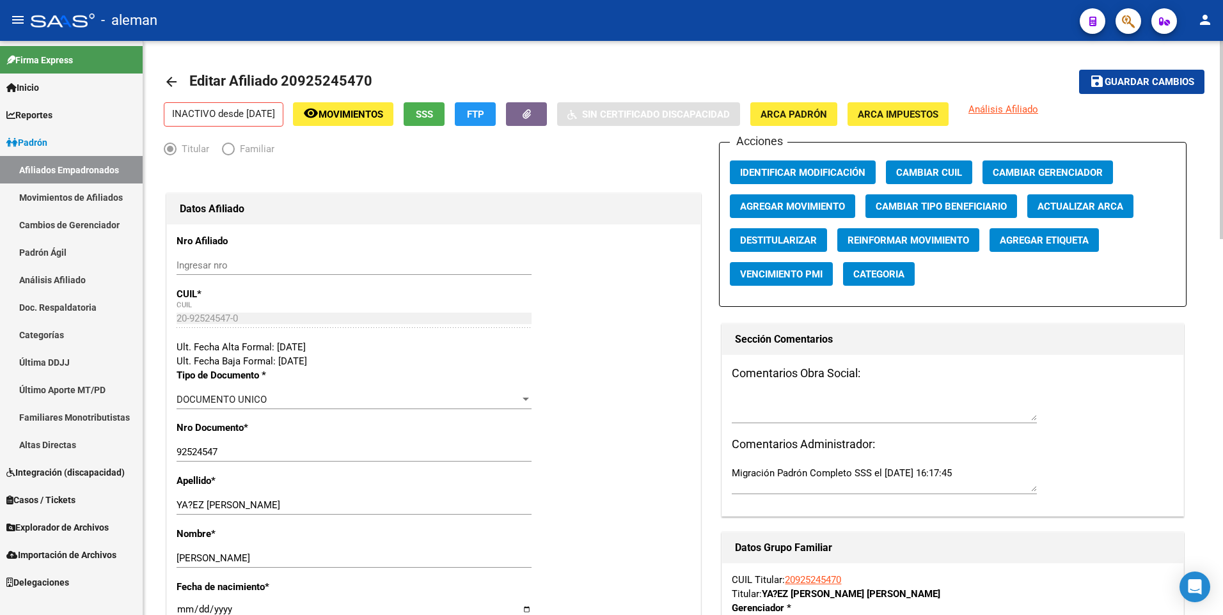
click at [174, 81] on mat-icon "arrow_back" at bounding box center [171, 81] width 15 height 15
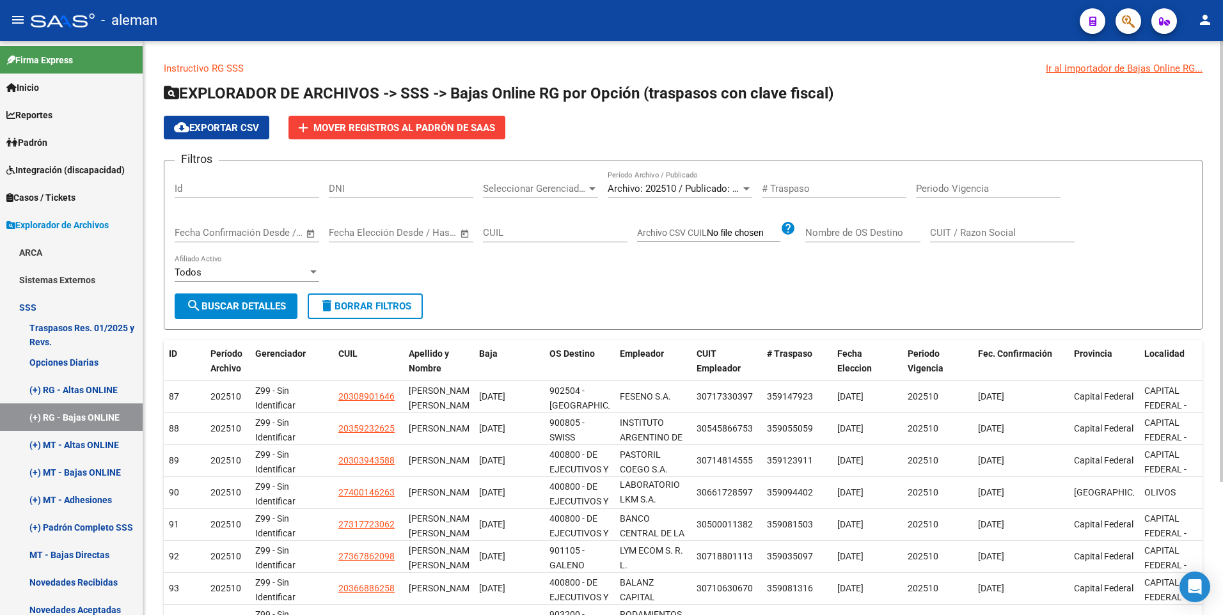
scroll to position [173, 0]
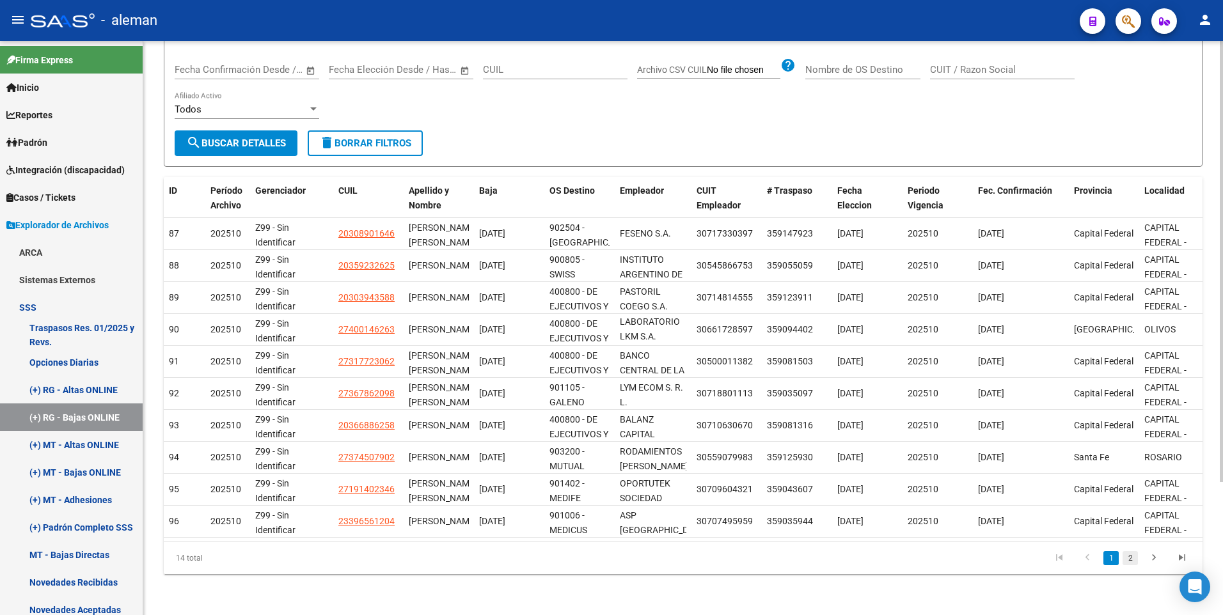
click at [1133, 558] on link "2" at bounding box center [1129, 558] width 15 height 14
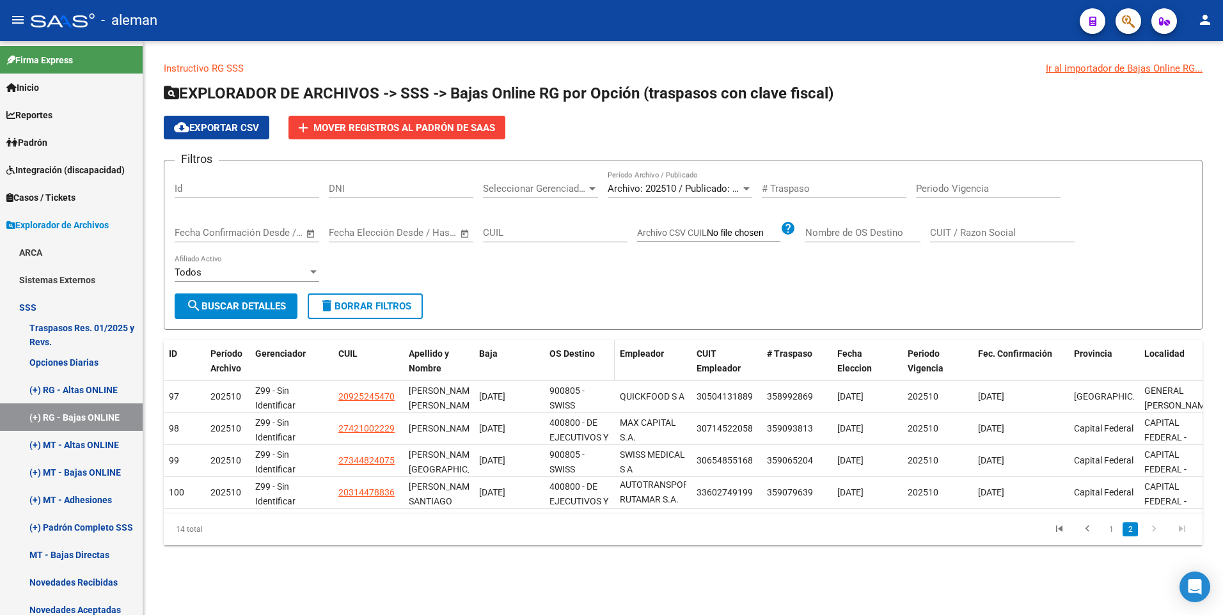
scroll to position [0, 0]
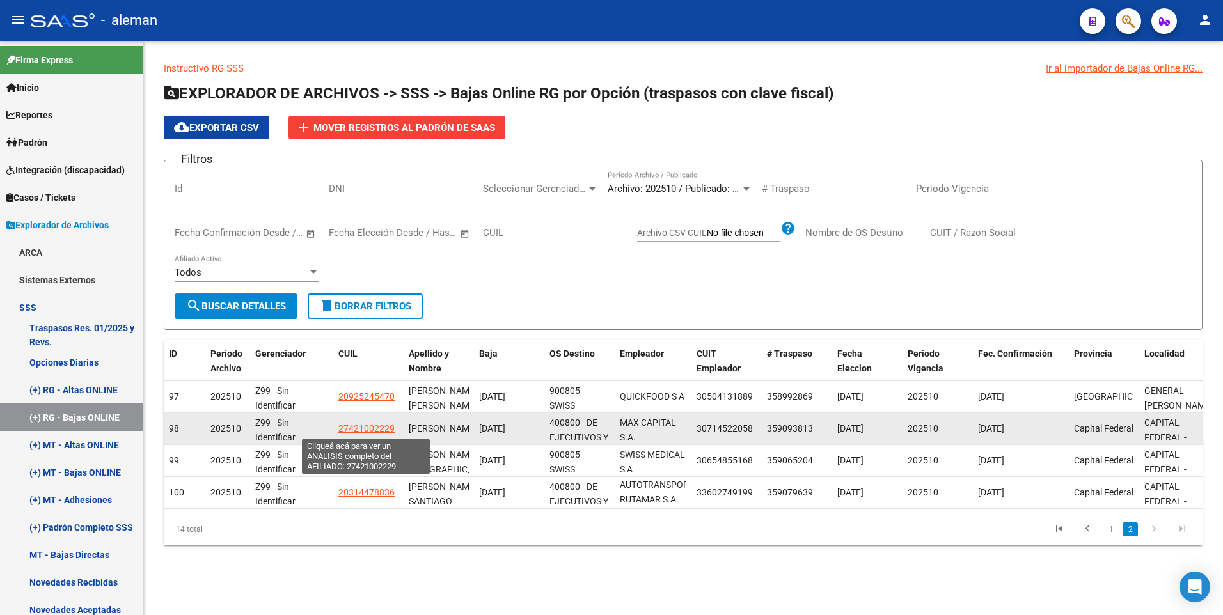
click at [379, 426] on span "27421002229" at bounding box center [366, 428] width 56 height 10
type textarea "27421002229"
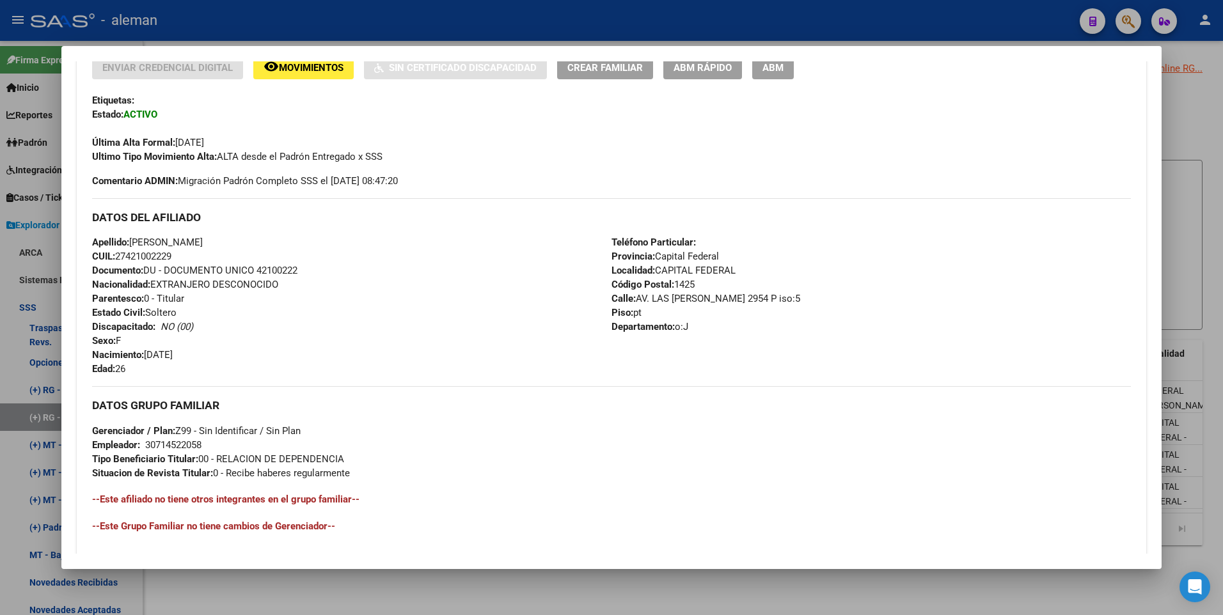
scroll to position [95, 0]
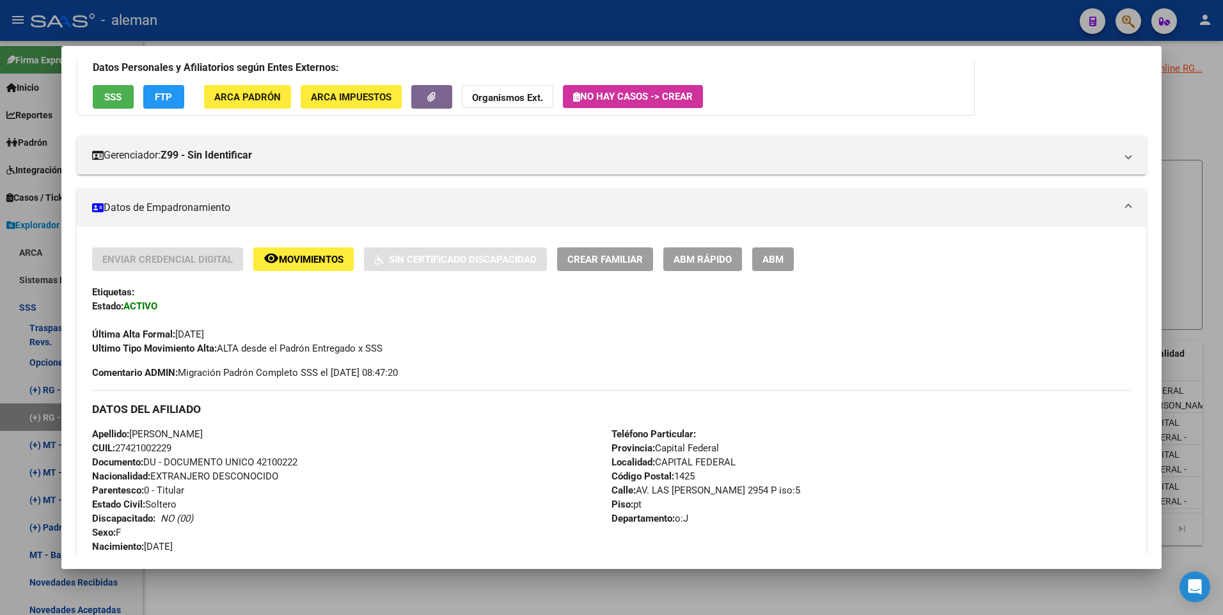
click at [774, 259] on span "ABM" at bounding box center [772, 260] width 21 height 12
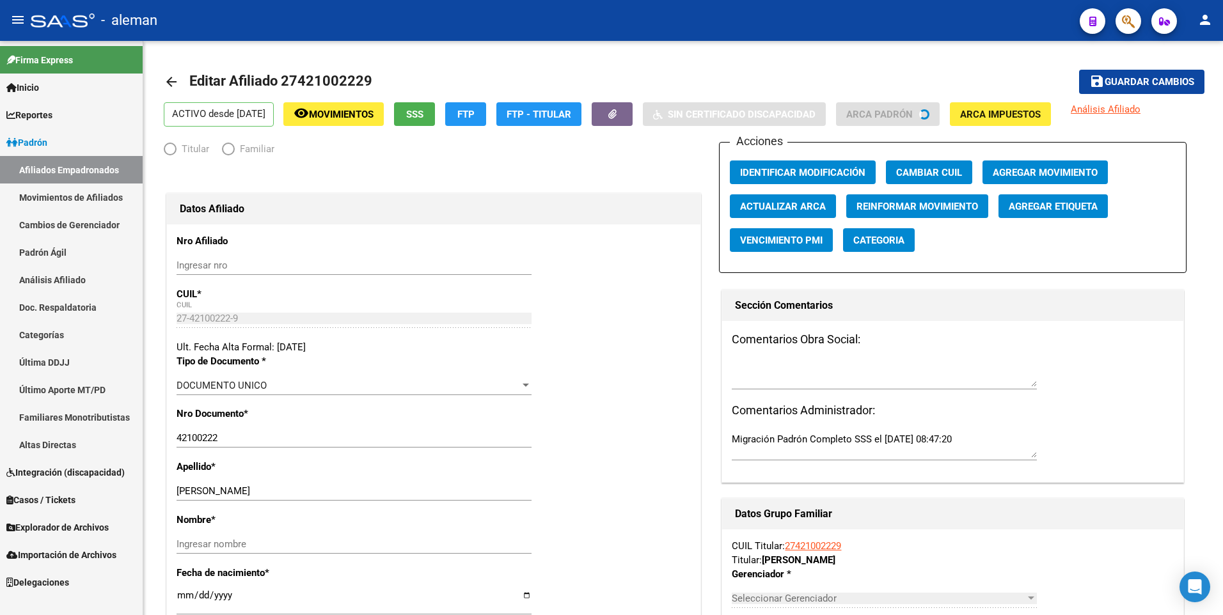
radio input "true"
type input "30-71452205-8"
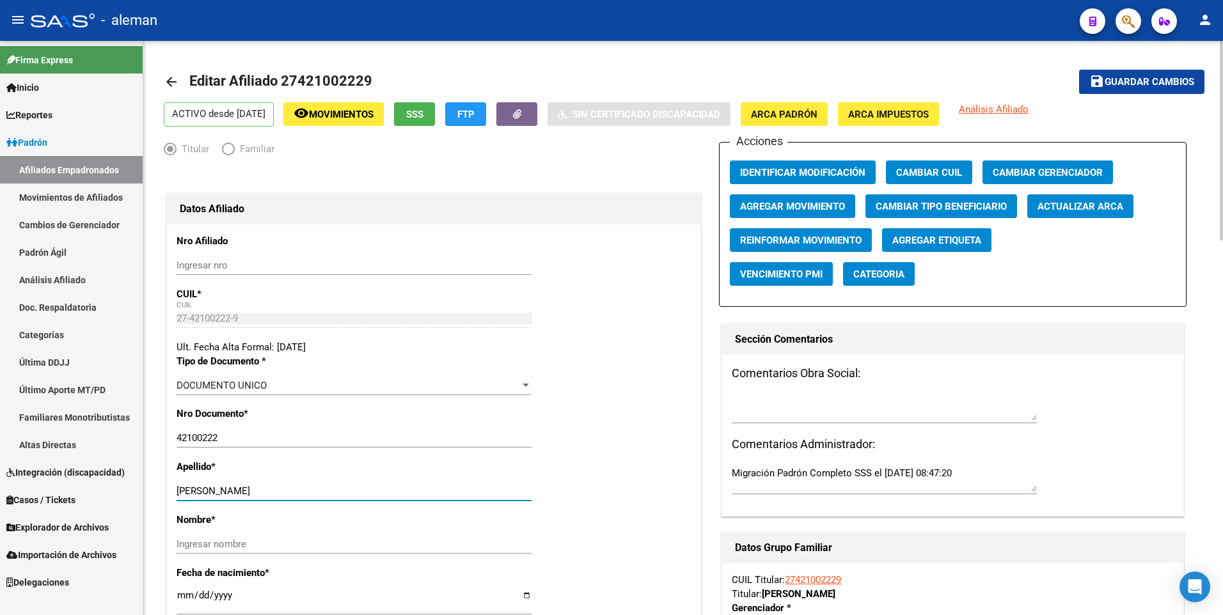
drag, startPoint x: 235, startPoint y: 491, endPoint x: 316, endPoint y: 491, distance: 80.6
click at [316, 491] on input "[PERSON_NAME]" at bounding box center [354, 491] width 355 height 12
type input "[PERSON_NAME]"
click at [313, 540] on input "Ingresar nombre" at bounding box center [354, 545] width 355 height 12
paste input "[PERSON_NAME]"
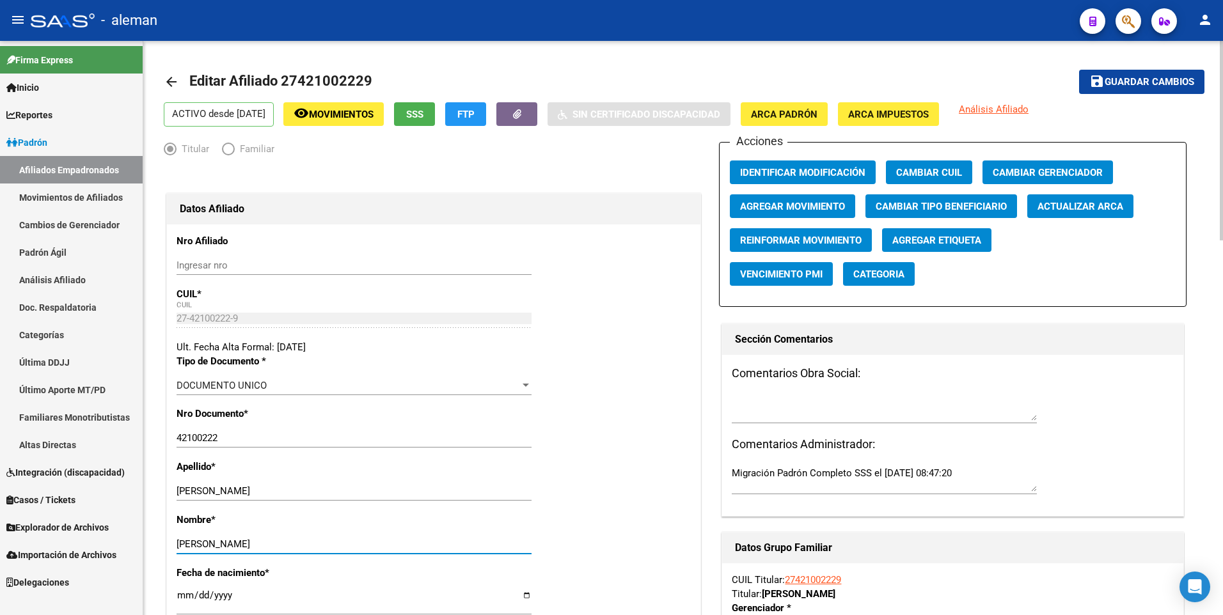
type input "[PERSON_NAME]"
click at [607, 352] on div "Ult. Fecha Alta Formal: [DATE]" at bounding box center [434, 347] width 514 height 14
click at [766, 201] on span "Agregar Movimiento" at bounding box center [792, 207] width 105 height 12
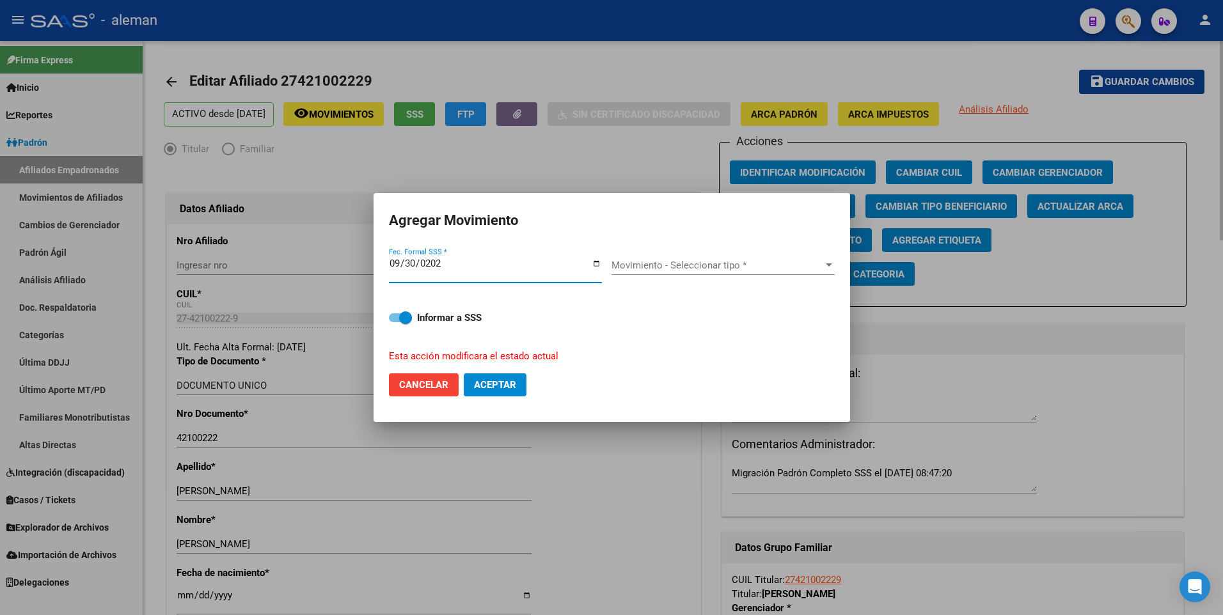
type input "[DATE]"
click at [734, 271] on div "Movimiento - Seleccionar tipo * Movimiento - Seleccionar tipo *" at bounding box center [722, 265] width 223 height 19
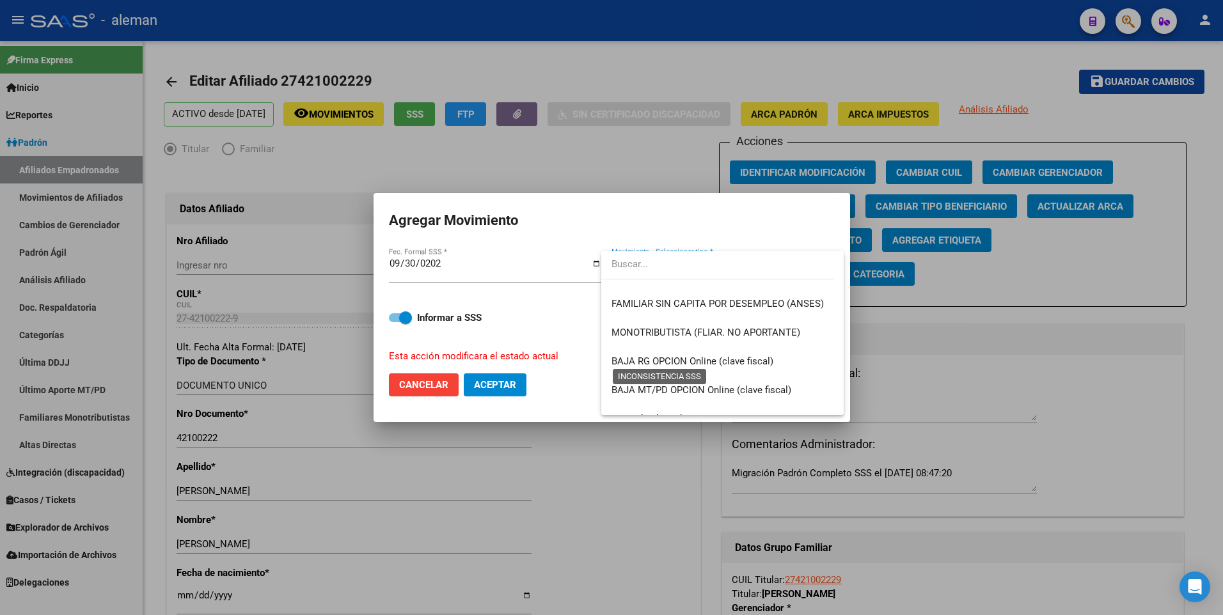
scroll to position [831, 0]
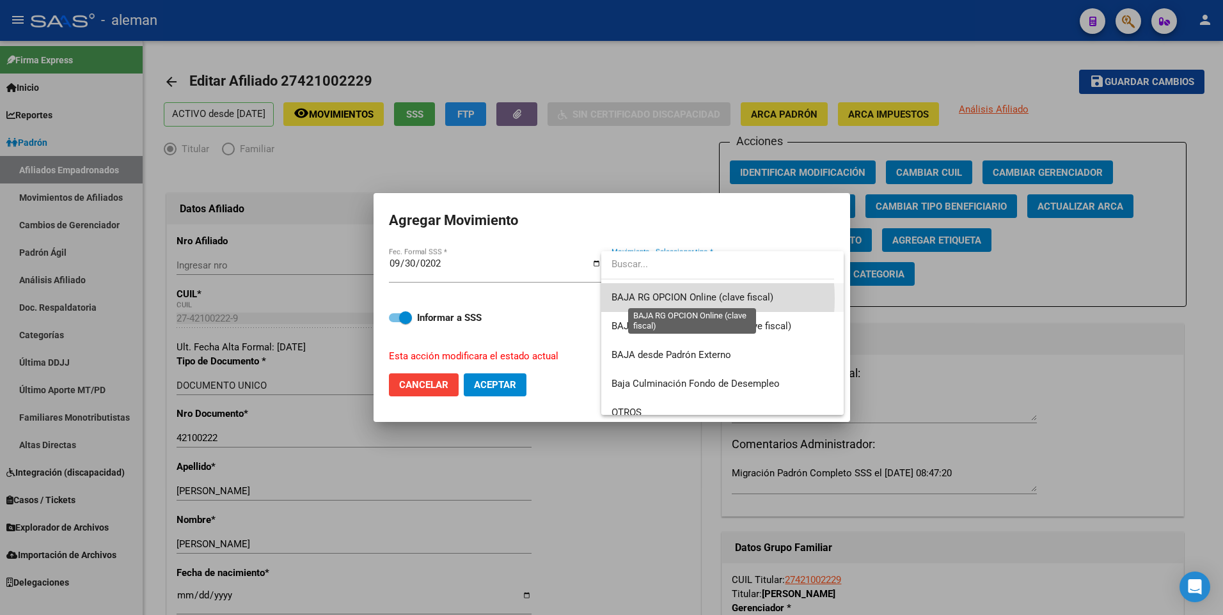
click at [651, 299] on span "BAJA RG OPCION Online (clave fiscal)" at bounding box center [692, 298] width 162 height 12
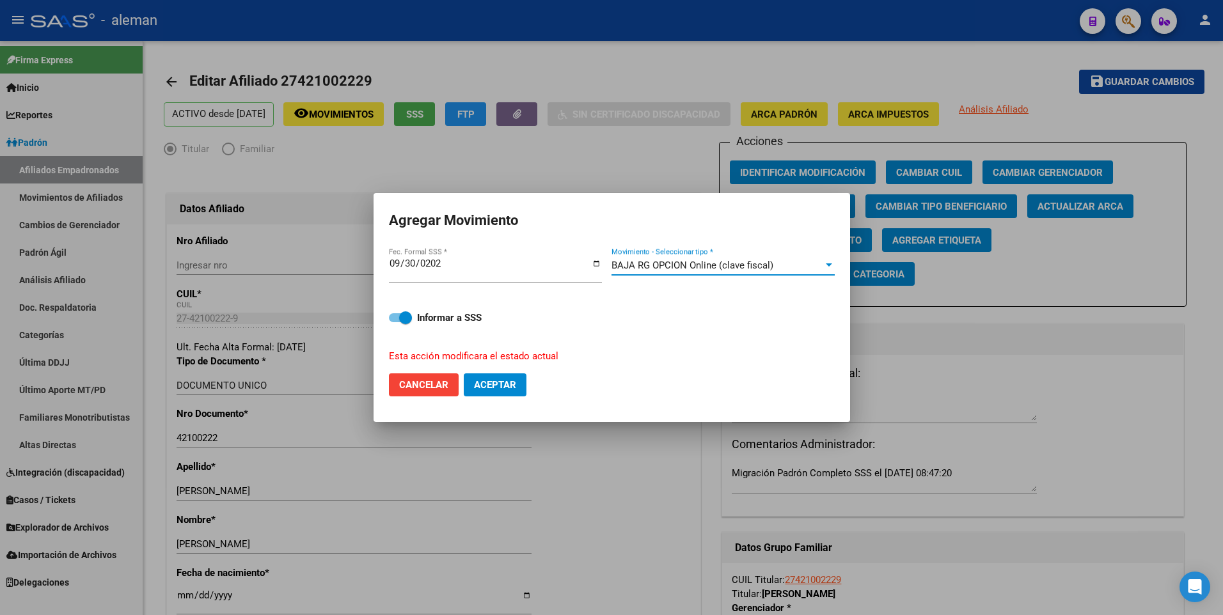
click at [477, 393] on button "Aceptar" at bounding box center [495, 385] width 63 height 23
checkbox input "false"
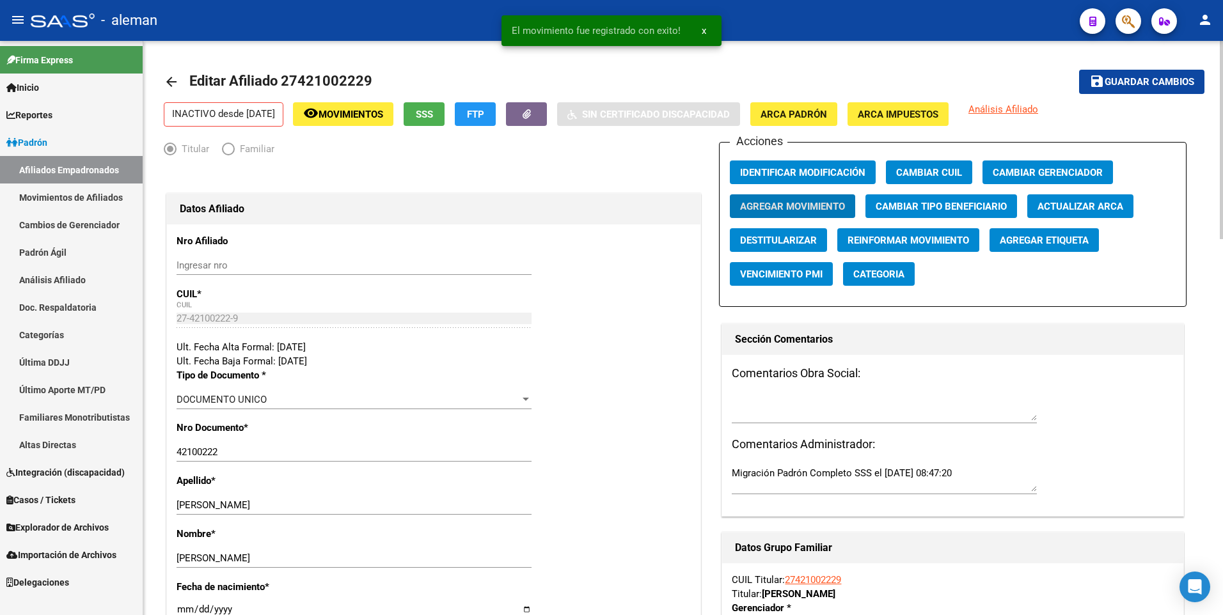
click at [1157, 88] on button "save Guardar cambios" at bounding box center [1141, 82] width 125 height 24
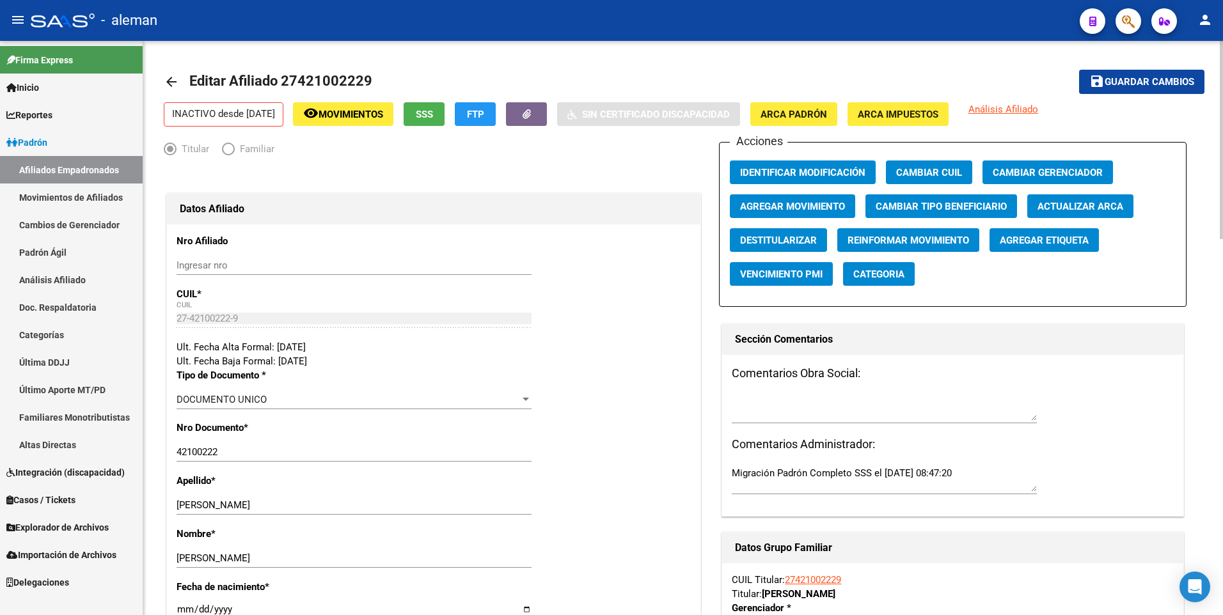
click at [170, 79] on mat-icon "arrow_back" at bounding box center [171, 81] width 15 height 15
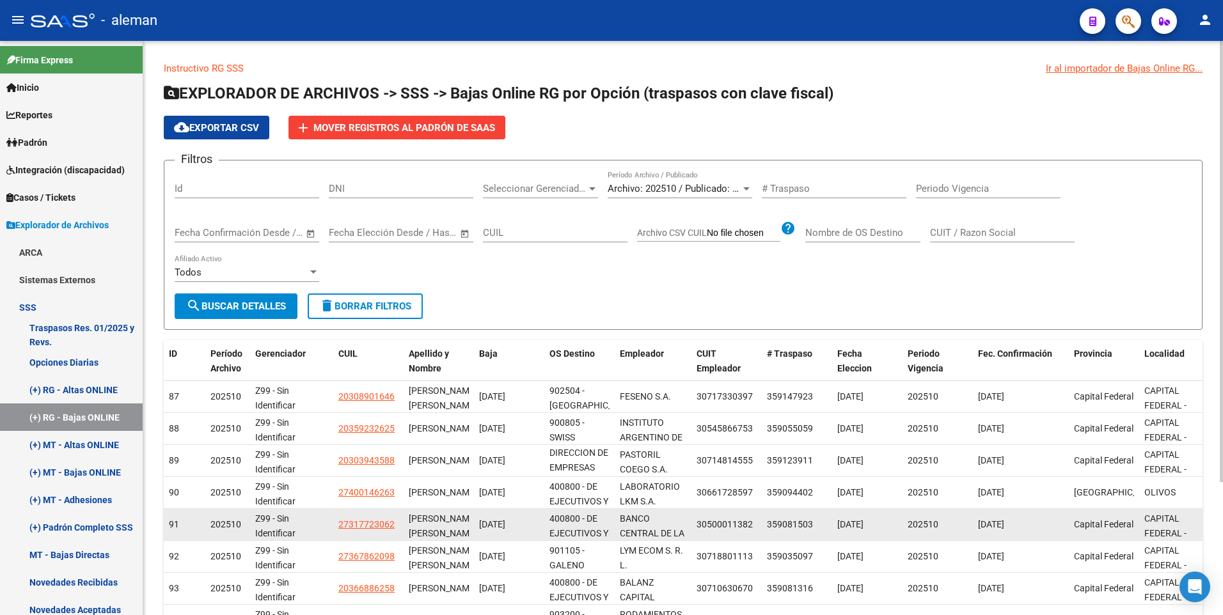
scroll to position [173, 0]
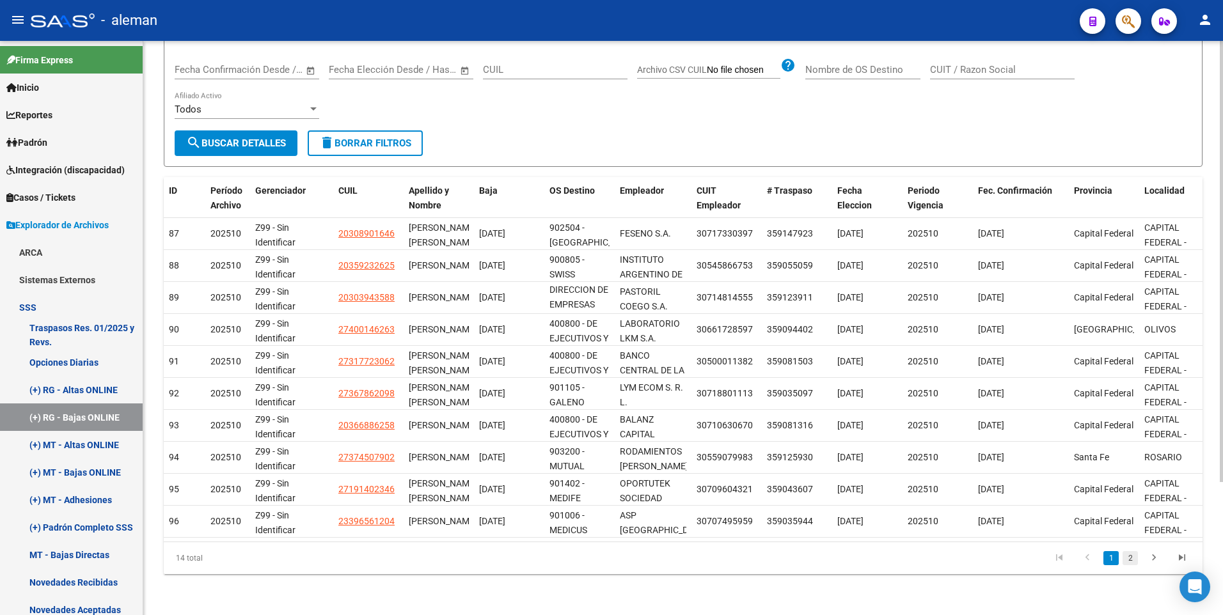
click at [1131, 558] on link "2" at bounding box center [1129, 558] width 15 height 14
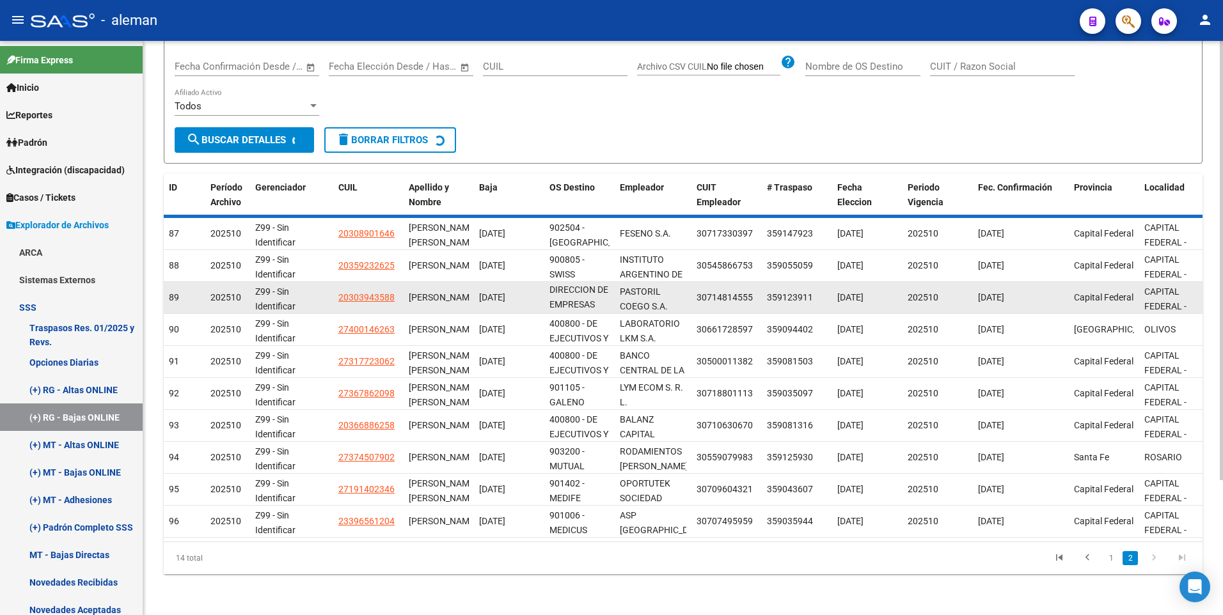
scroll to position [0, 0]
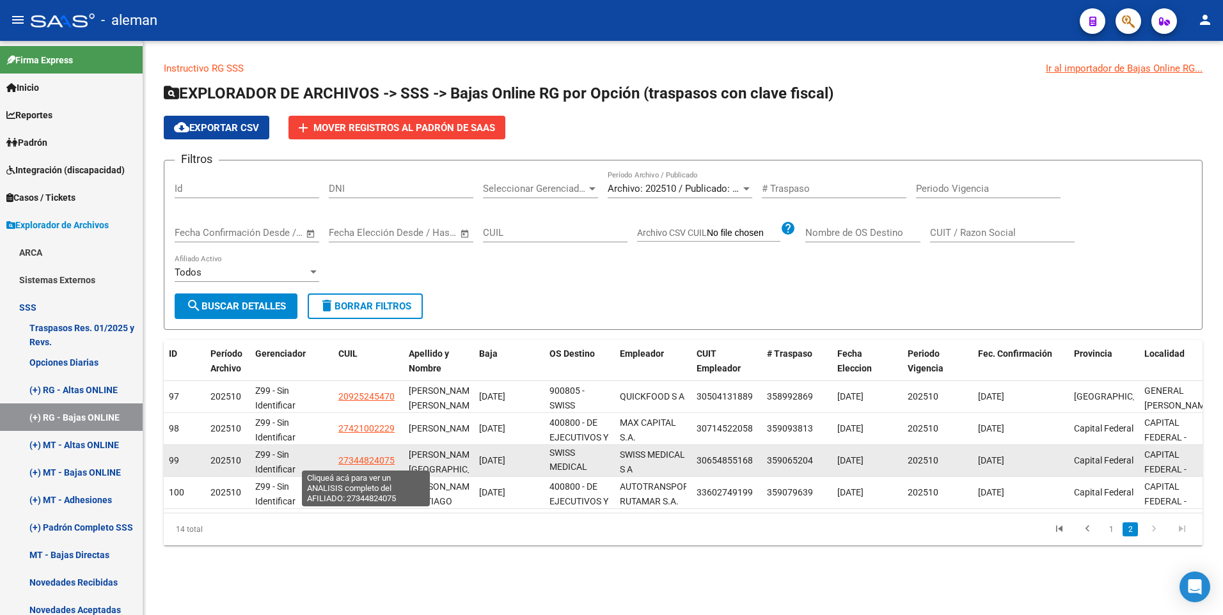
click at [360, 461] on span "27344824075" at bounding box center [366, 460] width 56 height 10
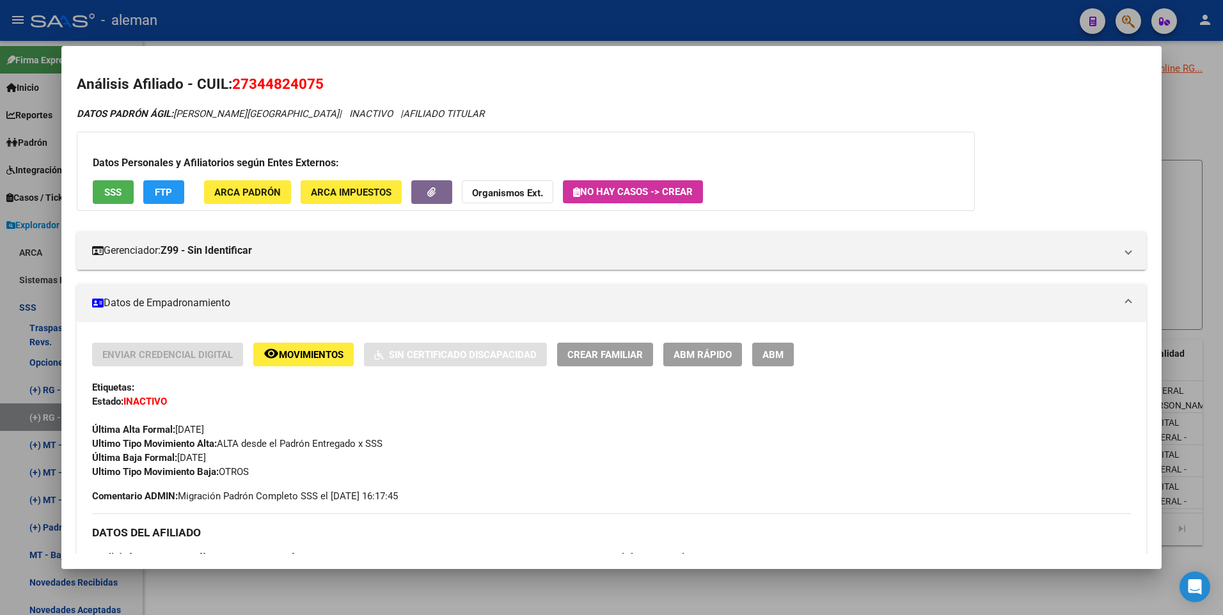
click at [1218, 237] on div at bounding box center [611, 307] width 1223 height 615
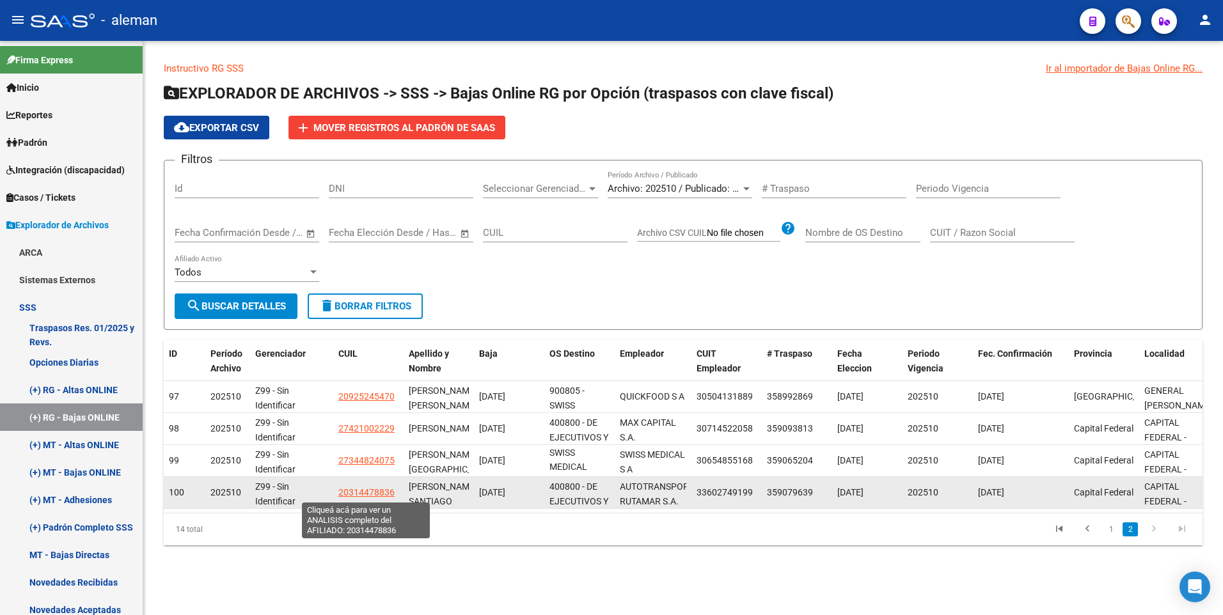
click at [354, 491] on span "20314478836" at bounding box center [366, 492] width 56 height 10
type textarea "20314478836"
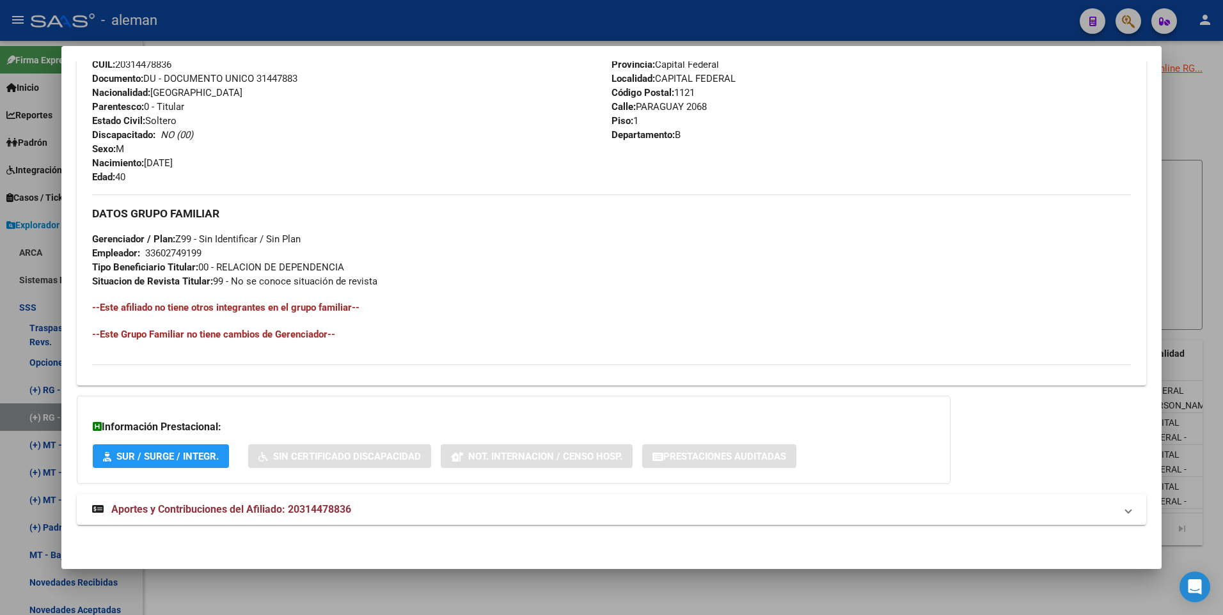
scroll to position [31, 0]
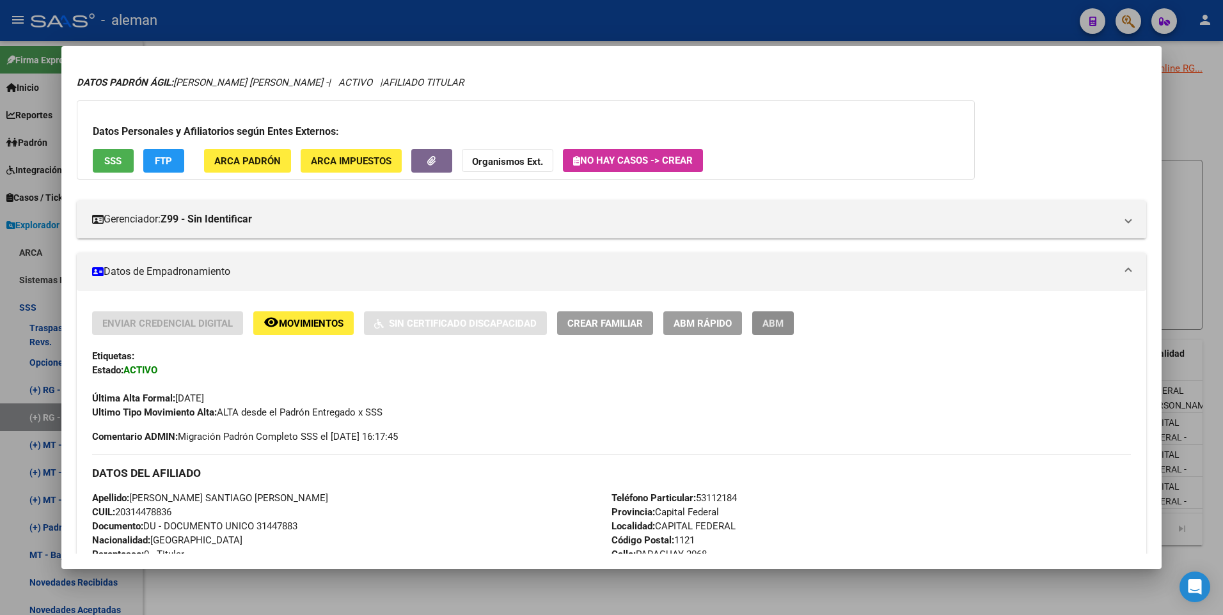
click at [768, 313] on button "ABM" at bounding box center [773, 323] width 42 height 24
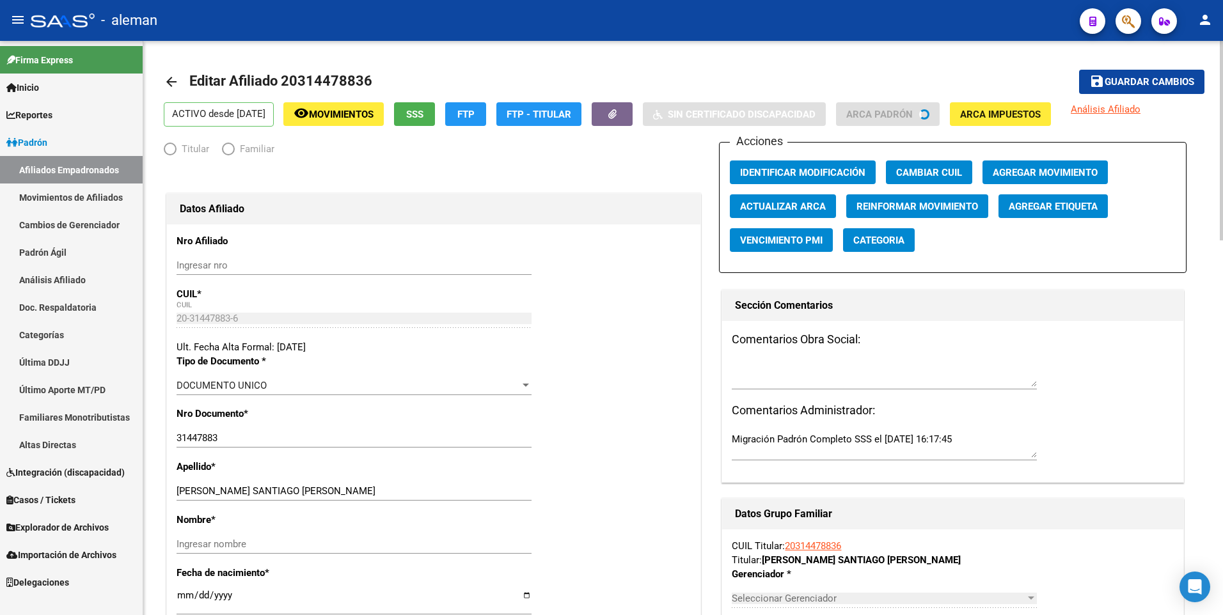
radio input "true"
type input "33-60274919-9"
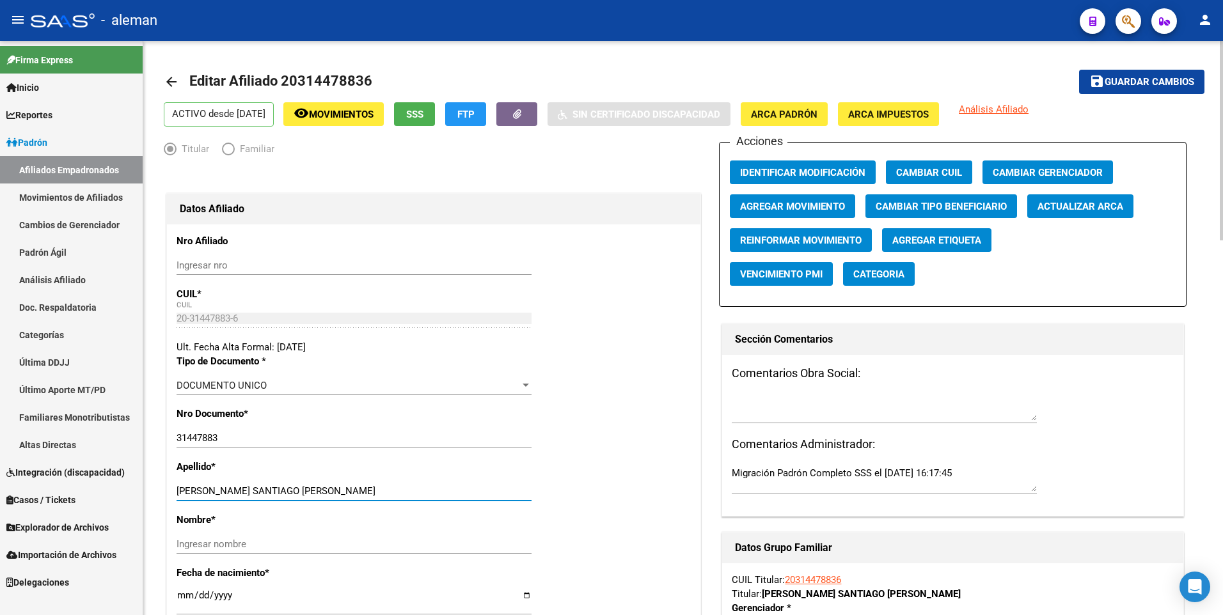
drag, startPoint x: 245, startPoint y: 492, endPoint x: 343, endPoint y: 490, distance: 97.9
click at [343, 490] on input "[PERSON_NAME] SANTIAGO [PERSON_NAME]" at bounding box center [354, 491] width 355 height 12
click at [342, 545] on input "Ingresar nombre" at bounding box center [354, 545] width 355 height 12
paste input "[PERSON_NAME]"
type input "[PERSON_NAME]"
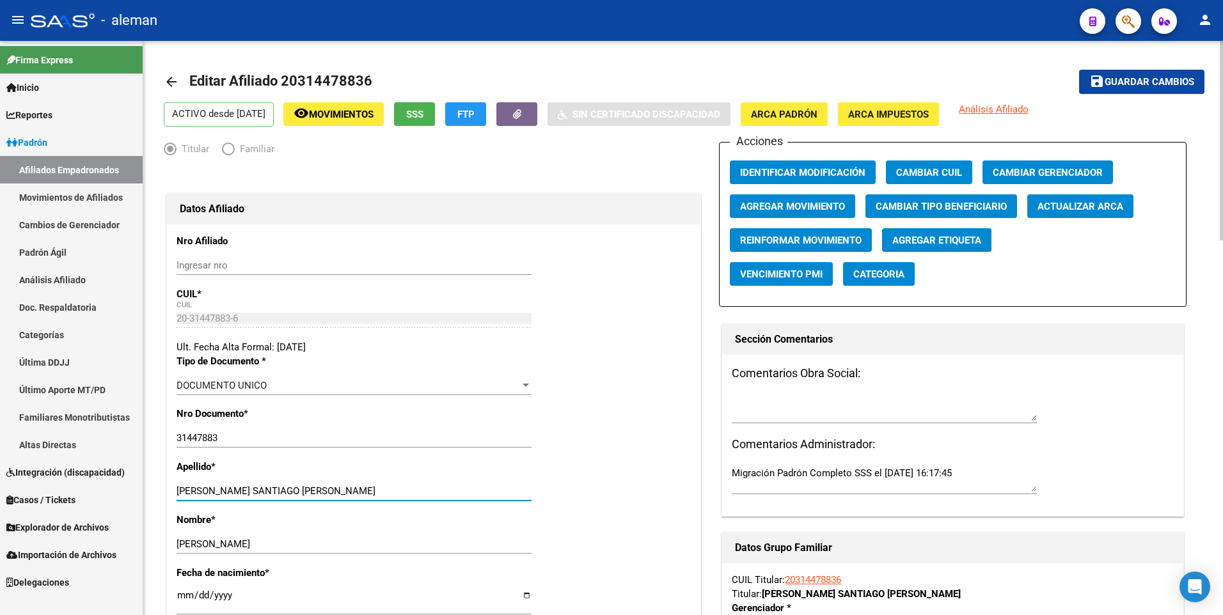
drag, startPoint x: 244, startPoint y: 491, endPoint x: 361, endPoint y: 475, distance: 118.8
click at [361, 475] on div "Apellido * [PERSON_NAME] SANTIAGO [PERSON_NAME] Ingresar apellido" at bounding box center [434, 486] width 514 height 53
type input "[PERSON_NAME]"
click at [763, 205] on span "Agregar Movimiento" at bounding box center [792, 207] width 105 height 12
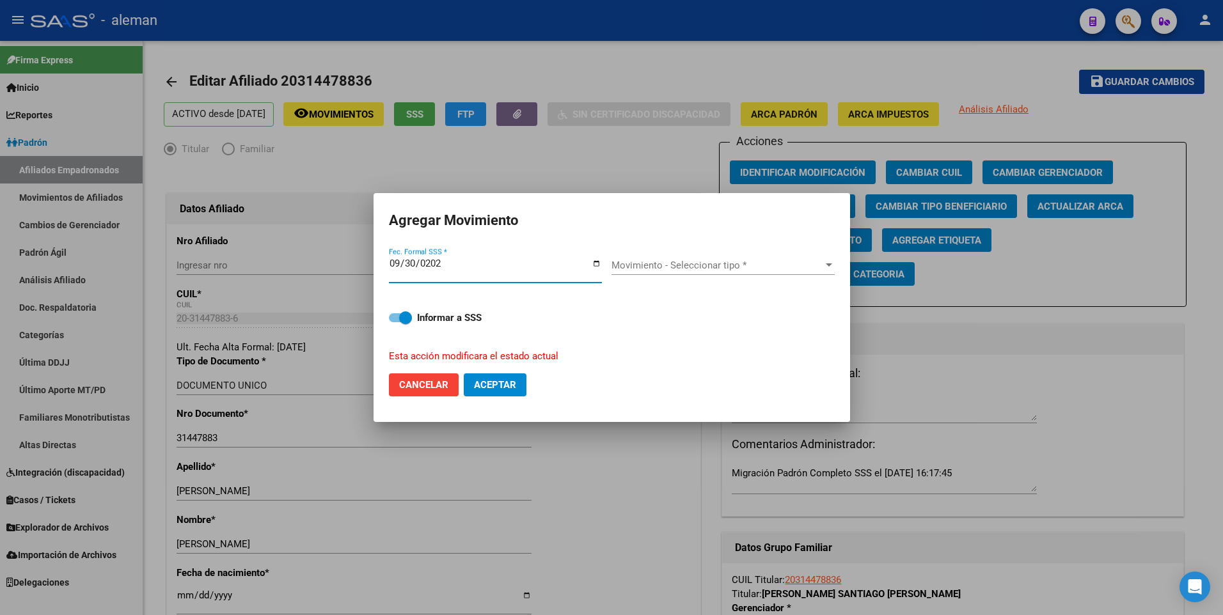
type input "[DATE]"
click at [652, 258] on div "Movimiento - Seleccionar tipo * Movimiento - Seleccionar tipo *" at bounding box center [722, 265] width 223 height 19
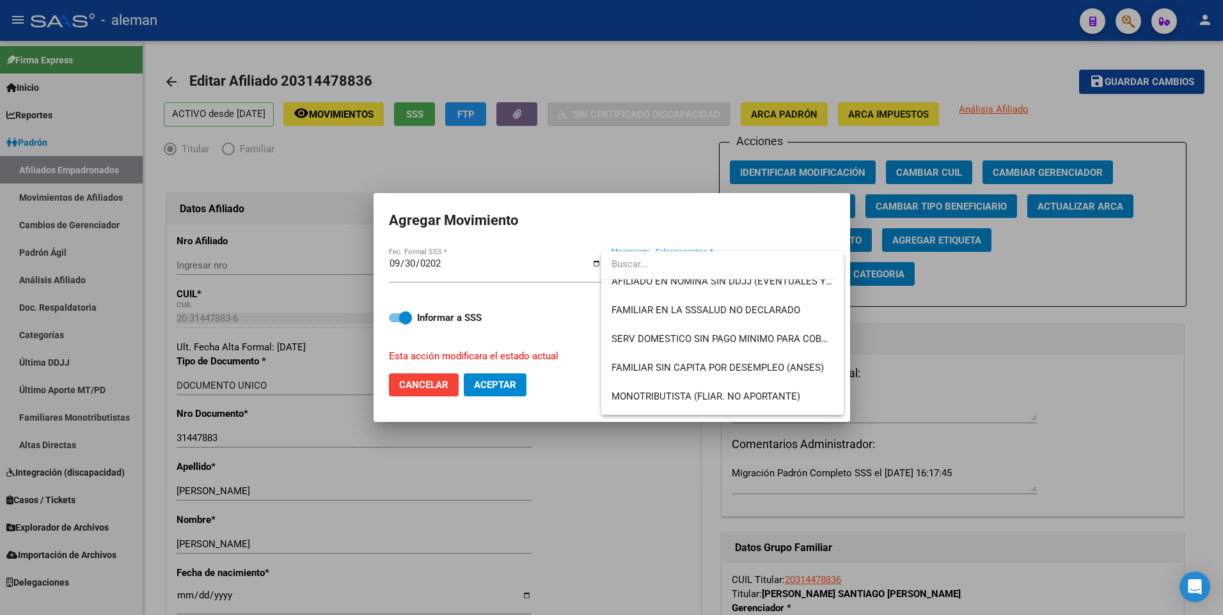
scroll to position [768, 0]
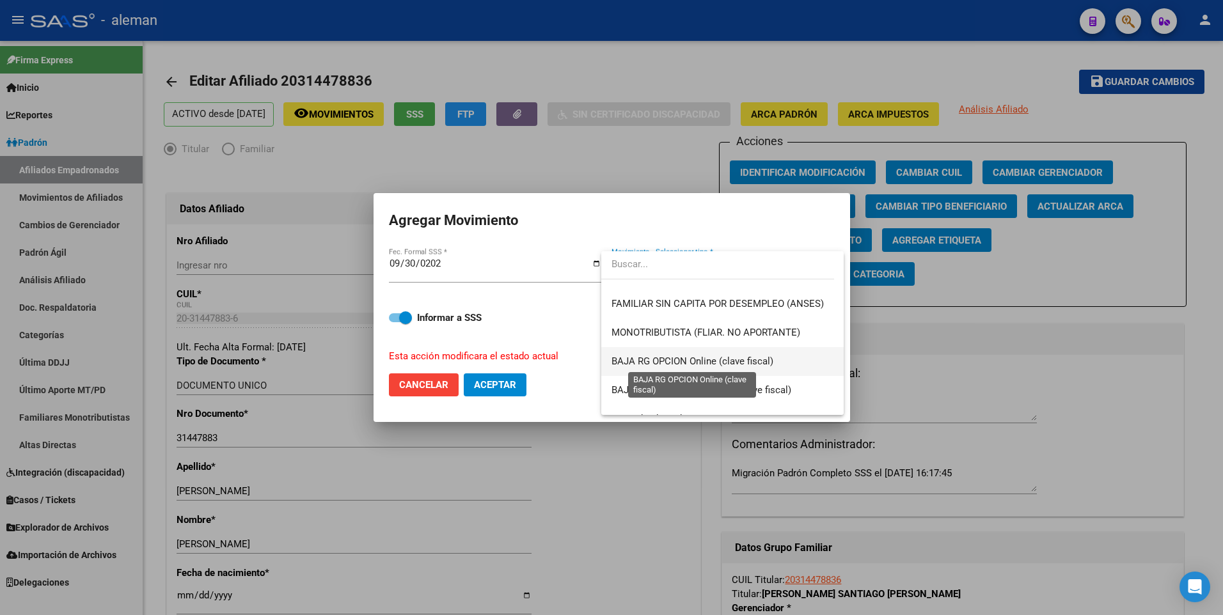
click at [671, 357] on span "BAJA RG OPCION Online (clave fiscal)" at bounding box center [692, 362] width 162 height 12
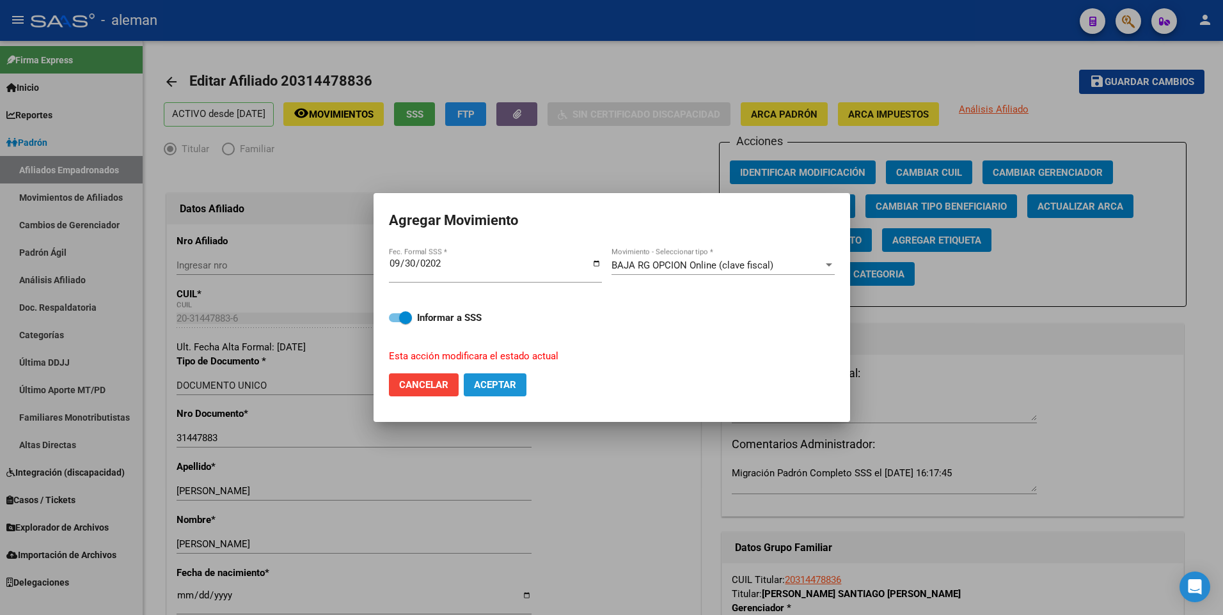
click at [497, 382] on span "Aceptar" at bounding box center [495, 385] width 42 height 12
checkbox input "false"
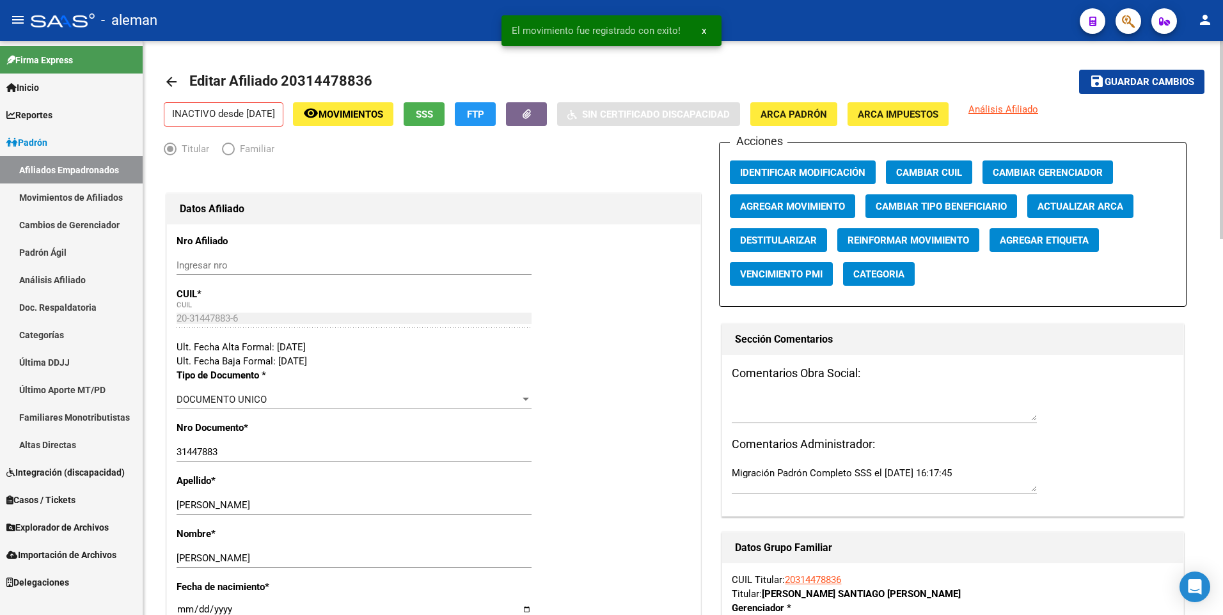
drag, startPoint x: 1154, startPoint y: 79, endPoint x: 1151, endPoint y: 87, distance: 8.9
click at [1151, 87] on span "Guardar cambios" at bounding box center [1150, 83] width 90 height 12
click at [169, 81] on mat-icon "arrow_back" at bounding box center [171, 81] width 15 height 15
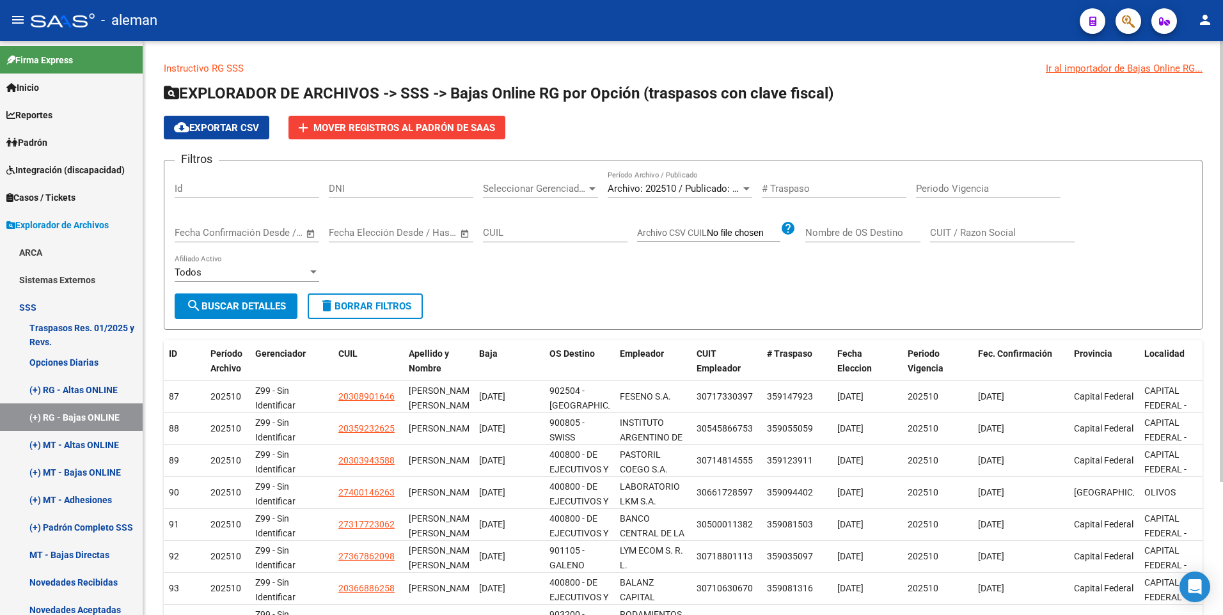
click at [532, 292] on div "Filtros Id DNI Seleccionar Gerenciador Seleccionar Gerenciador Archivo: 202510 …" at bounding box center [683, 232] width 1017 height 123
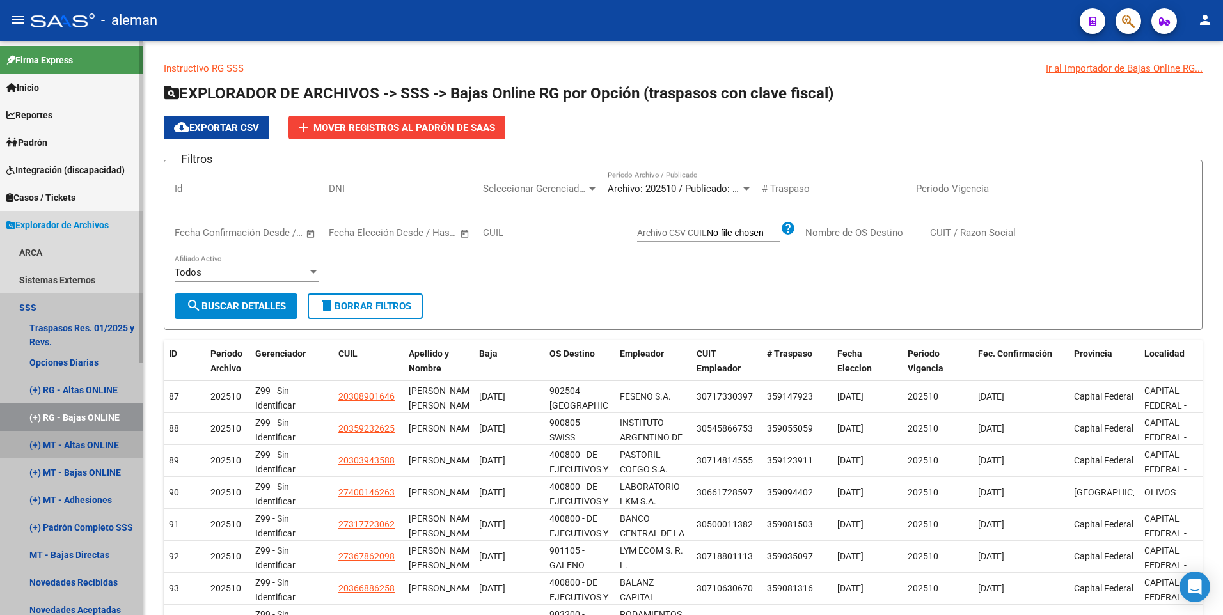
click at [93, 445] on link "(+) MT - Altas ONLINE" at bounding box center [71, 445] width 143 height 28
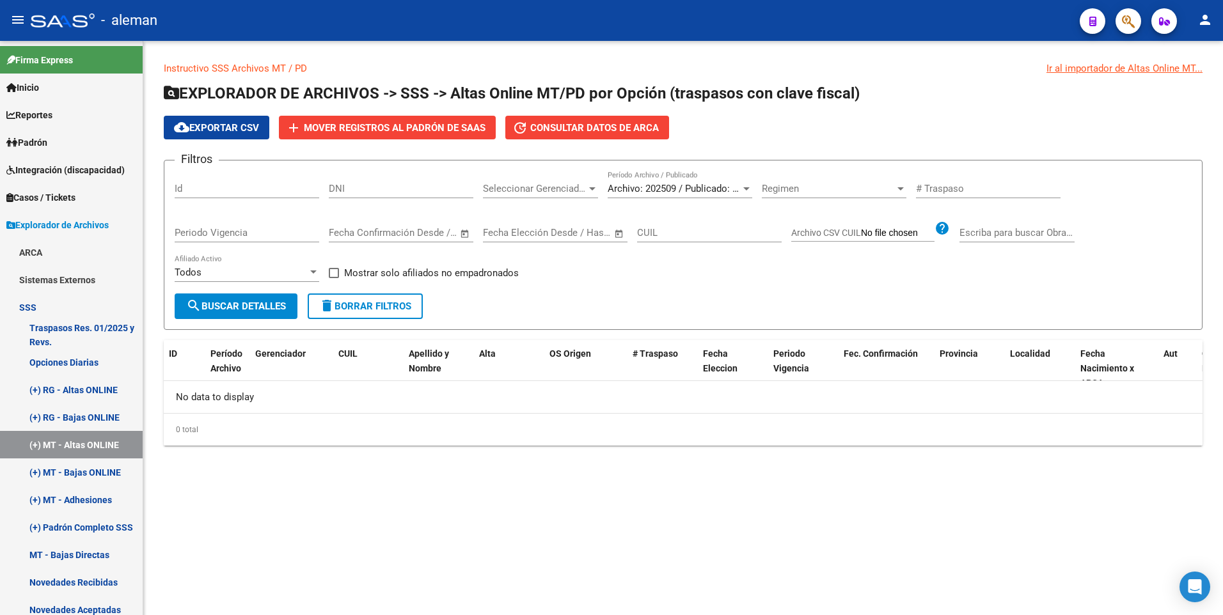
click at [747, 187] on div at bounding box center [746, 188] width 6 height 3
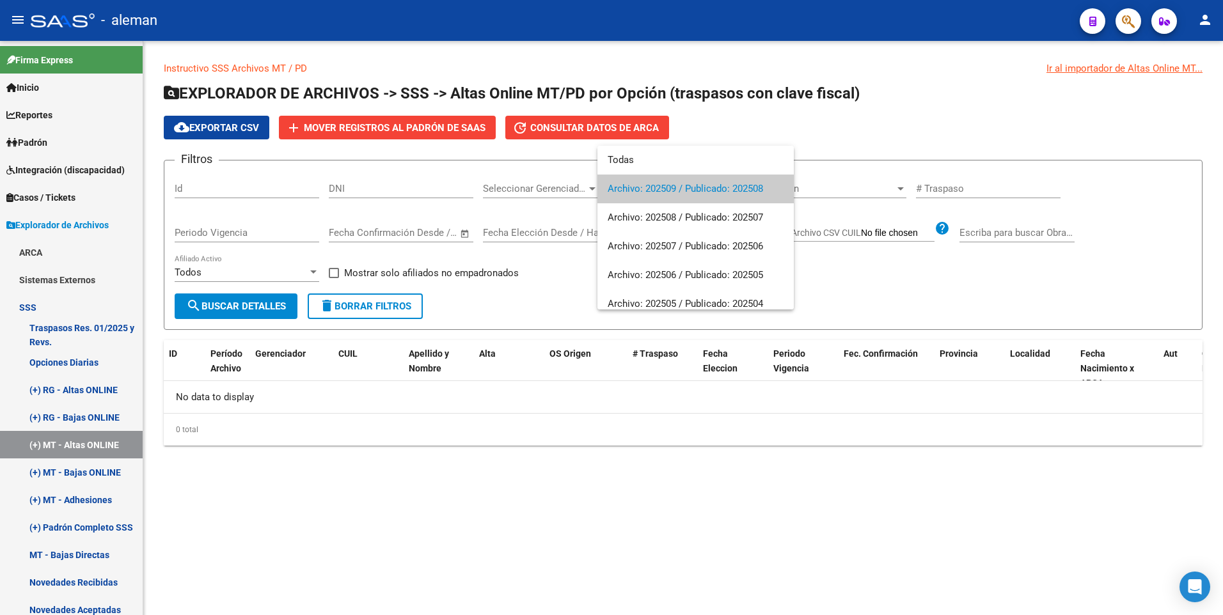
click at [891, 129] on div at bounding box center [611, 307] width 1223 height 615
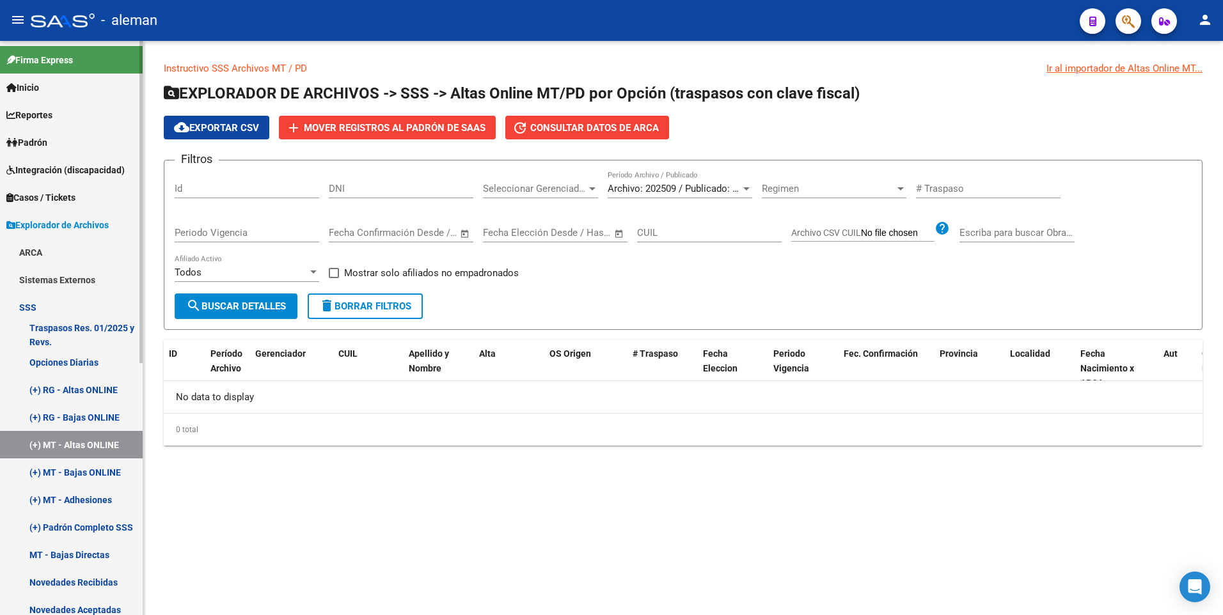
click at [72, 468] on link "(+) MT - Bajas ONLINE" at bounding box center [71, 473] width 143 height 28
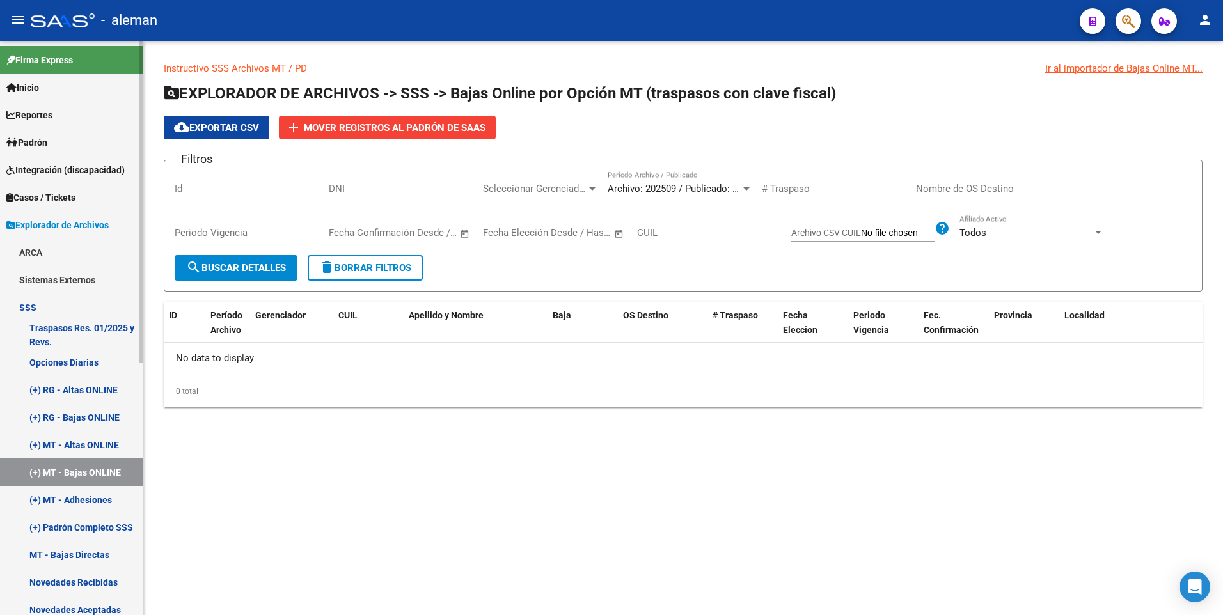
click at [81, 498] on link "(+) MT - Adhesiones" at bounding box center [71, 500] width 143 height 28
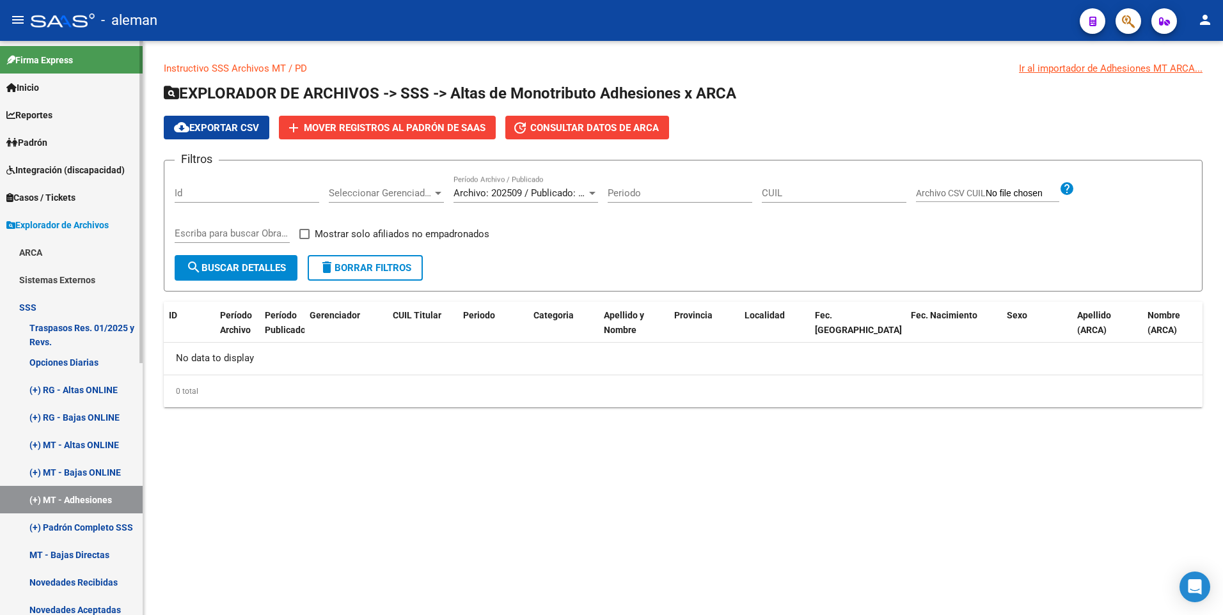
scroll to position [64, 0]
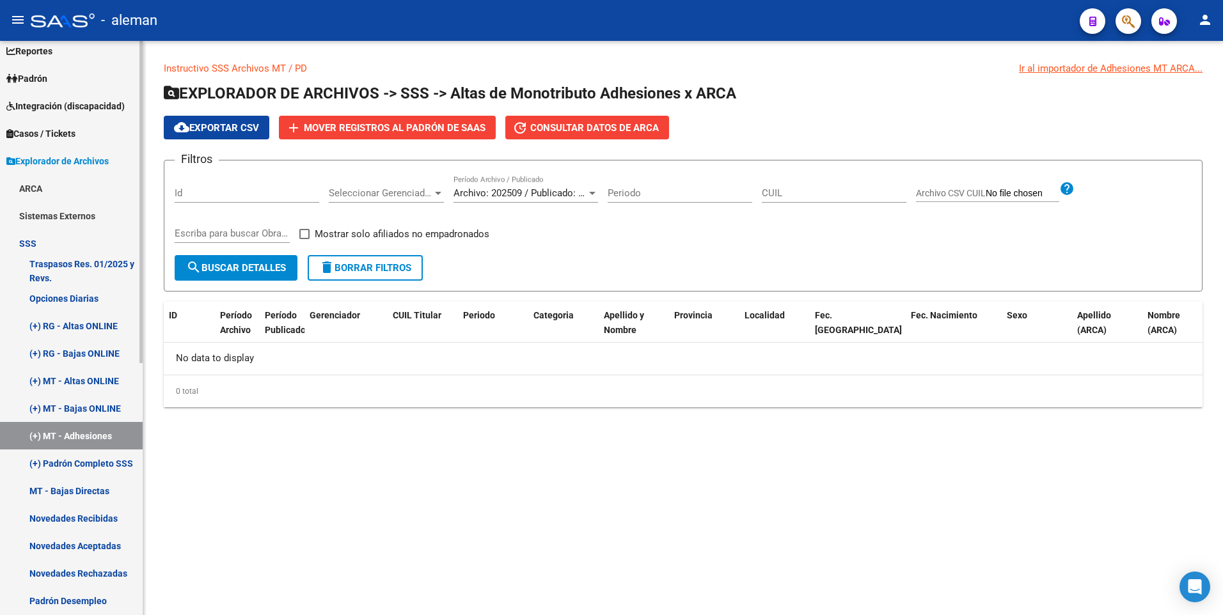
click at [81, 488] on link "MT - Bajas Directas" at bounding box center [71, 491] width 143 height 28
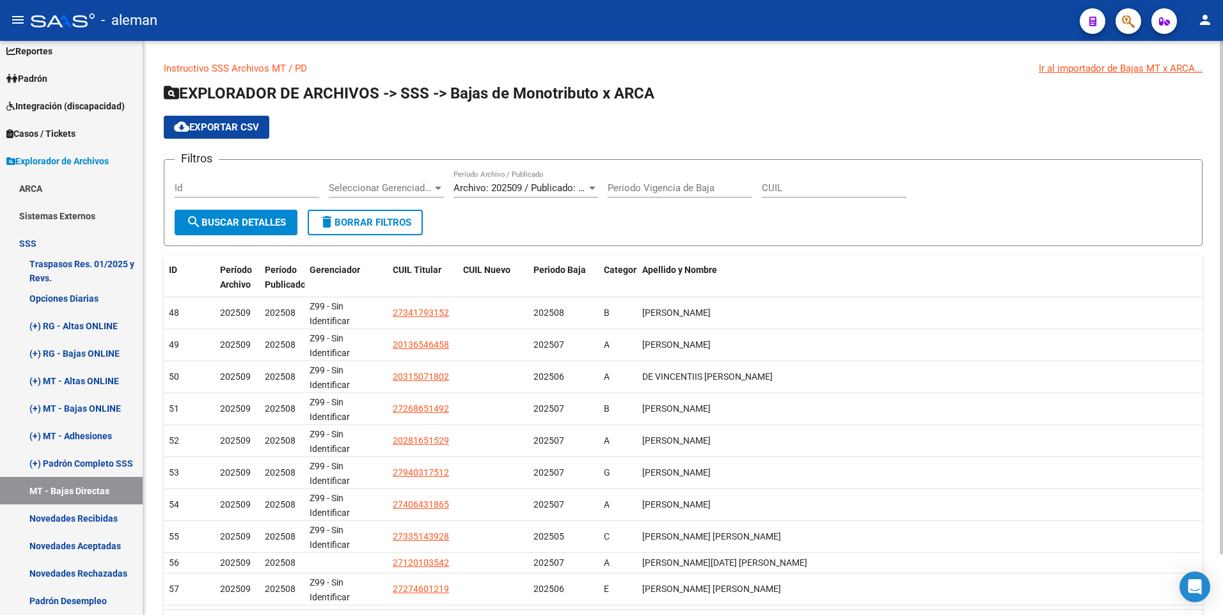
click at [594, 187] on div at bounding box center [592, 188] width 6 height 3
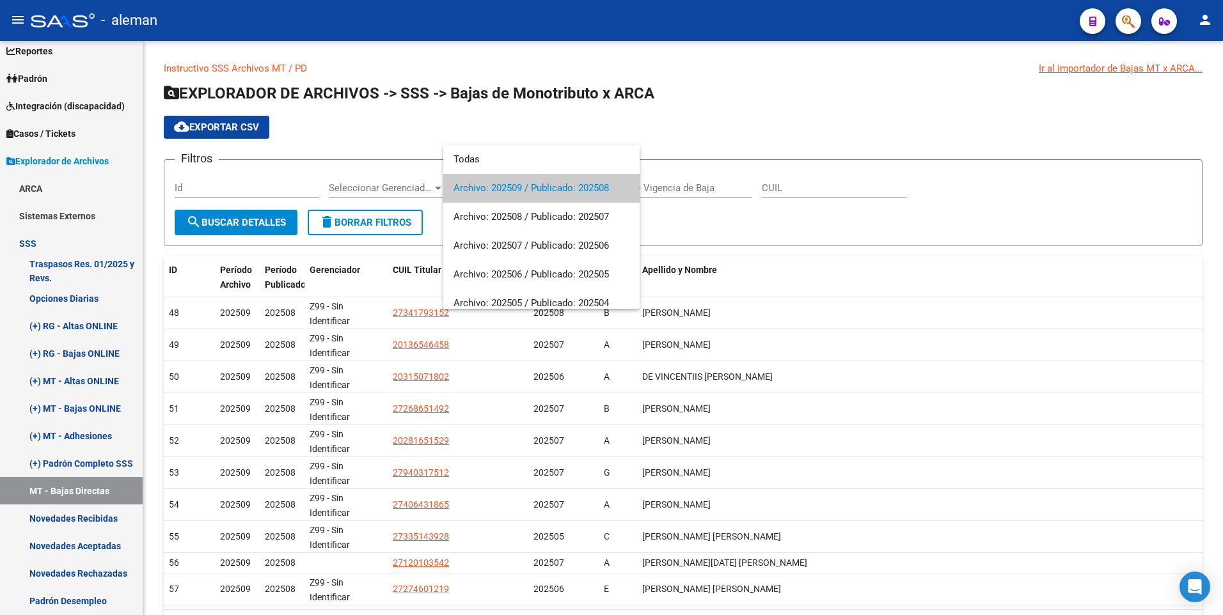
click at [719, 128] on div at bounding box center [611, 307] width 1223 height 615
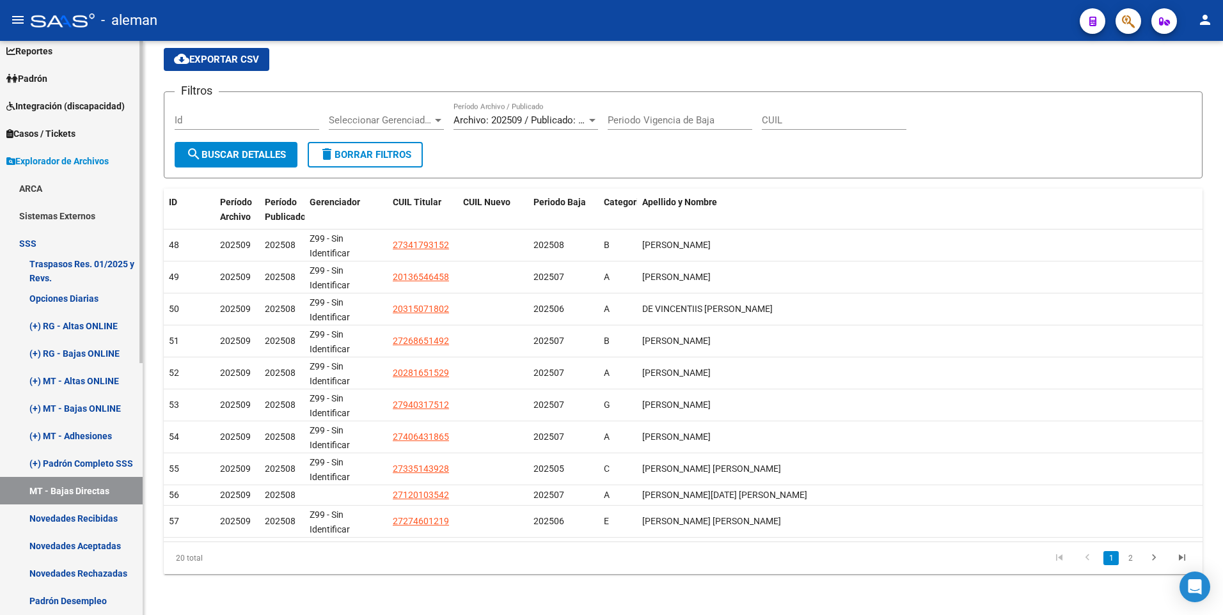
scroll to position [128, 0]
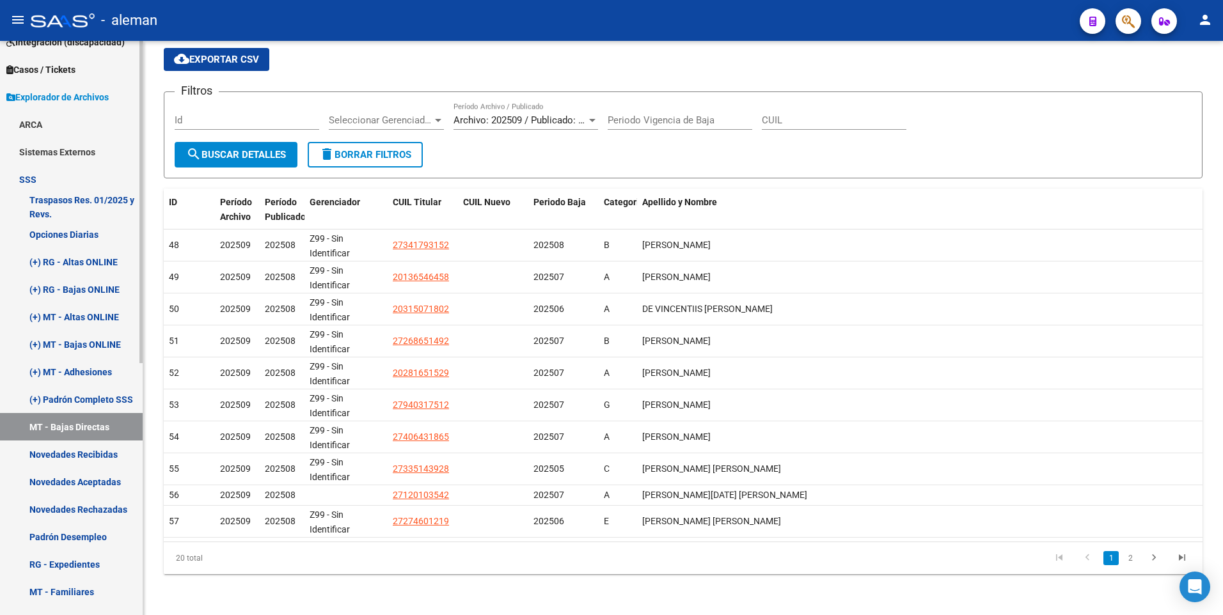
click at [86, 456] on link "Novedades Recibidas" at bounding box center [71, 455] width 143 height 28
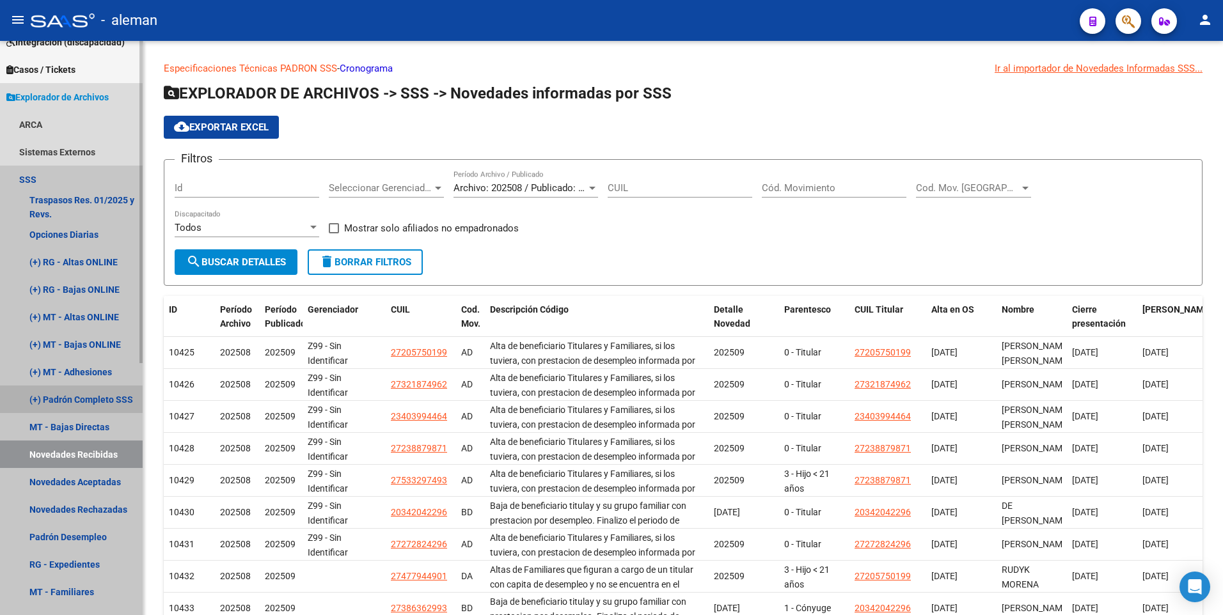
click at [91, 400] on link "(+) Padrón Completo SSS" at bounding box center [71, 400] width 143 height 28
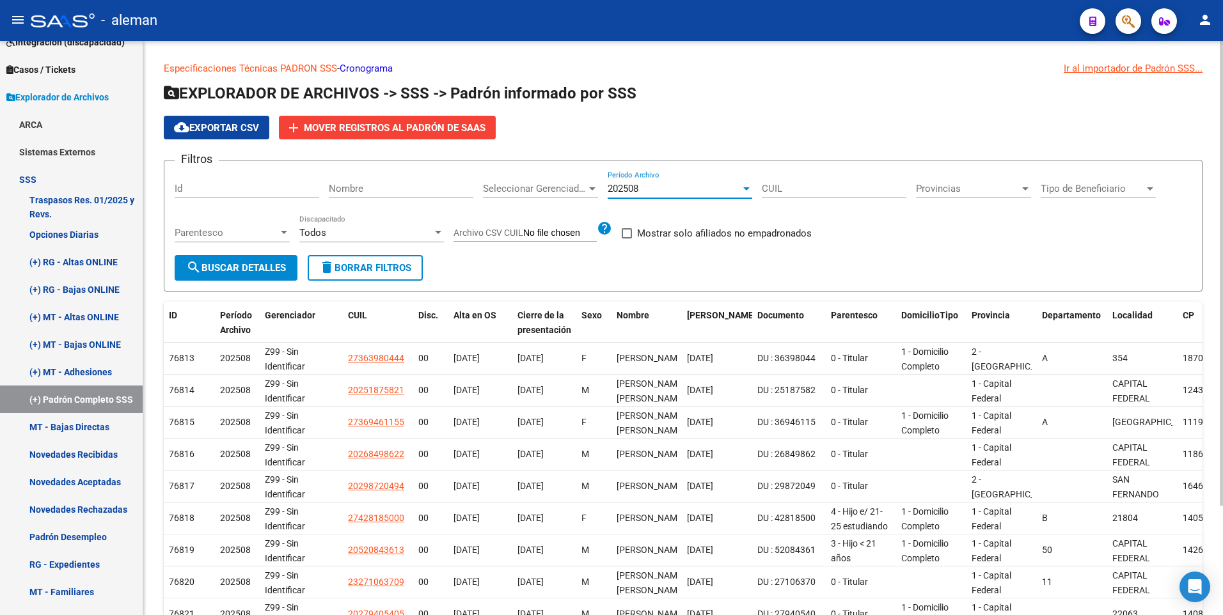
click at [746, 187] on div at bounding box center [746, 188] width 6 height 3
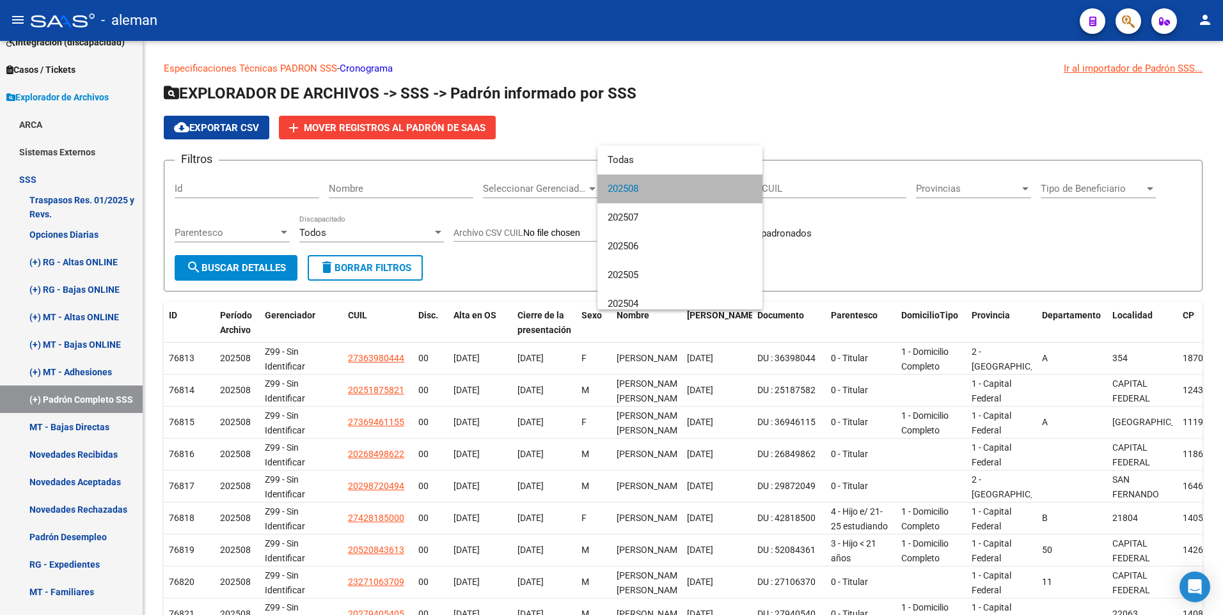
click at [746, 187] on mat-option "202508" at bounding box center [679, 189] width 165 height 29
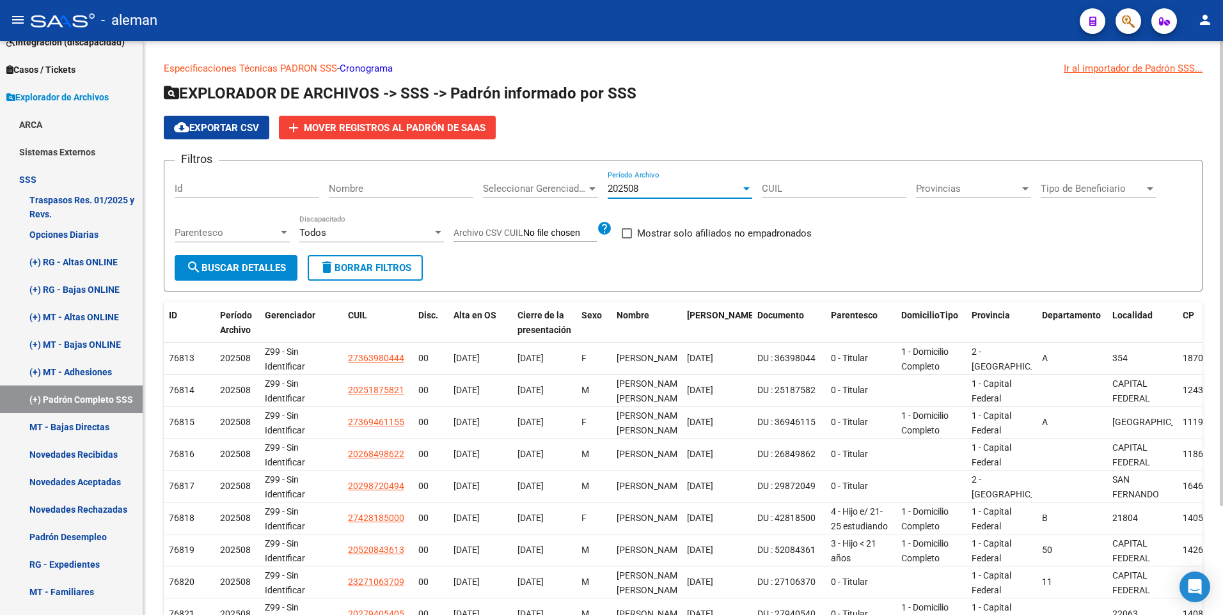
click at [792, 116] on div "cloud_download Exportar CSV add Mover registros al PADRÓN de SAAS" at bounding box center [683, 128] width 1039 height 24
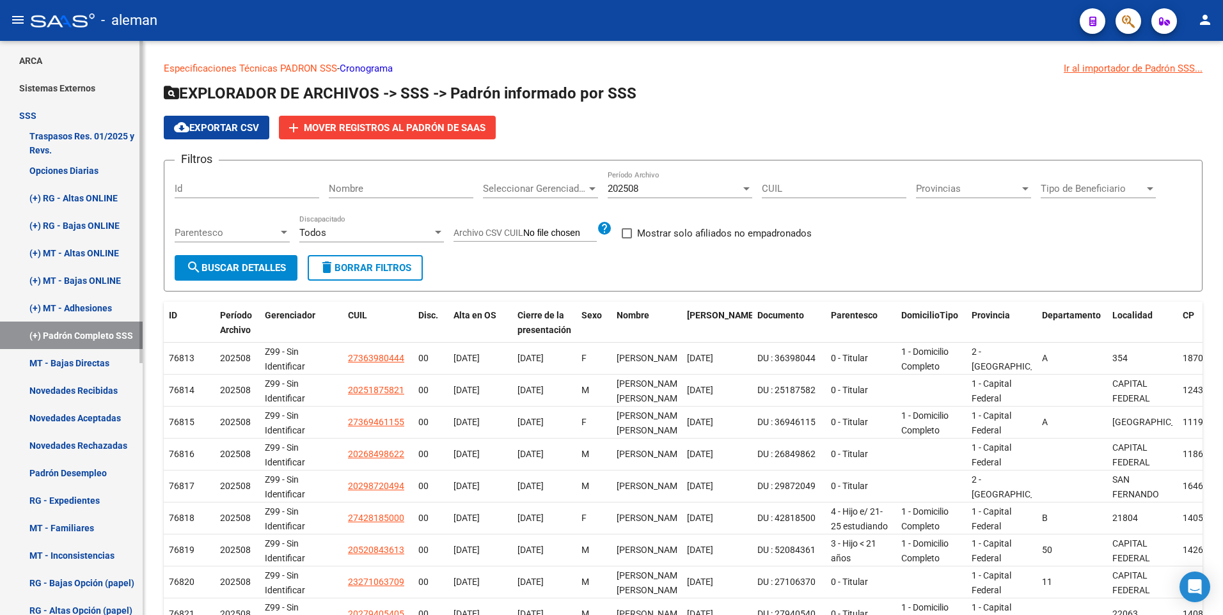
scroll to position [256, 0]
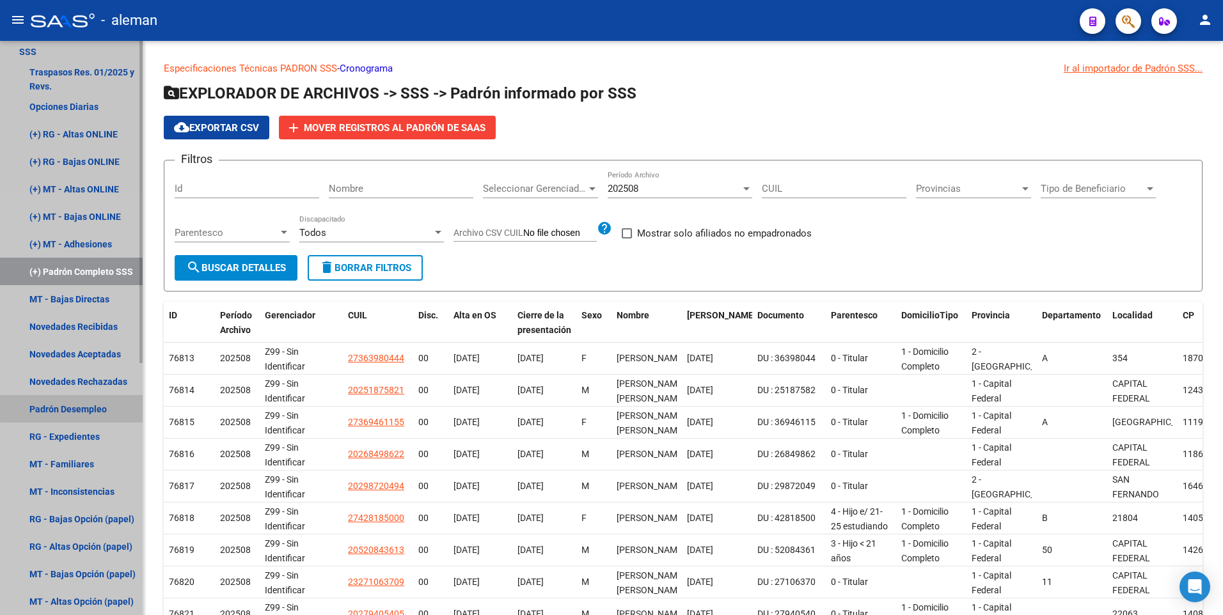
click at [79, 407] on link "Padrón Desempleo" at bounding box center [71, 409] width 143 height 28
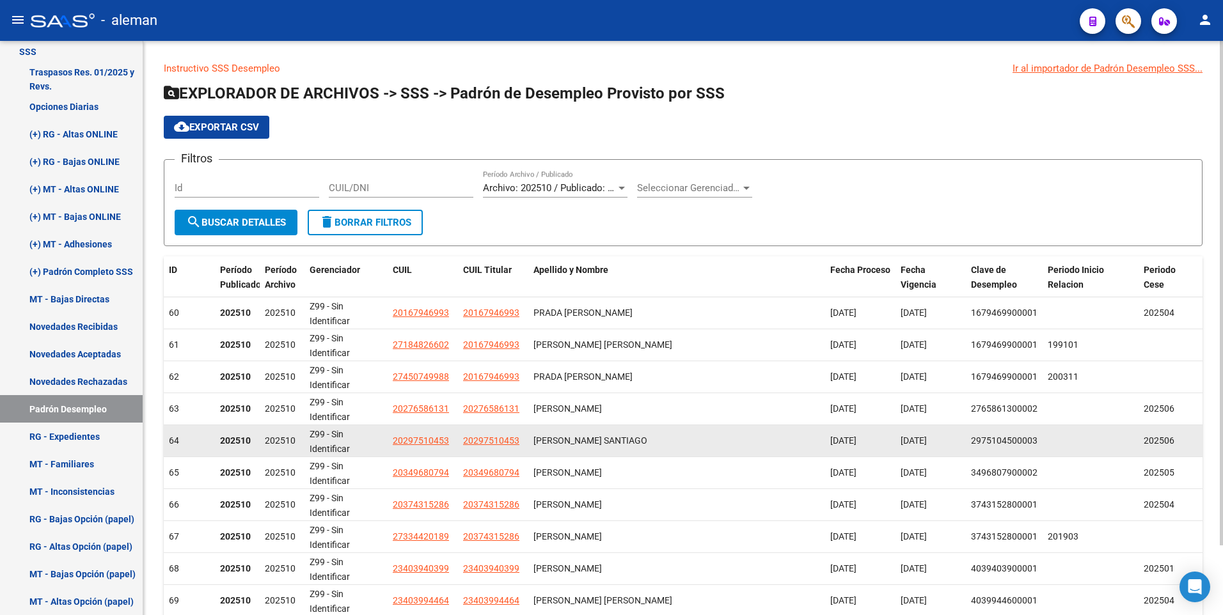
scroll to position [79, 0]
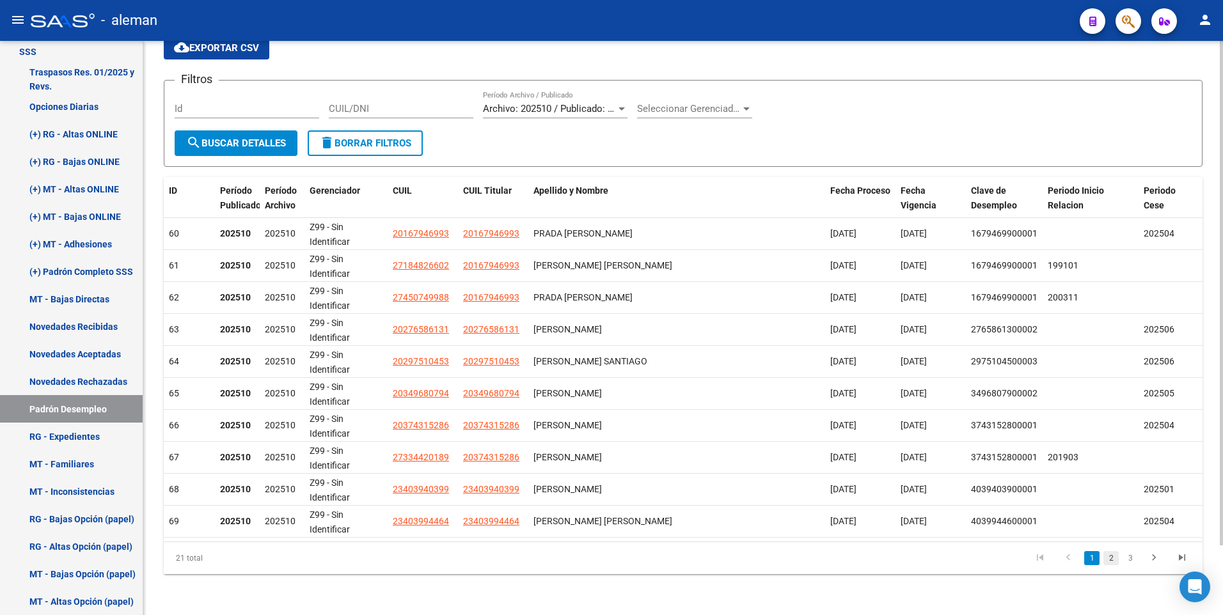
click at [1112, 558] on link "2" at bounding box center [1110, 558] width 15 height 14
click at [1131, 563] on link "3" at bounding box center [1129, 558] width 15 height 14
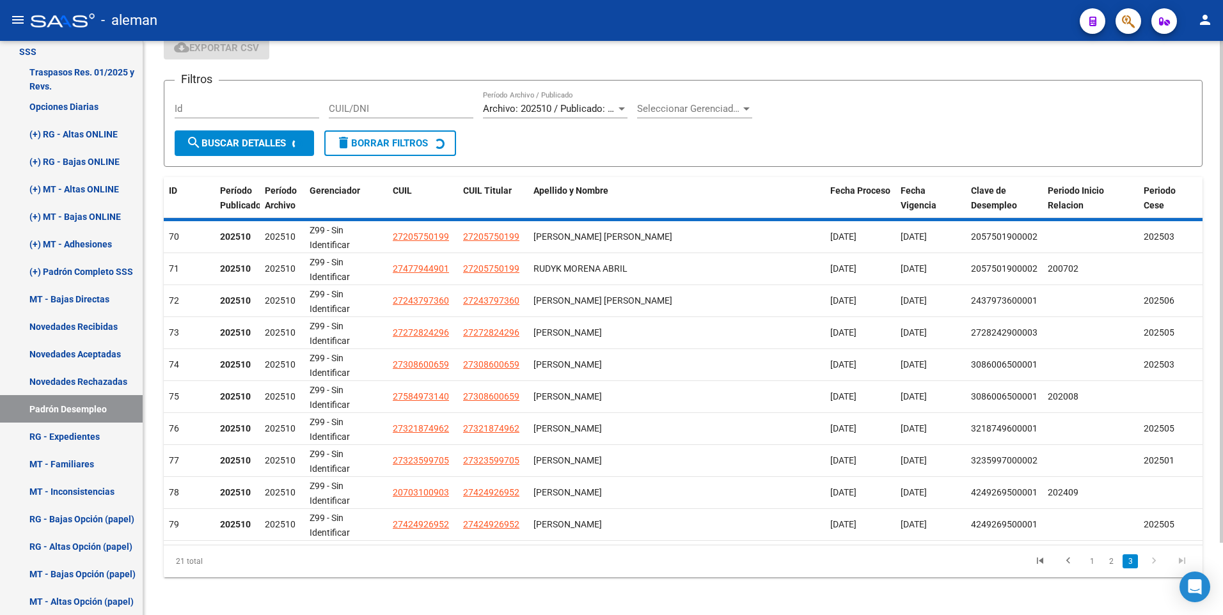
scroll to position [0, 0]
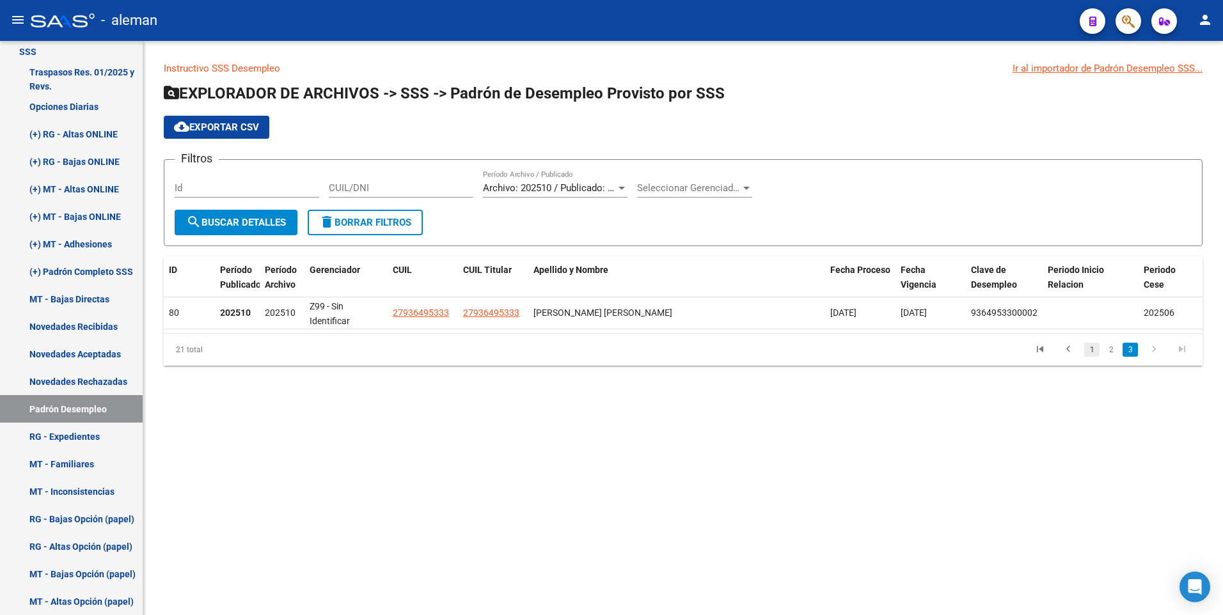
click at [1093, 351] on link "1" at bounding box center [1091, 350] width 15 height 14
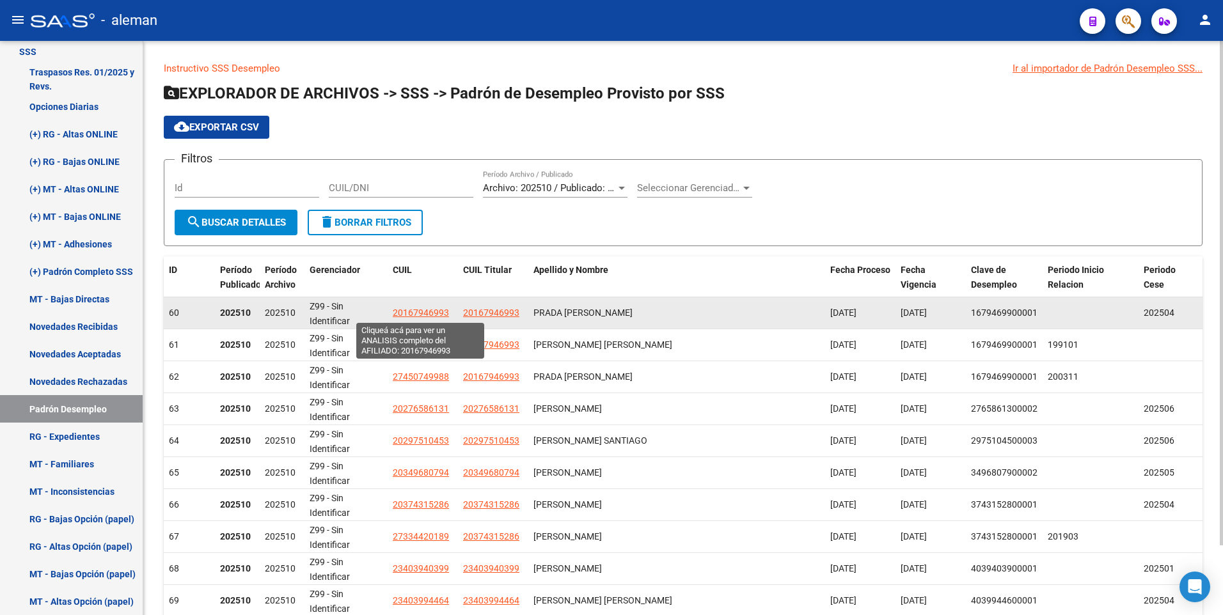
click at [407, 310] on span "20167946993" at bounding box center [421, 313] width 56 height 10
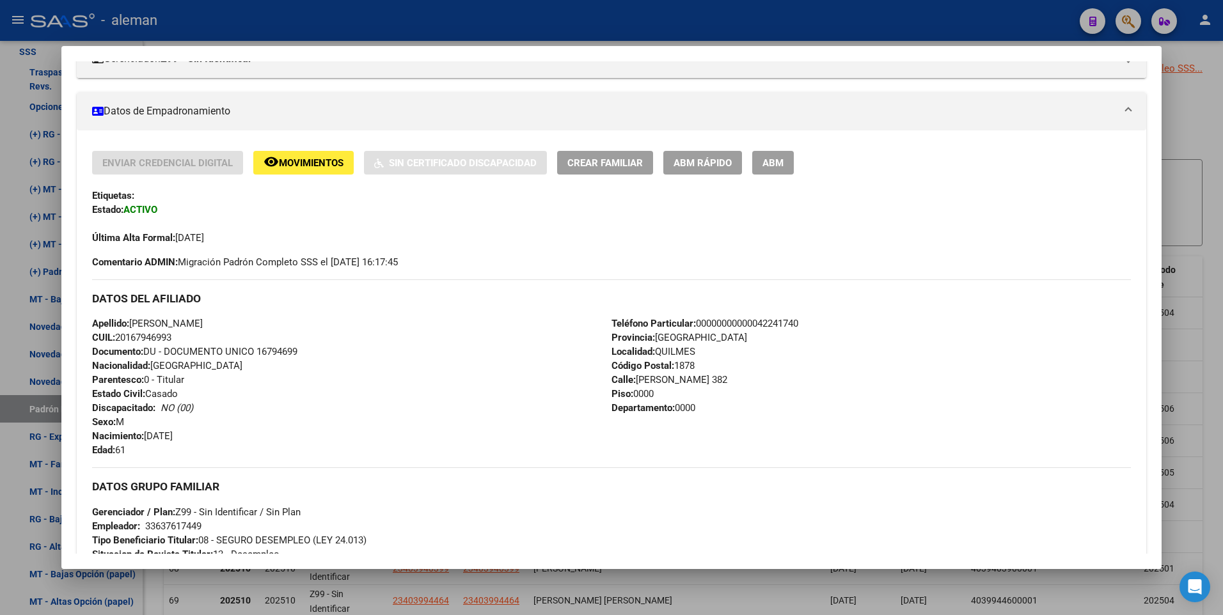
scroll to position [320, 0]
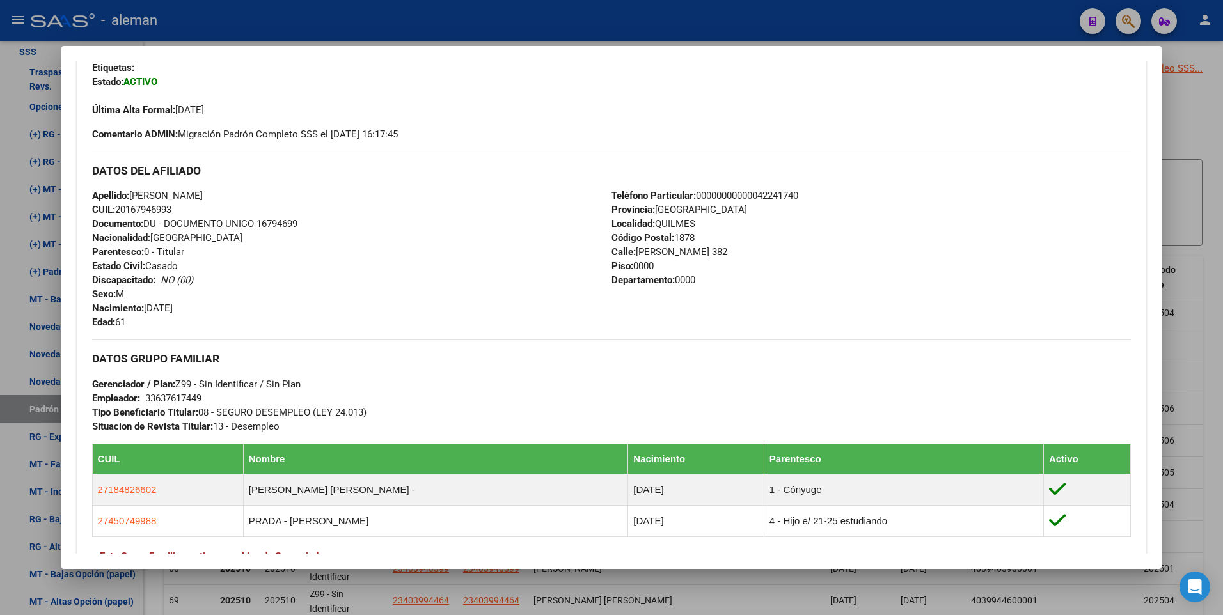
click at [1211, 535] on div at bounding box center [611, 307] width 1223 height 615
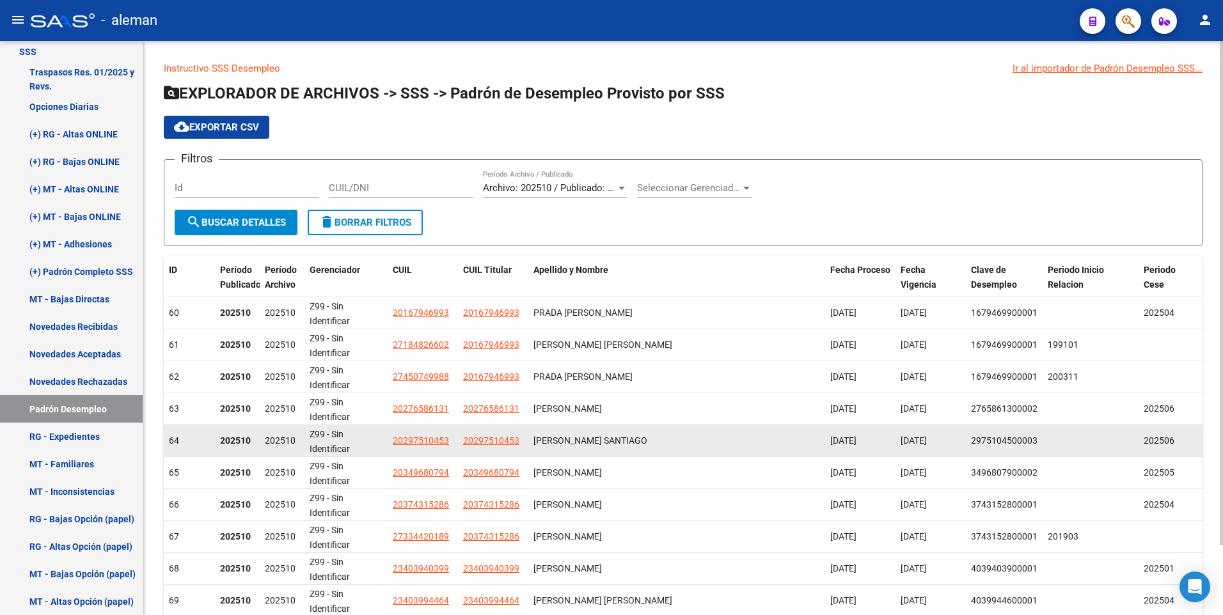
scroll to position [79, 0]
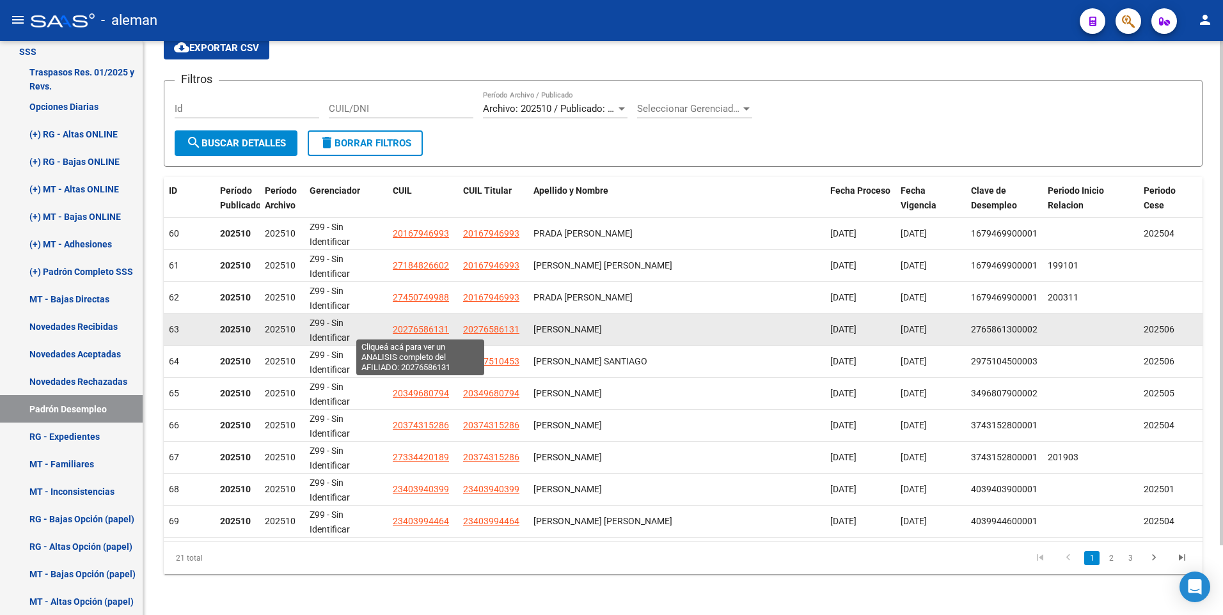
click at [419, 327] on span "20276586131" at bounding box center [421, 329] width 56 height 10
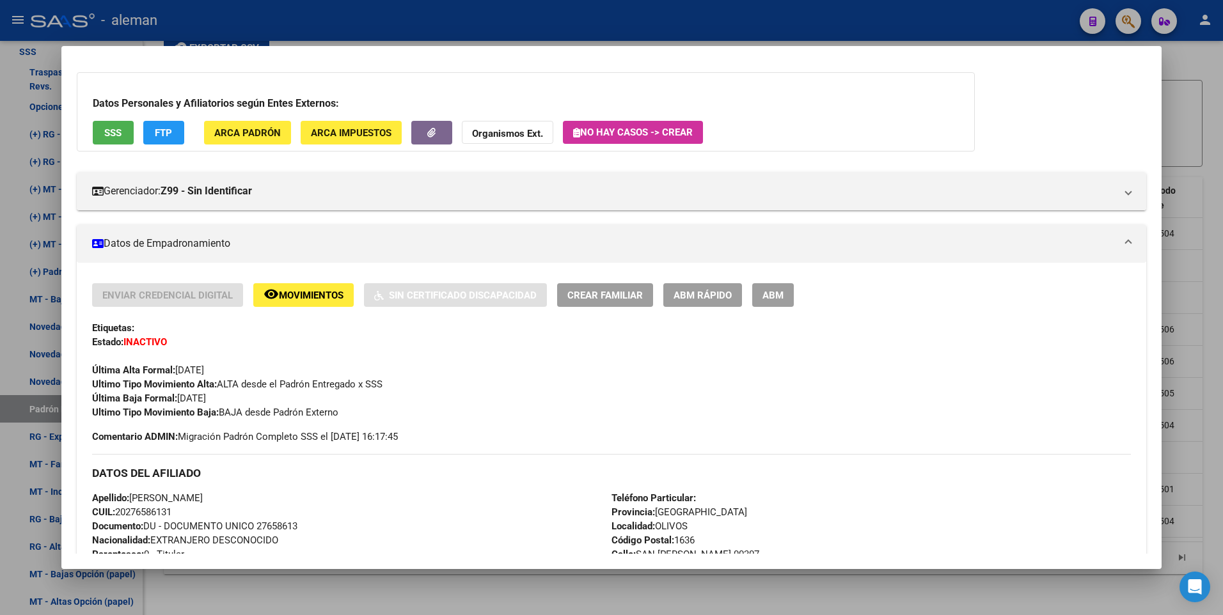
scroll to position [0, 0]
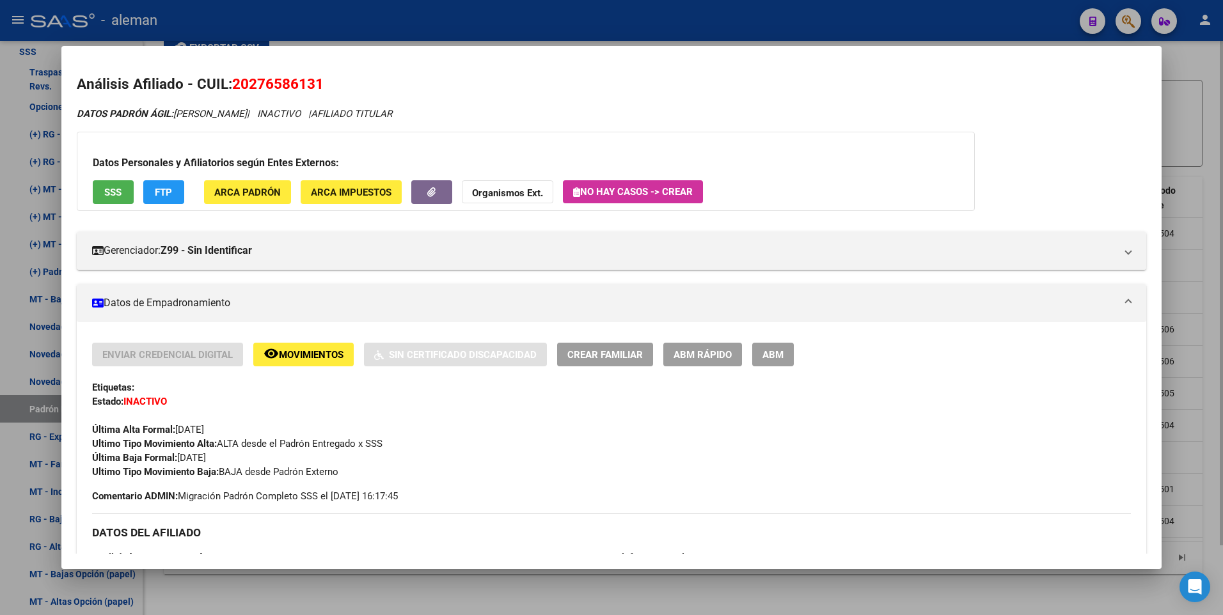
click at [1206, 493] on div at bounding box center [611, 307] width 1223 height 615
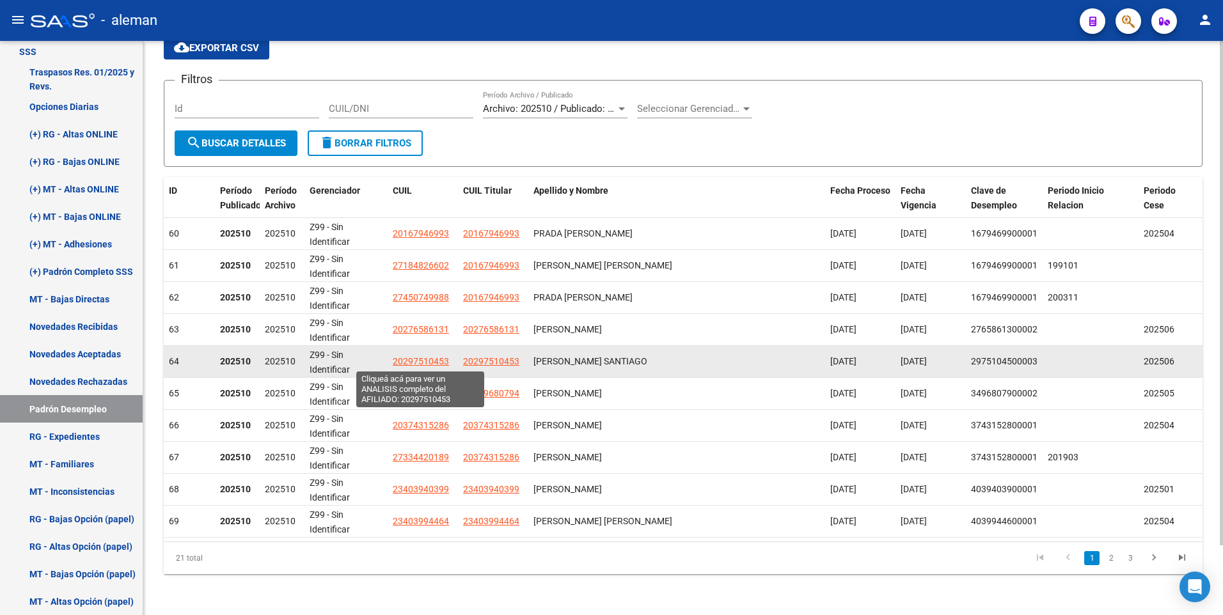
click at [420, 358] on span "20297510453" at bounding box center [421, 361] width 56 height 10
type textarea "20297510453"
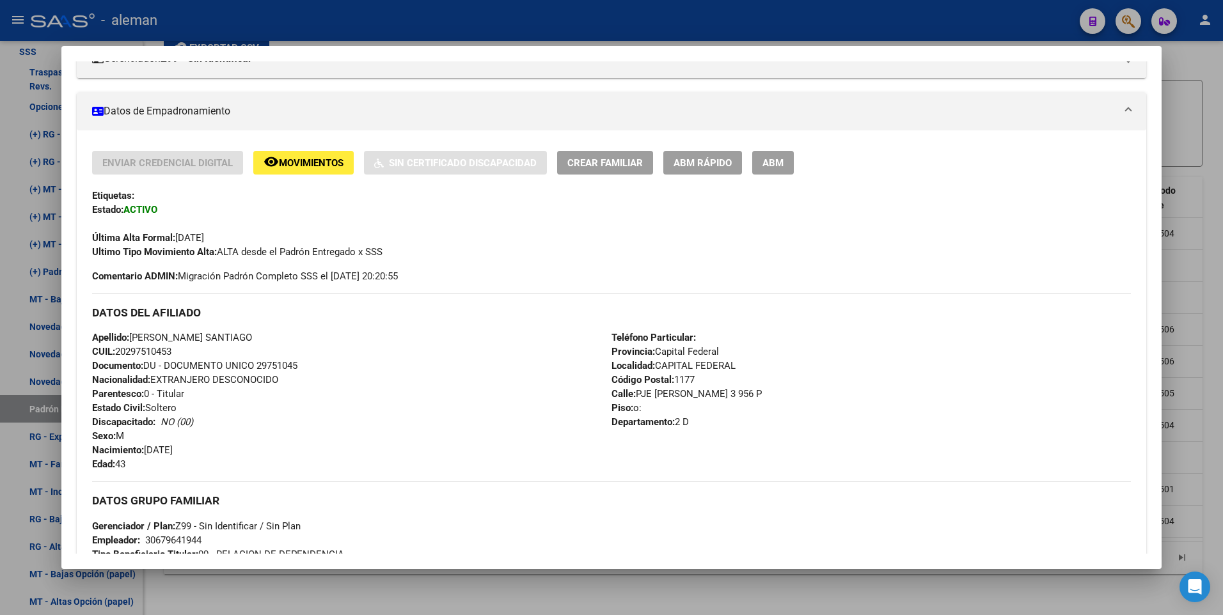
scroll to position [320, 0]
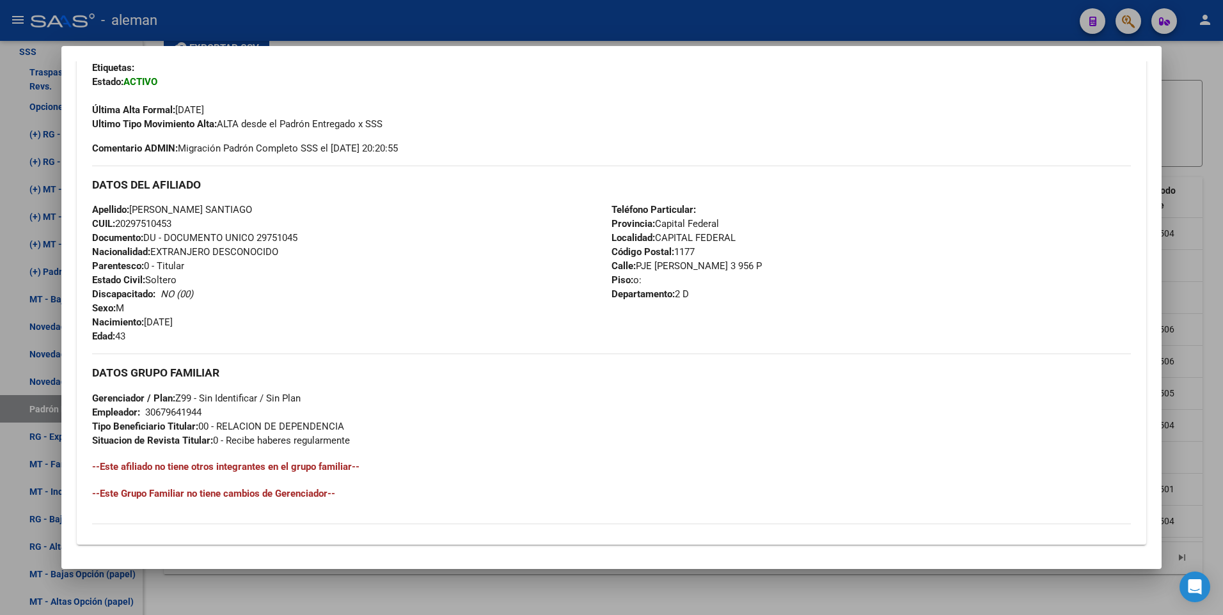
click at [1198, 502] on div at bounding box center [611, 307] width 1223 height 615
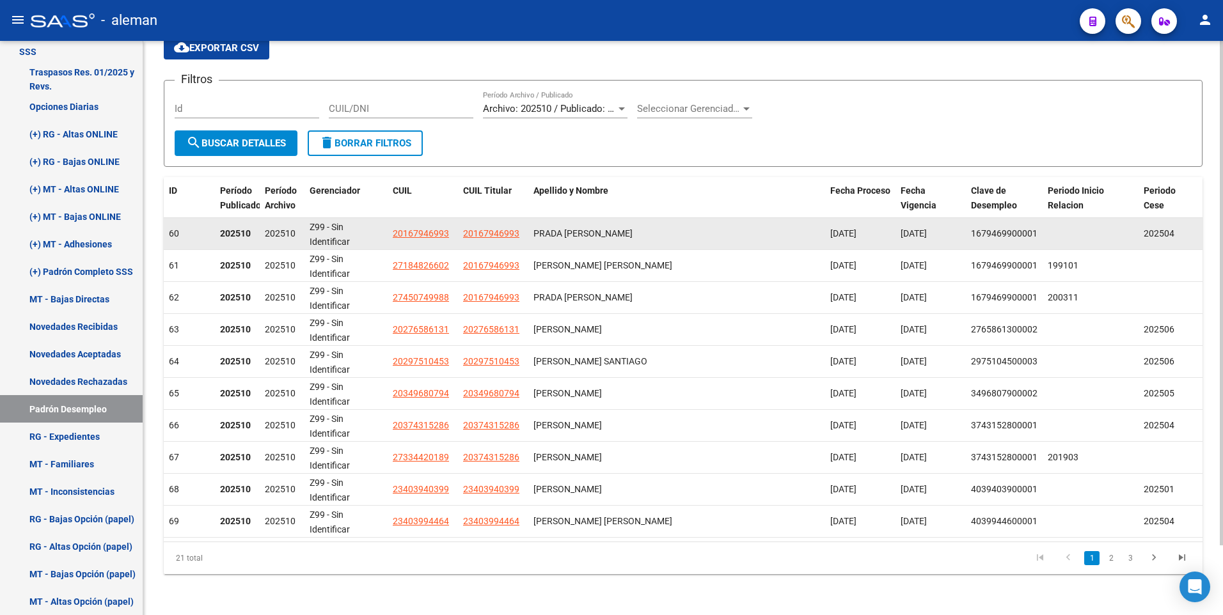
scroll to position [0, 0]
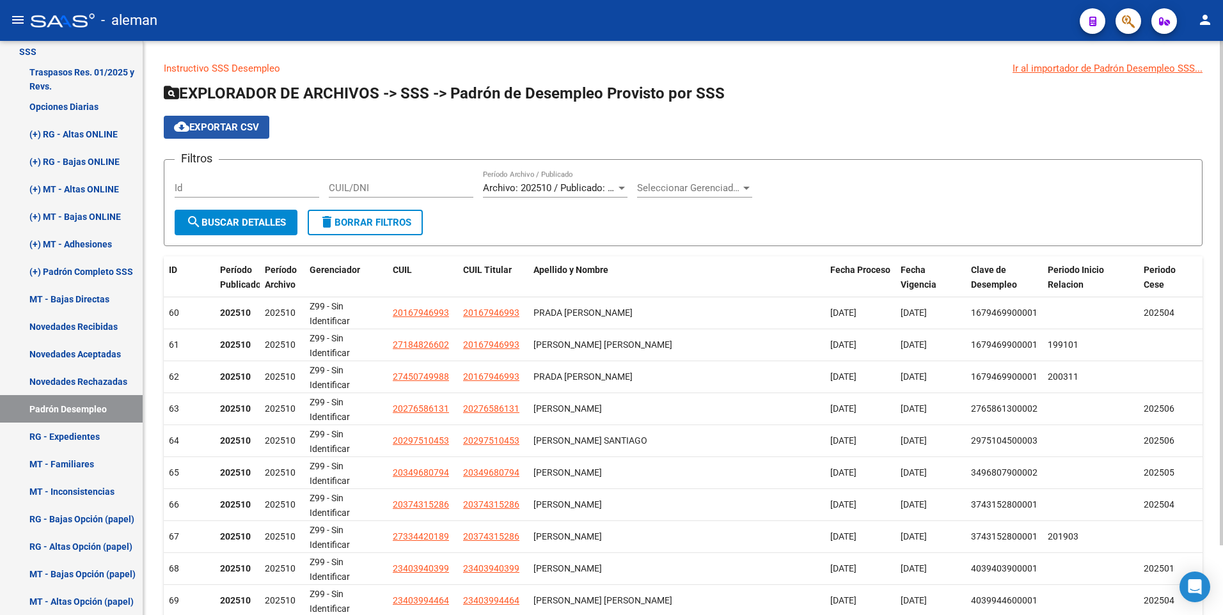
click at [233, 123] on span "cloud_download Exportar CSV" at bounding box center [216, 128] width 85 height 12
click at [800, 123] on div "cloud_download Exportar CSV" at bounding box center [683, 127] width 1039 height 23
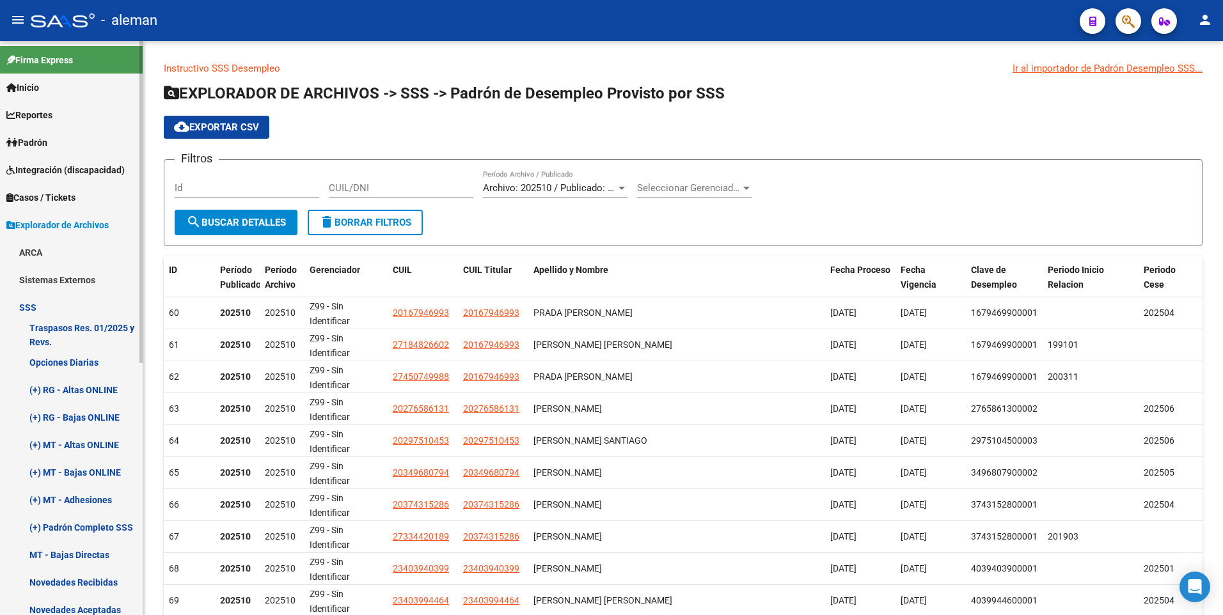
click at [42, 141] on span "Padrón" at bounding box center [26, 143] width 41 height 14
click at [39, 140] on span "Padrón" at bounding box center [26, 143] width 41 height 14
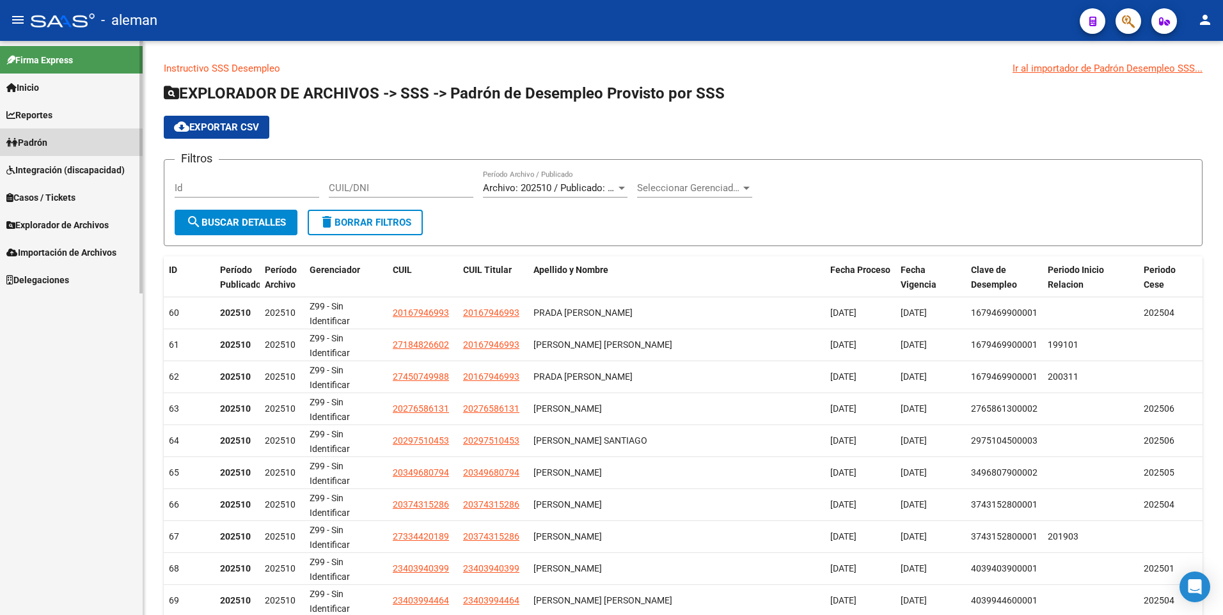
click at [39, 140] on span "Padrón" at bounding box center [26, 143] width 41 height 14
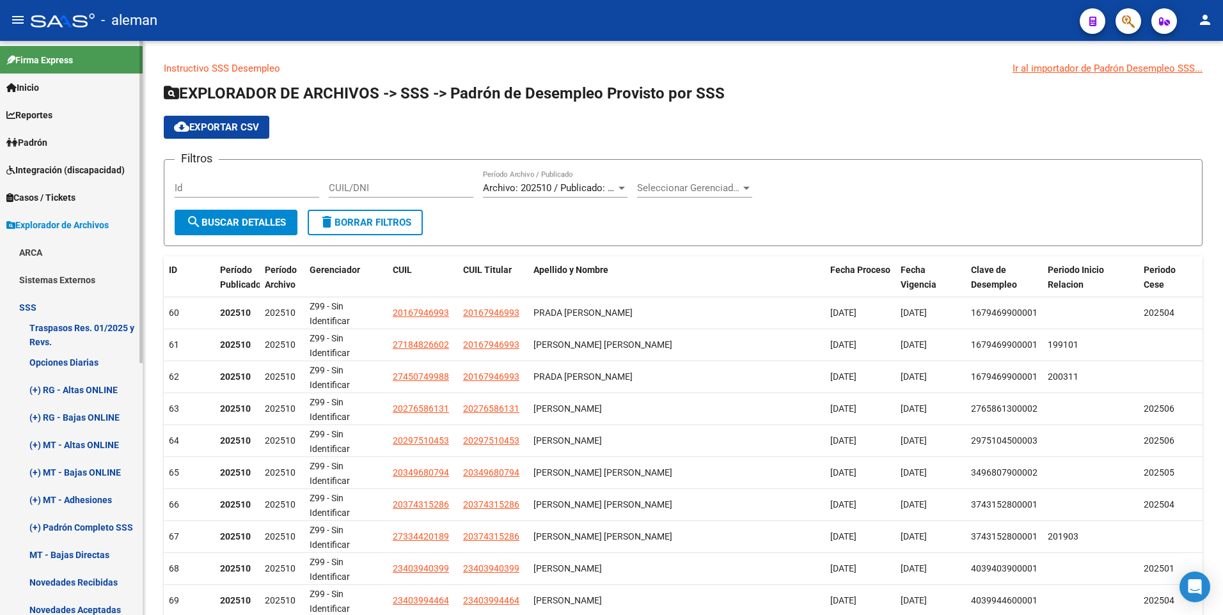
click at [38, 139] on span "Padrón" at bounding box center [26, 143] width 41 height 14
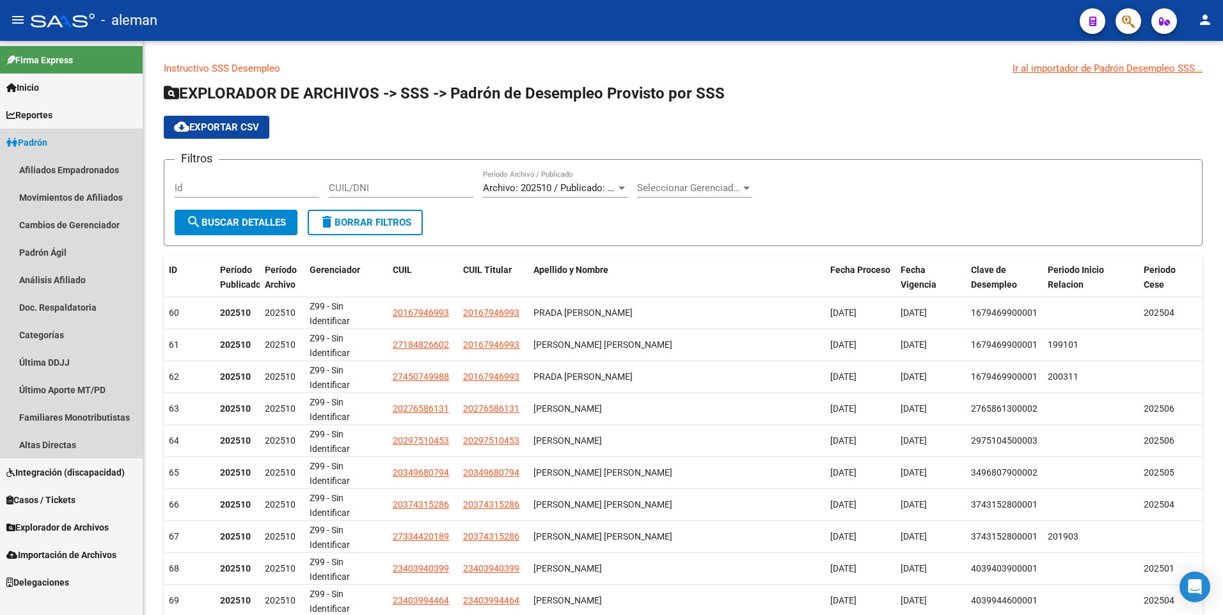
click at [42, 140] on span "Padrón" at bounding box center [26, 143] width 41 height 14
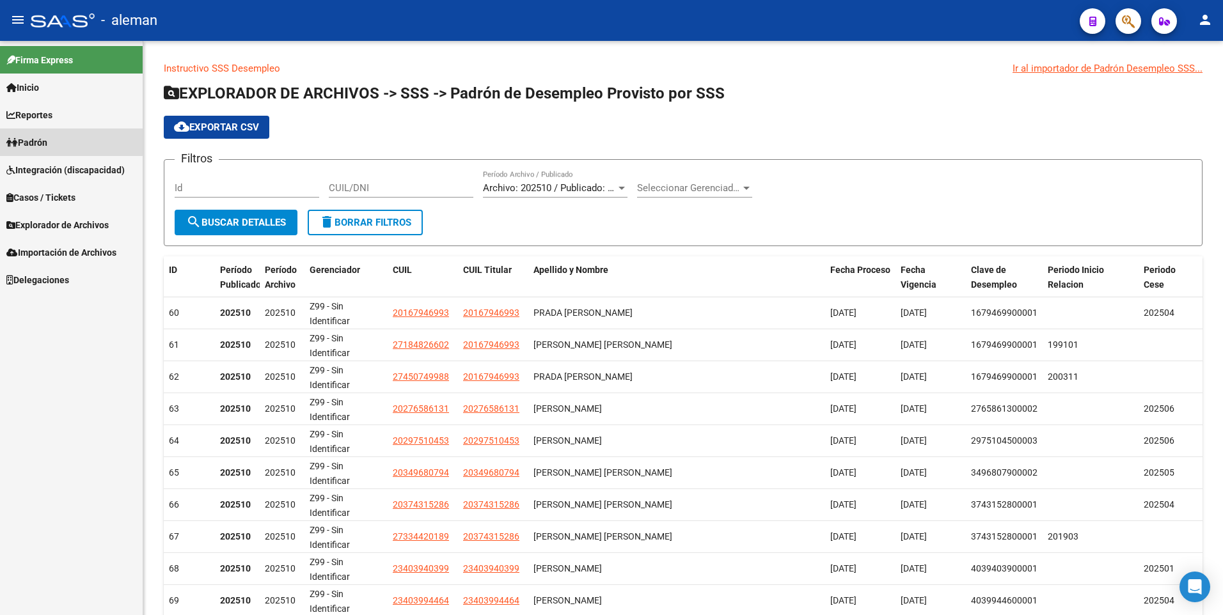
click at [42, 140] on span "Padrón" at bounding box center [26, 143] width 41 height 14
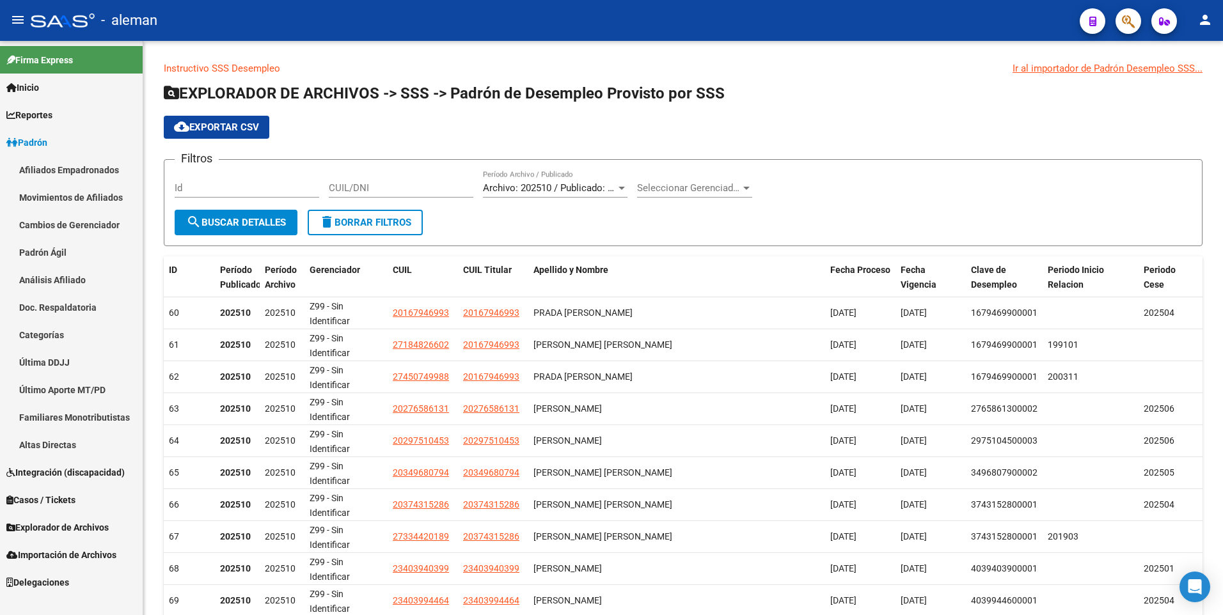
click at [61, 171] on link "Afiliados Empadronados" at bounding box center [71, 170] width 143 height 28
